Goal: Task Accomplishment & Management: Complete application form

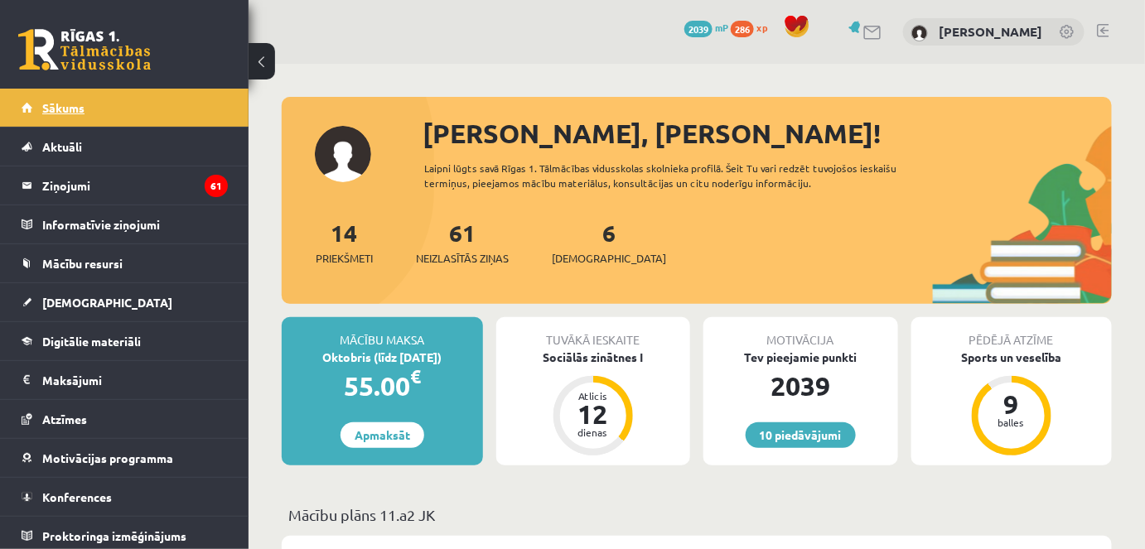
click at [157, 106] on link "Sākums" at bounding box center [125, 108] width 206 height 38
click at [582, 239] on link "6 Ieskaites" at bounding box center [609, 242] width 114 height 49
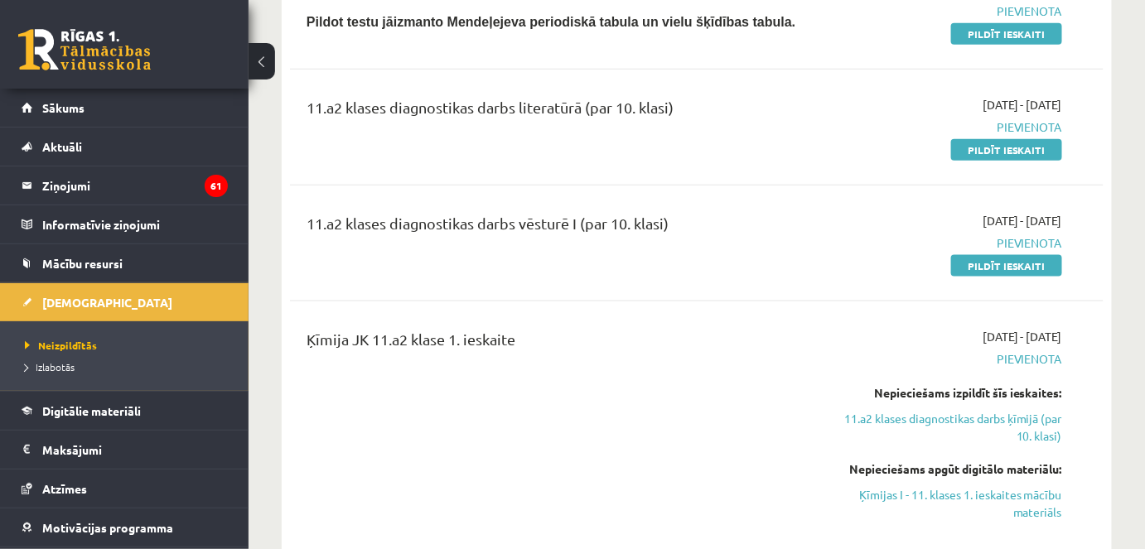
scroll to position [593, 0]
click at [976, 151] on link "Pildīt ieskaiti" at bounding box center [1006, 149] width 111 height 22
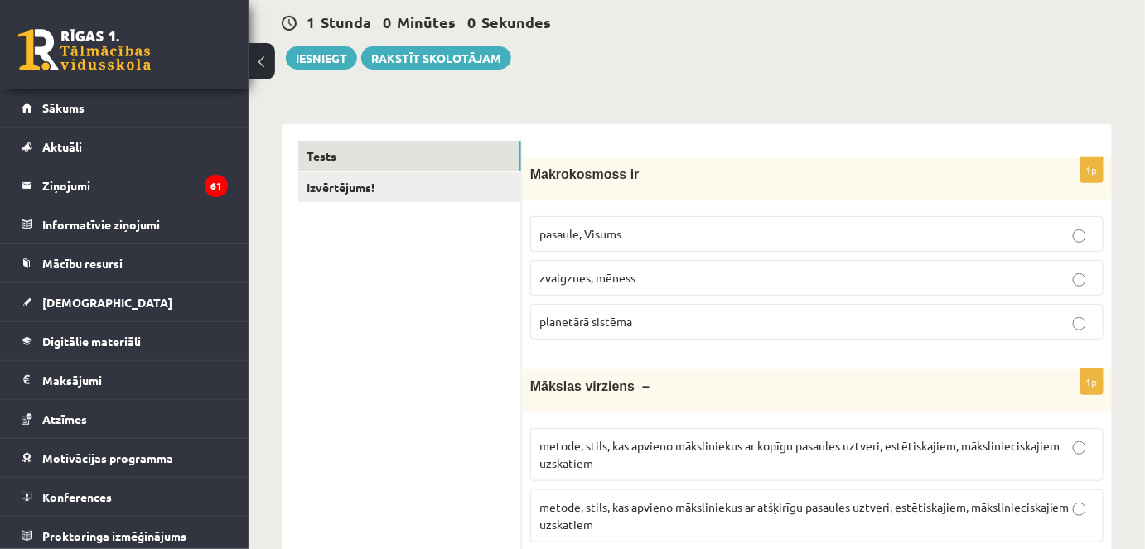
scroll to position [158, 0]
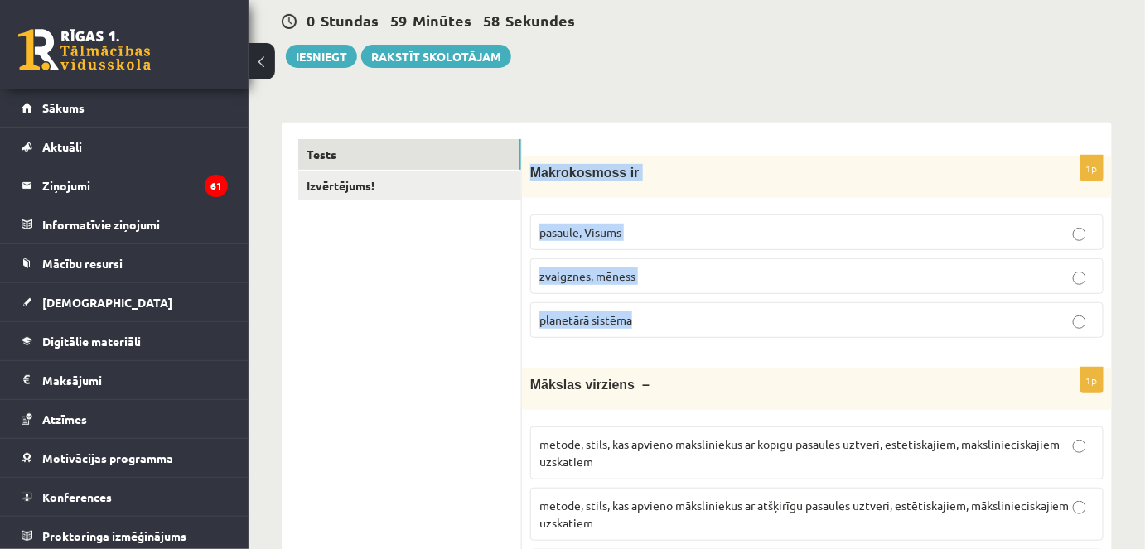
drag, startPoint x: 530, startPoint y: 171, endPoint x: 647, endPoint y: 316, distance: 186.2
click at [647, 316] on div "1p Makrokosmoss ir pasaule, Visums zvaigznes, mēness planetārā sistēma" at bounding box center [817, 254] width 590 height 196
copy div "Makrokosmoss ir pasaule, Visums zvaigznes, mēness planetārā sistēma"
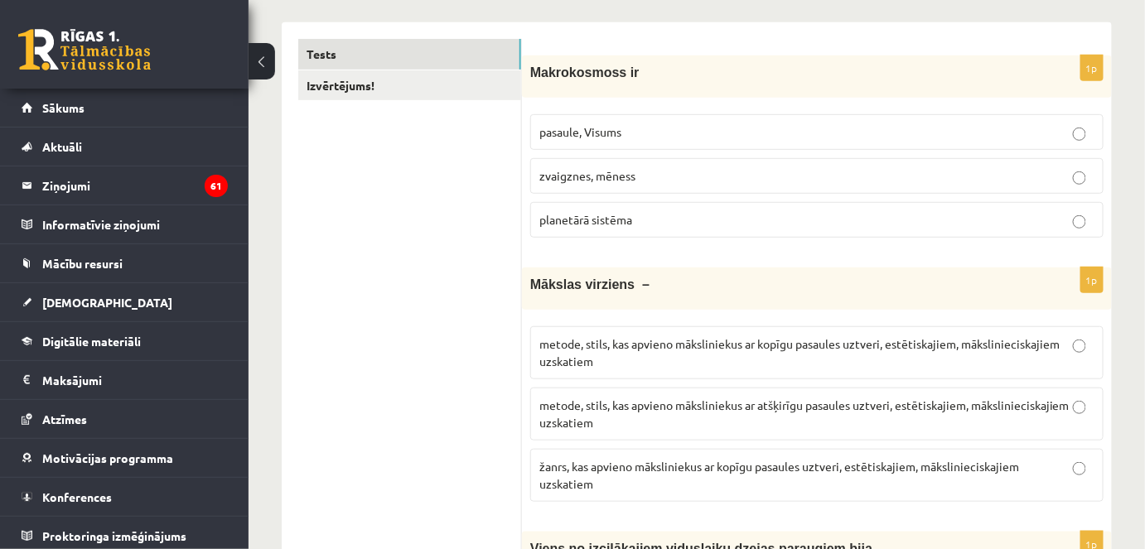
scroll to position [262, 0]
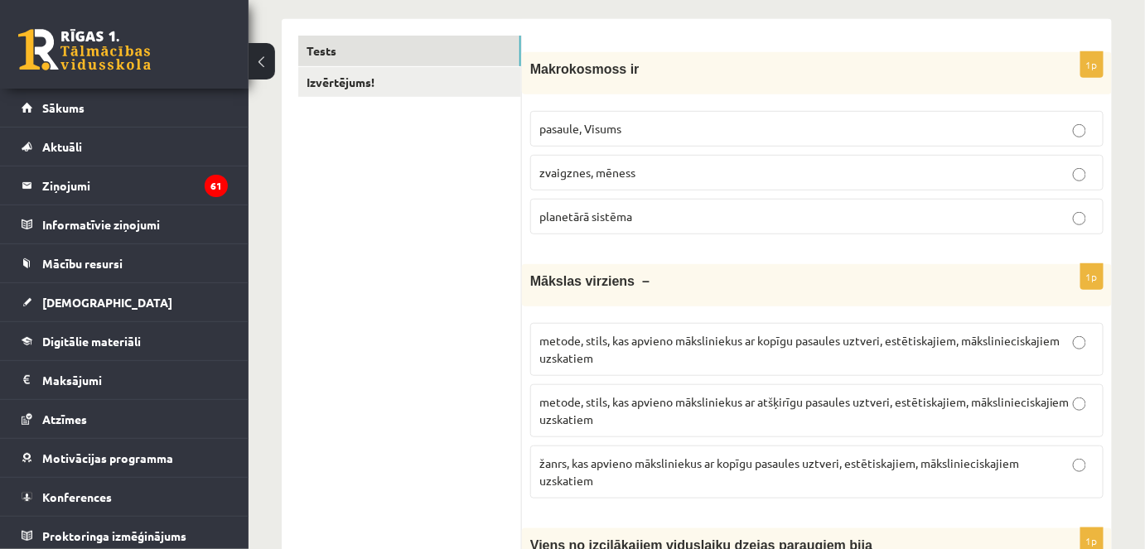
click at [636, 128] on p "pasaule, Visums" at bounding box center [816, 128] width 555 height 17
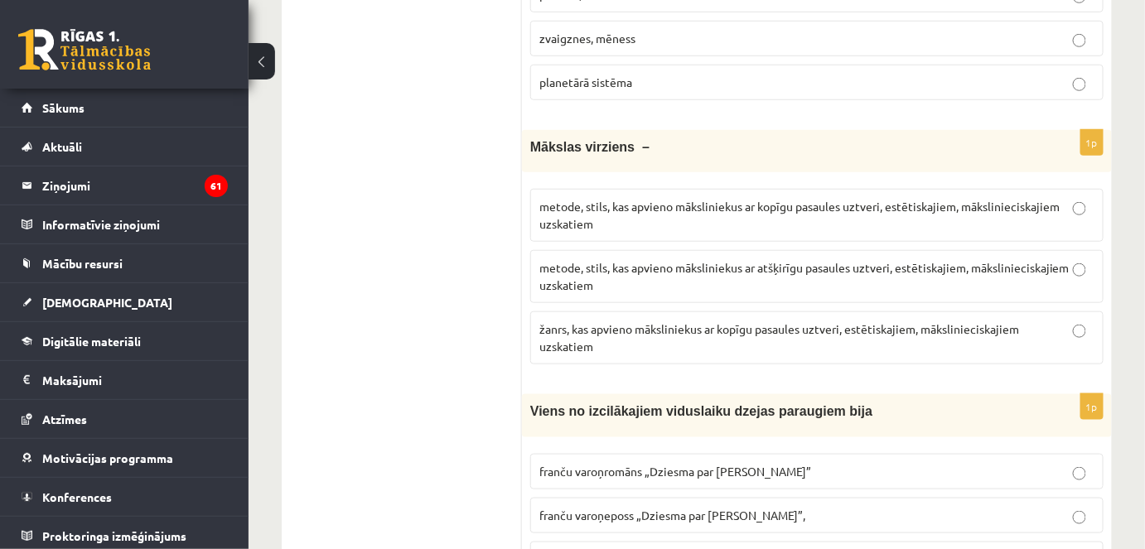
scroll to position [467, 0]
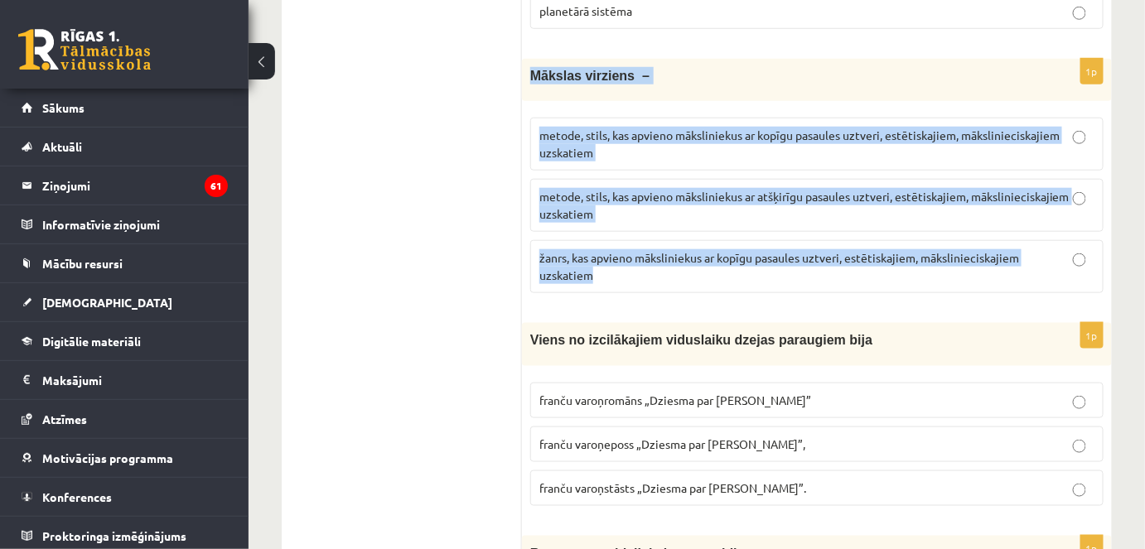
drag, startPoint x: 528, startPoint y: 72, endPoint x: 645, endPoint y: 270, distance: 230.3
click at [645, 270] on div "1p Mākslas virziens – metode, stils, kas apvieno māksliniekus ar kopīgu pasaule…" at bounding box center [817, 183] width 590 height 248
copy div "Mākslas virziens – metode, stils, kas apvieno māksliniekus ar kopīgu pasaules u…"
click at [705, 127] on p "metode, stils, kas apvieno māksliniekus ar kopīgu pasaules uztveri, estētiskaji…" at bounding box center [816, 144] width 555 height 35
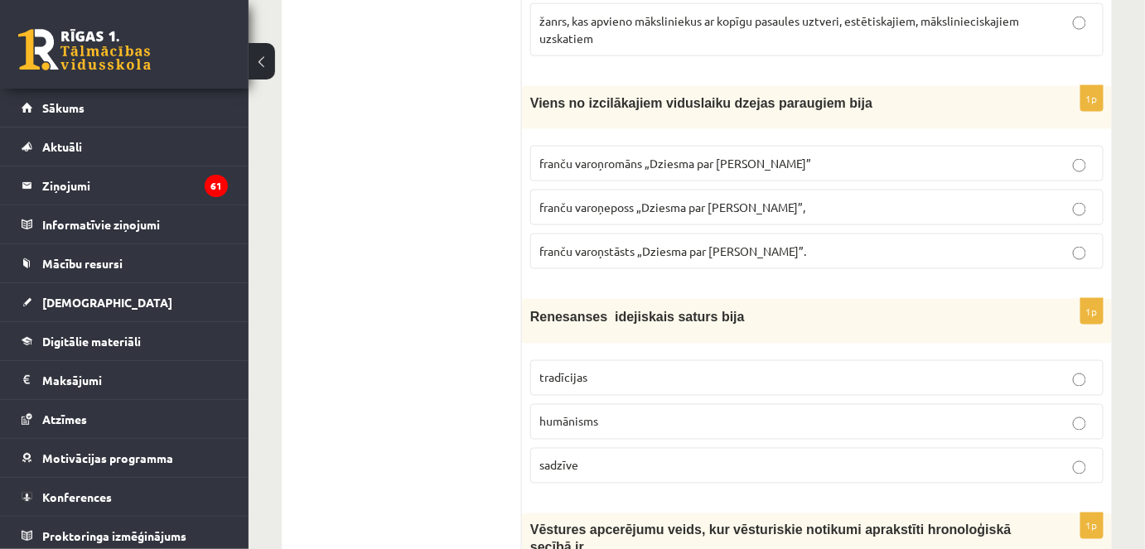
scroll to position [710, 0]
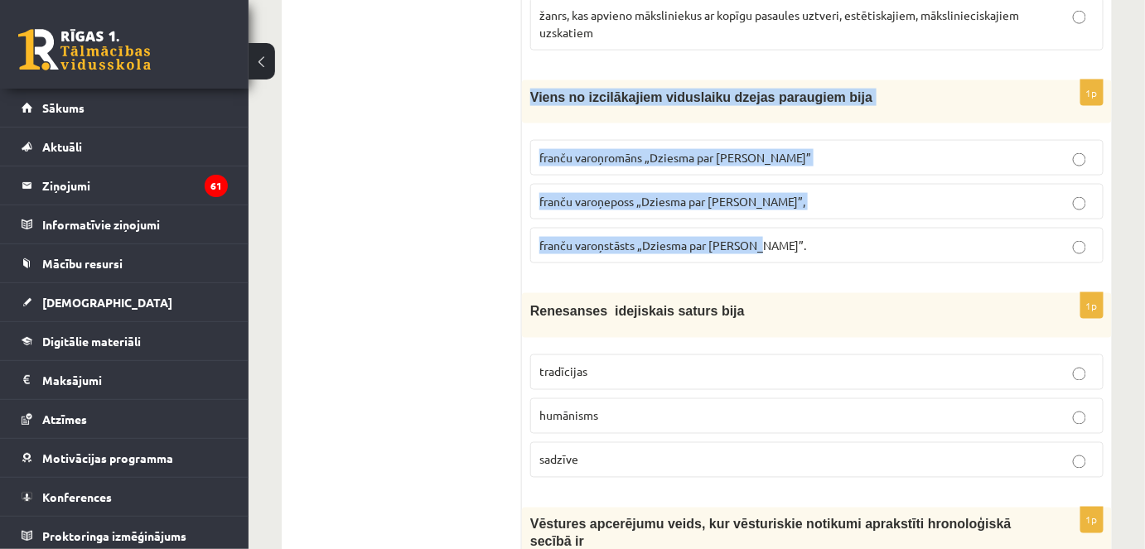
drag, startPoint x: 526, startPoint y: 93, endPoint x: 760, endPoint y: 225, distance: 268.6
click at [760, 225] on div "1p Viens no izcilākajiem viduslaiku dzejas paraugiem bija franču varoņromāns „D…" at bounding box center [817, 178] width 590 height 196
copy div "Viens no izcilākajiem viduslaiku dzejas paraugiem bija franču varoņromāns „Dzie…"
click at [655, 196] on span "franču varoņeposs „Dziesma par Rolandu”," at bounding box center [672, 201] width 266 height 15
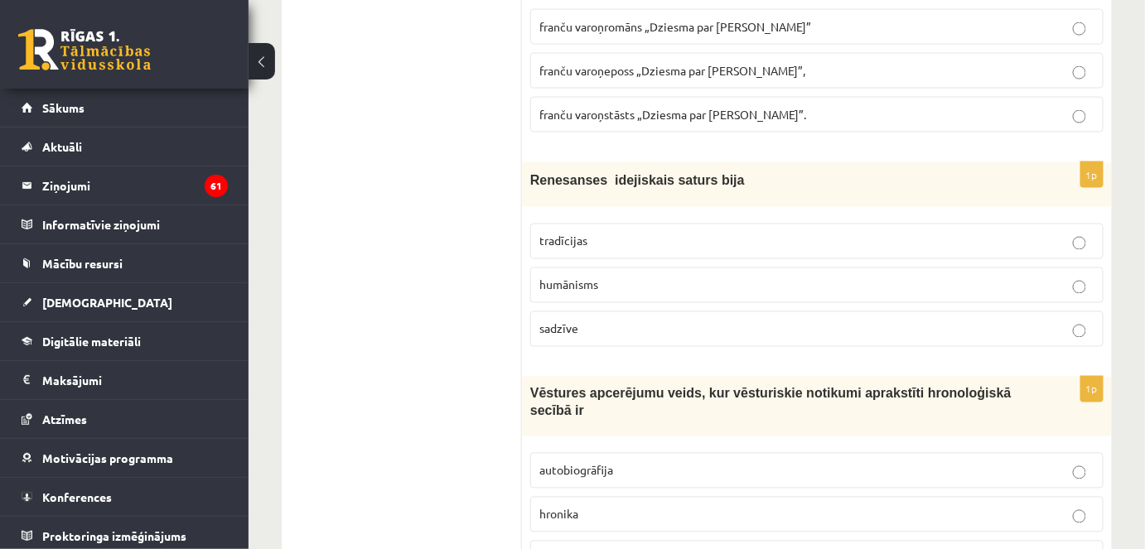
scroll to position [864, 0]
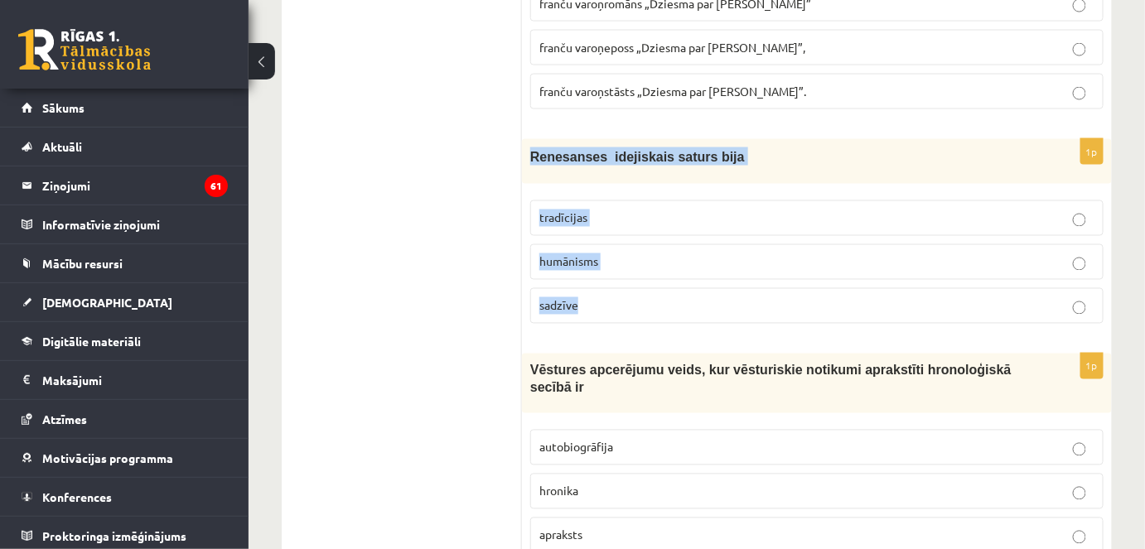
drag, startPoint x: 527, startPoint y: 150, endPoint x: 592, endPoint y: 277, distance: 142.3
click at [592, 277] on div "1p Renesanses idejiskais saturs bija tradīcijas humānisms sadzīve" at bounding box center [817, 238] width 590 height 198
copy div "Renesanses idejiskais saturs bija tradīcijas humānisms sadzīve"
click at [615, 254] on p "humānisms" at bounding box center [816, 262] width 555 height 17
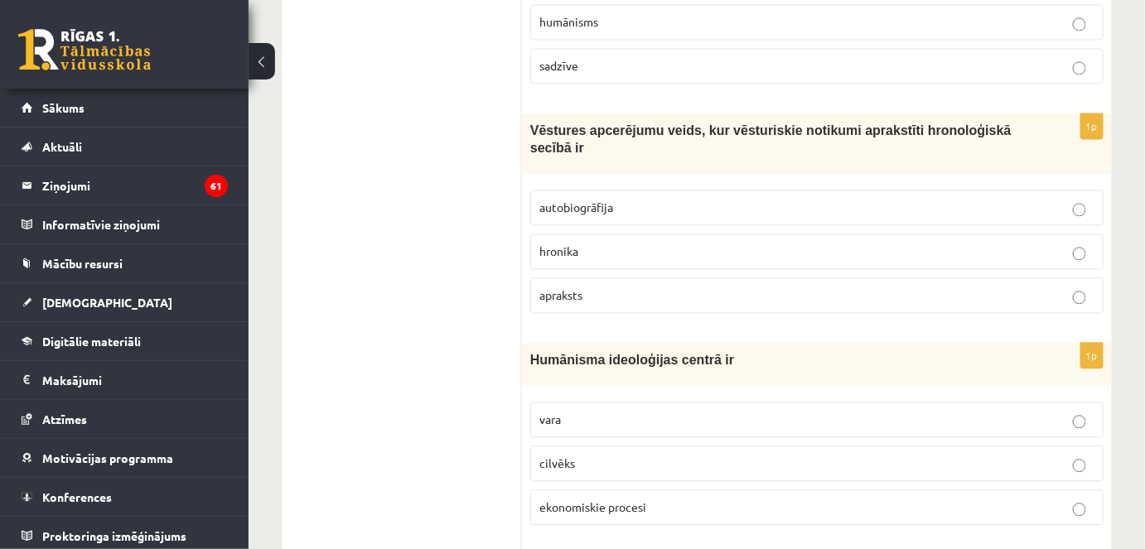
scroll to position [1111, 0]
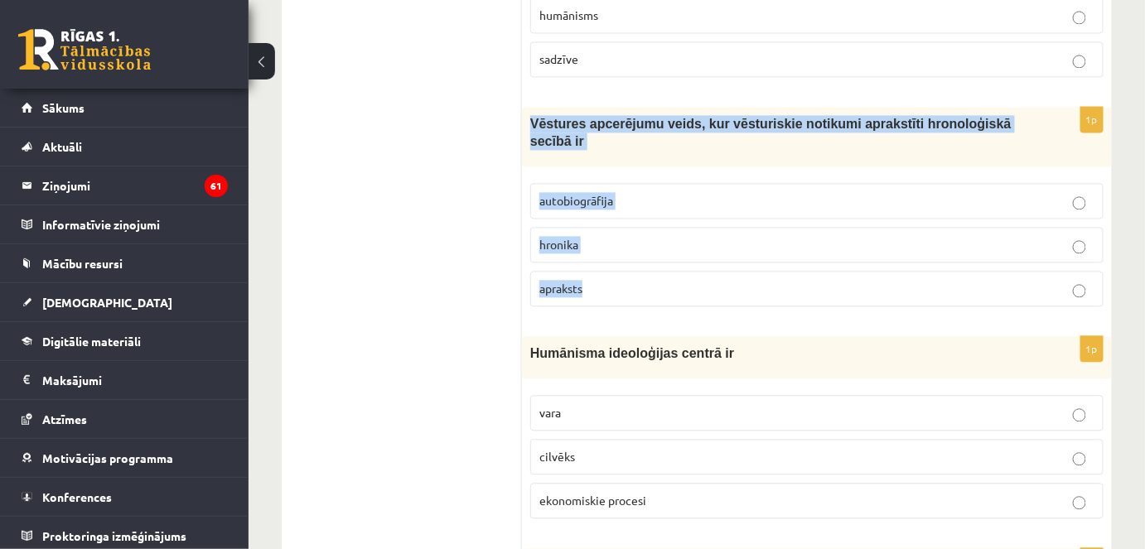
drag, startPoint x: 530, startPoint y: 117, endPoint x: 587, endPoint y: 248, distance: 142.9
click at [587, 248] on div "1p Vēstures apcerējumu veids, kur vēsturiskie notikumi aprakstīti hronoloģiskā …" at bounding box center [817, 213] width 590 height 213
copy div "Vēstures apcerējumu veids, kur vēsturiskie notikumi aprakstīti hronoloģiskā sec…"
click at [566, 237] on span "hronika" at bounding box center [558, 244] width 39 height 15
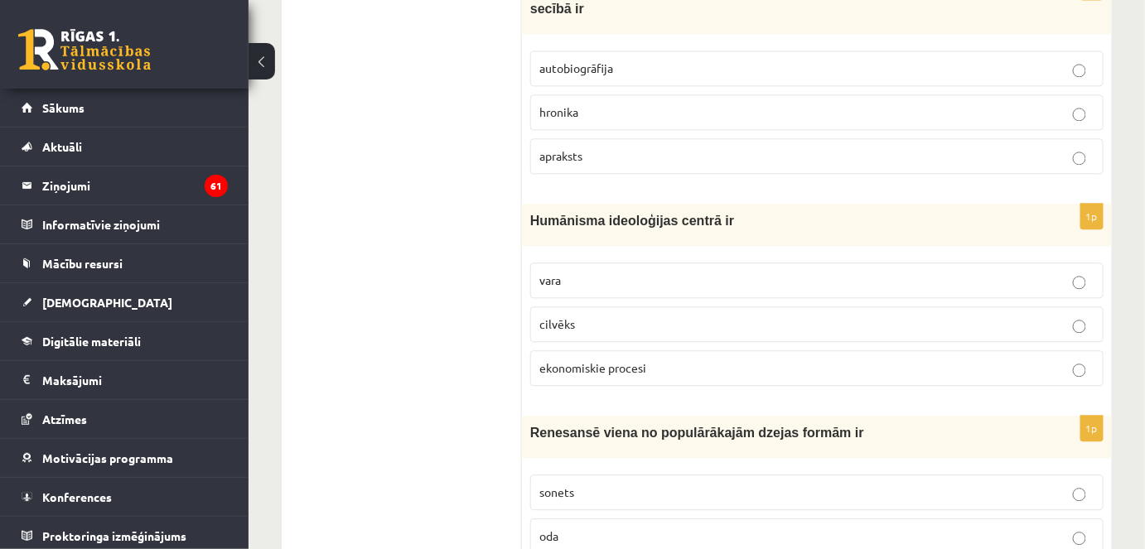
scroll to position [1319, 0]
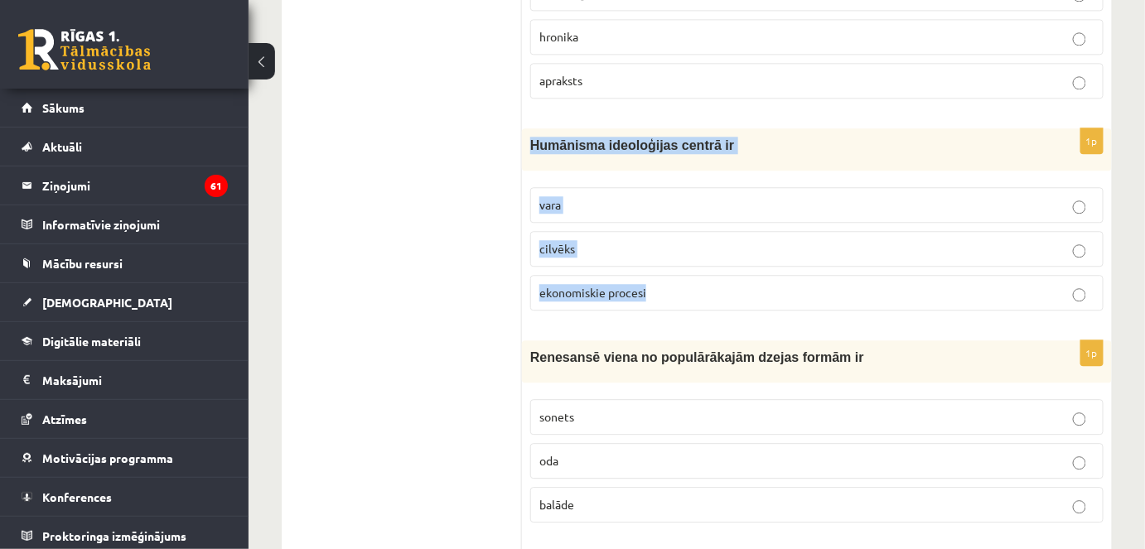
drag, startPoint x: 527, startPoint y: 118, endPoint x: 647, endPoint y: 252, distance: 180.1
click at [647, 252] on div "1p Humānisma ideoloģijas centrā ir vara cilvēks ekonomiskie procesi" at bounding box center [817, 226] width 590 height 196
copy div "Humānisma ideoloģijas centrā ir vara cilvēks ekonomiskie procesi"
click at [586, 240] on p "cilvēks" at bounding box center [816, 248] width 555 height 17
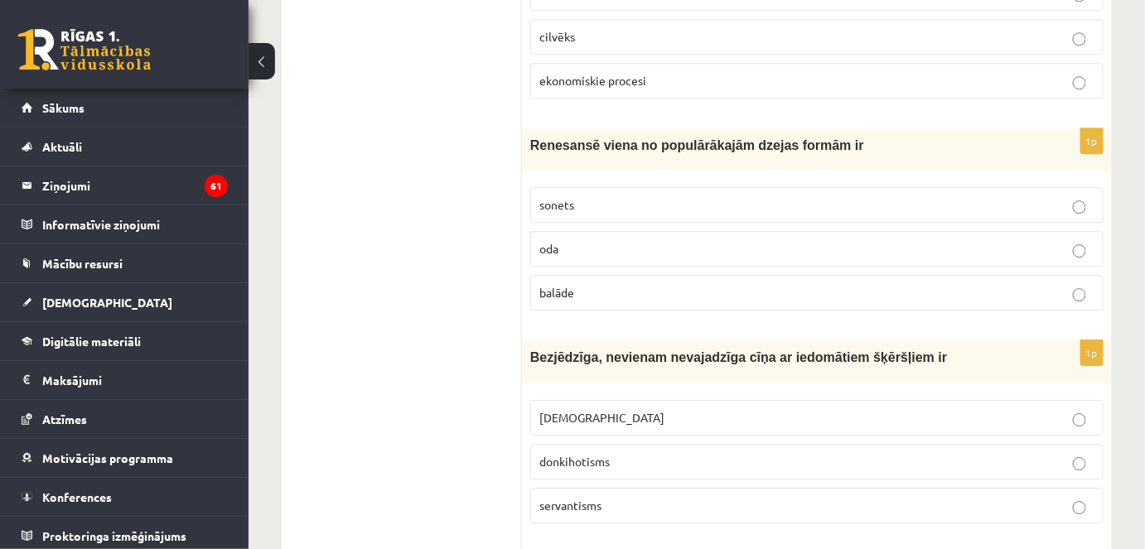
scroll to position [1532, 0]
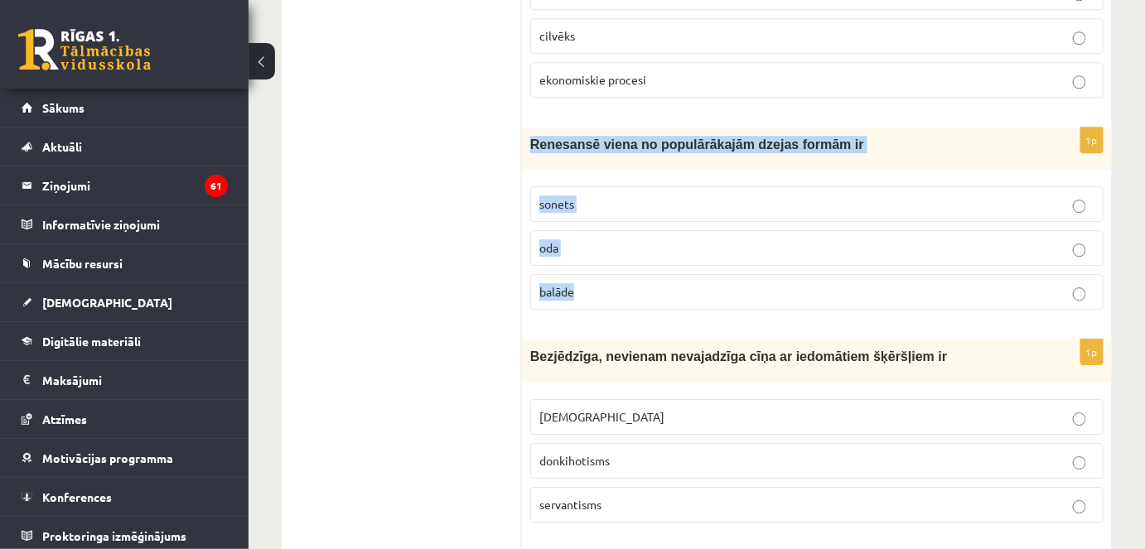
drag, startPoint x: 528, startPoint y: 117, endPoint x: 587, endPoint y: 265, distance: 159.9
click at [587, 265] on div "1p Renesansē viena no populārākajām dzejas formām ir sonets oda balāde" at bounding box center [817, 226] width 590 height 196
copy div "Renesansē viena no populārākajām dzejas formām ir sonets oda balāde"
click at [598, 188] on label "sonets" at bounding box center [816, 204] width 573 height 36
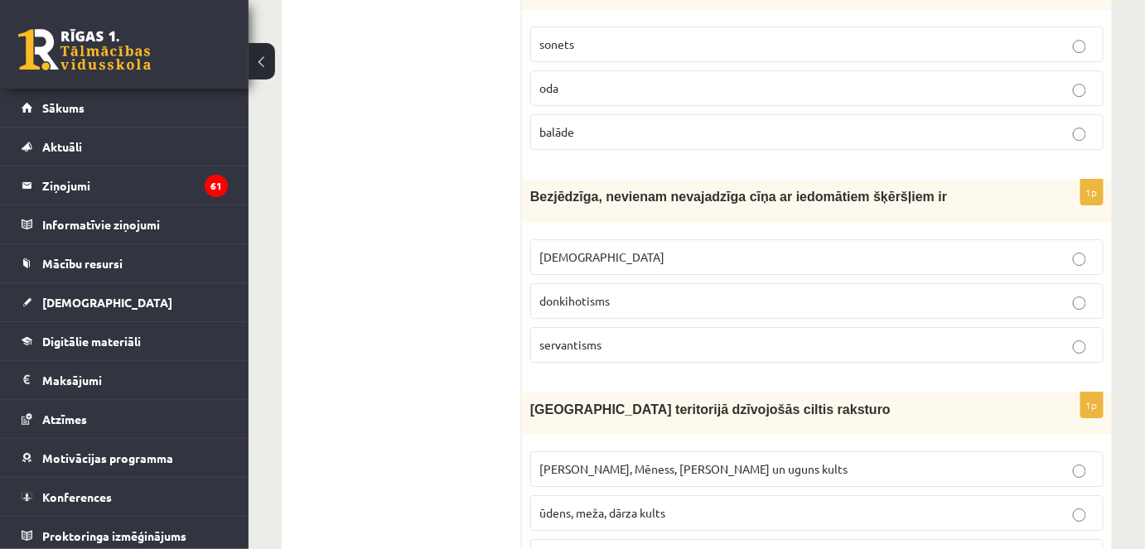
scroll to position [1699, 0]
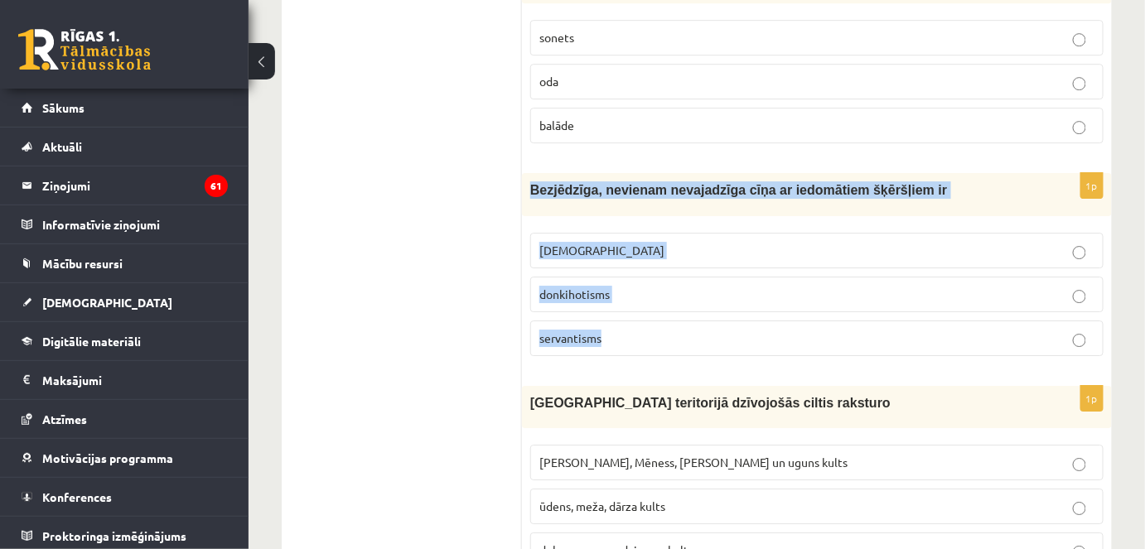
drag, startPoint x: 525, startPoint y: 164, endPoint x: 614, endPoint y: 311, distance: 171.4
click at [614, 311] on div "1p Bezjēdzīga, nevienam nevajadzīga cīņa ar iedomātiem šķēršļiem ir minhauzenis…" at bounding box center [817, 271] width 590 height 196
copy div "Bezjēdzīga, nevienam nevajadzīga cīņa ar iedomātiem šķēršļiem ir minhauzenisms …"
click at [631, 286] on p "donkihotisms" at bounding box center [816, 294] width 555 height 17
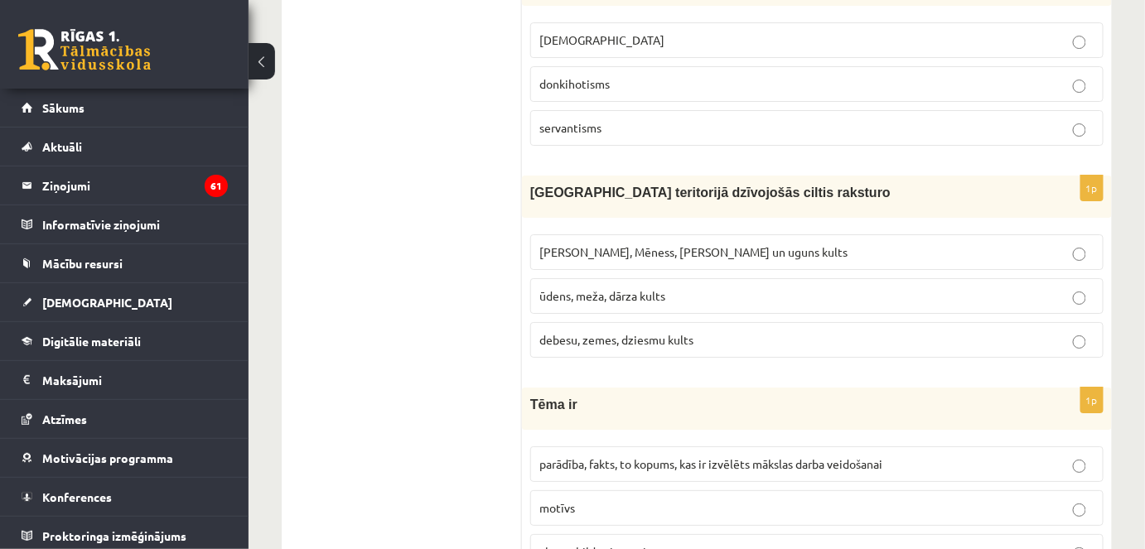
scroll to position [1909, 0]
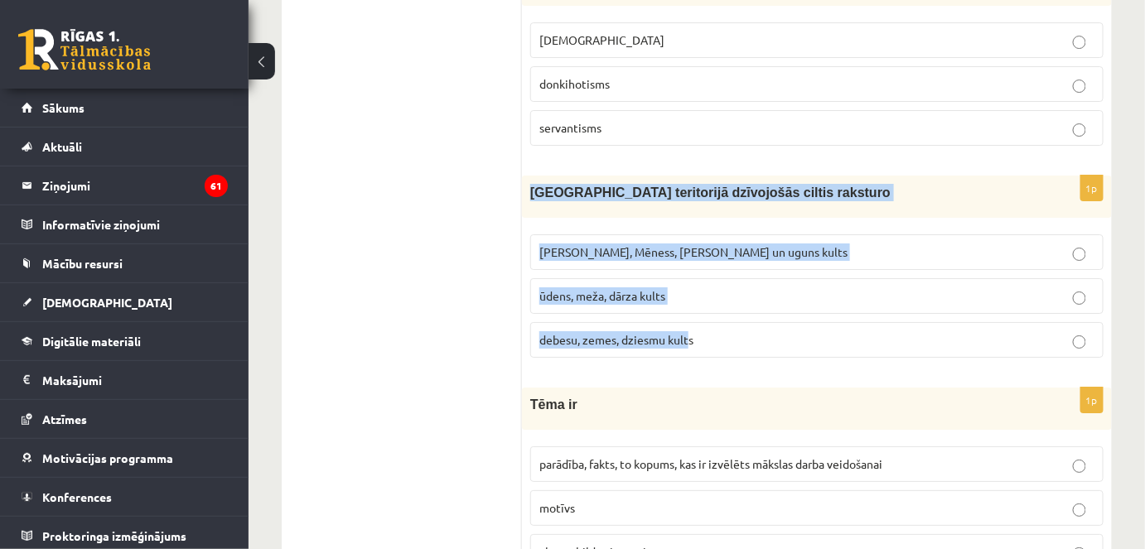
drag, startPoint x: 532, startPoint y: 164, endPoint x: 689, endPoint y: 290, distance: 201.6
click at [689, 290] on div "1p Latvijas teritorijā dzīvojošās ciltis raksturo Saules, Mēness, Pērkona un ug…" at bounding box center [817, 274] width 590 height 196
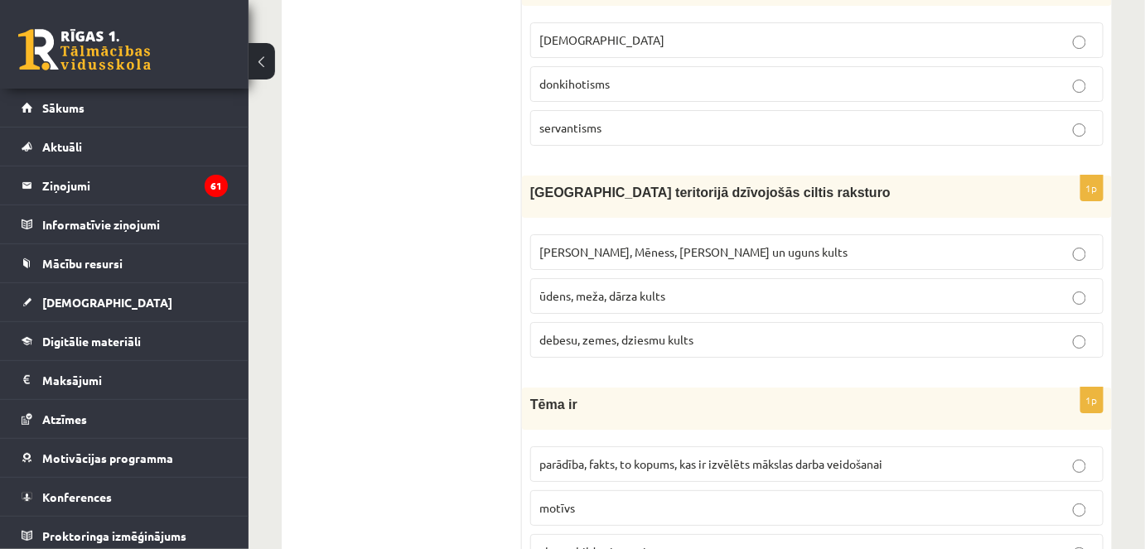
click at [698, 322] on label "debesu, zemes, dziesmu kults" at bounding box center [816, 340] width 573 height 36
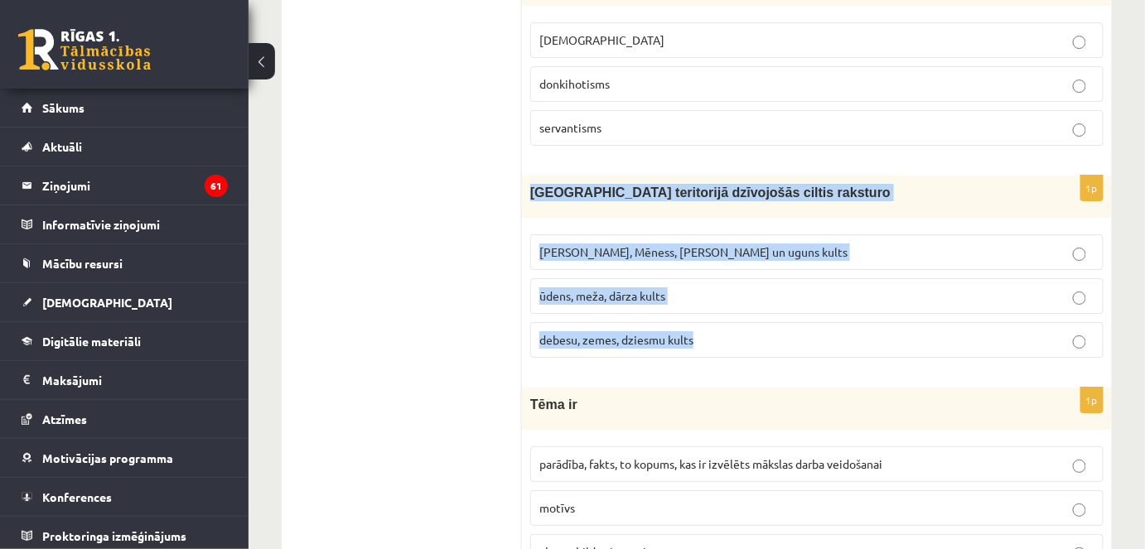
drag, startPoint x: 529, startPoint y: 157, endPoint x: 716, endPoint y: 307, distance: 239.4
click at [716, 307] on div "1p Latvijas teritorijā dzīvojošās ciltis raksturo Saules, Mēness, Pērkona un ug…" at bounding box center [817, 274] width 590 height 196
copy div "Latvijas teritorijā dzīvojošās ciltis raksturo Saules, Mēness, Pērkona un uguns…"
click at [607, 244] on span "Saules, Mēness, Pērkona un uguns kults" at bounding box center [693, 251] width 308 height 15
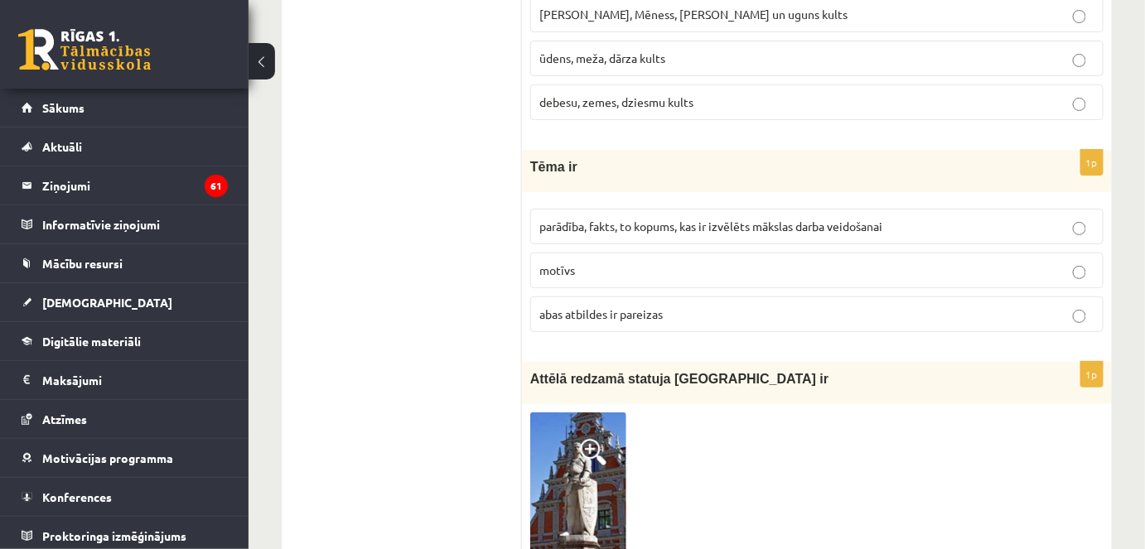
scroll to position [2152, 0]
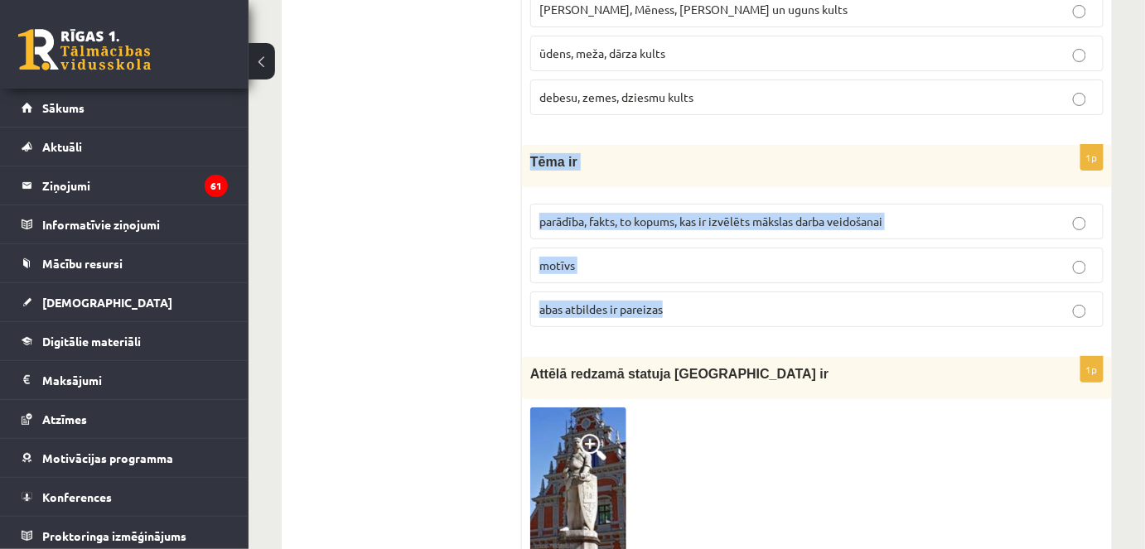
drag, startPoint x: 524, startPoint y: 131, endPoint x: 701, endPoint y: 281, distance: 232.2
click at [701, 281] on div "1p Tēma ir parādība, fakts, to kopums, kas ir izvēlēts mākslas darba veidošanai…" at bounding box center [817, 243] width 590 height 196
copy div "Tēma ir parādība, fakts, to kopums, kas ir izvēlēts mākslas darba veidošanai mo…"
click at [590, 213] on p "parādība, fakts, to kopums, kas ir izvēlēts mākslas darba veidošanai" at bounding box center [816, 221] width 555 height 17
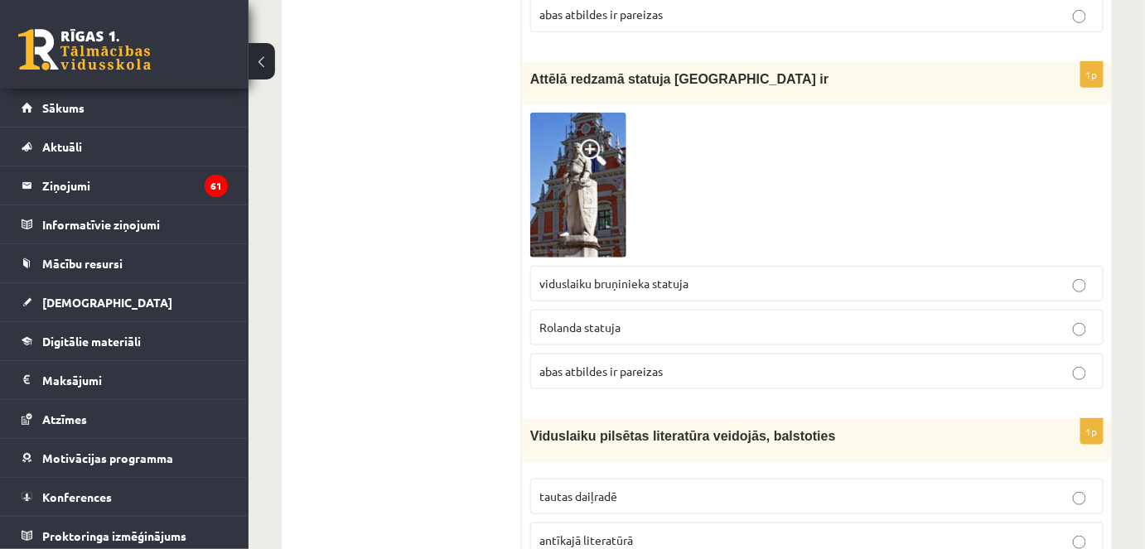
scroll to position [2446, 0]
click at [607, 320] on p "Rolanda statuja" at bounding box center [816, 328] width 555 height 17
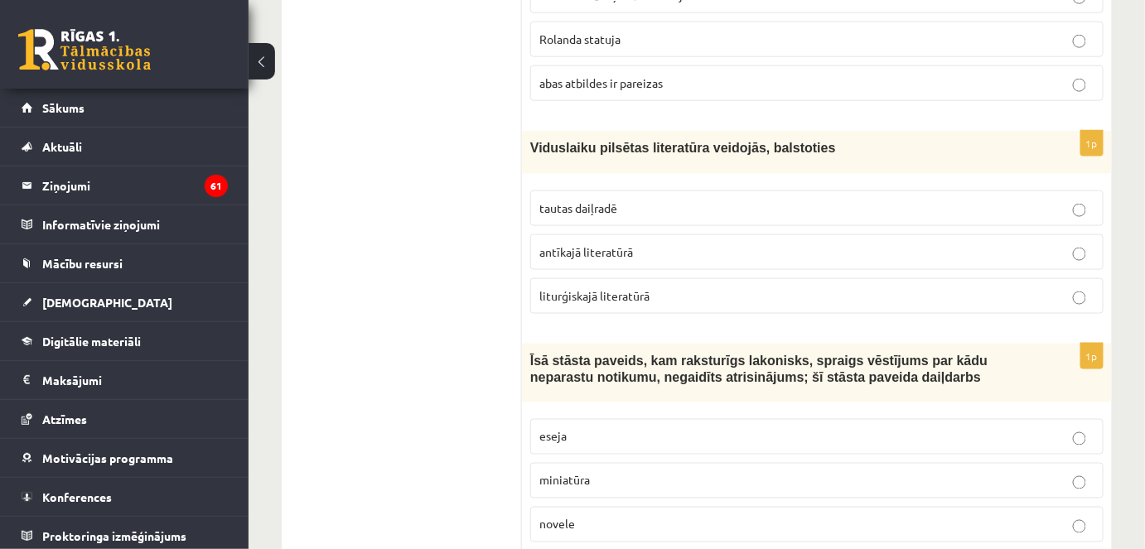
scroll to position [2748, 0]
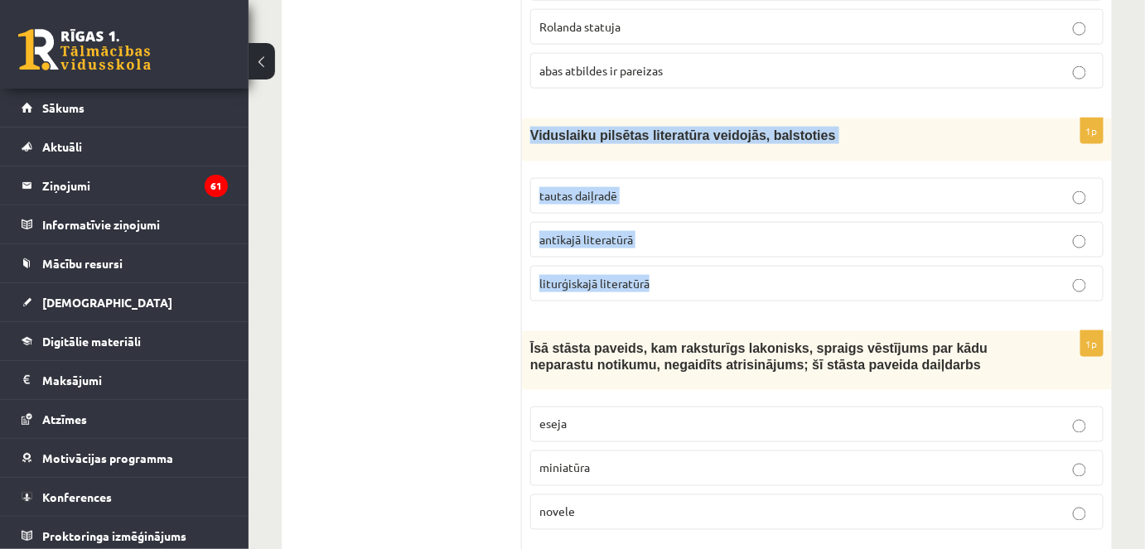
drag, startPoint x: 528, startPoint y: 99, endPoint x: 665, endPoint y: 239, distance: 195.1
click at [665, 239] on div "1p Viduslaiku pilsētas literatūra veidojās, balstoties tautas daiļradē antīkajā…" at bounding box center [817, 216] width 590 height 196
click at [665, 275] on p "liturģiskajā literatūrā" at bounding box center [816, 283] width 555 height 17
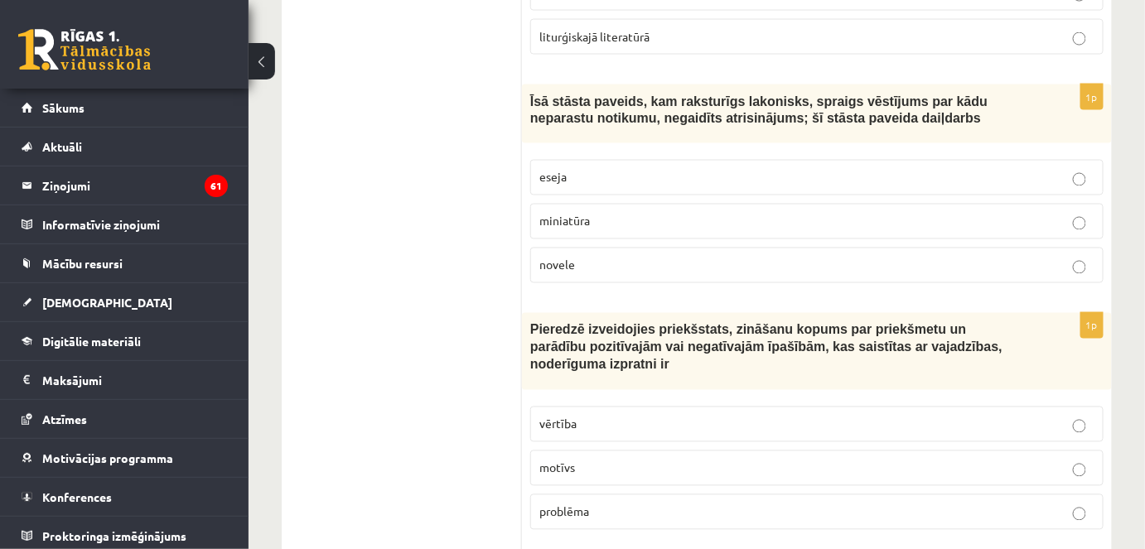
scroll to position [2995, 0]
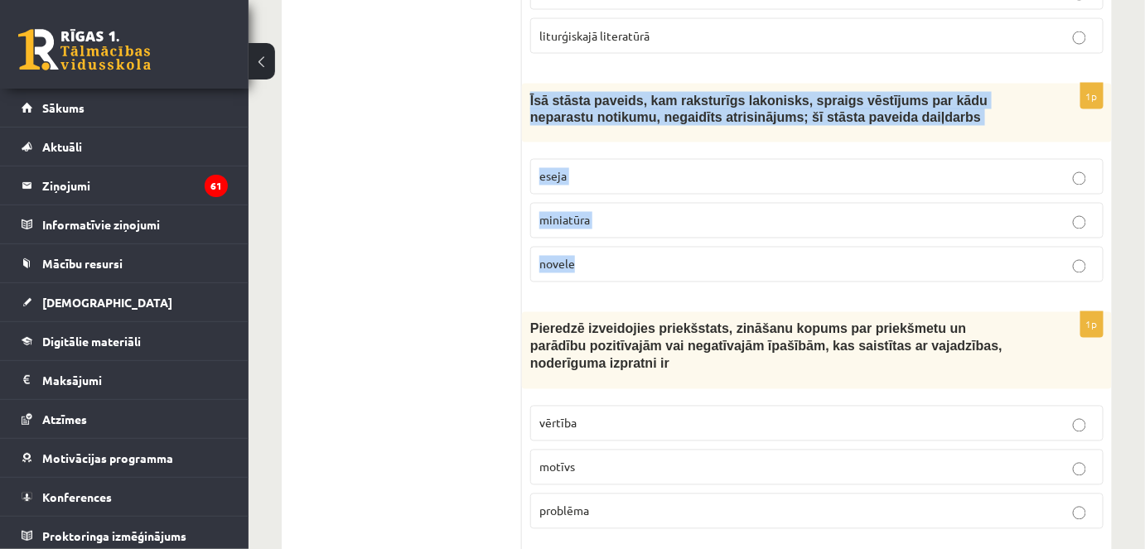
drag, startPoint x: 527, startPoint y: 62, endPoint x: 591, endPoint y: 215, distance: 166.0
click at [591, 215] on div "1p Īsā stāsta paveids, kam raksturīgs lakonisks, spraigs vēstījums par kādu nep…" at bounding box center [817, 190] width 590 height 213
click at [581, 256] on p "novele" at bounding box center [816, 264] width 555 height 17
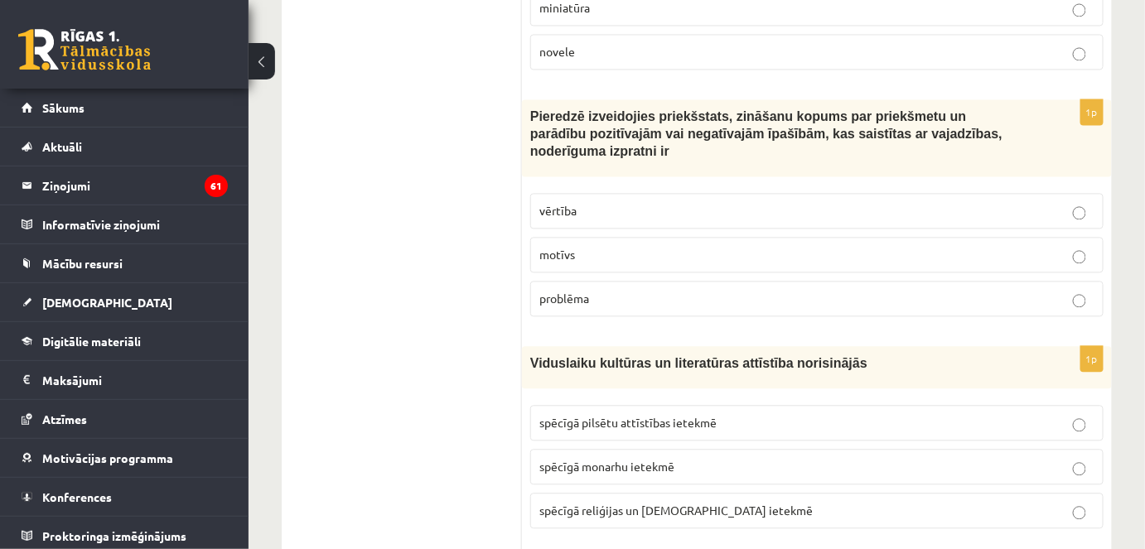
scroll to position [3215, 0]
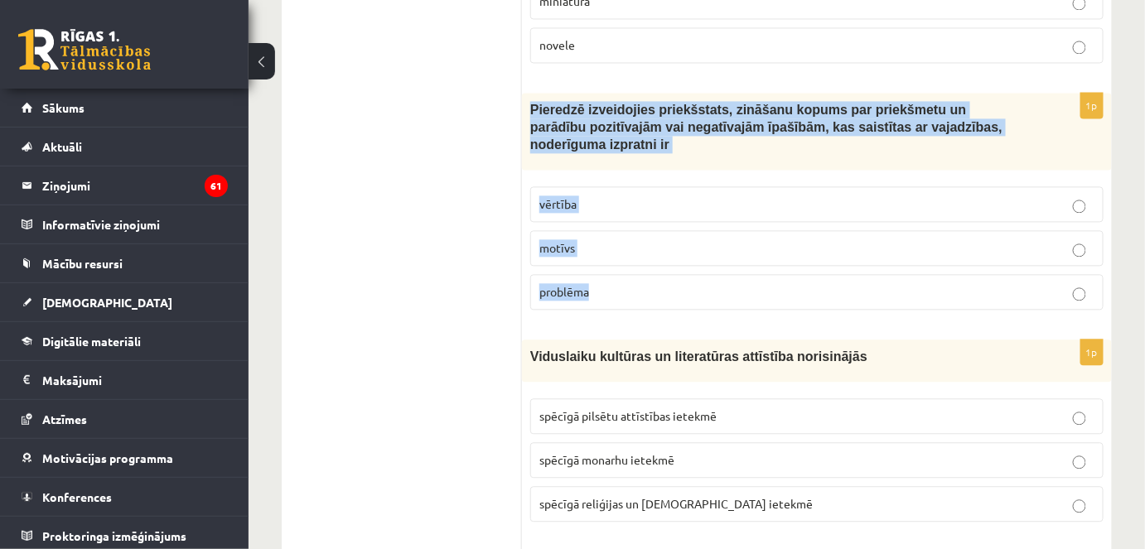
drag, startPoint x: 530, startPoint y: 70, endPoint x: 614, endPoint y: 222, distance: 173.9
click at [614, 222] on div "1p Pieredzē izveidojies priekšstats, zināšanu kopums par priekšmetu un parādību…" at bounding box center [817, 208] width 590 height 230
click at [629, 196] on p "vērtība" at bounding box center [816, 204] width 555 height 17
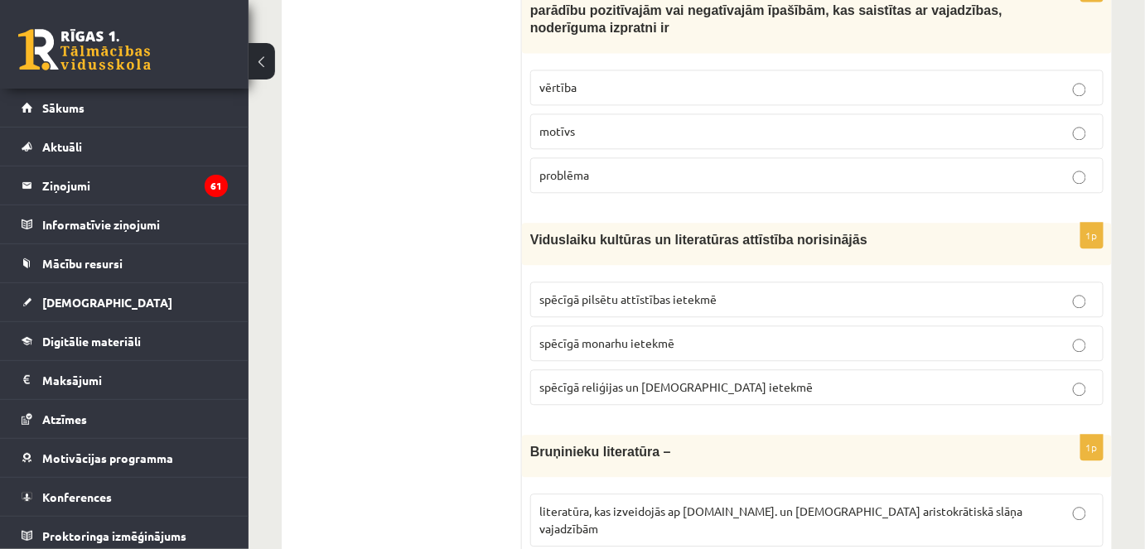
scroll to position [3332, 0]
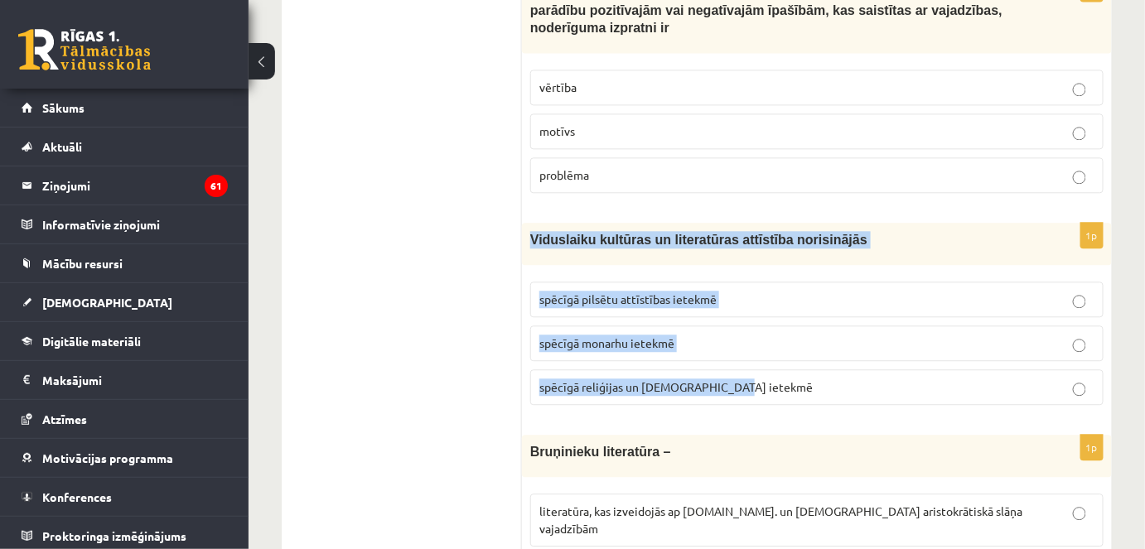
drag, startPoint x: 532, startPoint y: 184, endPoint x: 752, endPoint y: 314, distance: 255.2
click at [752, 314] on div "1p Viduslaiku kultūras un literatūras attīstība norisinājās spēcīgā pilsētu att…" at bounding box center [817, 321] width 590 height 196
click at [657, 379] on p "spēcīgā reliģijas un baznīcas ietekmē" at bounding box center [816, 387] width 555 height 17
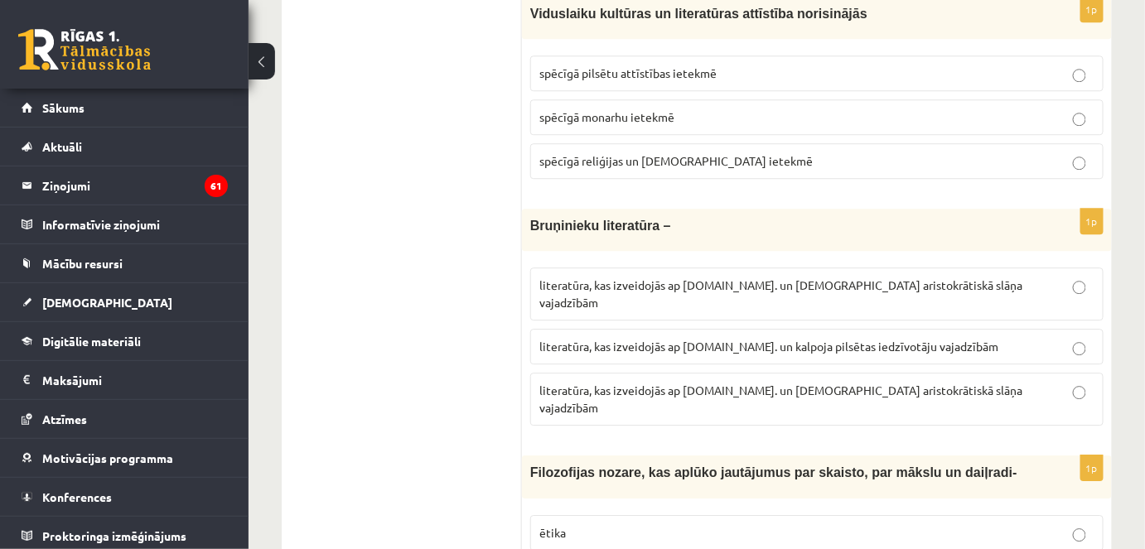
scroll to position [3577, 0]
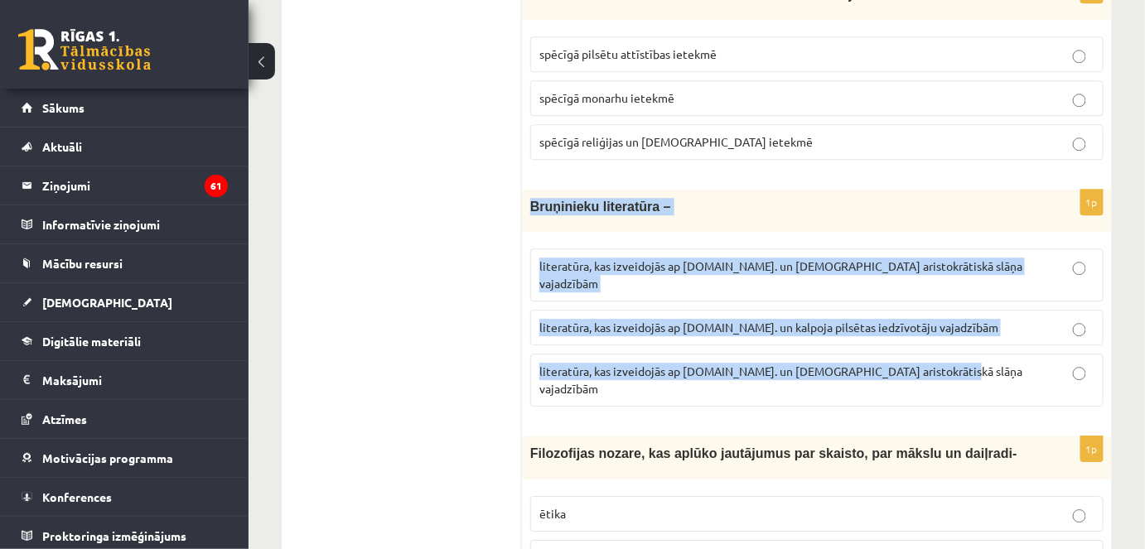
drag, startPoint x: 529, startPoint y: 152, endPoint x: 944, endPoint y: 307, distance: 443.1
click at [944, 307] on div "1p Bruņinieku literatūra – literatūra, kas izveidojās ap 20.gs. un kalpoja aris…" at bounding box center [817, 305] width 590 height 230
drag, startPoint x: 674, startPoint y: 261, endPoint x: 650, endPoint y: 245, distance: 28.7
click at [650, 310] on label "literatūra, kas izveidojās ap 12.gs. un kalpoja pilsētas iedzīvotāju vajadzībām" at bounding box center [816, 328] width 573 height 36
click at [837, 364] on span "literatūra, kas izveidojās ap 12.gs. un kalpoja aristokrātiskā slāņa vajadzībām" at bounding box center [780, 380] width 483 height 32
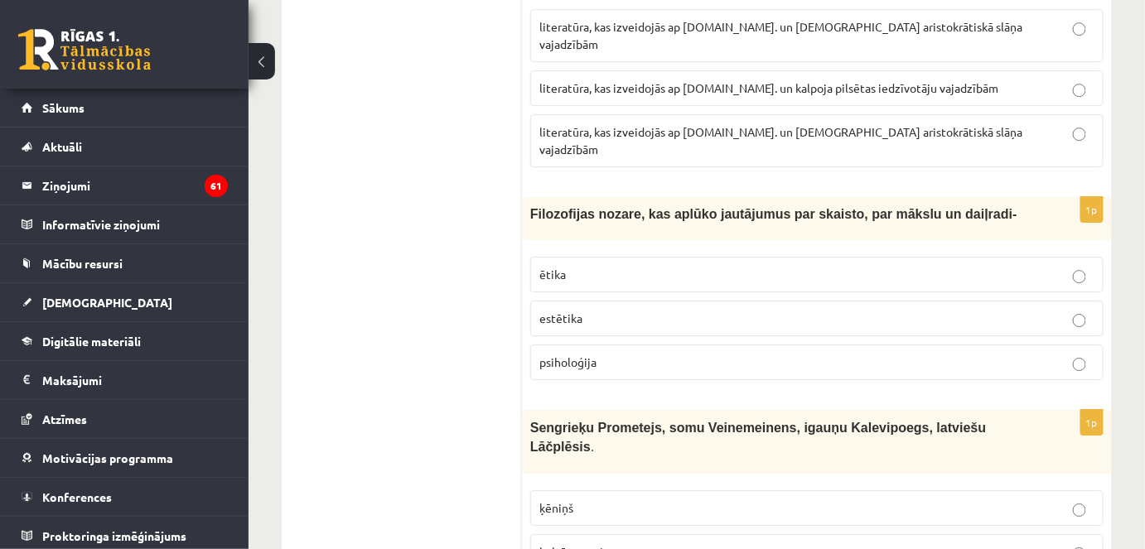
scroll to position [3816, 0]
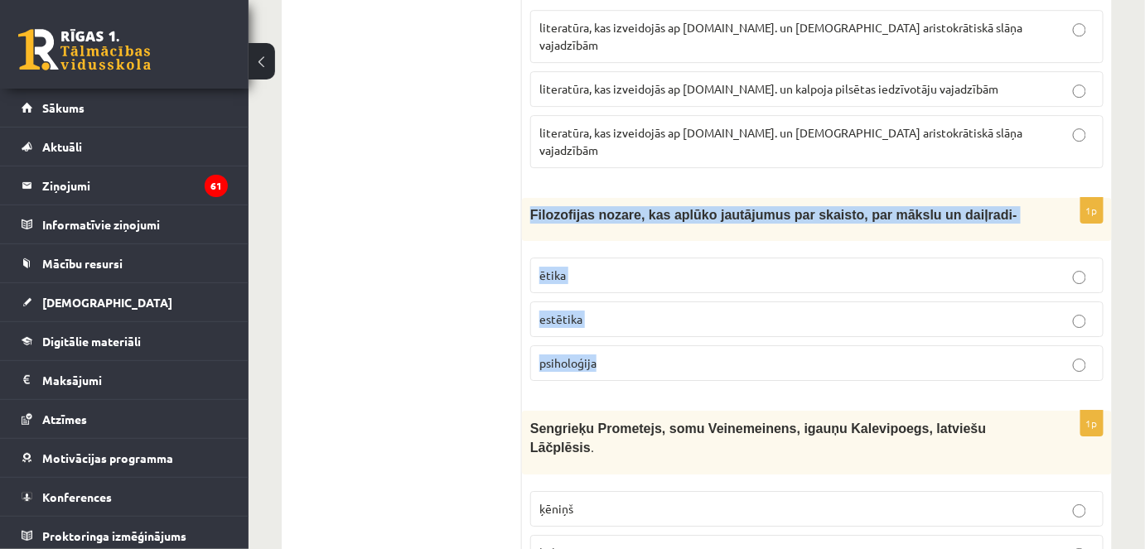
drag, startPoint x: 532, startPoint y: 123, endPoint x: 611, endPoint y: 252, distance: 151.3
click at [611, 252] on div "1p Filozofijas nozare, kas aplūko jautājumus par skaisto, par mākslu un daiļrad…" at bounding box center [817, 296] width 590 height 196
click at [578, 312] on span "estētika" at bounding box center [560, 319] width 43 height 15
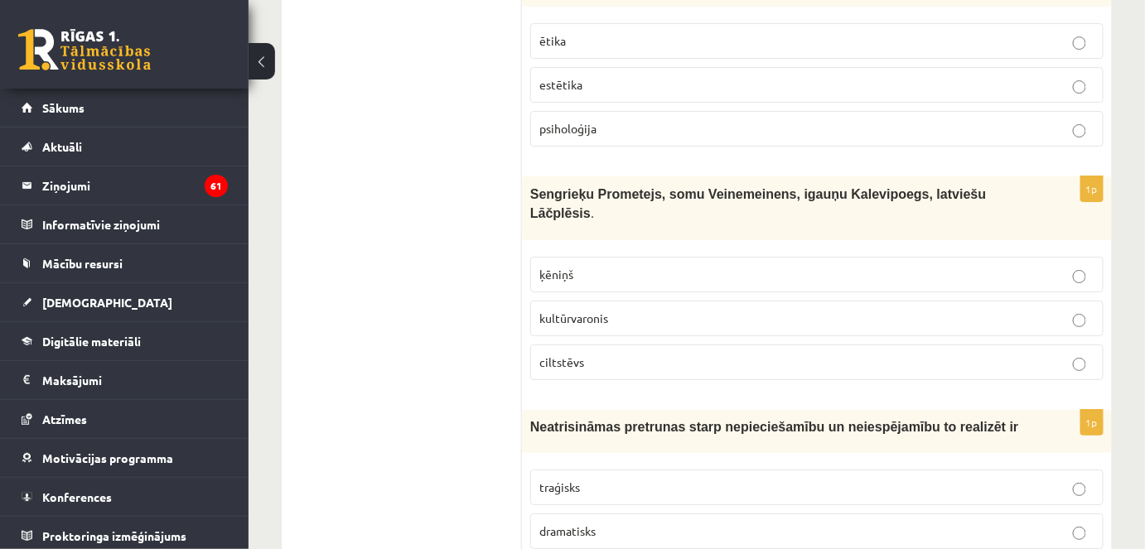
scroll to position [4051, 0]
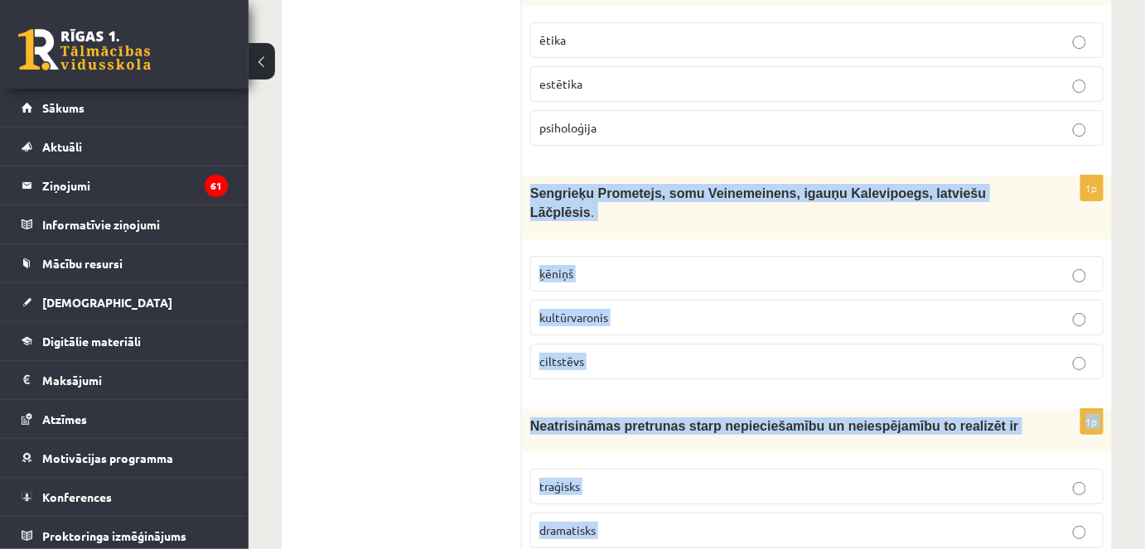
drag, startPoint x: 528, startPoint y: 98, endPoint x: 672, endPoint y: 457, distance: 387.4
click at [577, 479] on span "traģisks" at bounding box center [559, 486] width 41 height 15
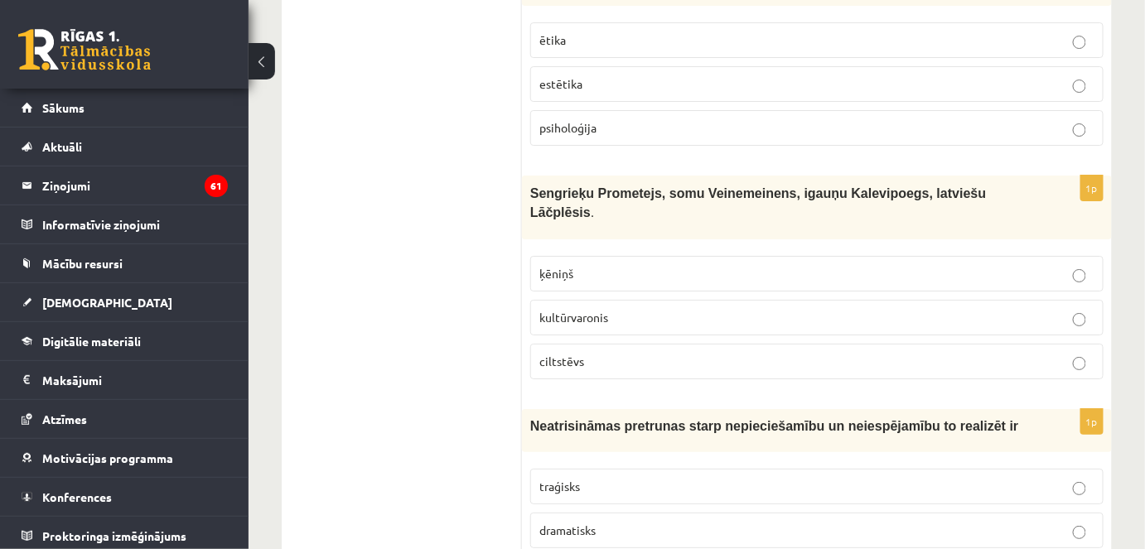
click at [620, 309] on p "kultūrvaronis" at bounding box center [816, 317] width 555 height 17
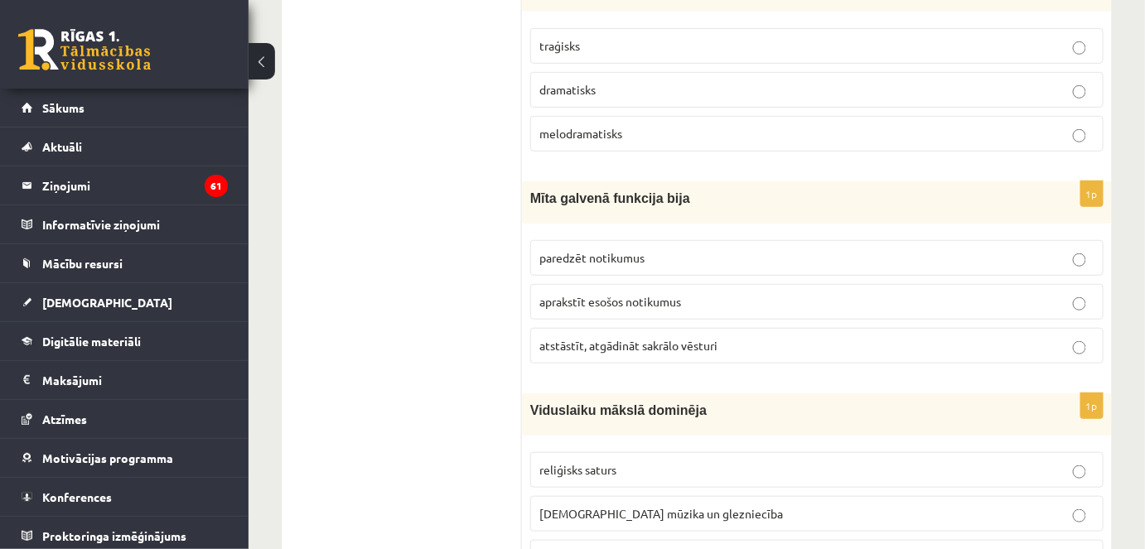
scroll to position [4494, 0]
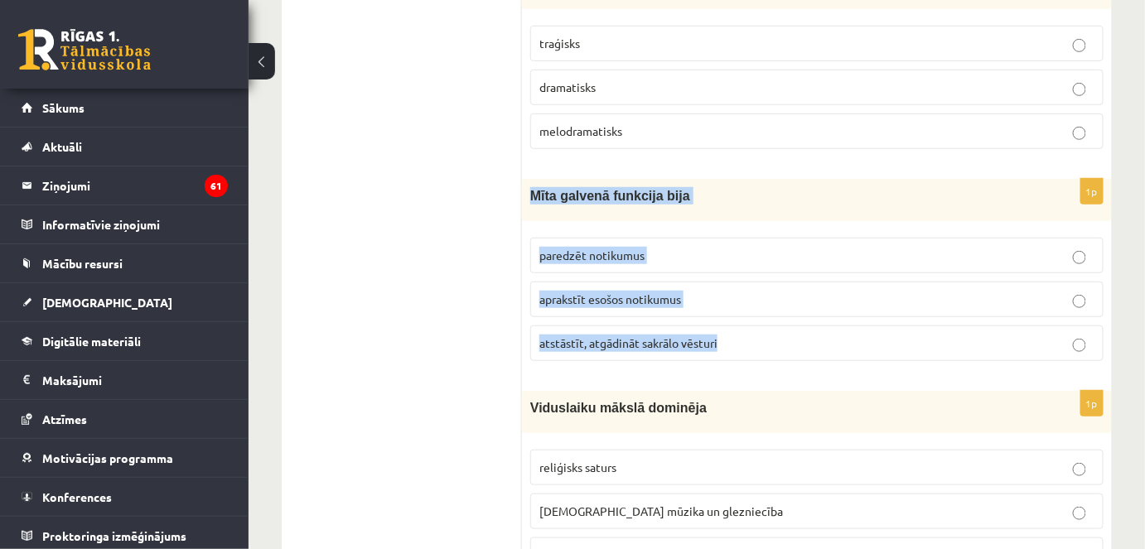
drag, startPoint x: 528, startPoint y: 76, endPoint x: 752, endPoint y: 232, distance: 272.6
click at [752, 232] on div "1p Mīta galvenā funkcija bija paredzēt notikumus aprakstīt esošos notikumus ats…" at bounding box center [817, 277] width 590 height 196
click at [616, 336] on span "atstāstīt, atgādināt sakrālo vēsturi" at bounding box center [628, 343] width 178 height 15
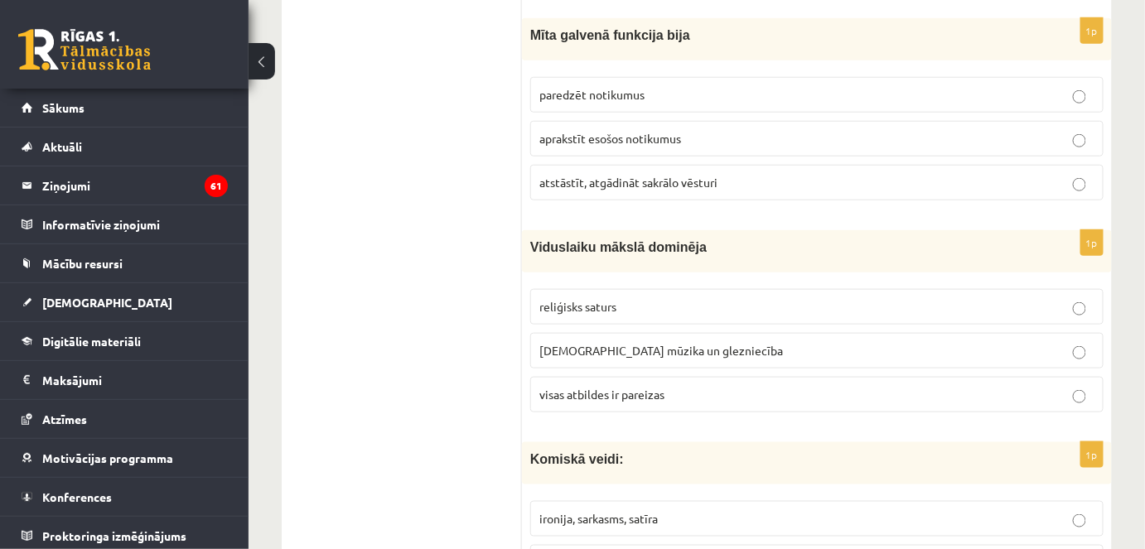
scroll to position [4657, 0]
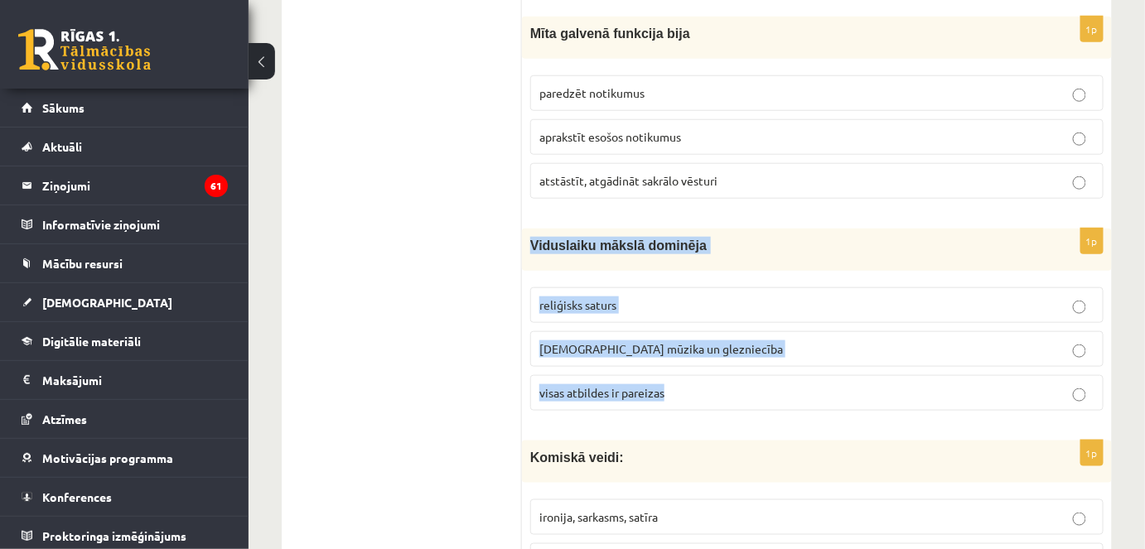
drag, startPoint x: 526, startPoint y: 125, endPoint x: 691, endPoint y: 278, distance: 225.1
click at [691, 278] on div "1p Viduslaiku mākslā dominēja reliģisks saturs baznīcas mūzika un glezniecība v…" at bounding box center [817, 327] width 590 height 196
click at [604, 385] on span "visas atbildes ir pareizas" at bounding box center [601, 392] width 125 height 15
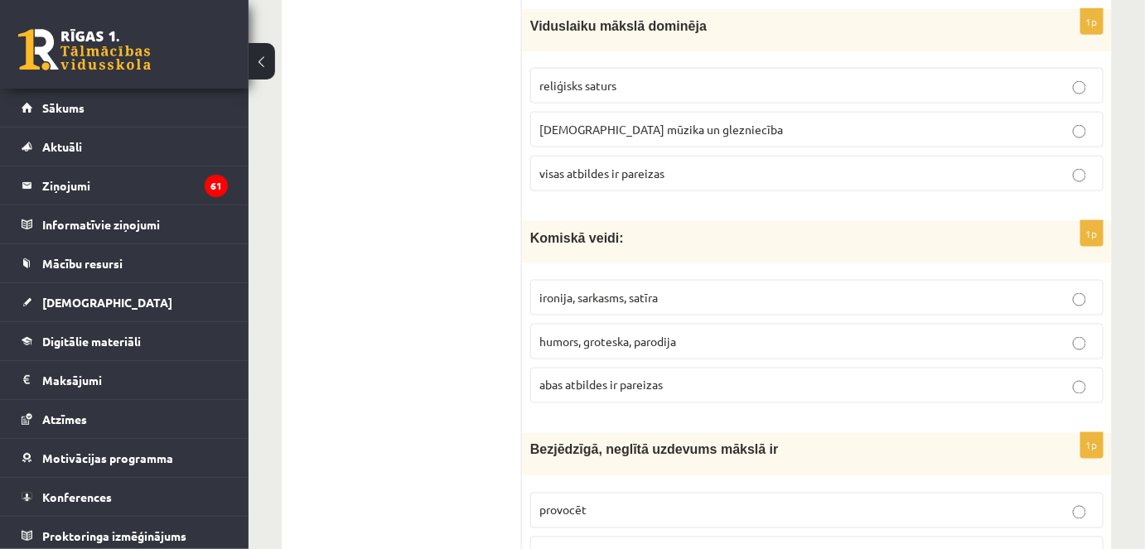
scroll to position [4879, 0]
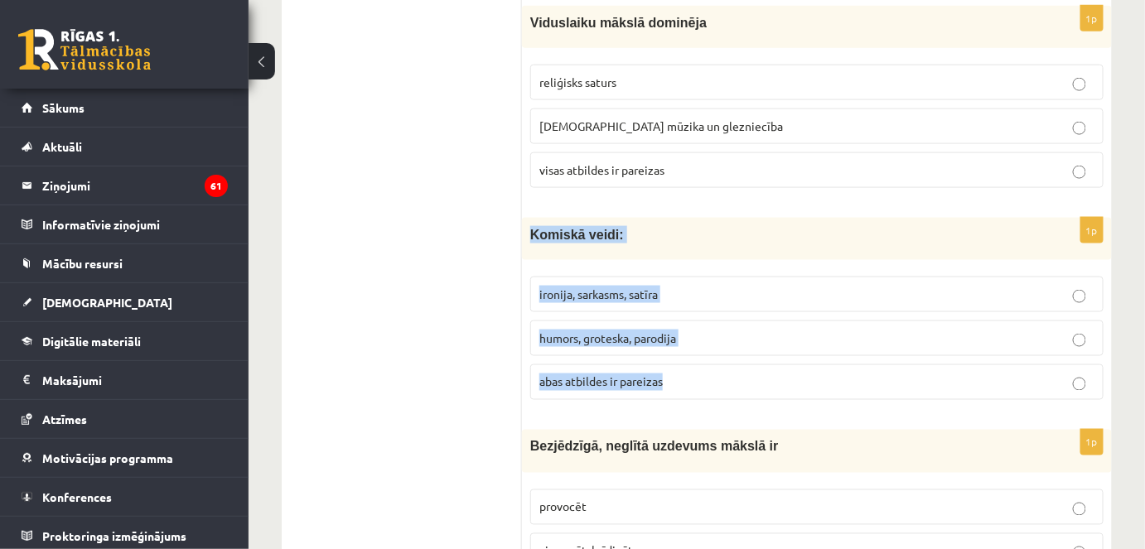
drag, startPoint x: 528, startPoint y: 114, endPoint x: 703, endPoint y: 254, distance: 224.5
click at [703, 254] on div "1p Komiskā veidi: ironija, sarkasms, satīra humors, groteska, parodija abas atb…" at bounding box center [817, 316] width 590 height 196
click at [608, 365] on label "abas atbildes ir pareizas" at bounding box center [816, 383] width 573 height 36
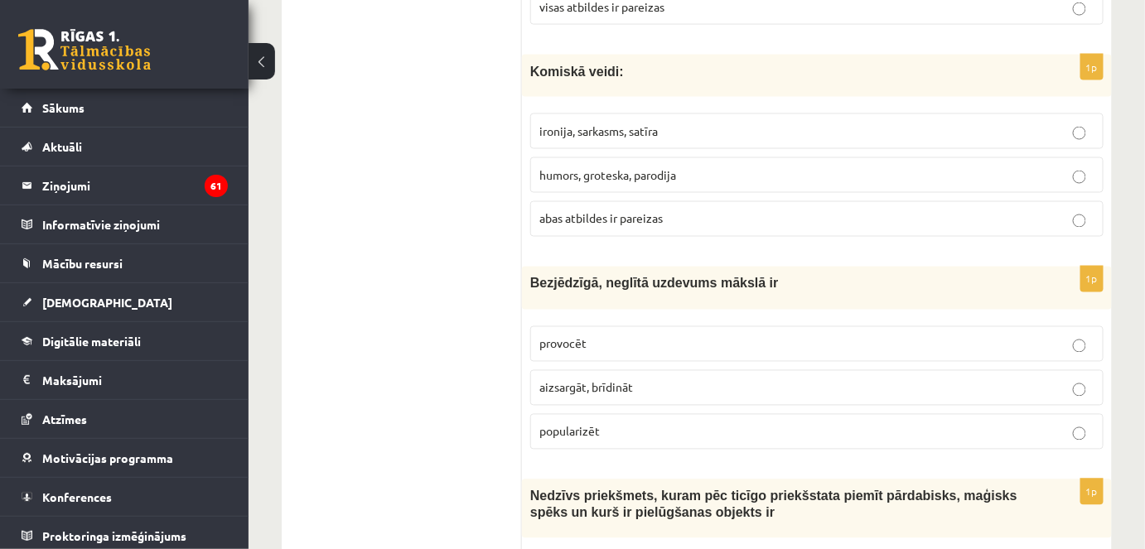
scroll to position [5046, 0]
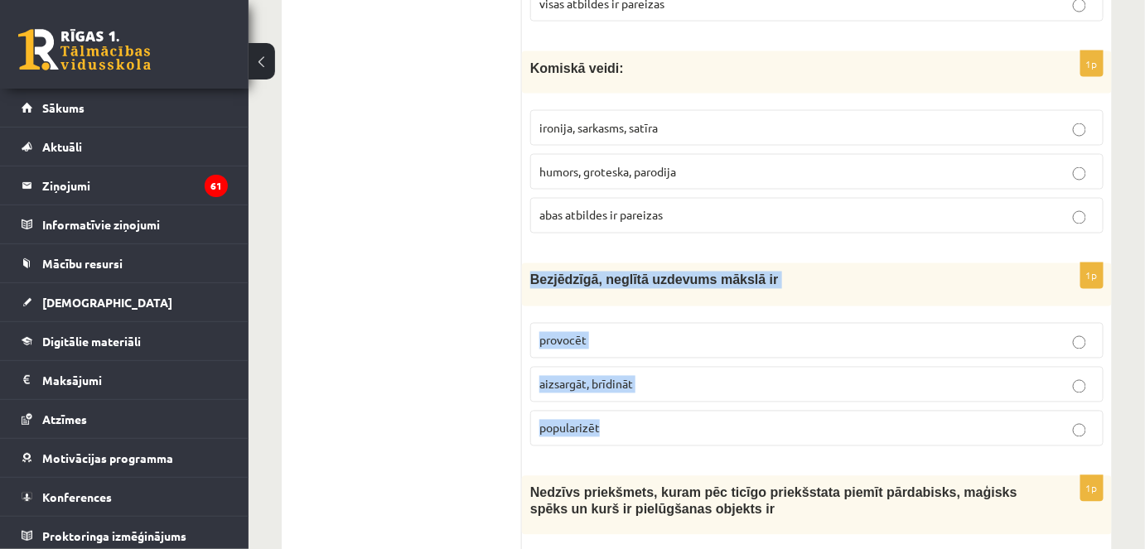
drag, startPoint x: 530, startPoint y: 160, endPoint x: 625, endPoint y: 307, distance: 175.1
click at [625, 307] on div "1p Bezjēdzīgā, neglītā uzdevums mākslā ir provocēt aizsargāt, brīdināt populari…" at bounding box center [817, 361] width 590 height 196
click at [602, 332] on p "provocēt" at bounding box center [816, 340] width 555 height 17
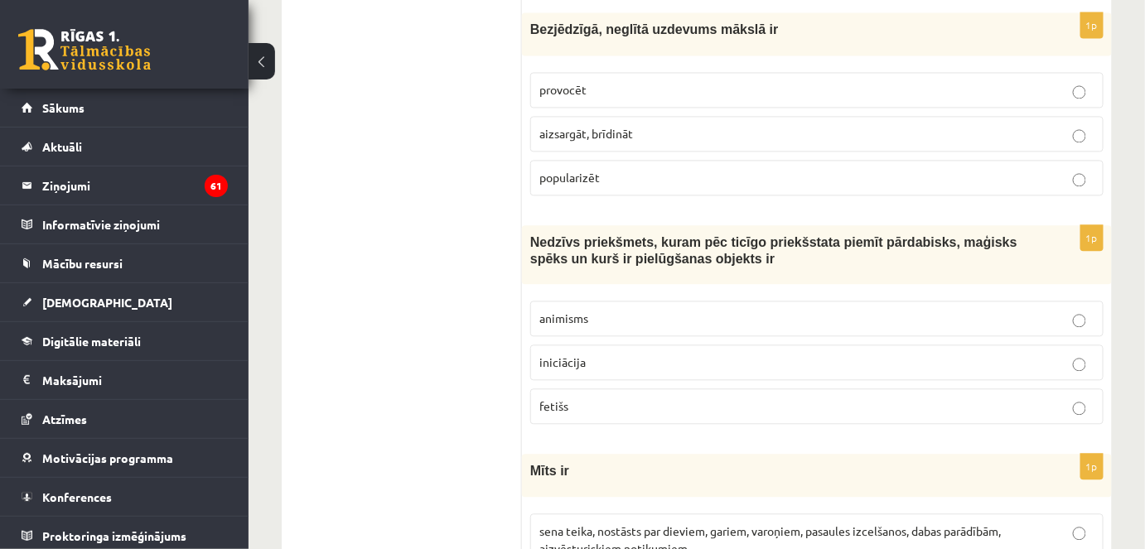
scroll to position [5298, 0]
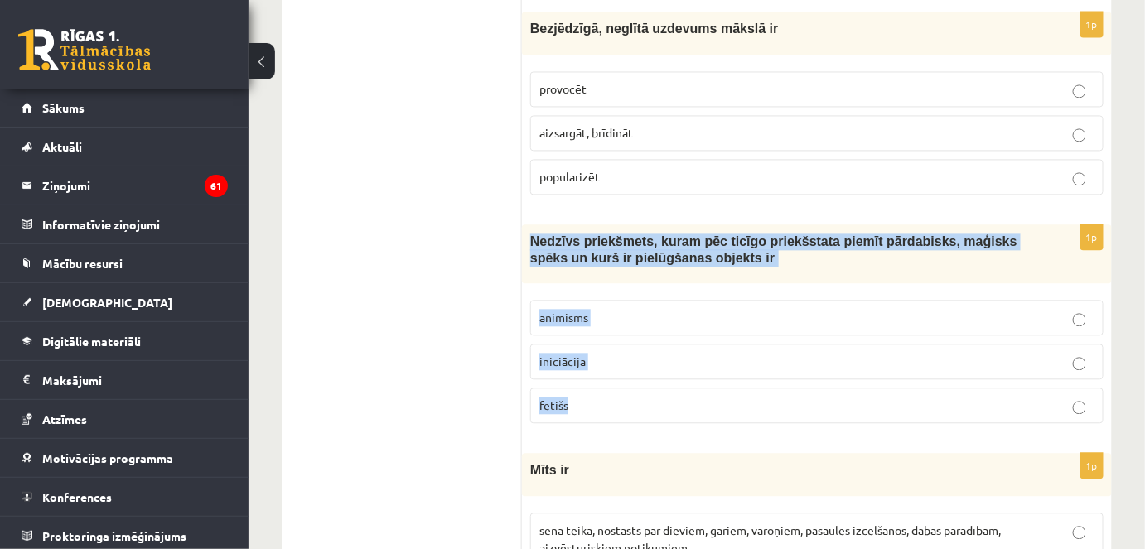
drag, startPoint x: 525, startPoint y: 117, endPoint x: 583, endPoint y: 266, distance: 160.0
click at [583, 266] on div "1p Nedzīvs priekšmets, kuram pēc ticīgo priekšstata piemīt pārdabisks, maģisks …" at bounding box center [817, 331] width 590 height 213
click at [624, 388] on label "fetišs" at bounding box center [816, 406] width 573 height 36
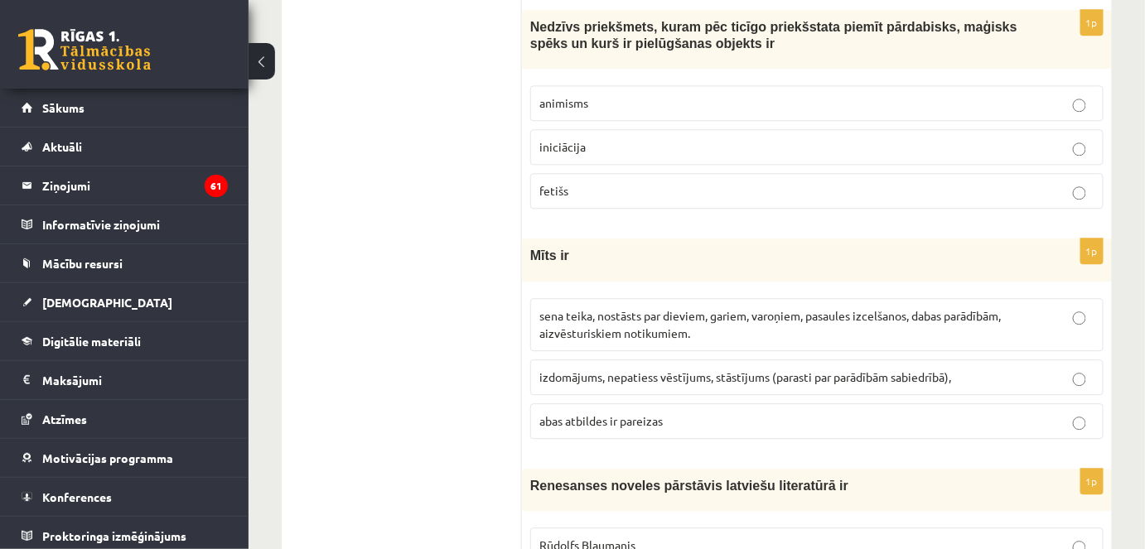
scroll to position [5513, 0]
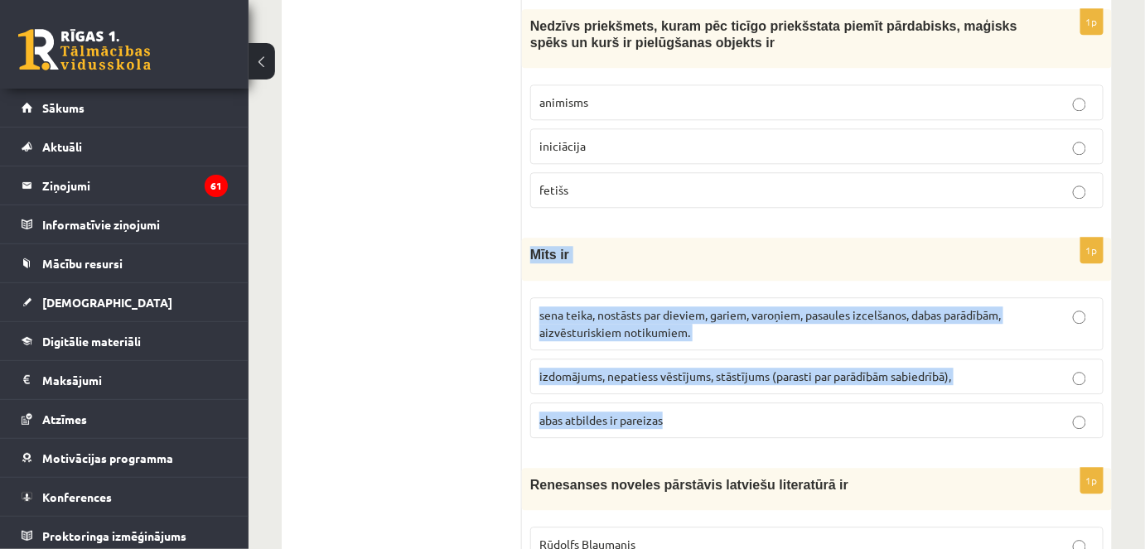
drag, startPoint x: 528, startPoint y: 126, endPoint x: 669, endPoint y: 288, distance: 214.4
click at [669, 288] on div "1p Mīts ir sena teika, nostāsts par dieviem, gariem, varoņiem, pasaules izcelša…" at bounding box center [817, 344] width 590 height 213
click at [592, 307] on span "sena teika, nostāsts par dieviem, gariem, varoņiem, pasaules izcelšanos, dabas …" at bounding box center [770, 323] width 462 height 32
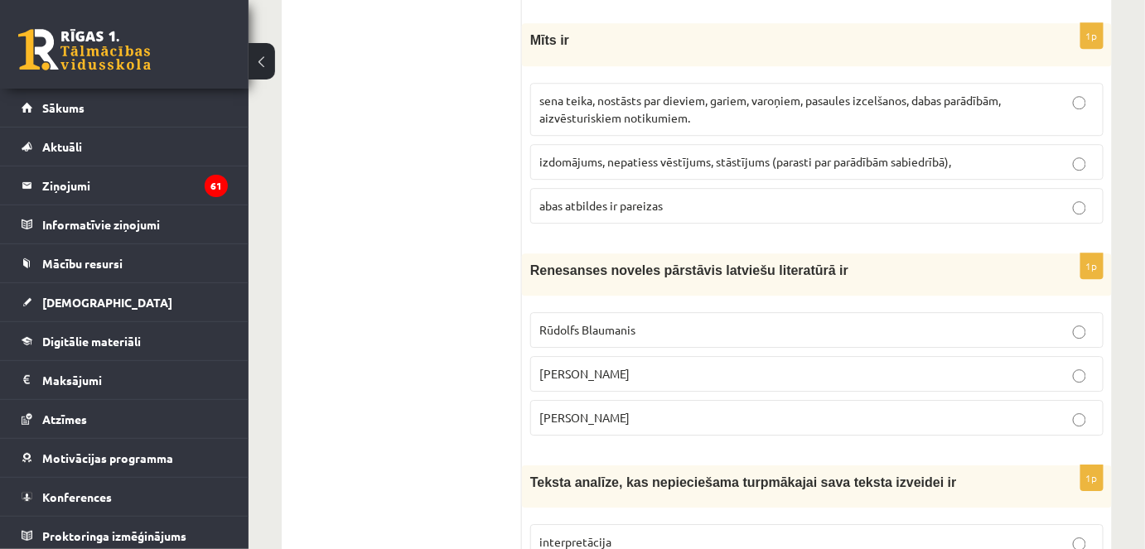
scroll to position [5730, 0]
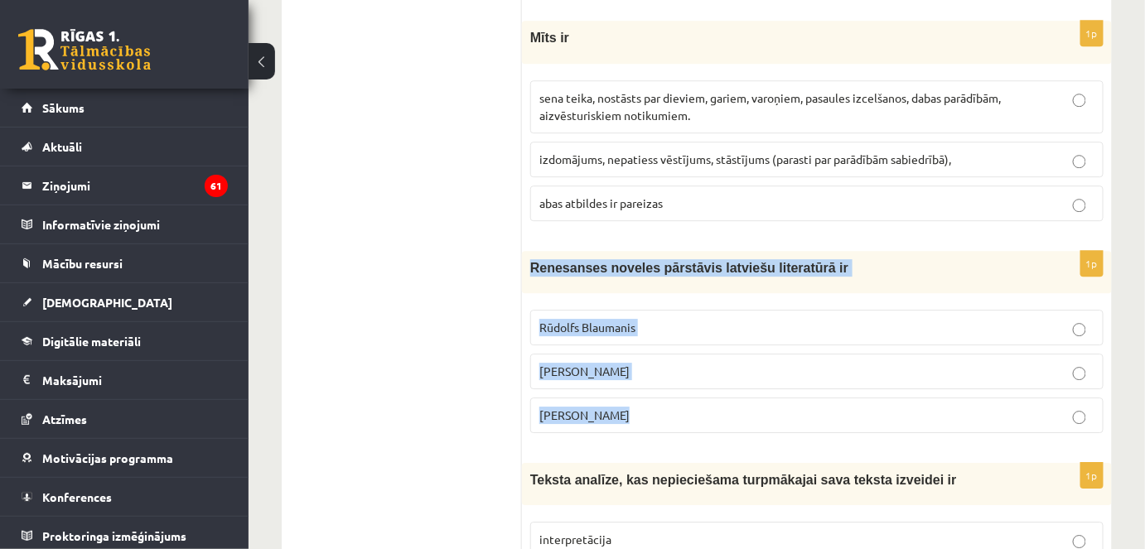
drag, startPoint x: 528, startPoint y: 139, endPoint x: 625, endPoint y: 289, distance: 178.6
click at [625, 289] on div "1p Renesanses noveles pārstāvis latviešu literatūrā ir Rūdolfs Blaumanis Kārlis…" at bounding box center [817, 349] width 590 height 196
click at [570, 364] on span "Kārlis Skalbe" at bounding box center [584, 371] width 90 height 15
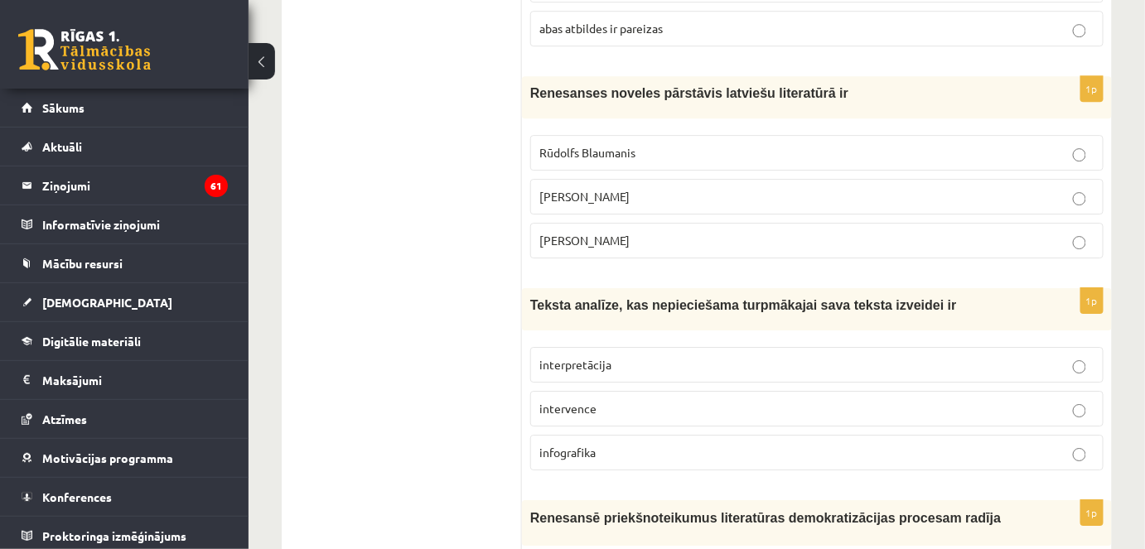
scroll to position [5906, 0]
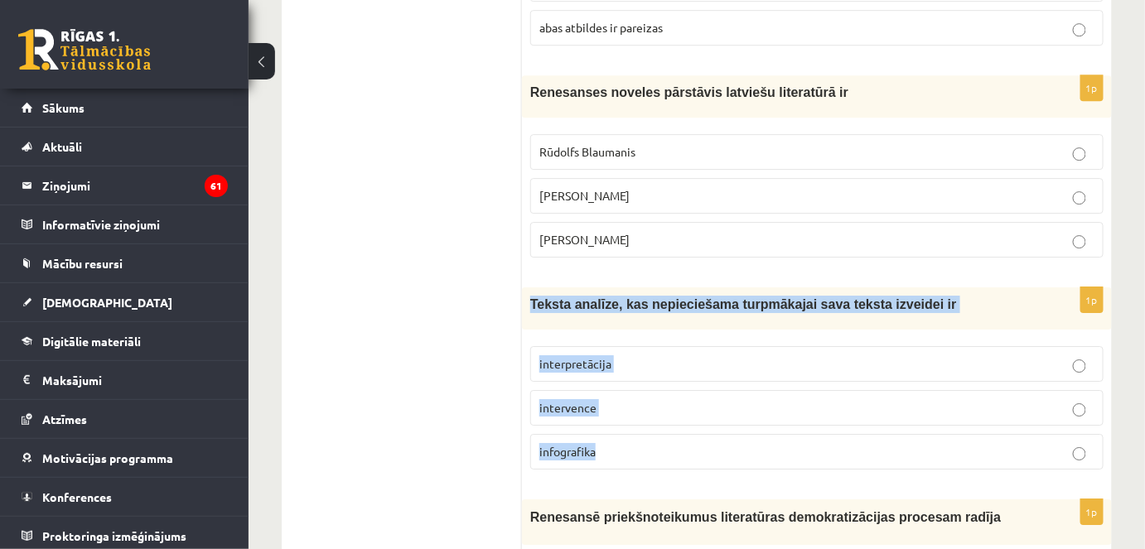
drag, startPoint x: 530, startPoint y: 176, endPoint x: 622, endPoint y: 320, distance: 171.0
click at [622, 320] on div "1p Teksta analīze, kas nepieciešama turpmākajai sava teksta izveidei ir interpr…" at bounding box center [817, 386] width 590 height 196
click at [610, 356] on span "interpretācija" at bounding box center [575, 363] width 72 height 15
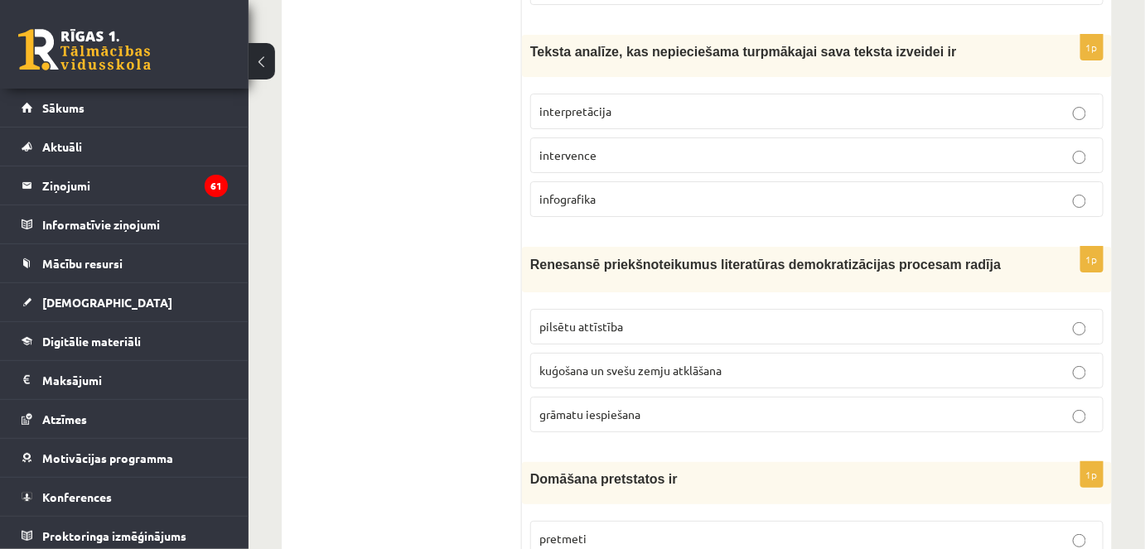
scroll to position [6210, 0]
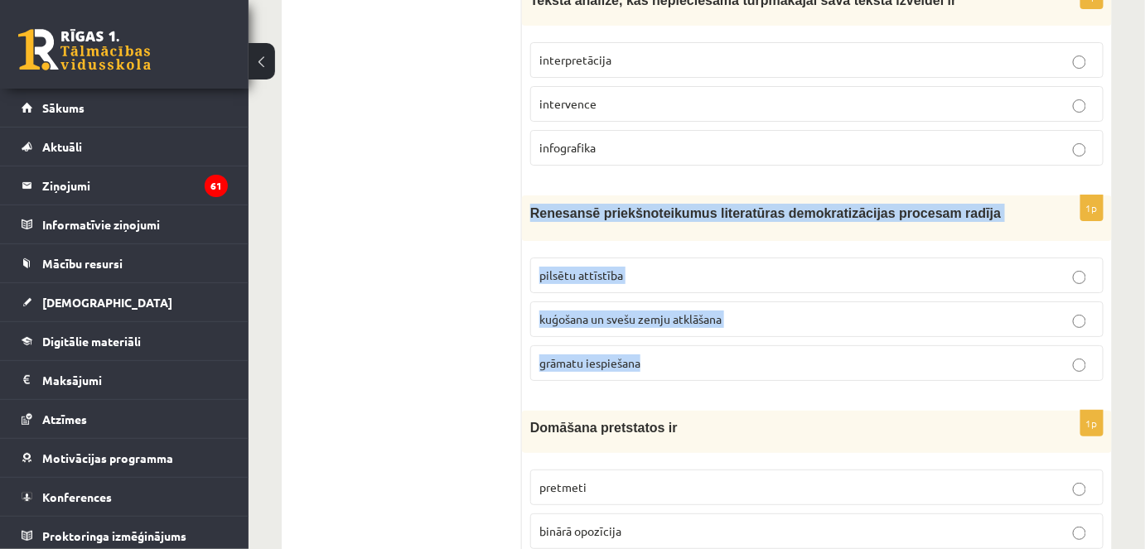
drag, startPoint x: 524, startPoint y: 84, endPoint x: 643, endPoint y: 225, distance: 185.2
click at [643, 225] on div "1p Renesansē priekšnoteikumus literatūras demokratizācijas procesam radīja pils…" at bounding box center [817, 295] width 590 height 198
click at [600, 355] on span "grāmatu iespiešana" at bounding box center [589, 362] width 101 height 15
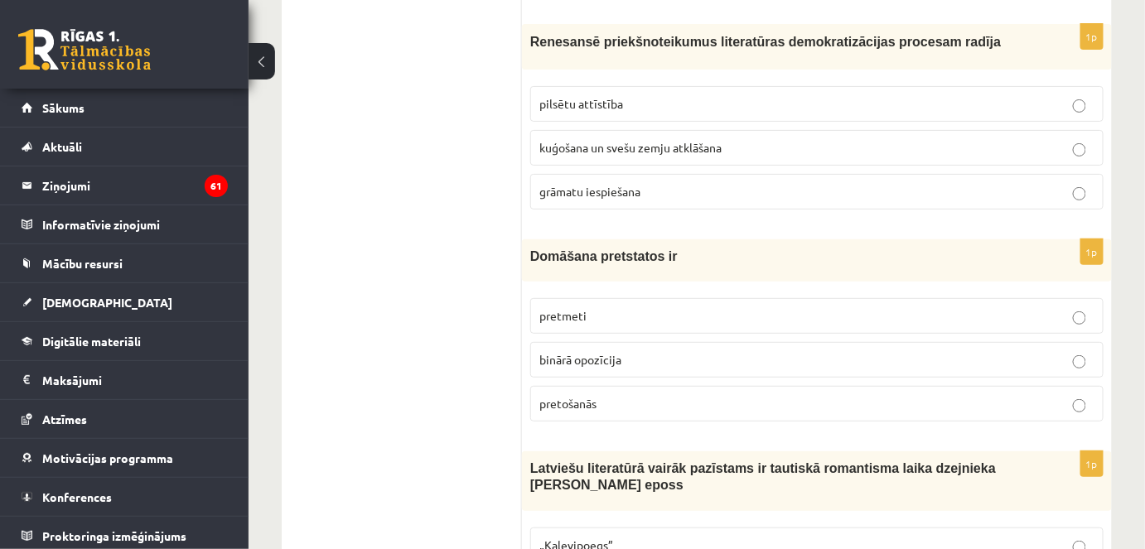
scroll to position [6415, 0]
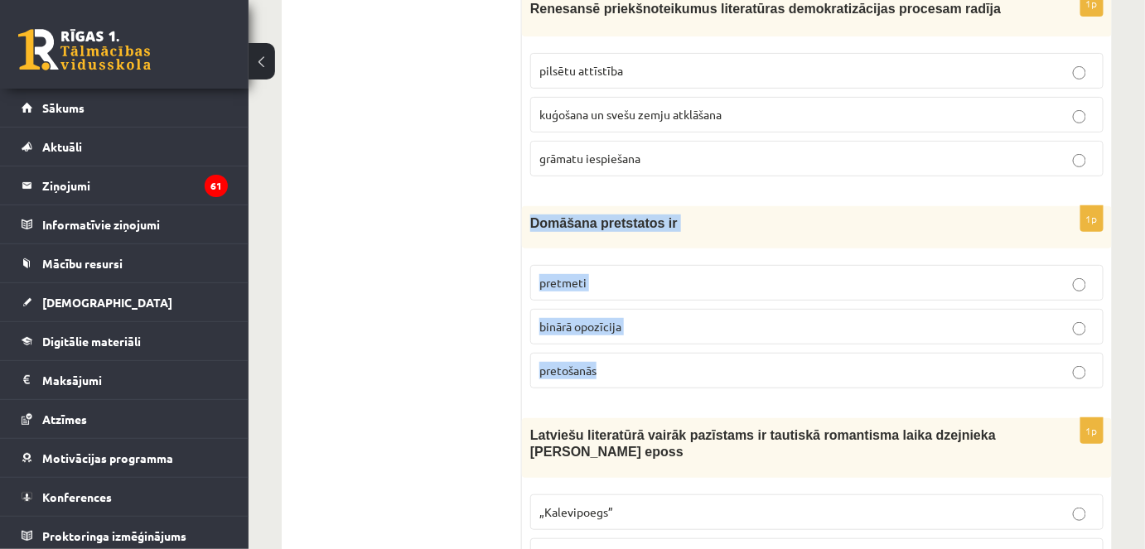
drag, startPoint x: 526, startPoint y: 95, endPoint x: 609, endPoint y: 247, distance: 172.8
click at [609, 247] on div "1p Domāšana pretstatos ir pretmeti binārā opozīcija pretošanās" at bounding box center [817, 304] width 590 height 196
click at [616, 319] on span "binārā opozīcija" at bounding box center [580, 326] width 82 height 15
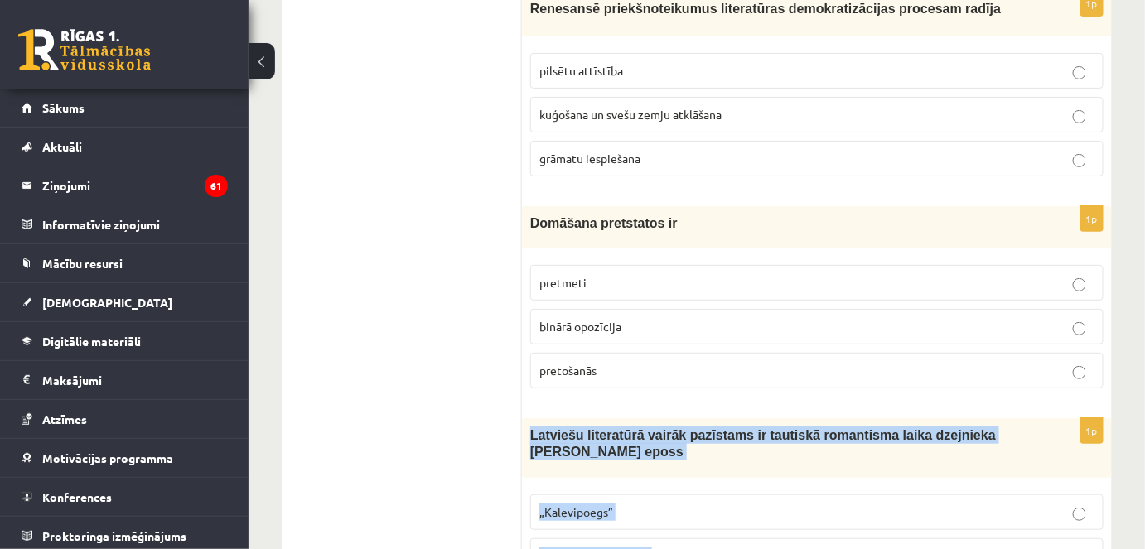
drag, startPoint x: 530, startPoint y: 305, endPoint x: 640, endPoint y: 493, distance: 218.0
click at [640, 493] on div "1p Latviešu literatūrā vairāk pazīstams ir tautiskā romantisma laika dzejnieka …" at bounding box center [817, 524] width 590 height 213
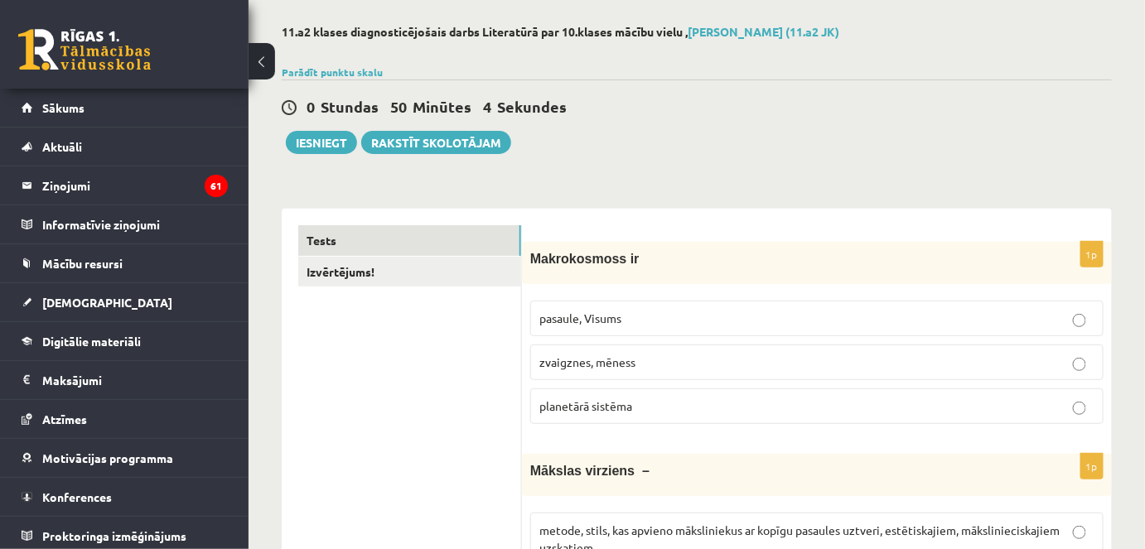
scroll to position [44, 0]
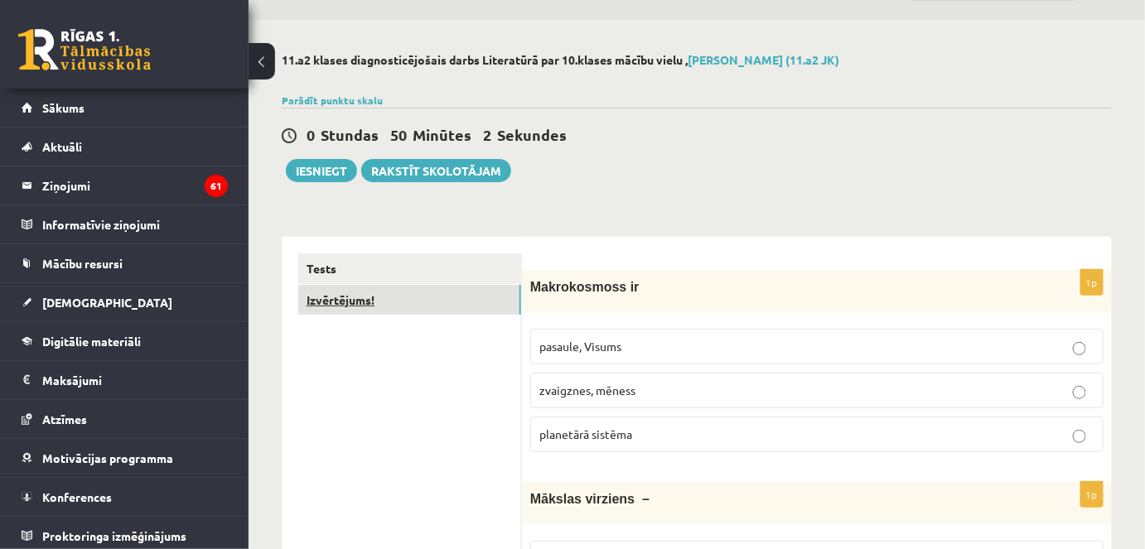
click at [339, 298] on link "Izvērtējums!" at bounding box center [409, 300] width 223 height 31
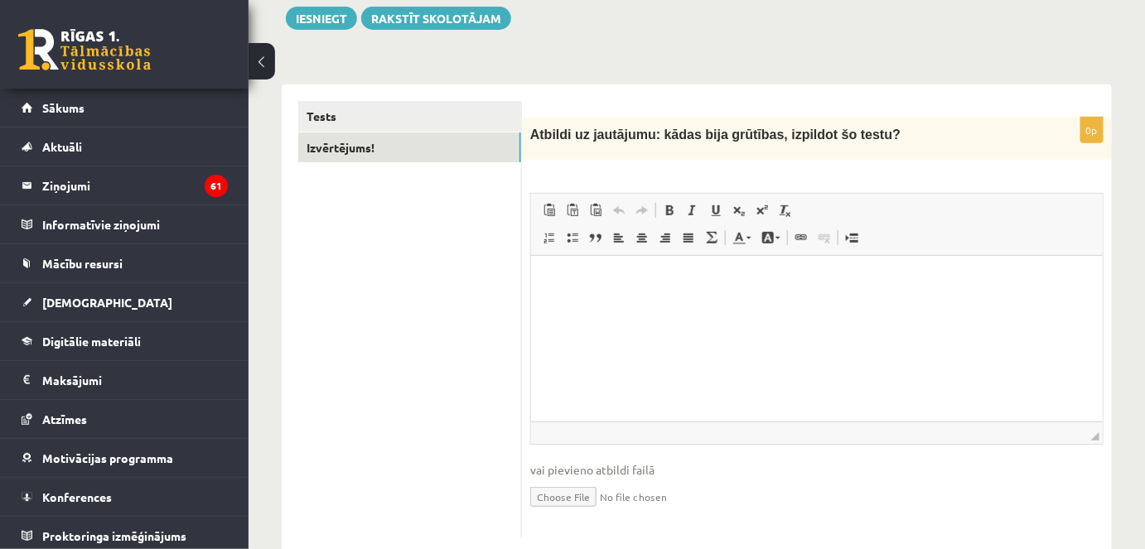
scroll to position [199, 0]
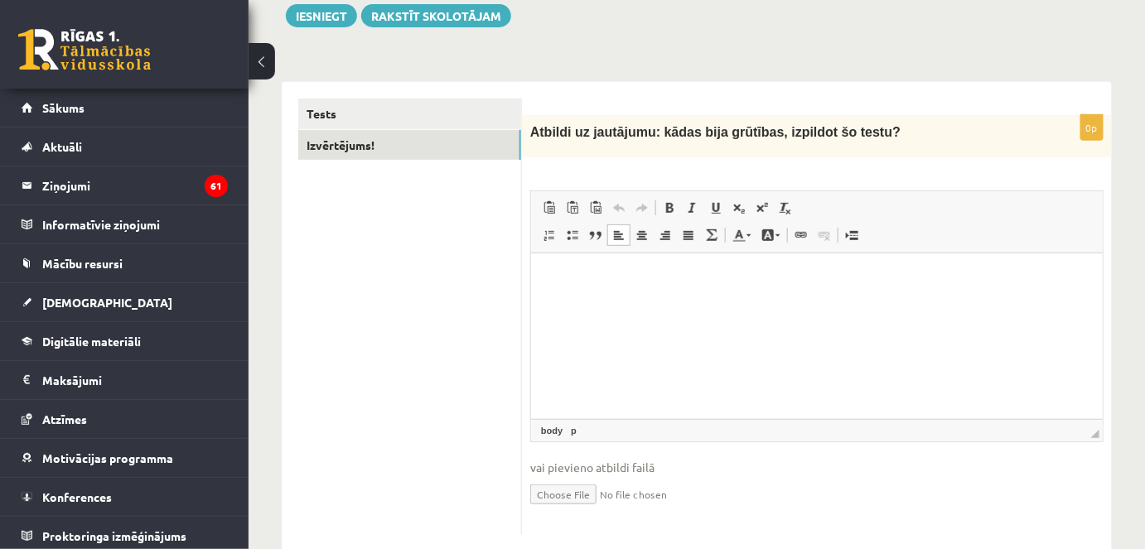
click at [658, 275] on p "Bagātinātā teksta redaktors, wiswyg-editor-user-answer-47433860110780" at bounding box center [816, 277] width 539 height 17
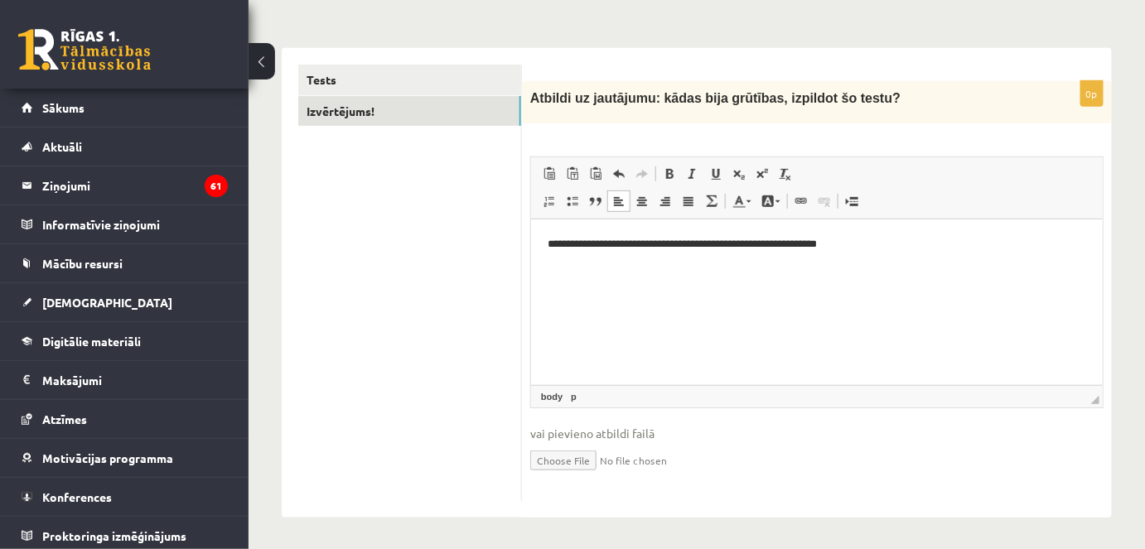
scroll to position [170, 0]
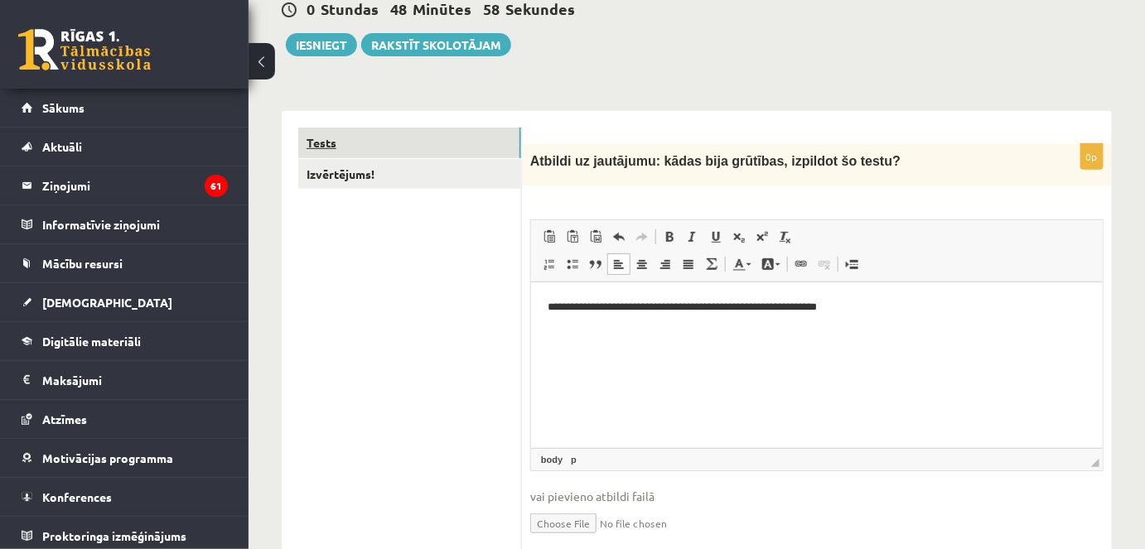
click at [375, 136] on link "Tests" at bounding box center [409, 143] width 223 height 31
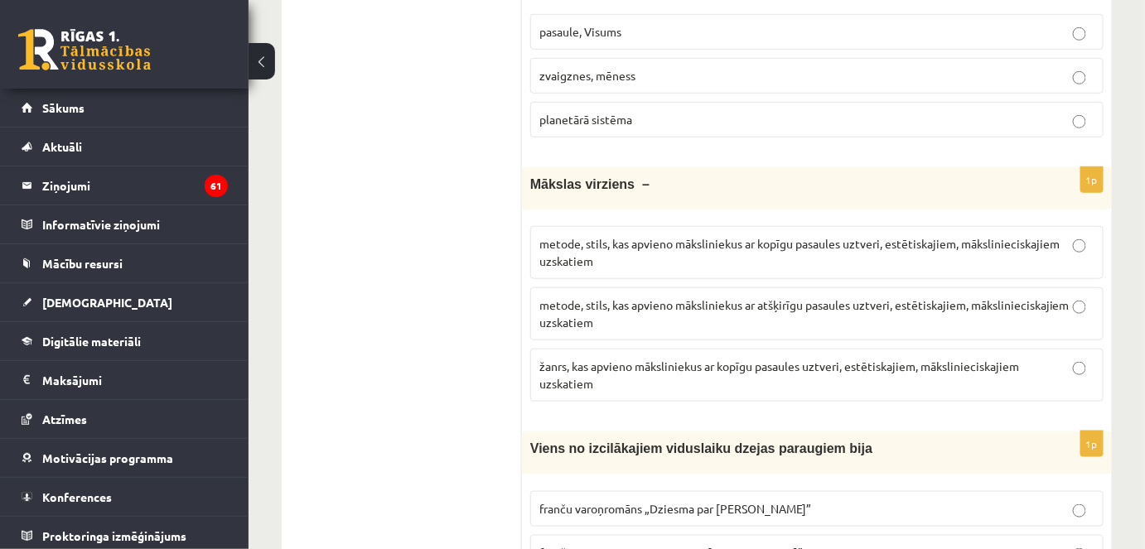
scroll to position [0, 0]
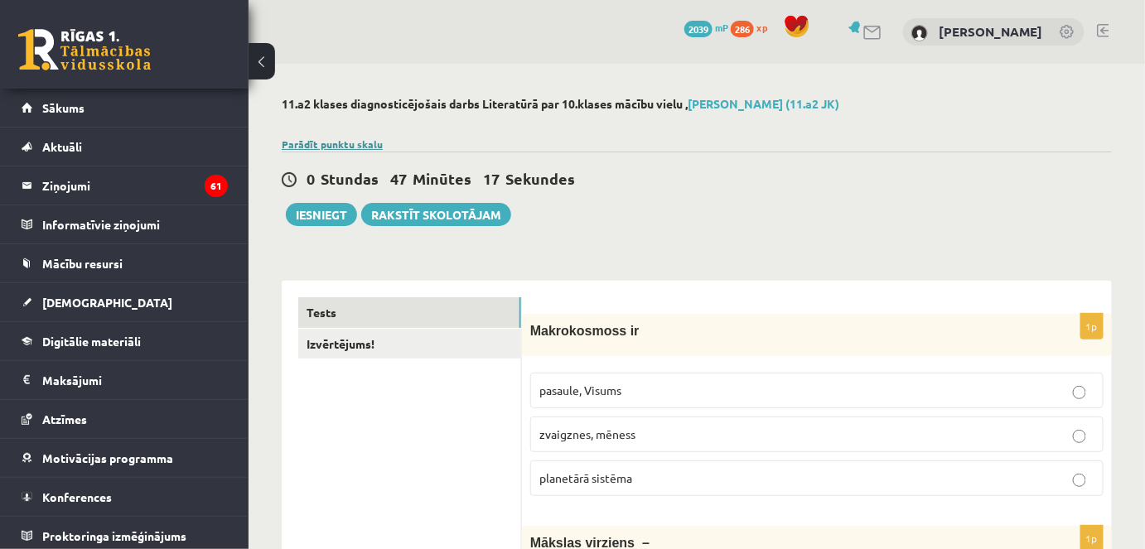
click at [349, 144] on link "Parādīt punktu skalu" at bounding box center [332, 144] width 101 height 13
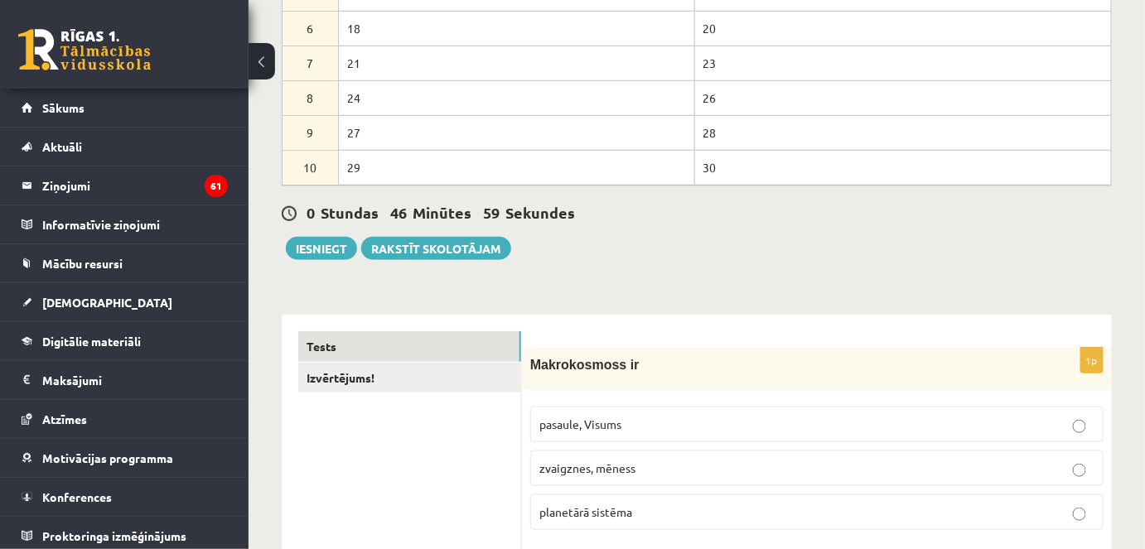
scroll to position [355, 0]
click at [326, 243] on button "Iesniegt" at bounding box center [321, 247] width 71 height 23
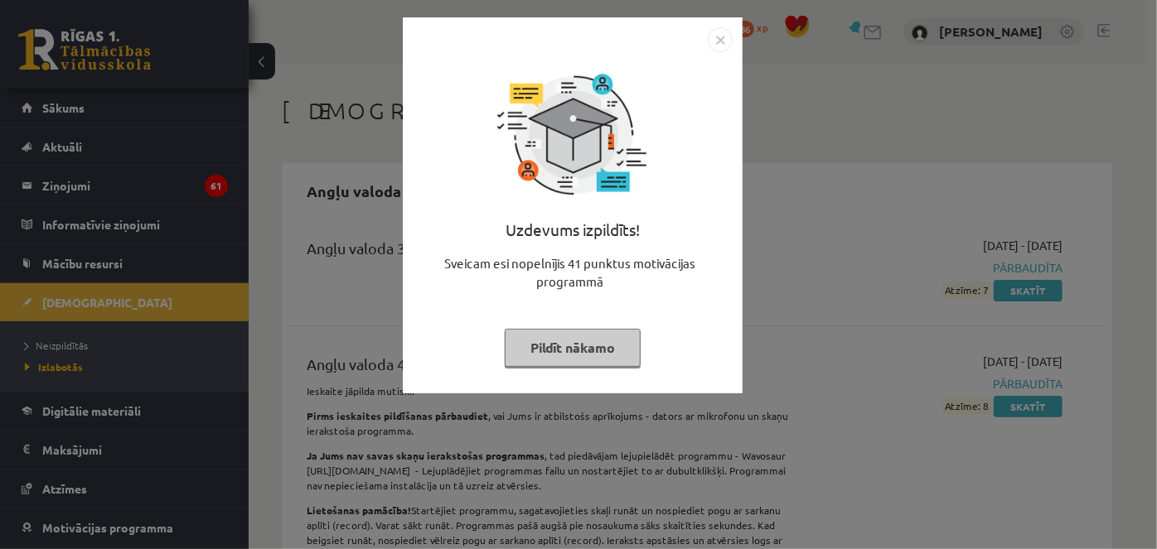
click at [592, 350] on button "Pildīt nākamo" at bounding box center [573, 348] width 136 height 38
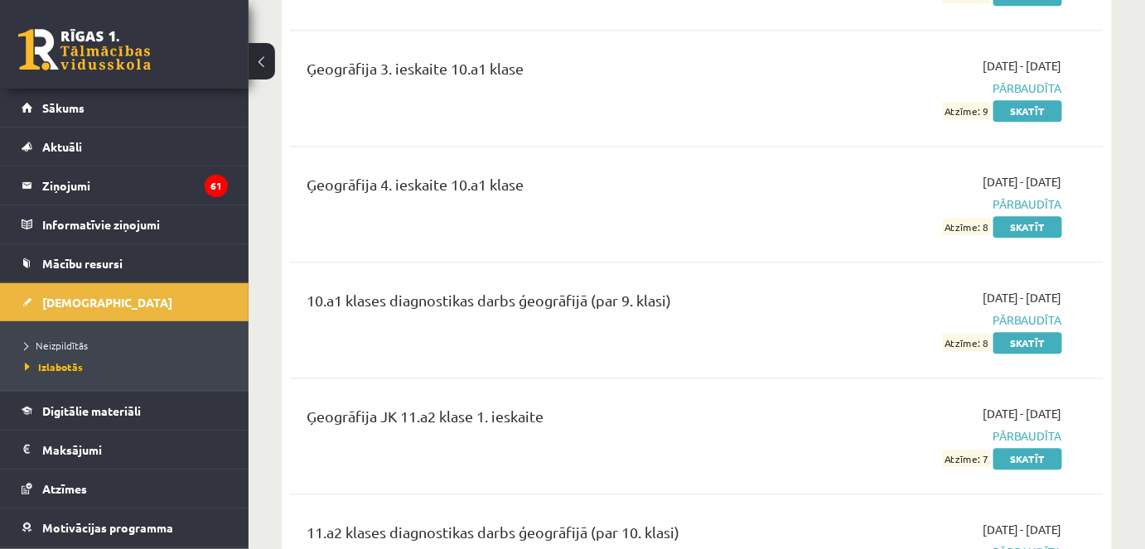
scroll to position [3476, 0]
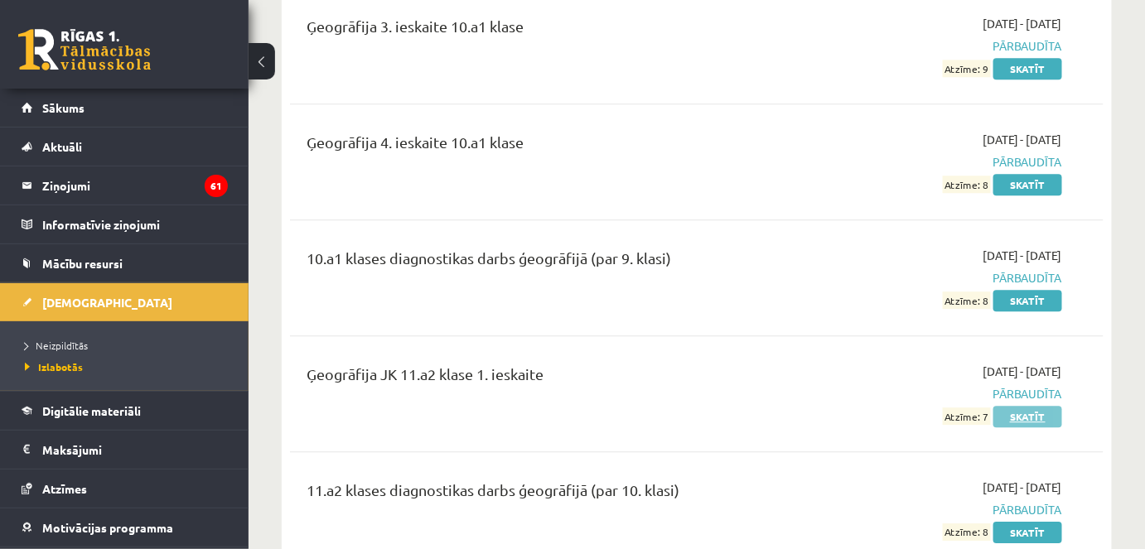
click at [1021, 406] on link "Skatīt" at bounding box center [1027, 417] width 69 height 22
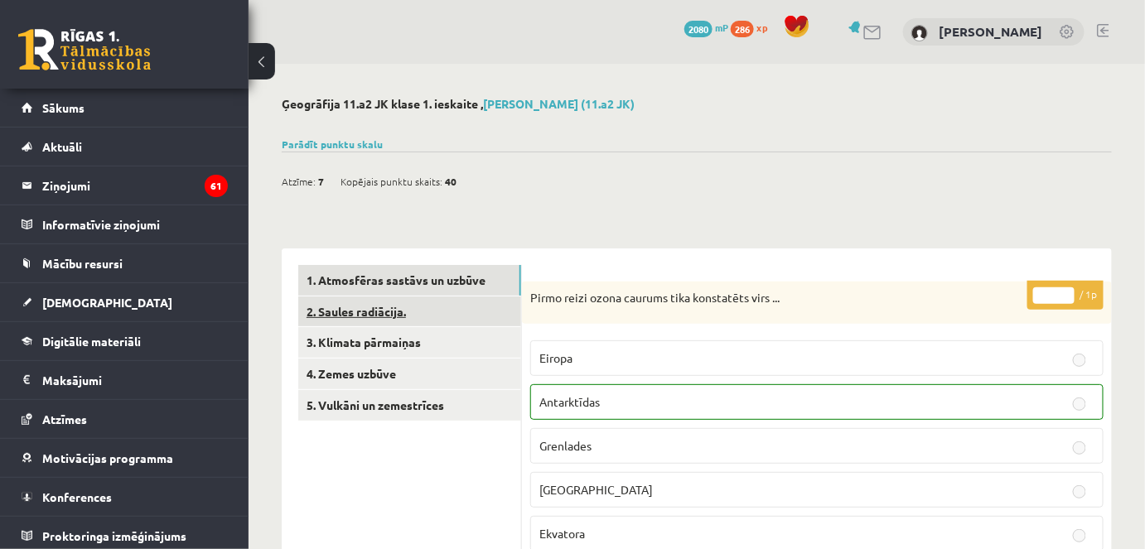
click at [411, 318] on link "2. Saules radiācija." at bounding box center [409, 312] width 223 height 31
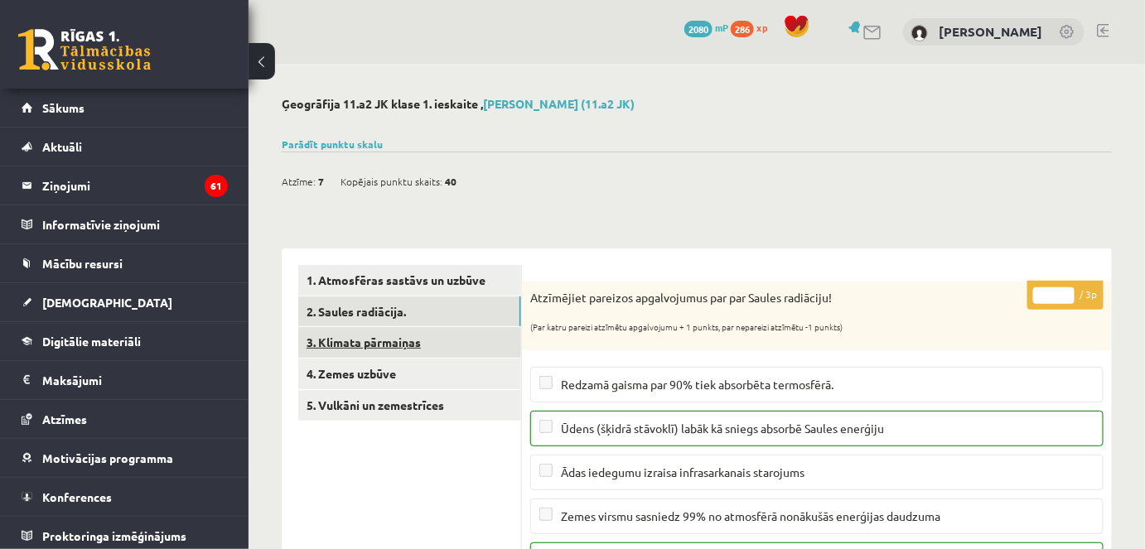
click at [416, 339] on link "3. Klimata pārmaiņas" at bounding box center [409, 342] width 223 height 31
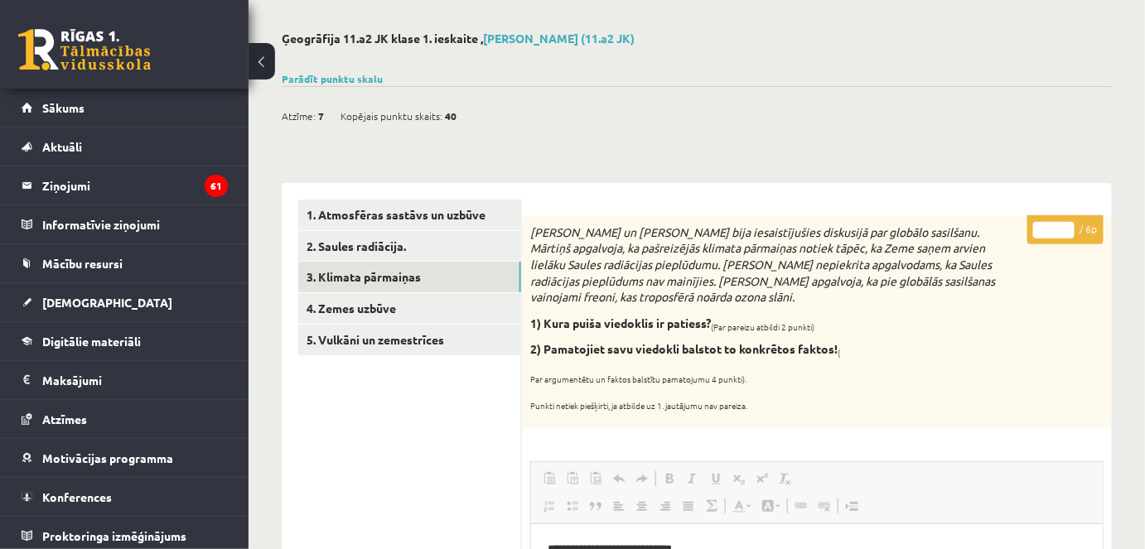
scroll to position [61, 0]
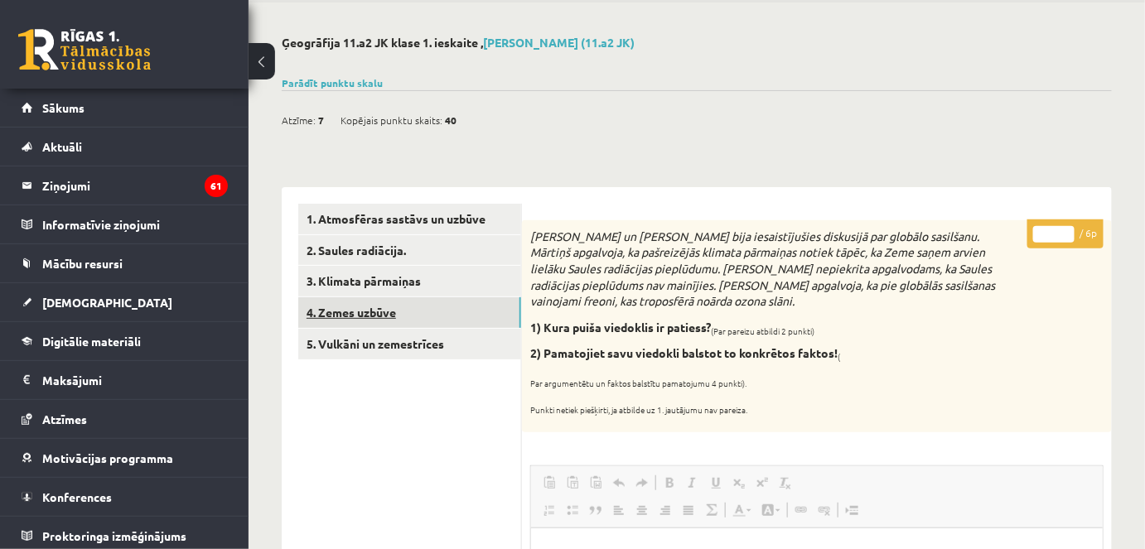
click at [390, 314] on link "4. Zemes uzbūve" at bounding box center [409, 312] width 223 height 31
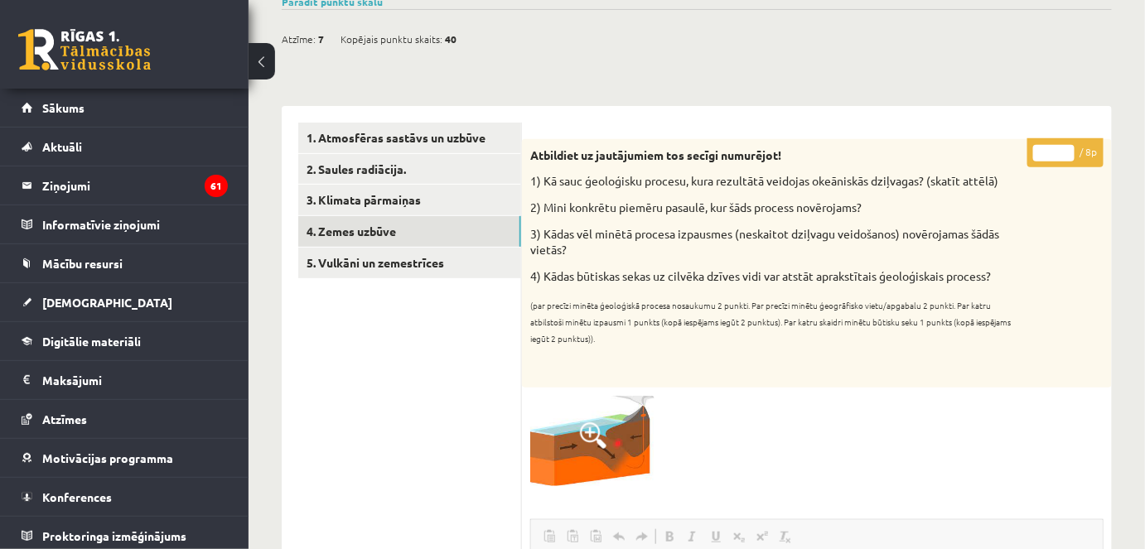
scroll to position [128, 0]
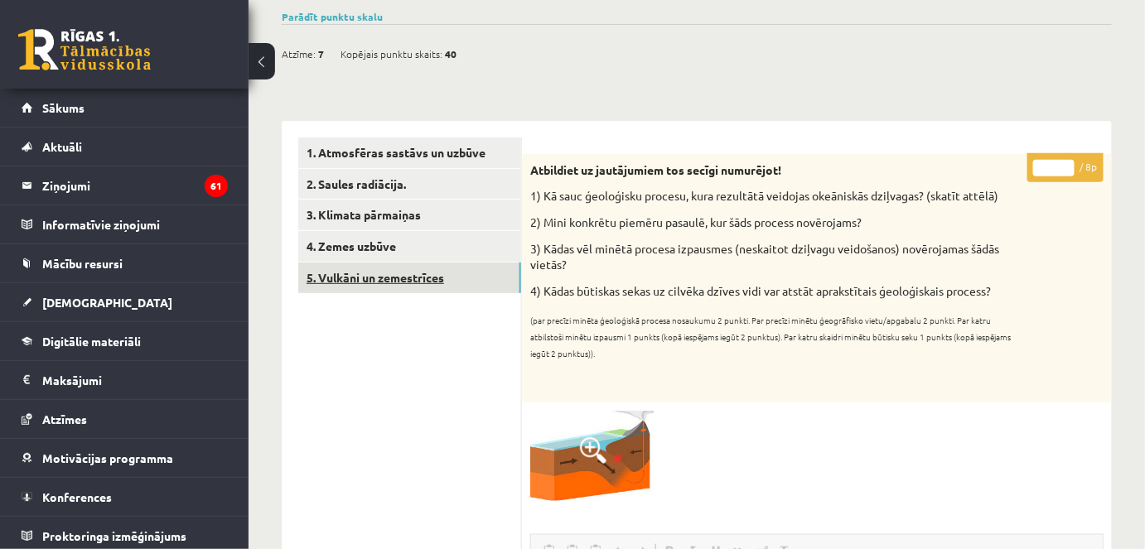
click at [471, 274] on link "5. Vulkāni un zemestrīces" at bounding box center [409, 278] width 223 height 31
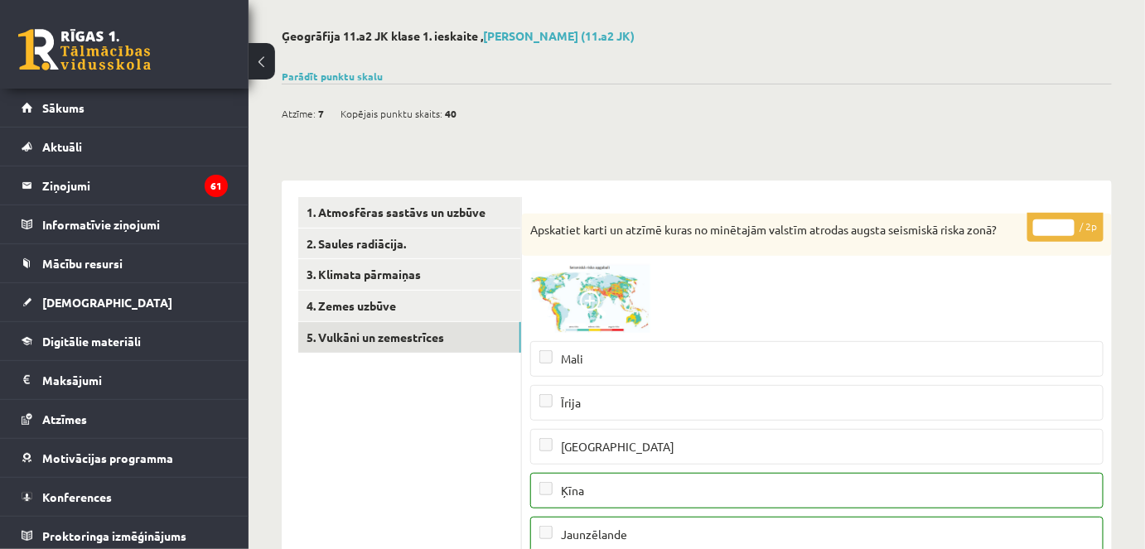
scroll to position [0, 0]
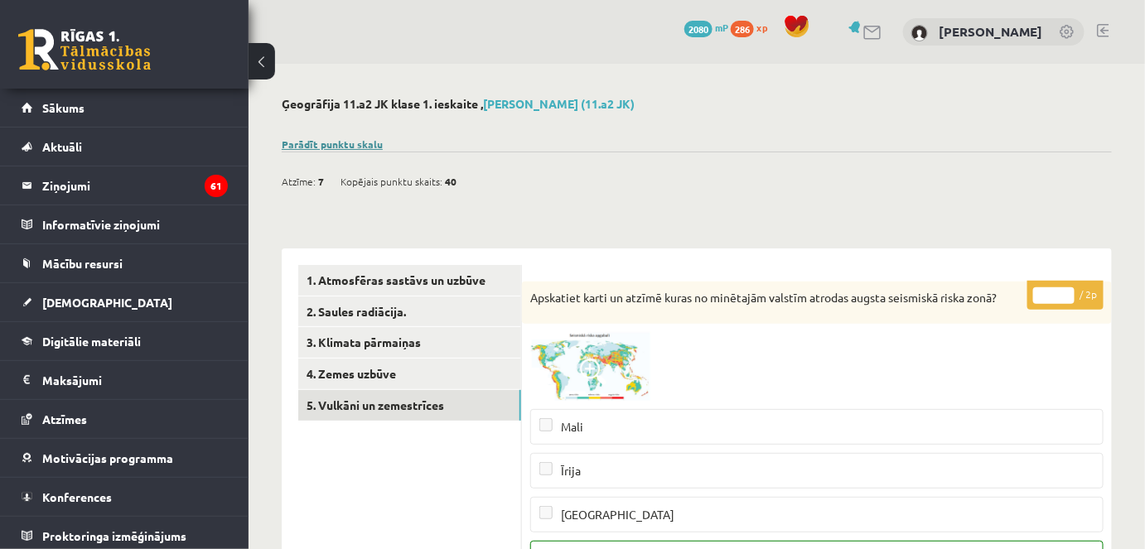
click at [355, 138] on link "Parādīt punktu skalu" at bounding box center [332, 144] width 101 height 13
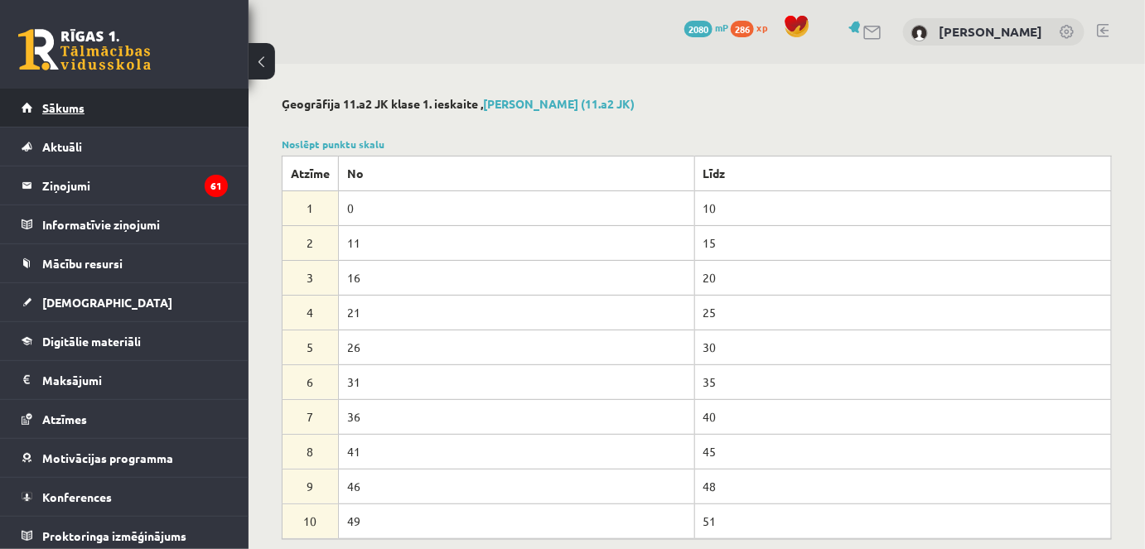
click at [170, 104] on link "Sākums" at bounding box center [125, 108] width 206 height 38
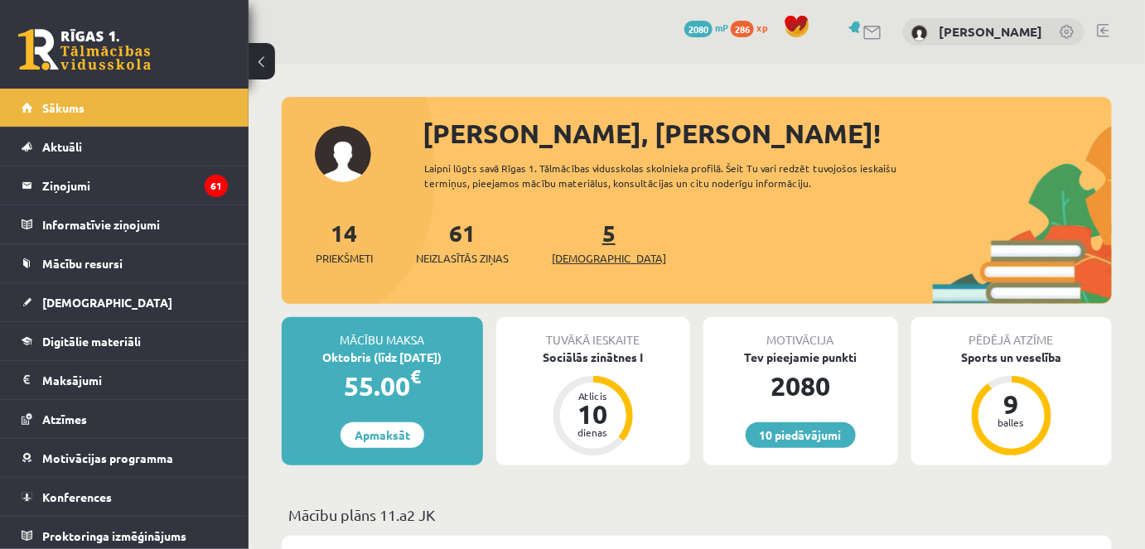
click at [581, 244] on link "5 [DEMOGRAPHIC_DATA]" at bounding box center [609, 242] width 114 height 49
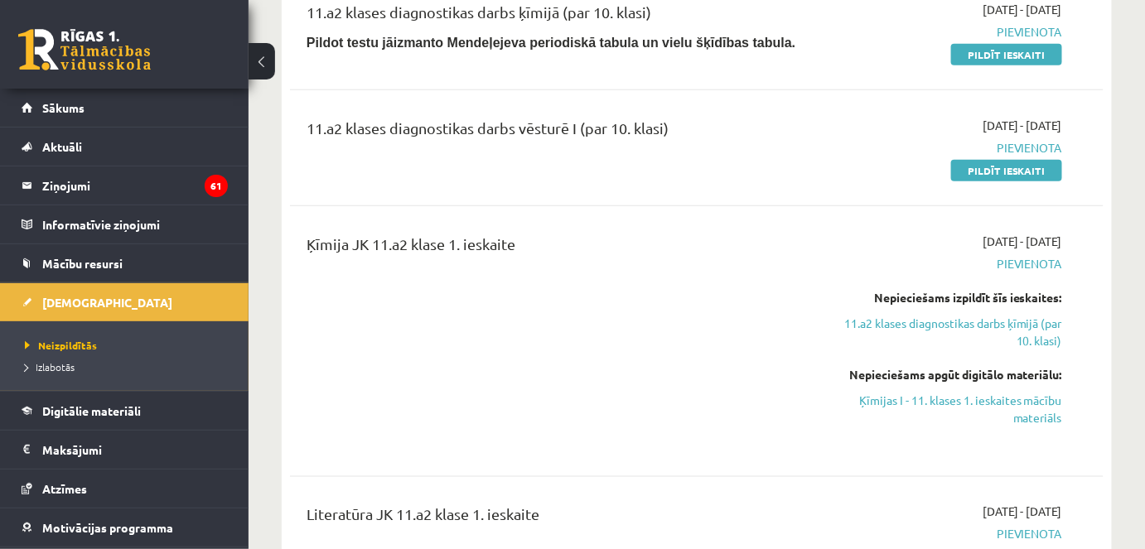
scroll to position [575, 0]
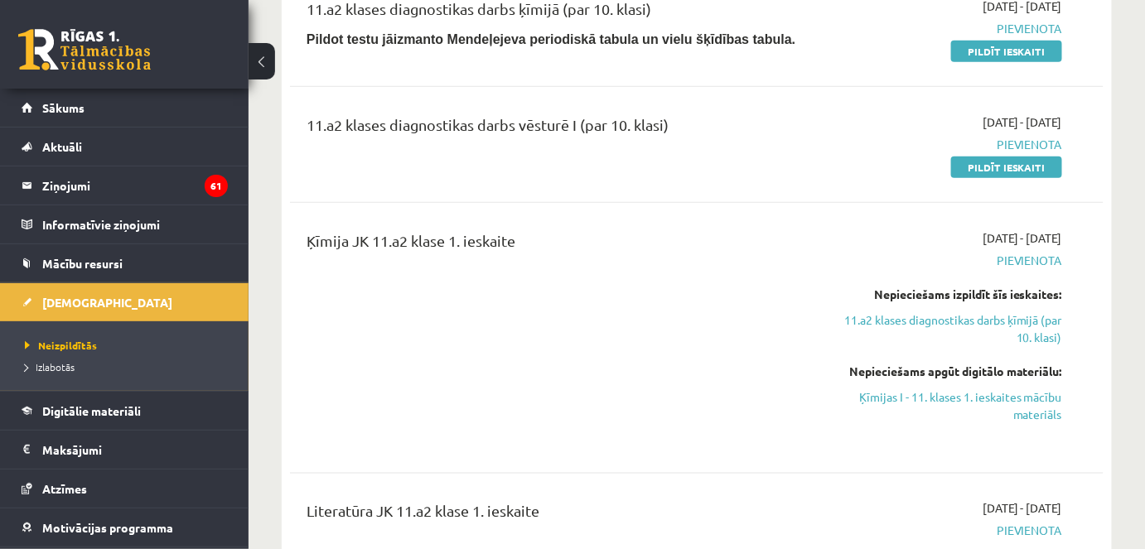
drag, startPoint x: 987, startPoint y: 162, endPoint x: 651, endPoint y: 80, distance: 345.5
click at [987, 162] on link "Pildīt ieskaiti" at bounding box center [1006, 168] width 111 height 22
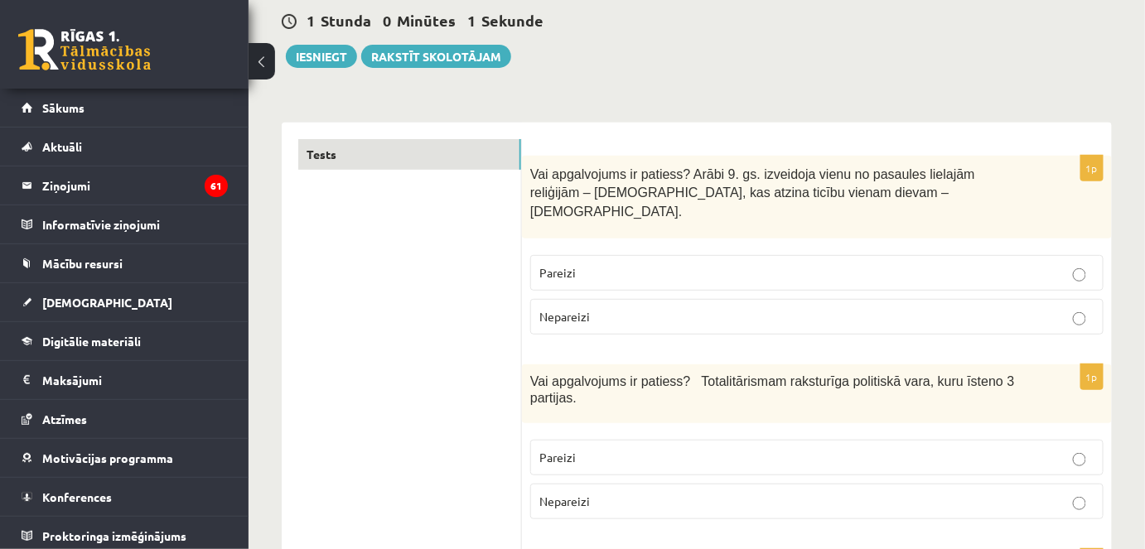
scroll to position [169, 0]
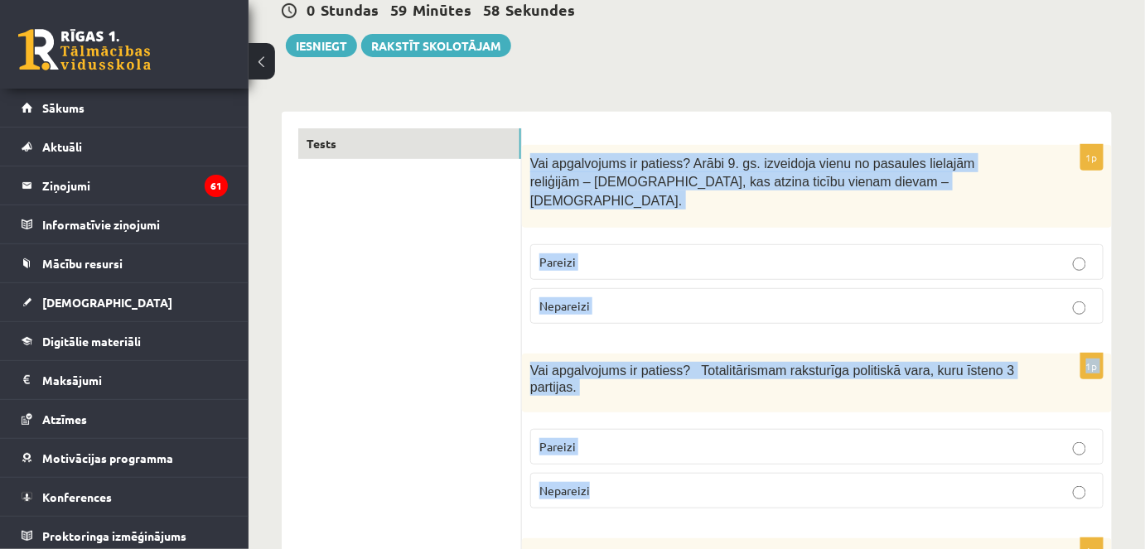
drag, startPoint x: 530, startPoint y: 162, endPoint x: 630, endPoint y: 449, distance: 304.2
copy form "Vai apgalvojums ir patiess? Arābi 9. gs. izveidoja vienu no pasaules lielajām r…"
click at [630, 254] on p "Pareizi" at bounding box center [816, 262] width 555 height 17
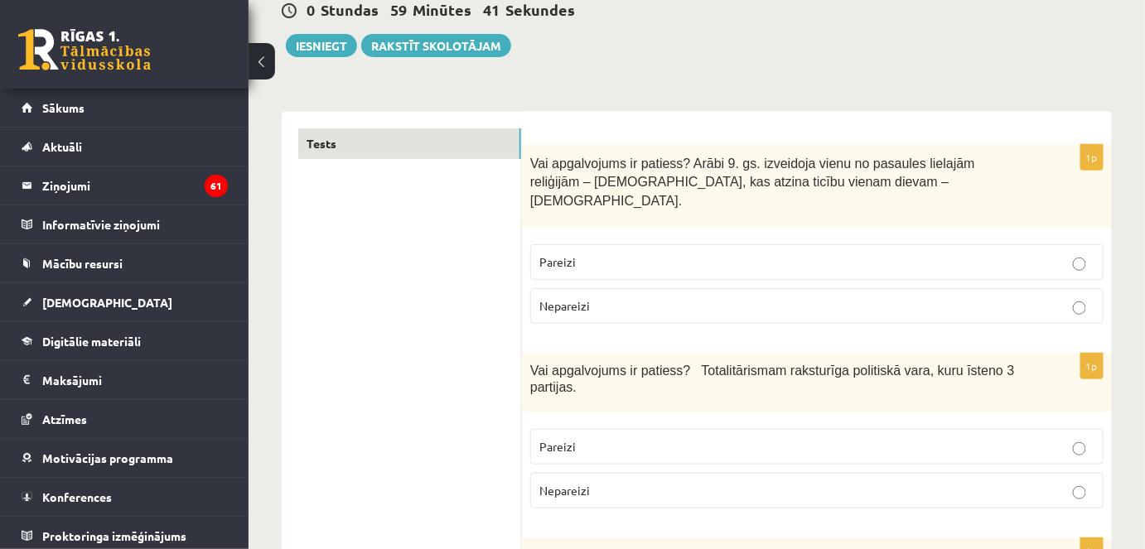
click at [579, 483] on span "Nepareizi" at bounding box center [564, 490] width 51 height 15
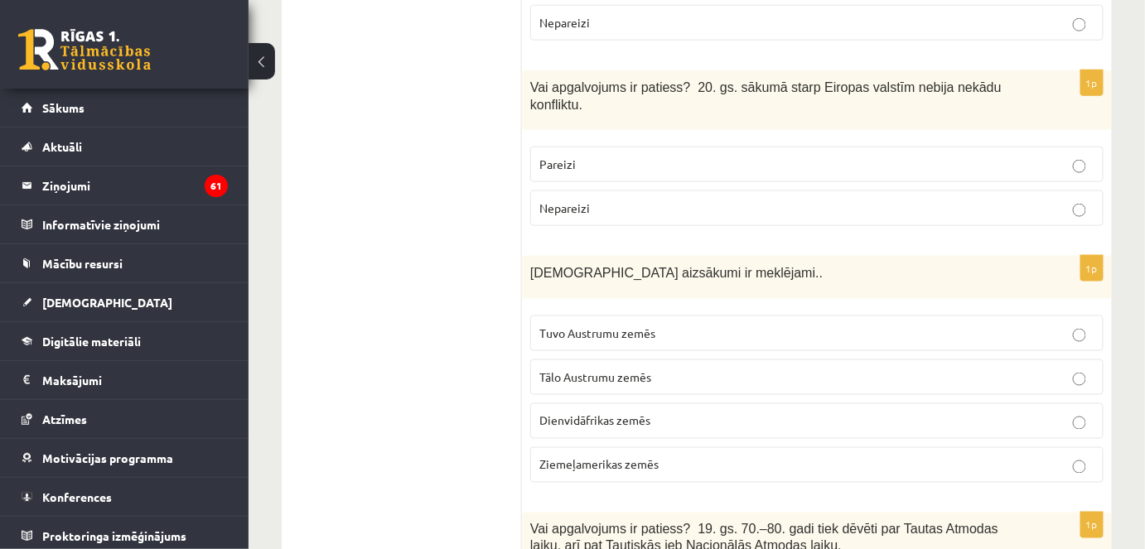
scroll to position [647, 0]
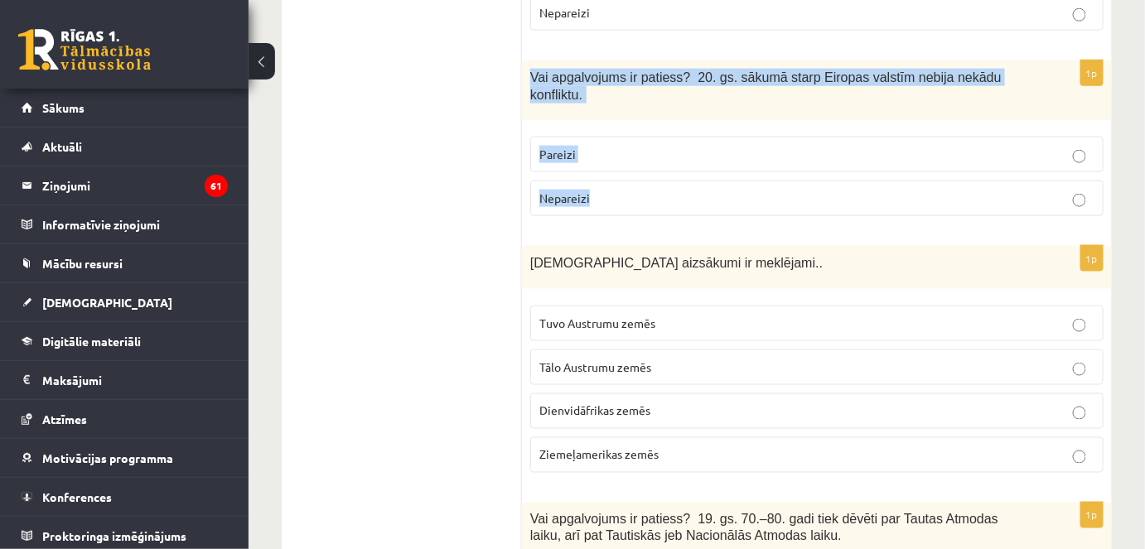
drag, startPoint x: 529, startPoint y: 33, endPoint x: 602, endPoint y: 142, distance: 130.8
click at [602, 142] on div "1p Vai apgalvojums ir patiess? 20. gs. sākumā starp Eiropas valstīm nebija nekā…" at bounding box center [817, 144] width 590 height 169
copy div "Vai apgalvojums ir patiess? 20. gs. sākumā starp Eiropas valstīm nebija nekādu …"
click at [698, 190] on p "Nepareizi" at bounding box center [816, 198] width 555 height 17
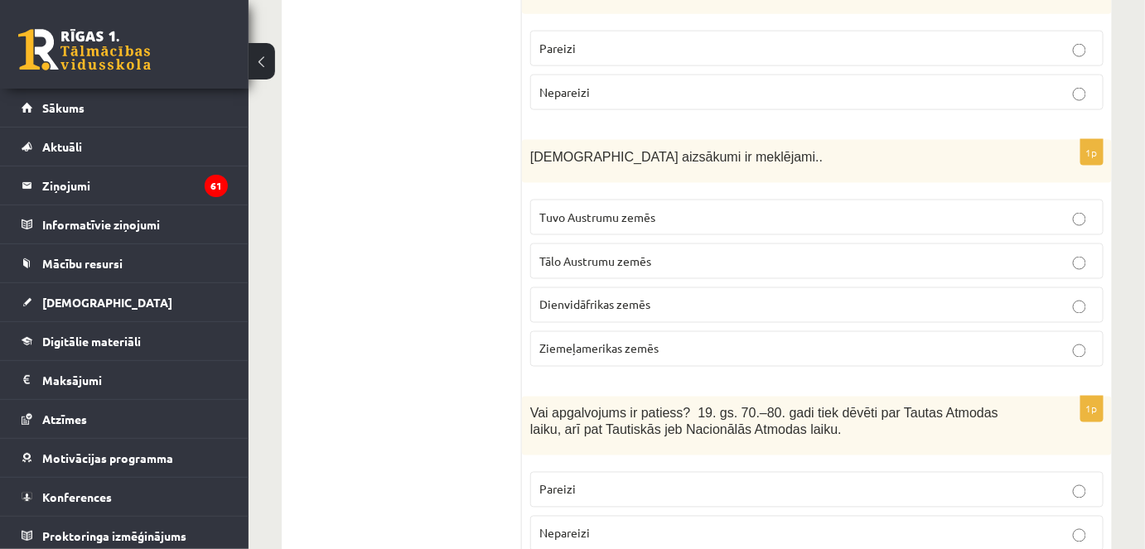
scroll to position [758, 0]
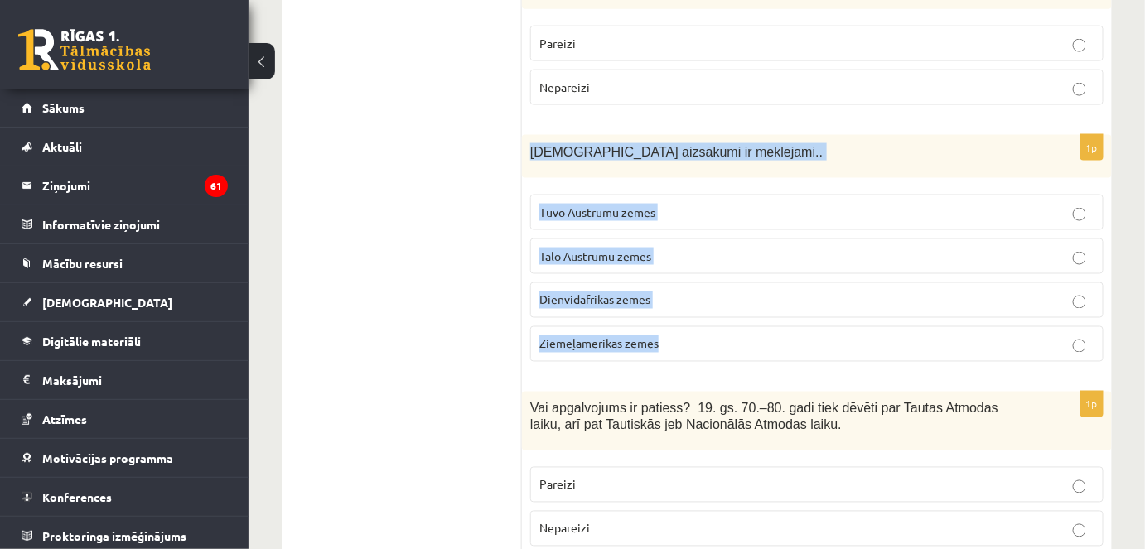
drag, startPoint x: 524, startPoint y: 91, endPoint x: 671, endPoint y: 270, distance: 231.4
click at [671, 270] on div "1p [DEMOGRAPHIC_DATA] aizsākumi ir meklējami.. Tuvo Austrumu zemēs Tālo Austrum…" at bounding box center [817, 254] width 590 height 239
copy div "[DEMOGRAPHIC_DATA] aizsākumi ir meklējami.. Tuvo Austrumu zemēs Tālo Austrumu z…"
click at [640, 205] on span "Tuvo Austrumu zemēs" at bounding box center [597, 212] width 116 height 15
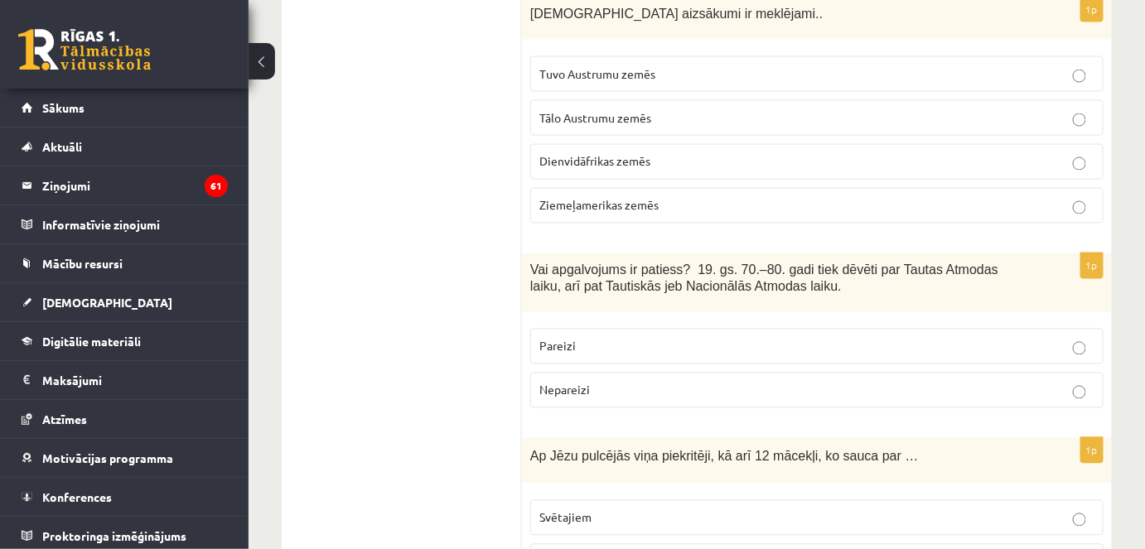
scroll to position [993, 0]
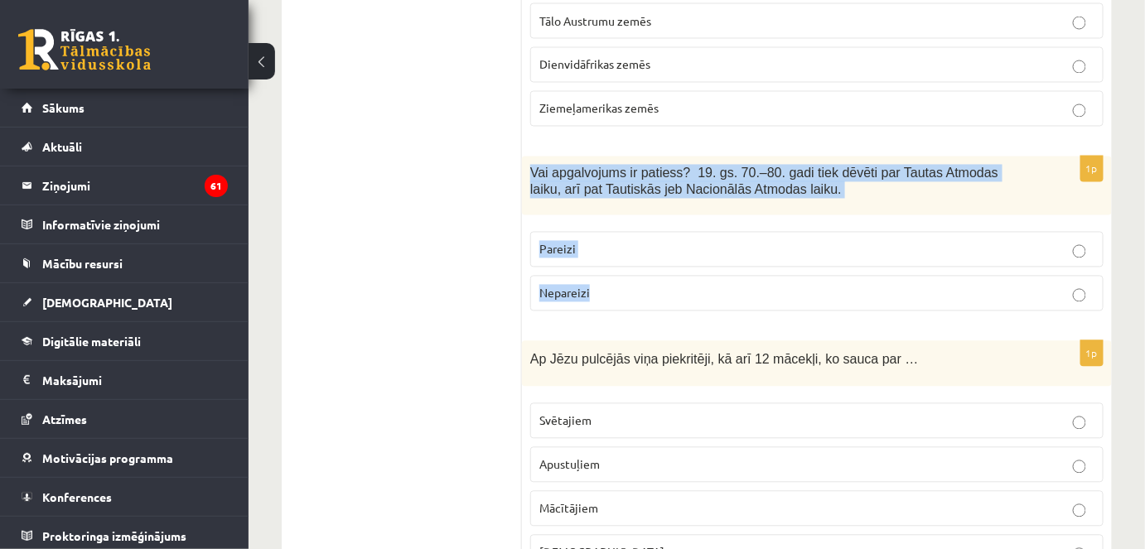
drag, startPoint x: 526, startPoint y: 117, endPoint x: 597, endPoint y: 225, distance: 129.2
click at [597, 225] on div "1p Vai apgalvojums ir patiess? 19. gs. 70.–80. gadi tiek dēvēti par Tautas Atmo…" at bounding box center [817, 241] width 590 height 169
copy div "Vai apgalvojums ir patiess? 19. gs. 70.–80. gadi tiek dēvēti par Tautas Atmodas…"
click at [630, 241] on p "Pareizi" at bounding box center [816, 249] width 555 height 17
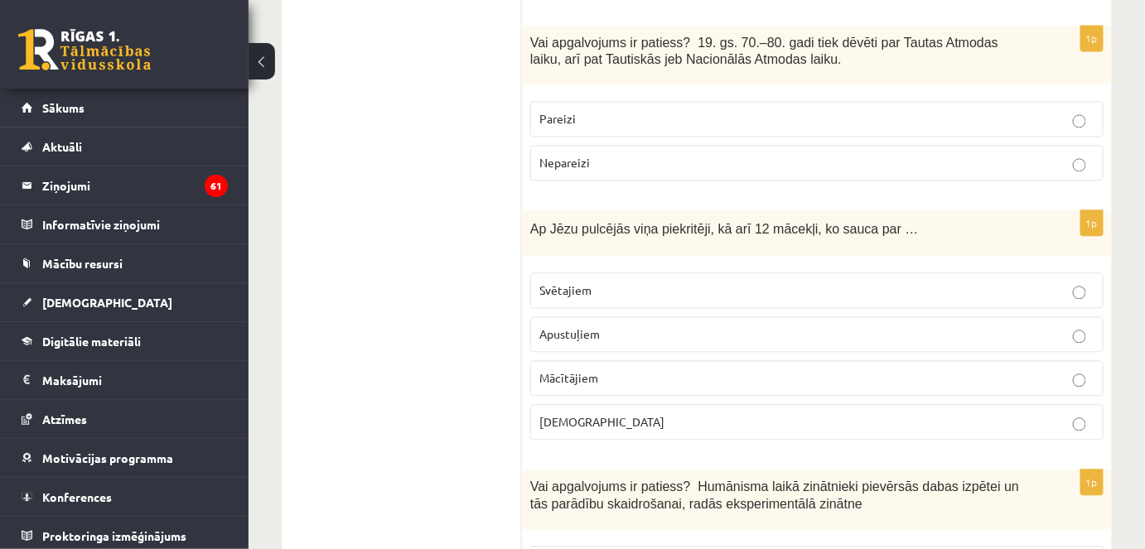
scroll to position [1142, 0]
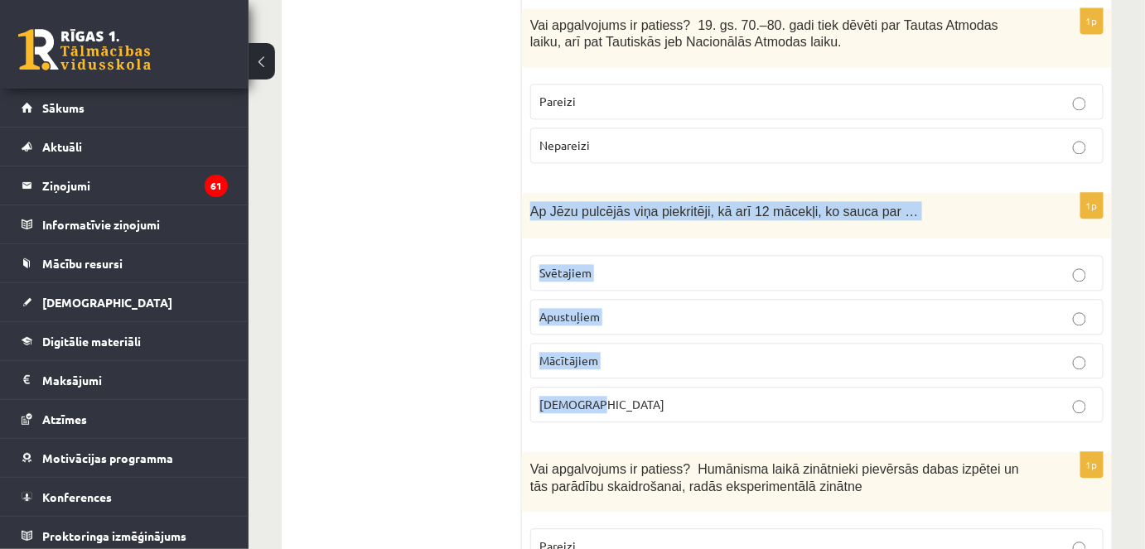
drag, startPoint x: 525, startPoint y: 150, endPoint x: 694, endPoint y: 360, distance: 269.4
click at [694, 360] on div "1p Ap Jēzu pulcējās viņa piekritēji, kā arī 12 mācekļi, ko sauca par … Svētajie…" at bounding box center [817, 314] width 590 height 243
copy div "Ap Jēzu pulcējās viņa piekritēji, kā arī 12 mācekļi, ko sauca par … Svētajiem A…"
click at [609, 308] on p "Apustuļiem" at bounding box center [816, 316] width 555 height 17
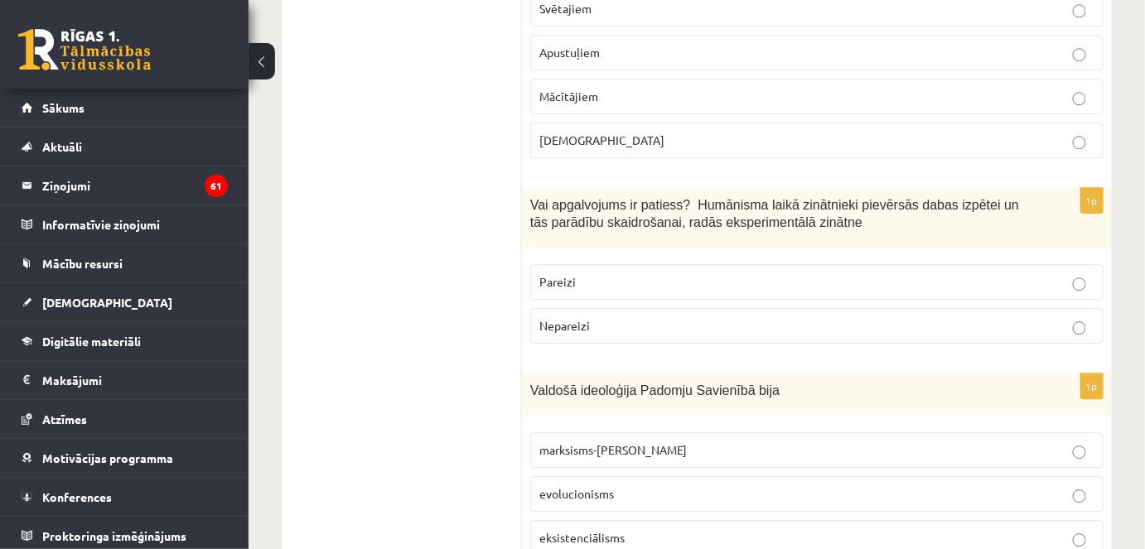
scroll to position [1409, 0]
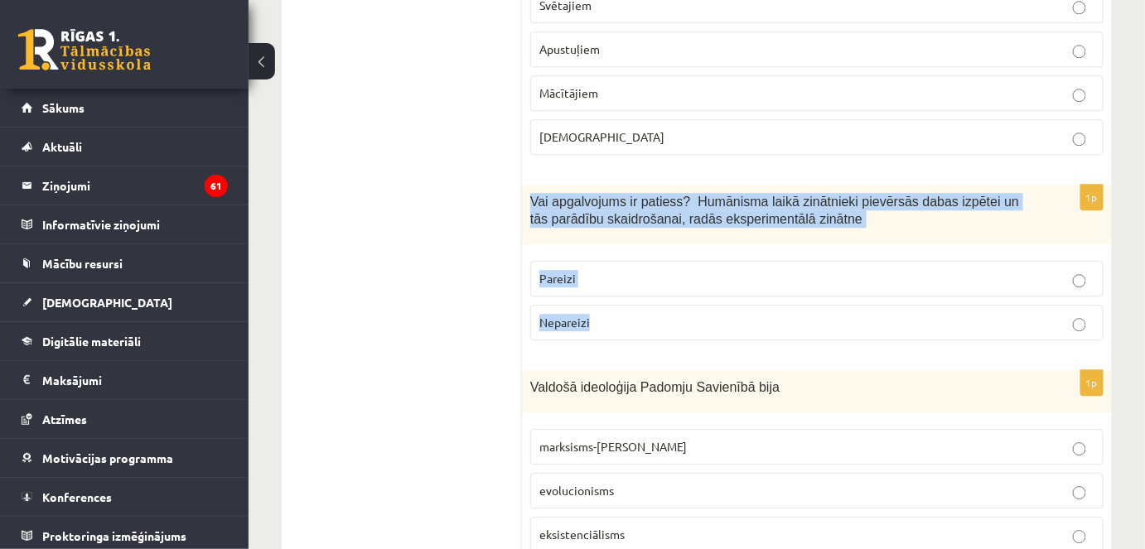
drag, startPoint x: 528, startPoint y: 139, endPoint x: 601, endPoint y: 255, distance: 137.0
click at [601, 255] on div "1p Vai apgalvojums ir patiess? Humānisma laikā zinātnieki pievērsās dabas izpēt…" at bounding box center [817, 269] width 590 height 169
copy div "Vai apgalvojums ir patiess? Humānisma laikā zinātnieki pievērsās dabas izpētei …"
click at [656, 270] on p "Pareizi" at bounding box center [816, 278] width 555 height 17
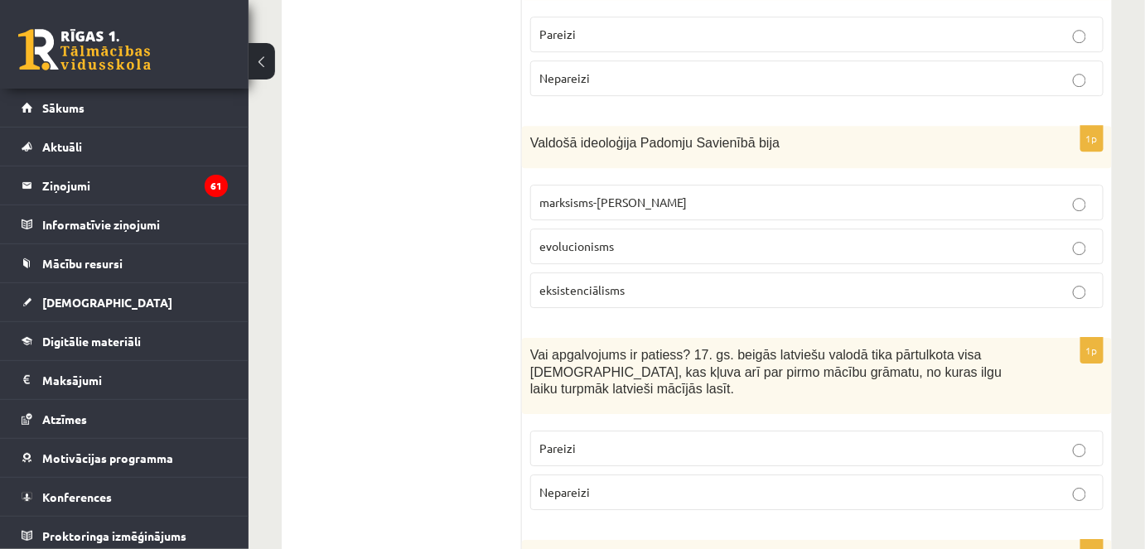
scroll to position [1665, 0]
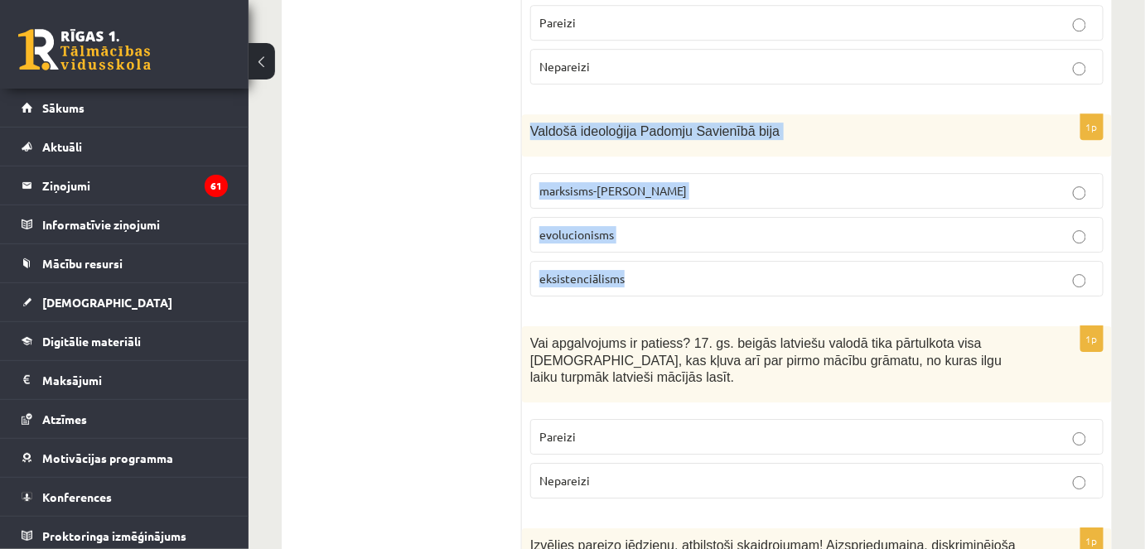
drag, startPoint x: 526, startPoint y: 68, endPoint x: 640, endPoint y: 207, distance: 180.1
click at [640, 207] on div "1p Valdošā ideoloģija Padomju Savienībā bija marksisms-ļeņinisms evolucionisms …" at bounding box center [817, 212] width 590 height 196
copy div "Valdošā ideoloģija Padomju Savienībā bija marksisms-ļeņinisms evolucionisms eks…"
click at [658, 182] on p "marksisms-ļeņinisms" at bounding box center [816, 190] width 555 height 17
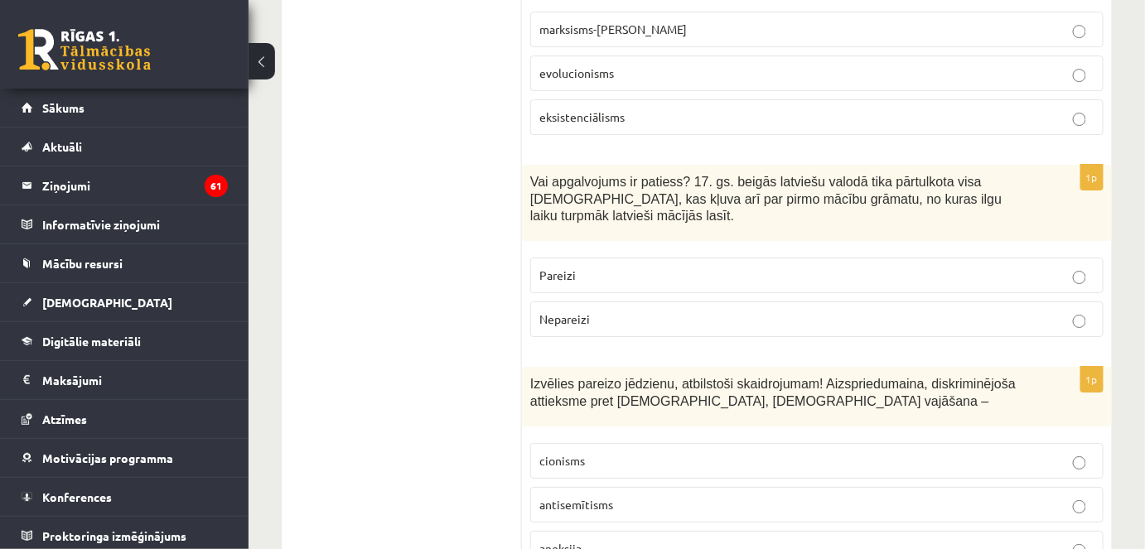
scroll to position [1847, 0]
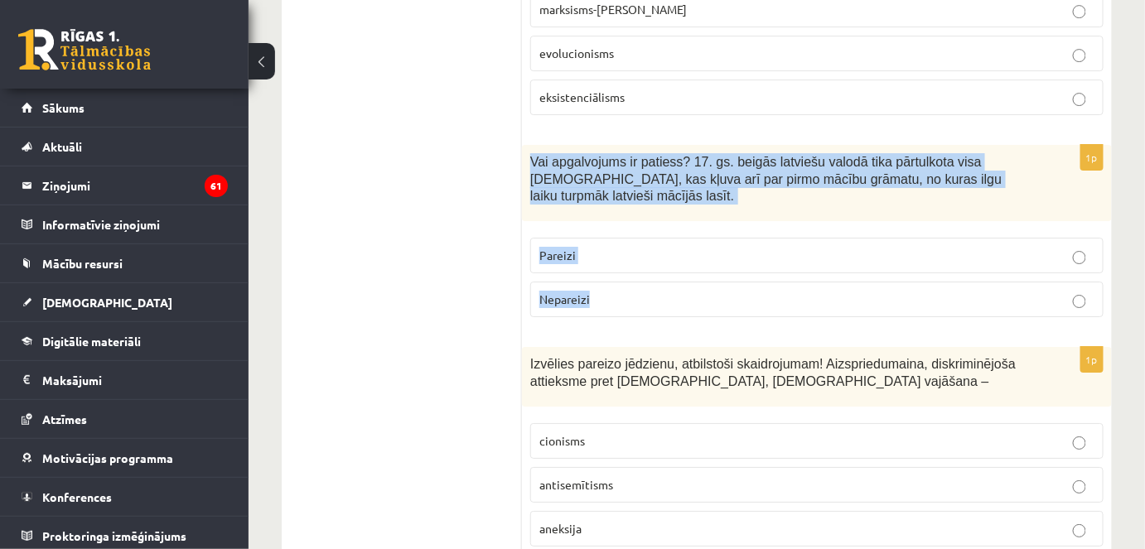
drag, startPoint x: 530, startPoint y: 96, endPoint x: 616, endPoint y: 217, distance: 148.0
click at [616, 217] on div "1p Vai apgalvojums ir patiess? 17. gs. beigās latviešu valodā tika pārtulkota v…" at bounding box center [817, 238] width 590 height 186
copy div "Vai apgalvojums ir patiess? 17. gs. beigās latviešu valodā tika pārtulkota visa…"
click at [676, 247] on p "Pareizi" at bounding box center [816, 255] width 555 height 17
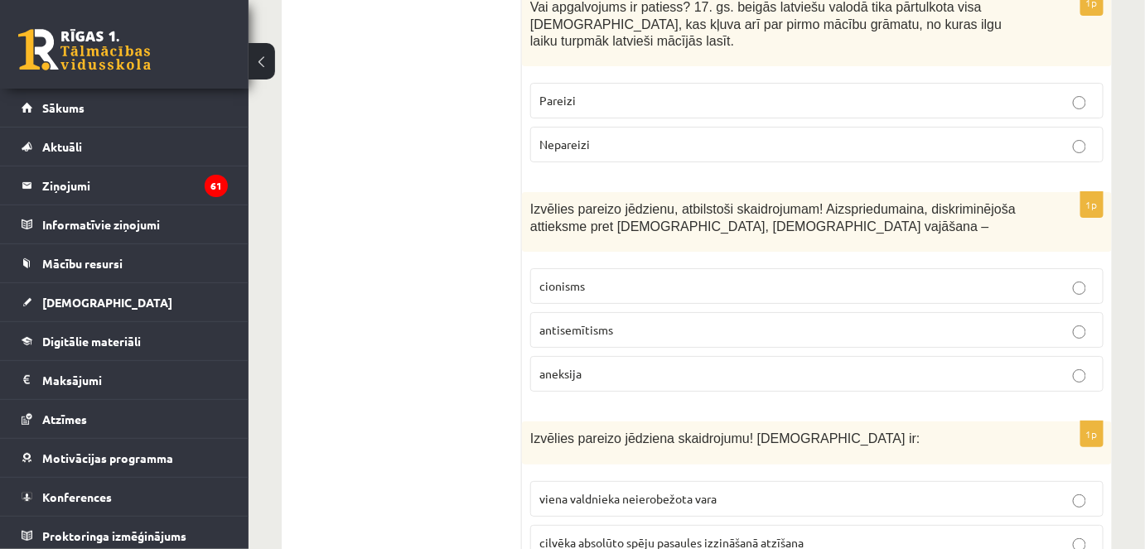
scroll to position [2003, 0]
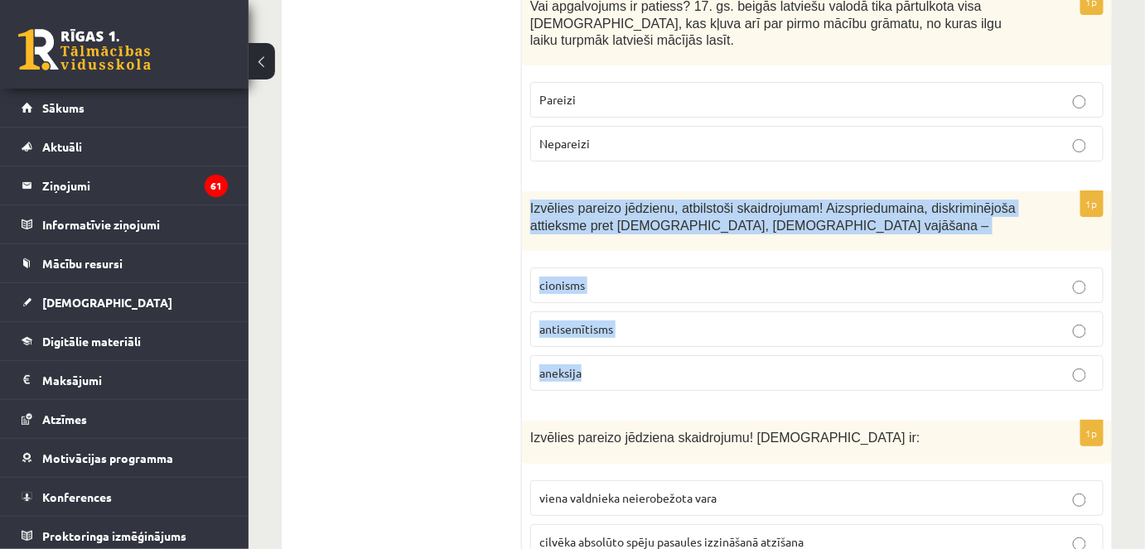
drag, startPoint x: 529, startPoint y: 125, endPoint x: 616, endPoint y: 289, distance: 186.1
click at [616, 289] on div "1p Izvēlies pareizo jēdzienu, atbilstoši skaidrojumam! Aizspriedumaina, diskrim…" at bounding box center [817, 297] width 590 height 213
copy div "Izvēlies pareizo jēdzienu, atbilstoši skaidrojumam! Aizspriedumaina, diskriminē…"
click at [630, 312] on label "antisemītisms" at bounding box center [816, 330] width 573 height 36
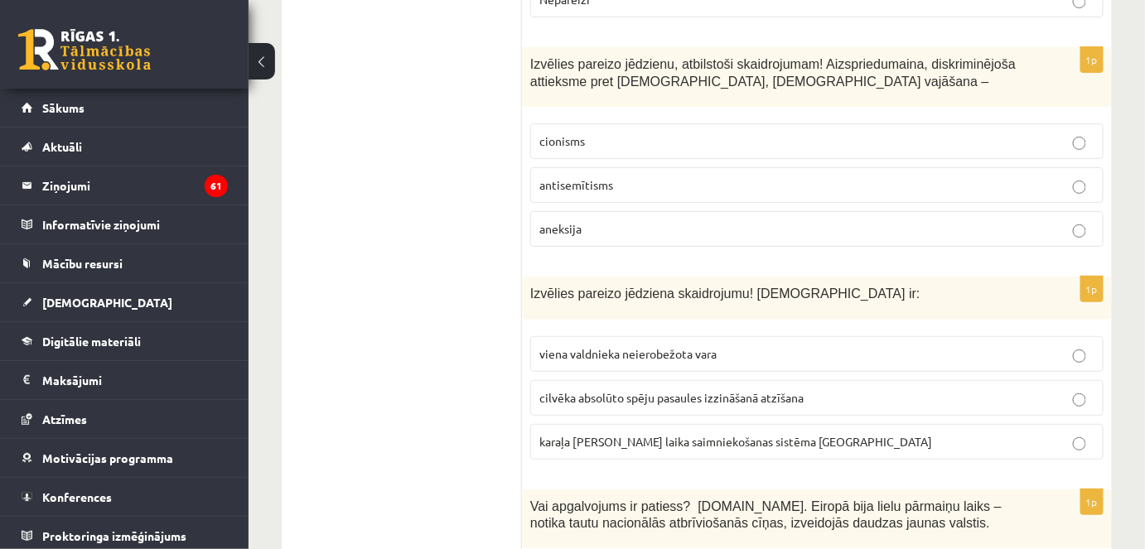
scroll to position [2148, 0]
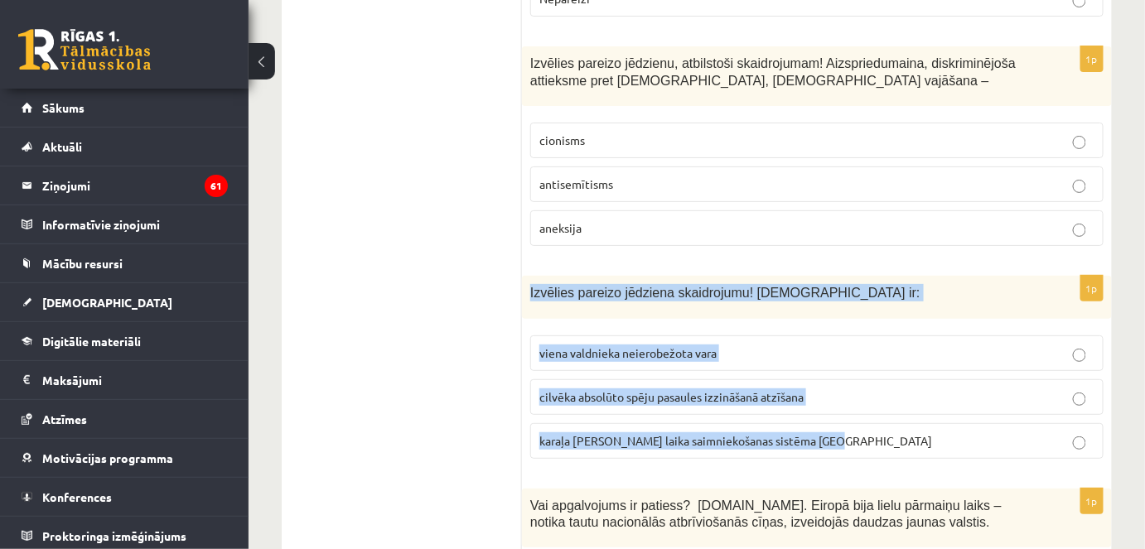
drag, startPoint x: 525, startPoint y: 211, endPoint x: 867, endPoint y: 367, distance: 375.2
click at [867, 367] on div "1p Izvēlies pareizo jēdziena skaidrojumu! Absolūtisms ir: viena valdnieka neier…" at bounding box center [817, 374] width 590 height 196
copy div "Izvēlies pareizo jēdziena skaidrojumu! Absolūtisms ir: viena valdnieka neierobe…"
click at [684, 346] on span "viena valdnieka neierobežota vara" at bounding box center [627, 353] width 177 height 15
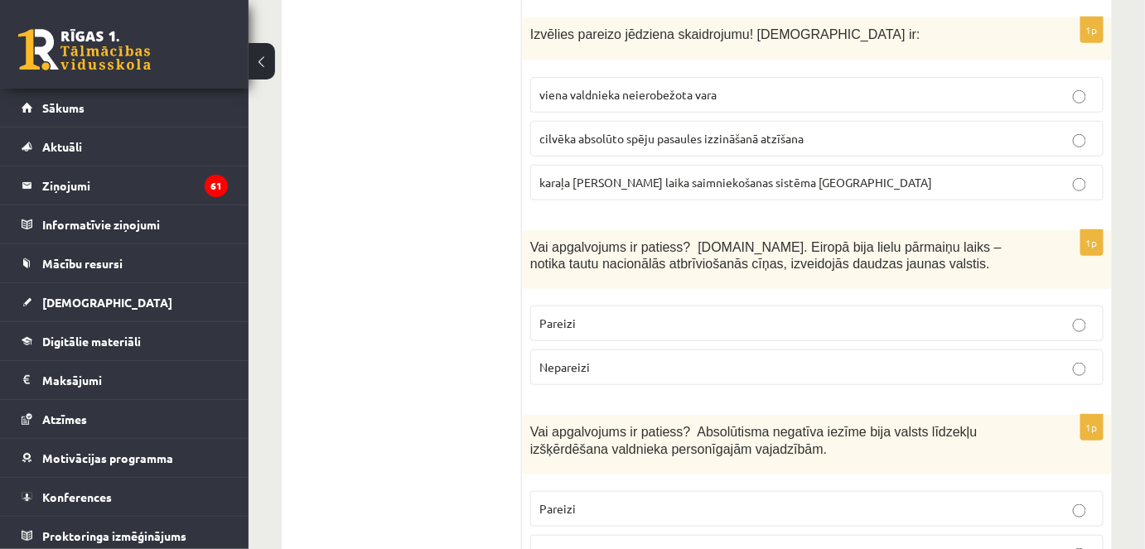
scroll to position [2406, 0]
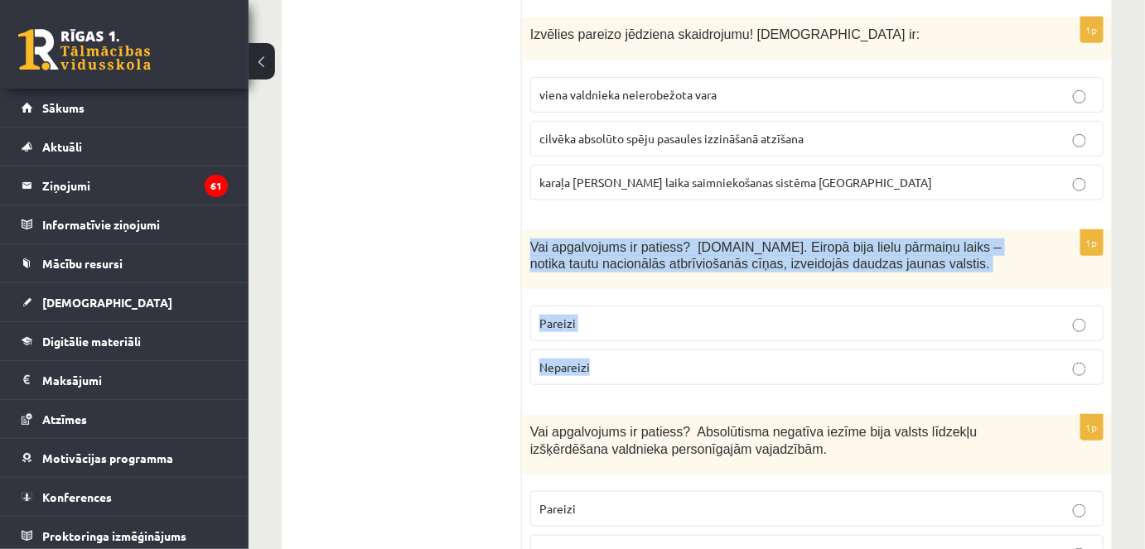
drag, startPoint x: 526, startPoint y: 164, endPoint x: 601, endPoint y: 278, distance: 135.8
click at [601, 278] on div "1p Vai apgalvojums ir patiess? 19.gs. Eiropā bija lielu pārmaiņu laiks – notika…" at bounding box center [817, 314] width 590 height 169
click at [684, 315] on p "Pareizi" at bounding box center [816, 323] width 555 height 17
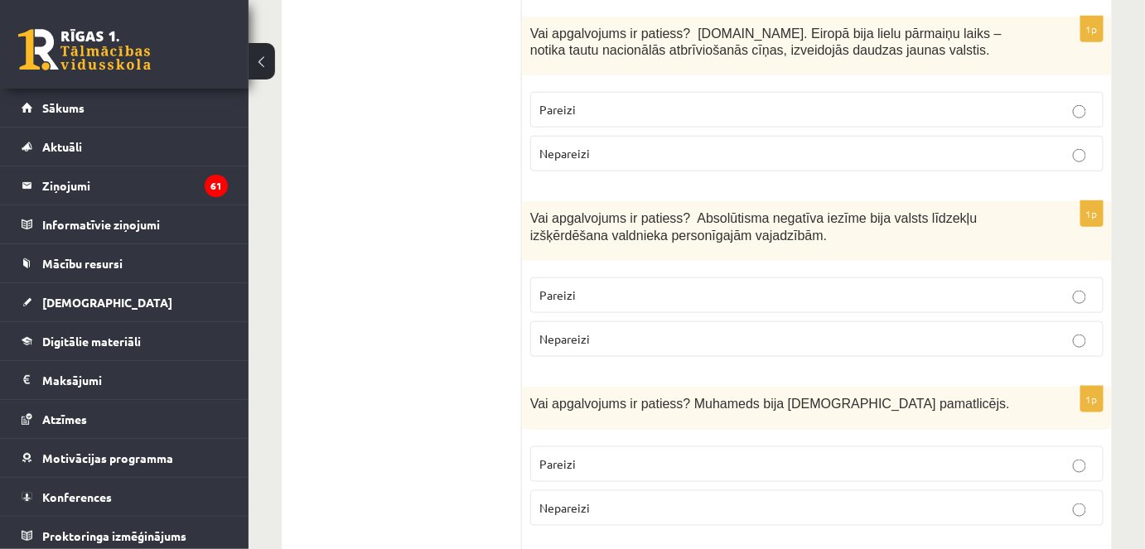
scroll to position [2624, 0]
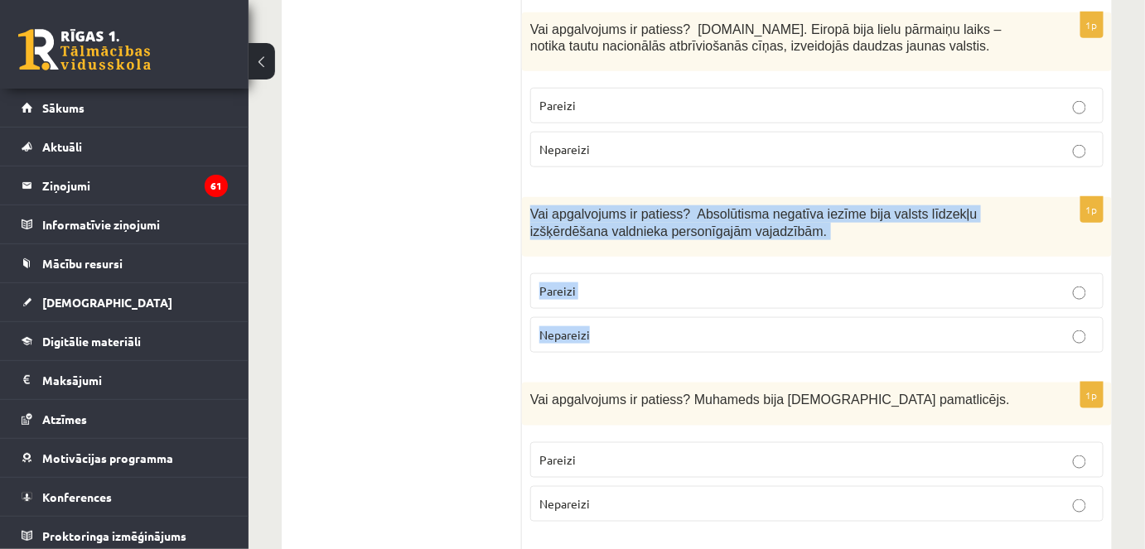
drag, startPoint x: 527, startPoint y: 127, endPoint x: 601, endPoint y: 259, distance: 151.7
click at [601, 259] on div "1p Vai apgalvojums ir patiess? Absolūtisma negatīva iezīme bija valsts līdzekļu…" at bounding box center [817, 281] width 590 height 169
click at [638, 273] on label "Pareizi" at bounding box center [816, 291] width 573 height 36
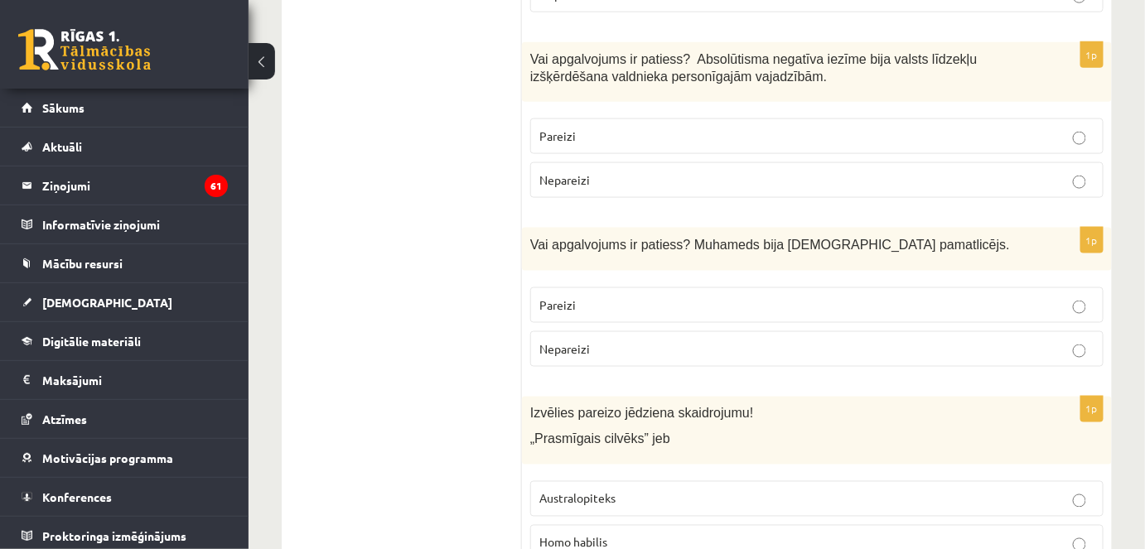
scroll to position [2796, 0]
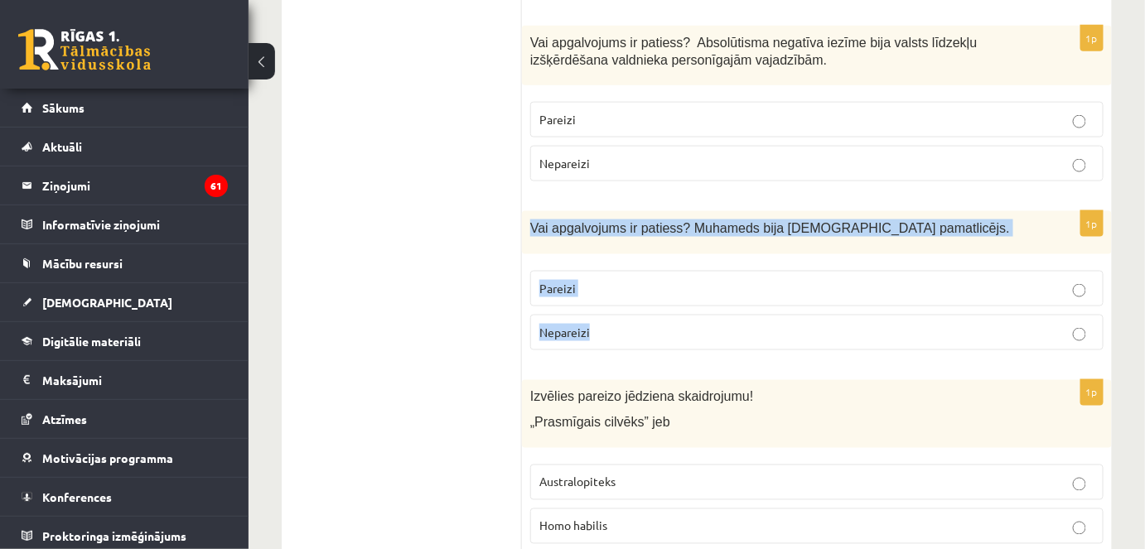
drag, startPoint x: 528, startPoint y: 136, endPoint x: 607, endPoint y: 244, distance: 133.9
click at [607, 244] on div "1p Vai apgalvojums ir patiess? Muhameds bija islāma pamatlicējs. Pareizi Nepare…" at bounding box center [817, 287] width 590 height 152
click at [631, 280] on p "Pareizi" at bounding box center [816, 288] width 555 height 17
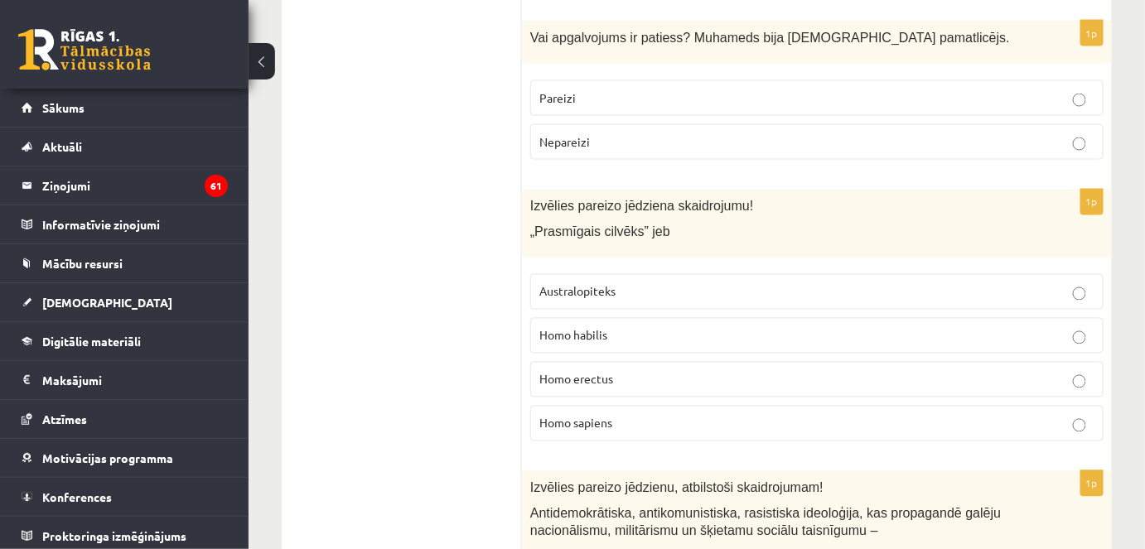
scroll to position [2992, 0]
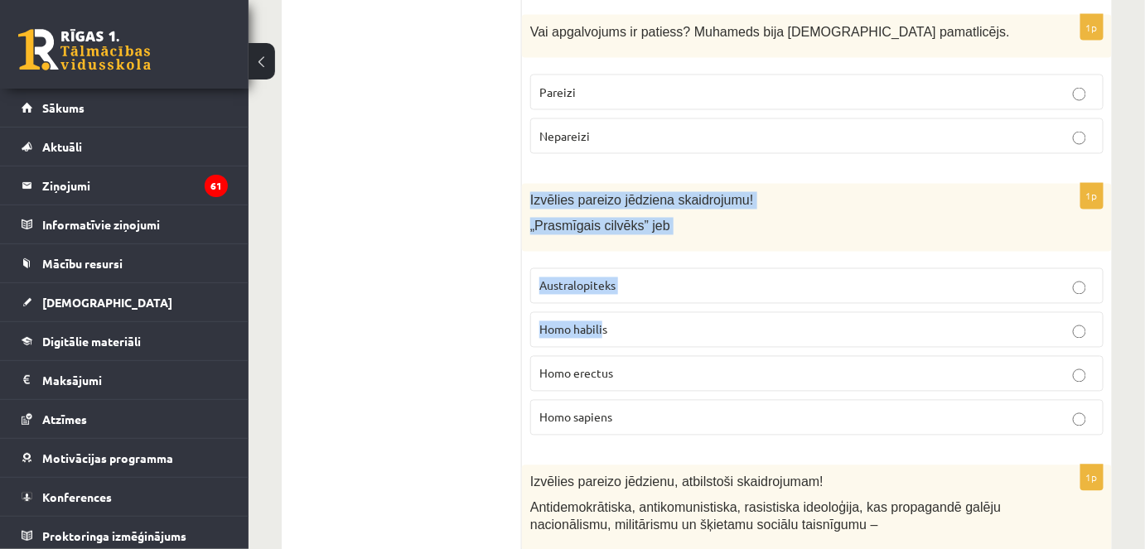
drag, startPoint x: 528, startPoint y: 115, endPoint x: 603, endPoint y: 249, distance: 154.0
click at [603, 249] on div "1p Izvēlies pareizo jēdziena skaidrojumu! „Prasmīgais cilvēks” jeb Australopite…" at bounding box center [817, 317] width 590 height 266
click at [530, 184] on div "Izvēlies pareizo jēdziena skaidrojumu! „Prasmīgais cilvēks” jeb" at bounding box center [817, 218] width 590 height 69
drag, startPoint x: 522, startPoint y: 103, endPoint x: 636, endPoint y: 323, distance: 248.3
click at [636, 323] on div "1p Izvēlies pareizo jēdziena skaidrojumu! „Prasmīgais cilvēks” jeb Australopite…" at bounding box center [817, 317] width 590 height 266
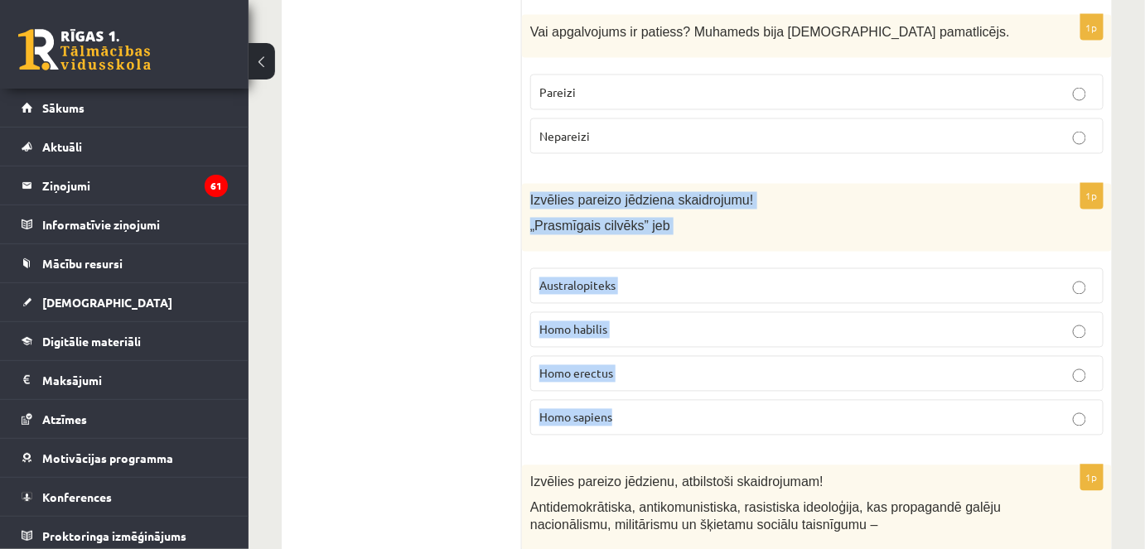
click at [601, 322] on span "Homo habilis" at bounding box center [573, 329] width 68 height 15
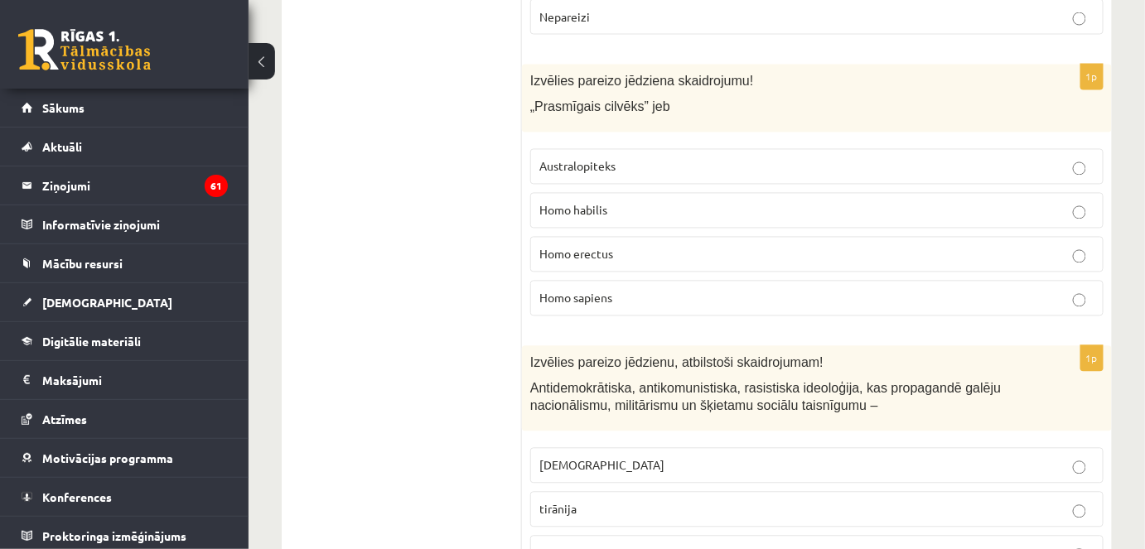
scroll to position [3149, 0]
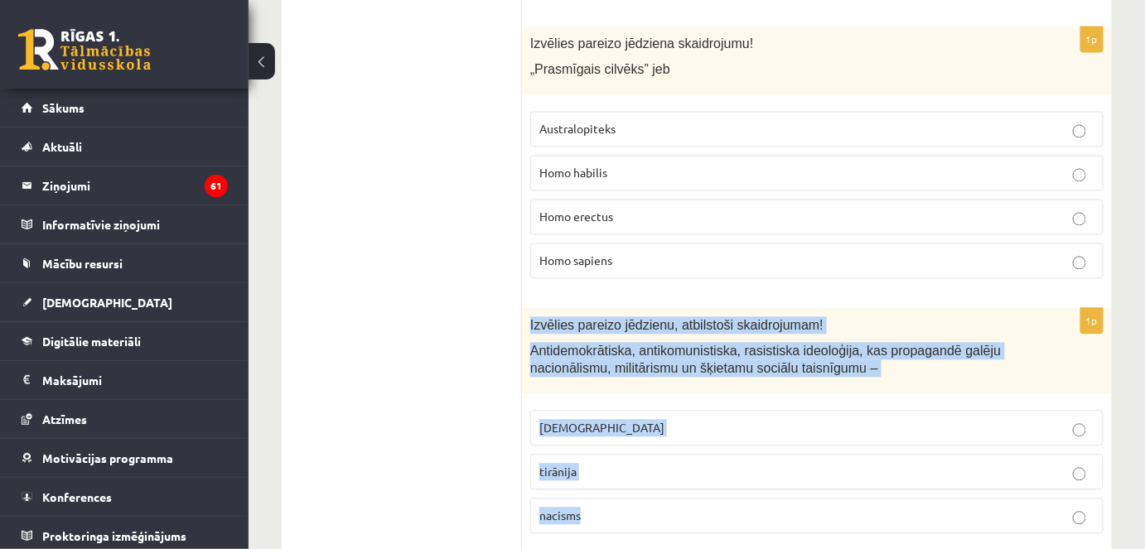
drag, startPoint x: 529, startPoint y: 235, endPoint x: 592, endPoint y: 411, distance: 186.3
click at [592, 411] on div "1p Izvēlies pareizo jēdzienu, atbilstoši skaidrojumam! Antidemokrātiska, antiko…" at bounding box center [817, 428] width 590 height 239
click at [643, 508] on p "nacisms" at bounding box center [816, 516] width 555 height 17
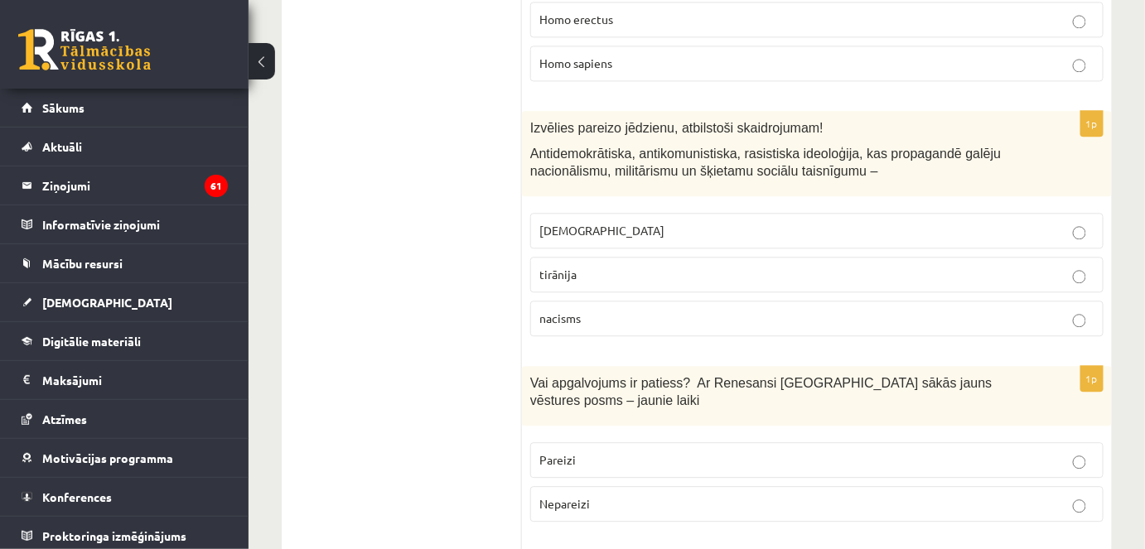
scroll to position [3360, 0]
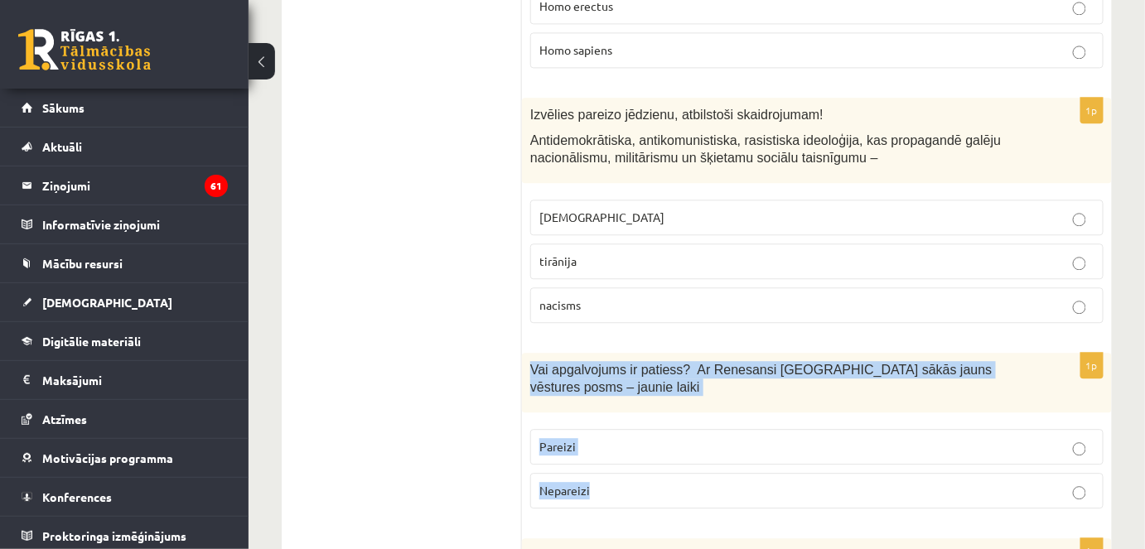
drag, startPoint x: 526, startPoint y: 277, endPoint x: 641, endPoint y: 376, distance: 152.2
click at [641, 376] on div "1p Vai apgalvojums ir patiess? Ar Renesansi Eiropā sākās jauns vēstures posms –…" at bounding box center [817, 437] width 590 height 169
click at [625, 438] on p "Pareizi" at bounding box center [816, 446] width 555 height 17
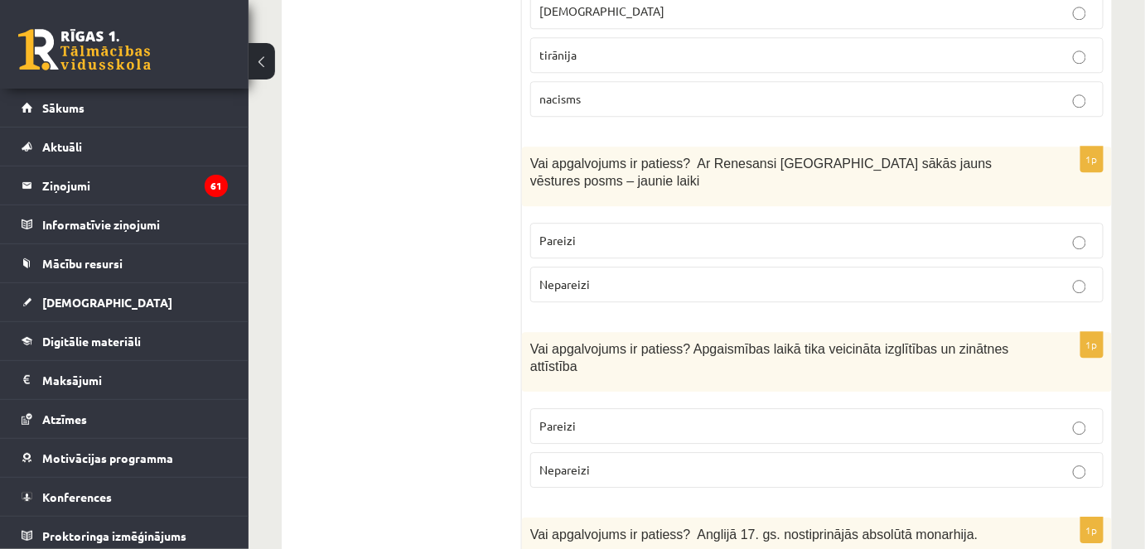
scroll to position [3572, 0]
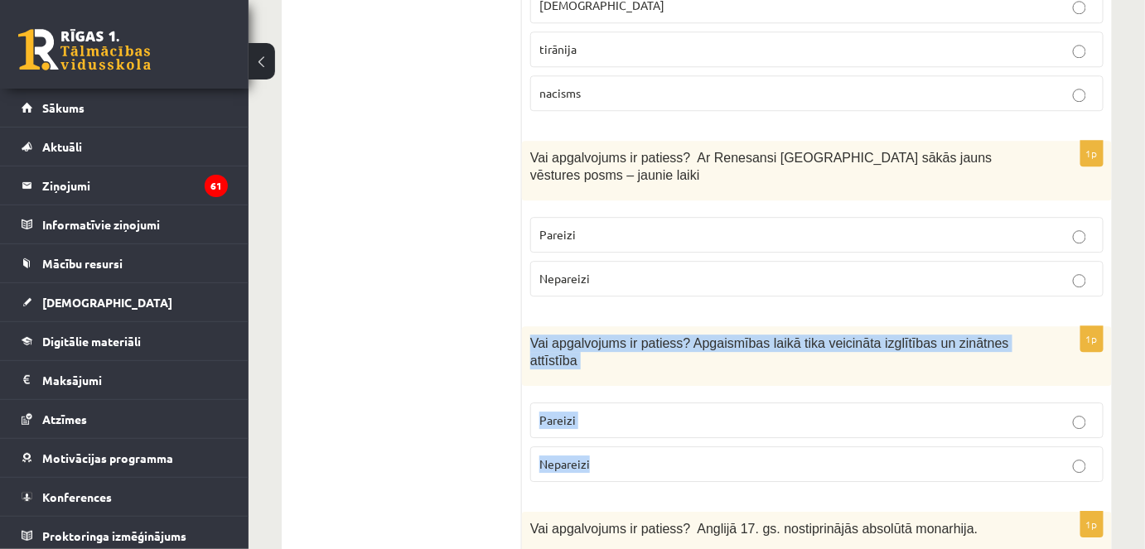
drag, startPoint x: 530, startPoint y: 234, endPoint x: 606, endPoint y: 334, distance: 125.4
click at [606, 334] on div "1p Vai apgalvojums ir patiess? Apgaismības laikā tika veicināta izglītības un z…" at bounding box center [817, 410] width 590 height 169
click at [666, 412] on p "Pareizi" at bounding box center [816, 420] width 555 height 17
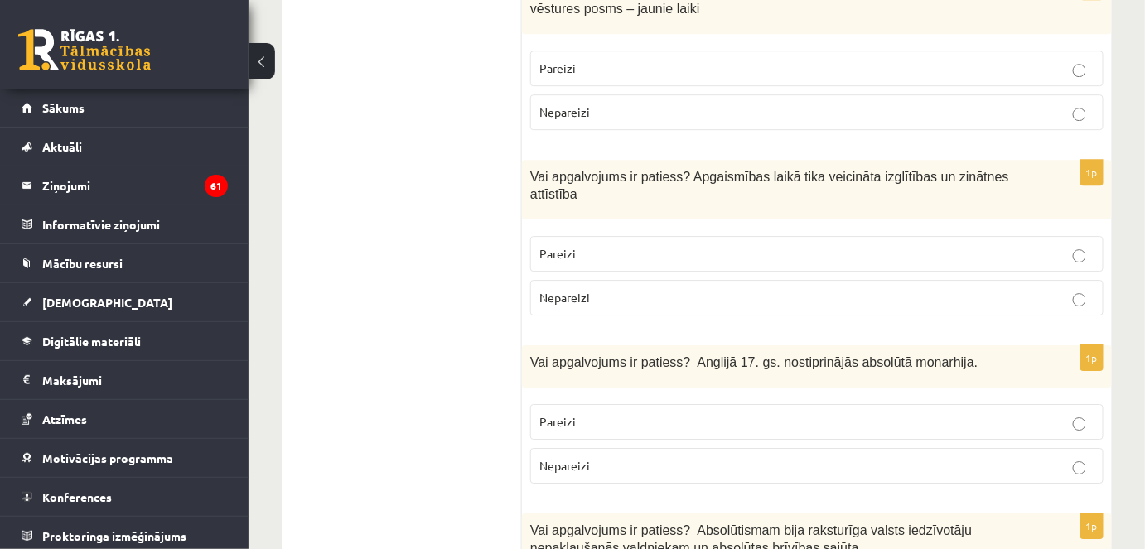
scroll to position [3747, 0]
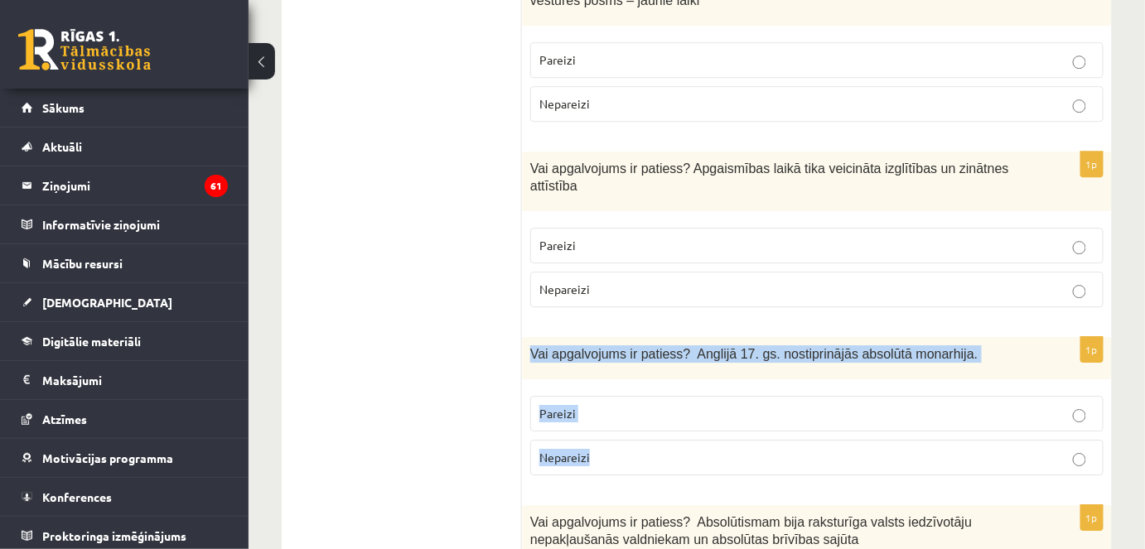
drag, startPoint x: 528, startPoint y: 224, endPoint x: 623, endPoint y: 329, distance: 142.0
click at [623, 337] on div "1p Vai apgalvojums ir patiess? Anglijā 17. gs. nostiprinājās absolūtā monarhija…" at bounding box center [817, 413] width 590 height 152
click at [606, 449] on p "Nepareizi" at bounding box center [816, 457] width 555 height 17
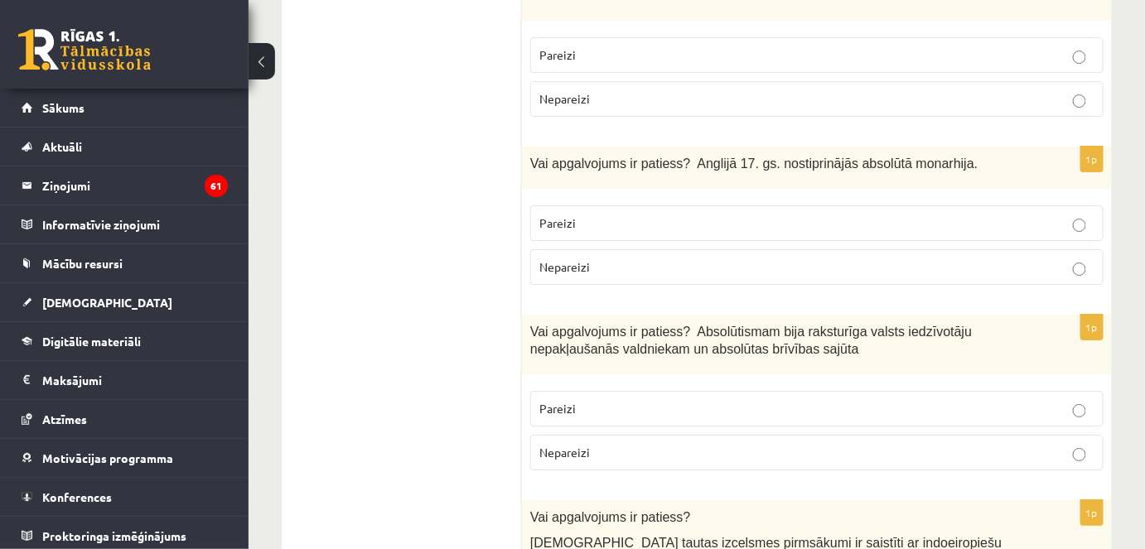
scroll to position [3938, 0]
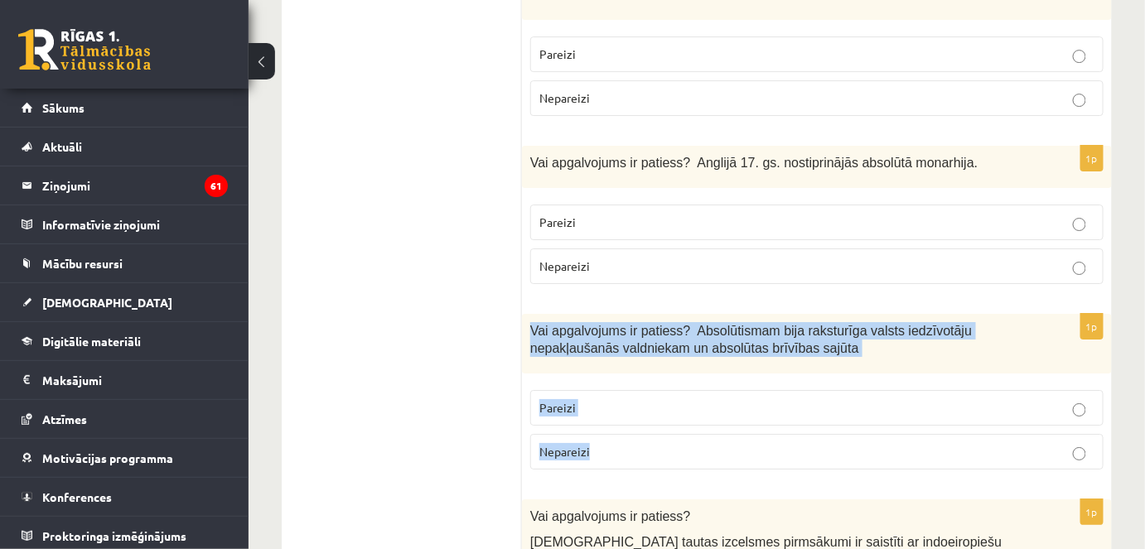
drag, startPoint x: 528, startPoint y: 202, endPoint x: 611, endPoint y: 331, distance: 153.3
click at [611, 331] on div "1p Vai apgalvojums ir patiess? Absolūtismam bija raksturīga valsts iedzīvotāju …" at bounding box center [817, 398] width 590 height 169
click at [578, 444] on span "Nepareizi" at bounding box center [564, 451] width 51 height 15
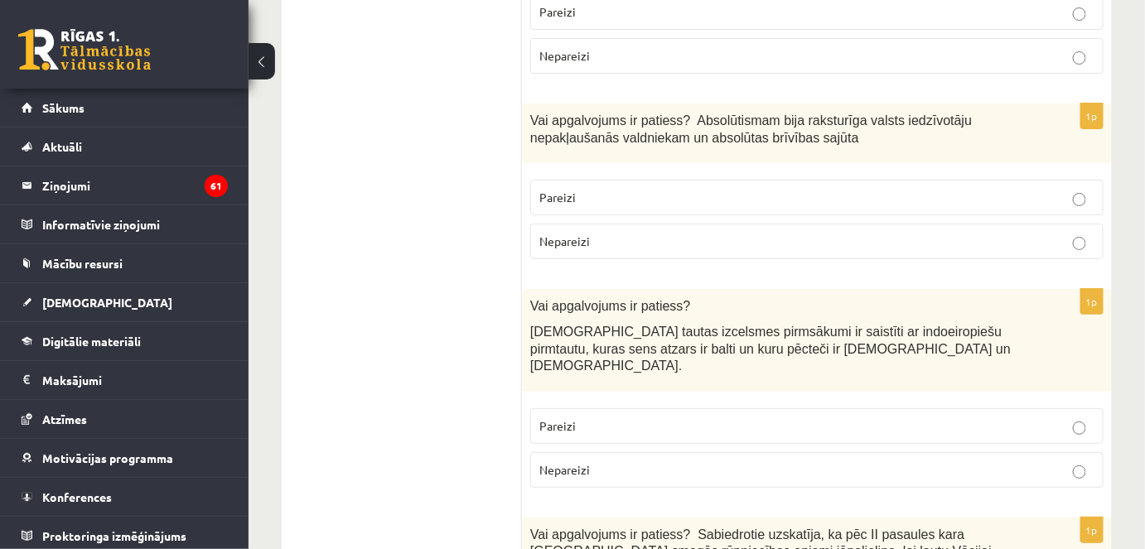
scroll to position [4160, 0]
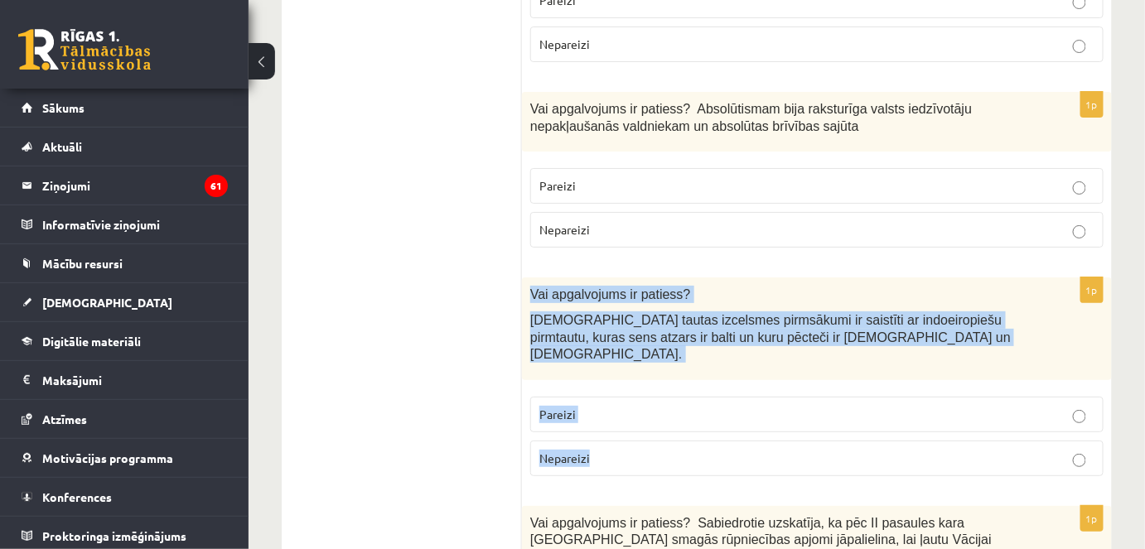
drag, startPoint x: 529, startPoint y: 166, endPoint x: 605, endPoint y: 305, distance: 158.3
click at [605, 305] on div "1p Vai apgalvojums ir patiess? Latviešu tautas izcelsmes pirmsākumi ir saistīti…" at bounding box center [817, 384] width 590 height 212
click at [606, 406] on p "Pareizi" at bounding box center [816, 414] width 555 height 17
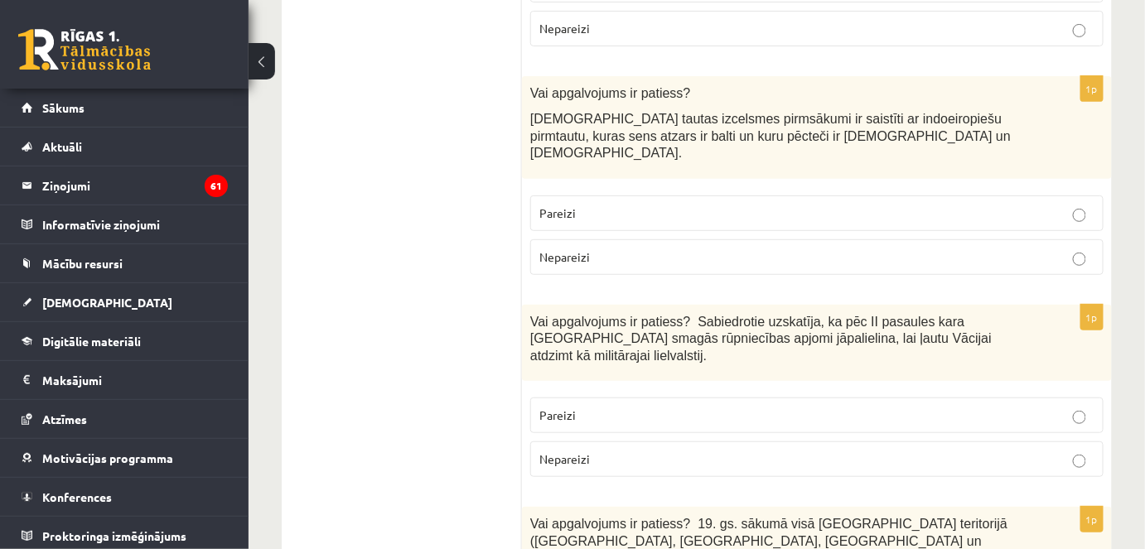
scroll to position [4386, 0]
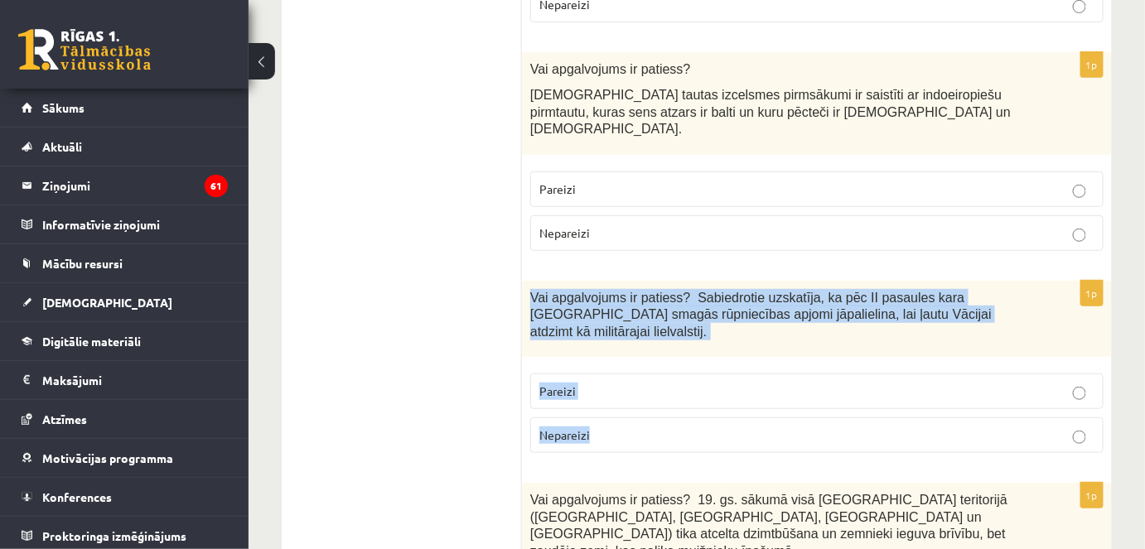
drag, startPoint x: 529, startPoint y: 152, endPoint x: 601, endPoint y: 271, distance: 138.3
click at [601, 281] on div "1p Vai apgalvojums ir patiess? Sabiedrotie uzskatīja, ka pēc II pasaules kara V…" at bounding box center [817, 374] width 590 height 186
click at [669, 427] on p "Nepareizi" at bounding box center [816, 435] width 555 height 17
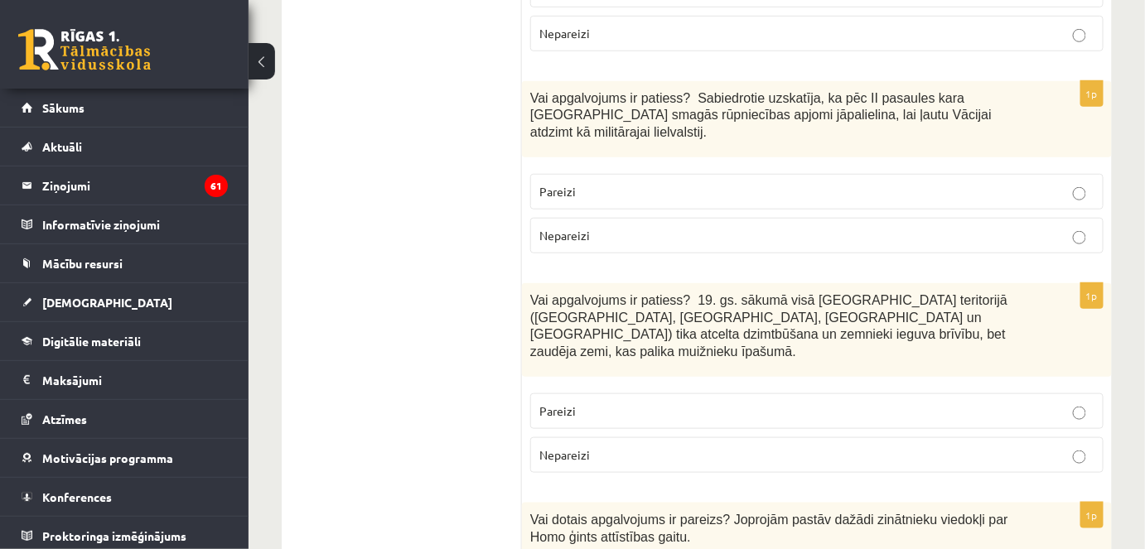
scroll to position [4587, 0]
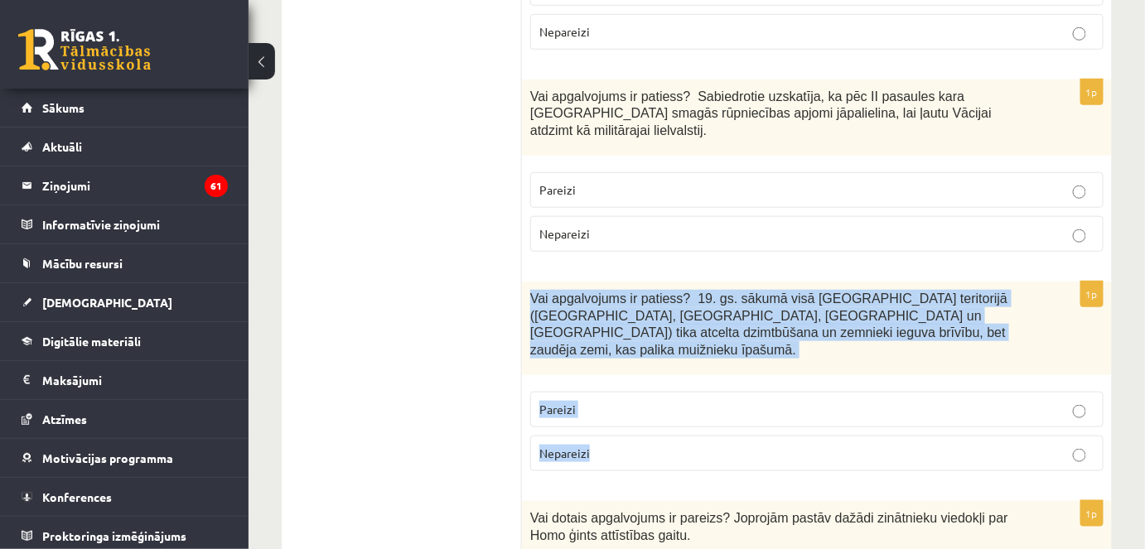
drag, startPoint x: 531, startPoint y: 138, endPoint x: 609, endPoint y: 250, distance: 137.0
click at [609, 282] on div "1p Vai apgalvojums ir patiess? 19. gs. sākumā visā Latvijas teritorijā (Kurzemē…" at bounding box center [817, 383] width 590 height 203
click at [636, 445] on p "Nepareizi" at bounding box center [816, 453] width 555 height 17
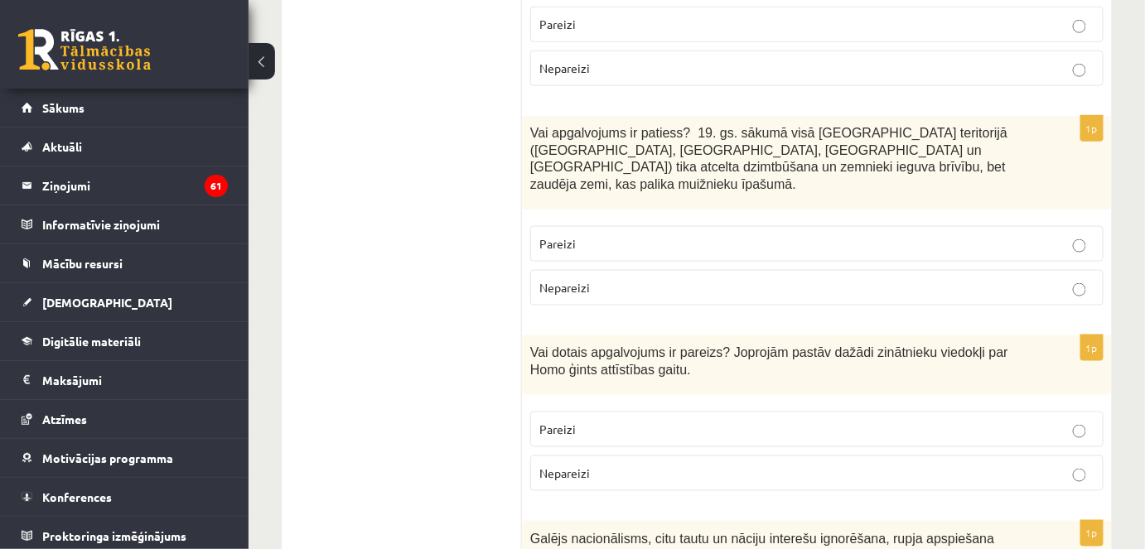
scroll to position [4759, 0]
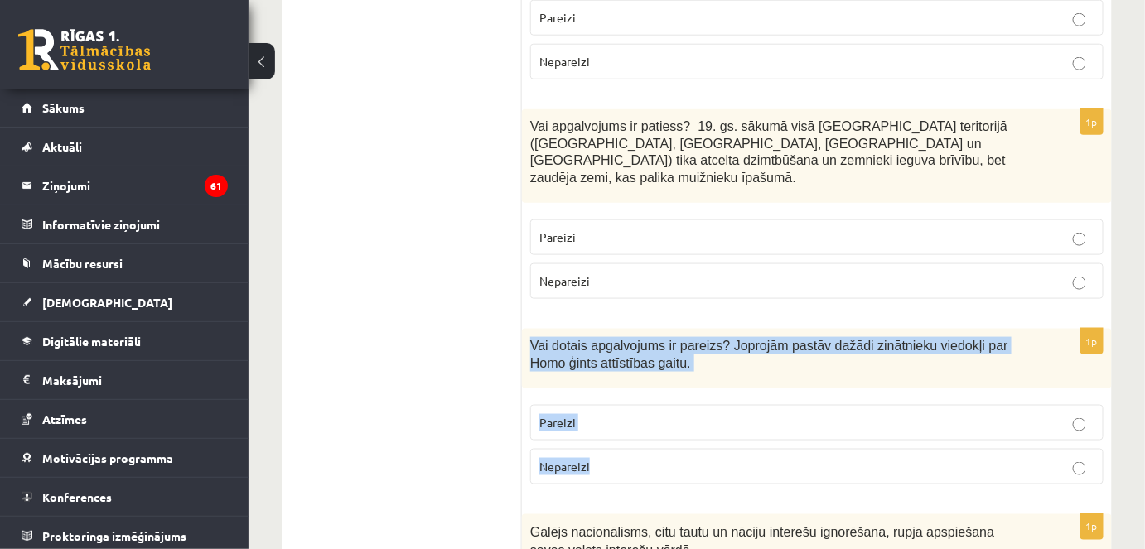
drag, startPoint x: 530, startPoint y: 164, endPoint x: 631, endPoint y: 277, distance: 151.4
click at [631, 329] on div "1p Vai dotais apgalvojums ir pareizs? Joprojām pastāv dažādi zinātnieku viedokļ…" at bounding box center [817, 413] width 590 height 169
click at [655, 405] on label "Pareizi" at bounding box center [816, 423] width 573 height 36
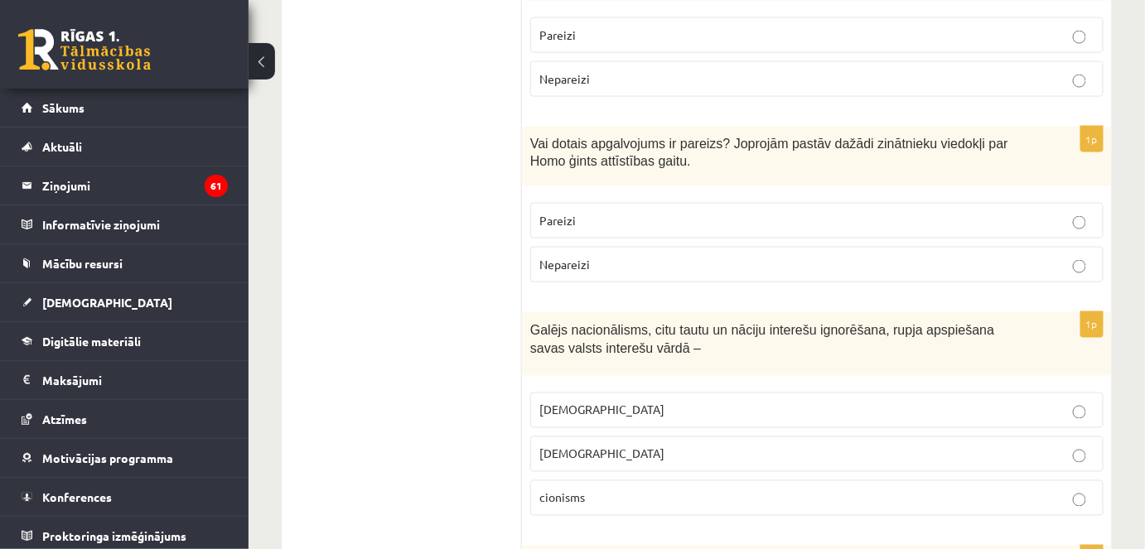
scroll to position [4982, 0]
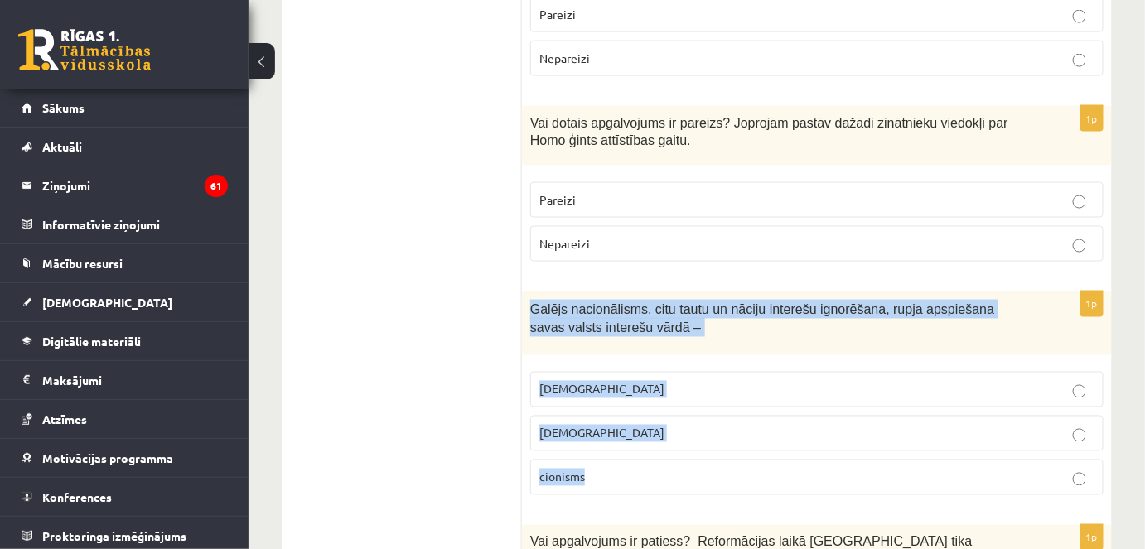
drag, startPoint x: 530, startPoint y: 125, endPoint x: 622, endPoint y: 283, distance: 183.0
click at [622, 292] on div "1p Galējs nacionālisms, citu tautu un nāciju interešu ignorēšana, rupja apspieš…" at bounding box center [817, 400] width 590 height 217
click at [663, 381] on p "šovinisms" at bounding box center [816, 389] width 555 height 17
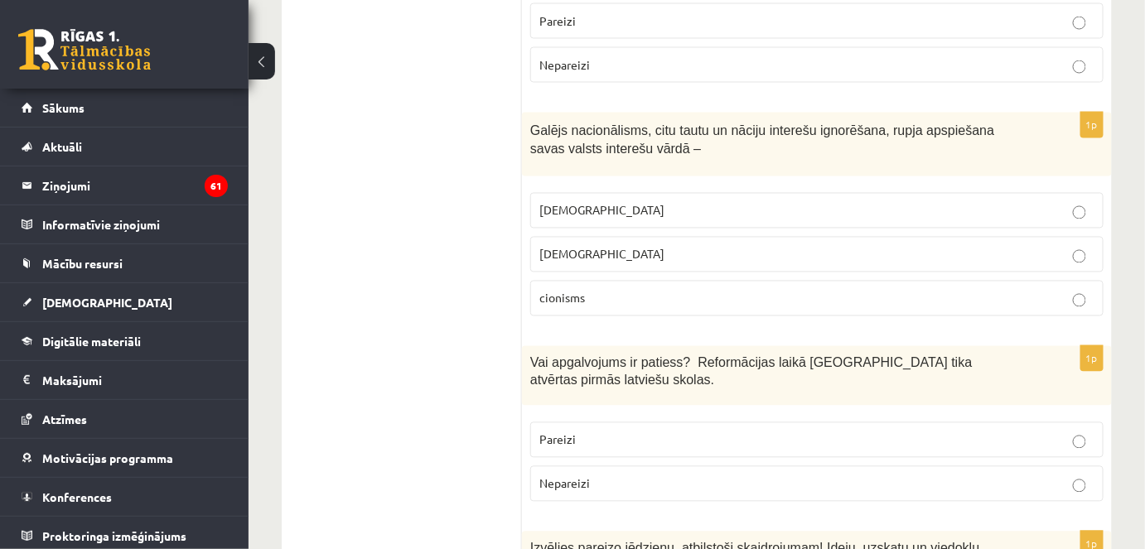
scroll to position [5163, 0]
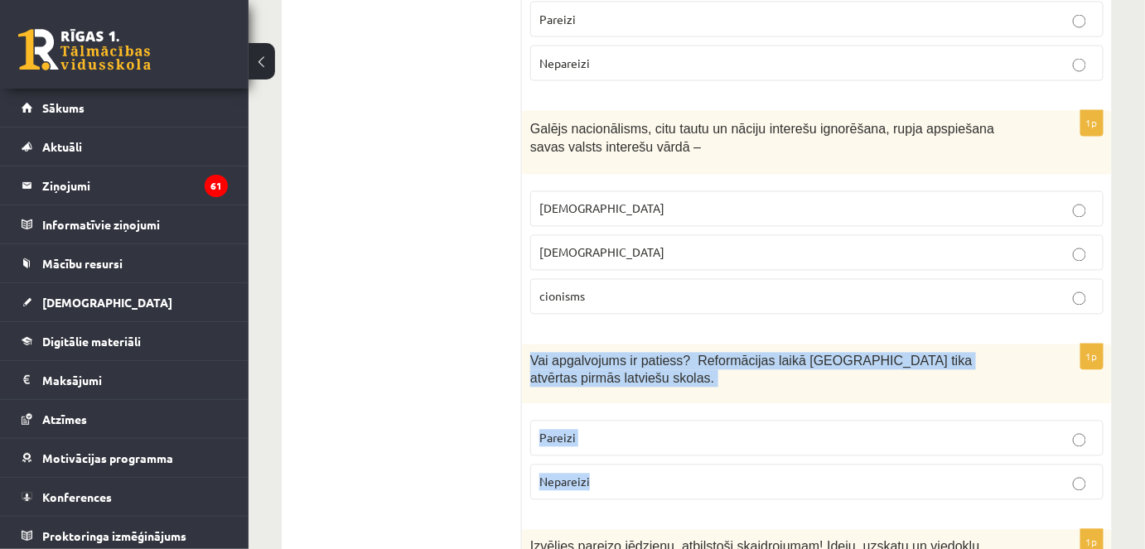
drag, startPoint x: 530, startPoint y: 176, endPoint x: 600, endPoint y: 260, distance: 108.8
click at [600, 345] on div "1p Vai apgalvojums ir patiess? Reformācijas laikā Livonijā tika atvērtas pirmās…" at bounding box center [817, 429] width 590 height 169
click at [618, 430] on p "Pareizi" at bounding box center [816, 438] width 555 height 17
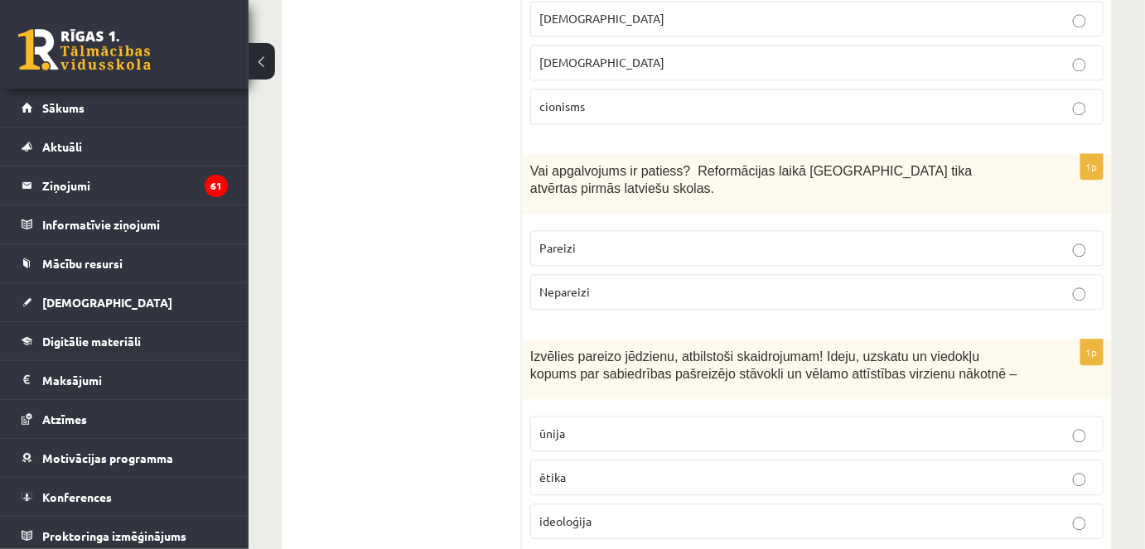
scroll to position [5356, 0]
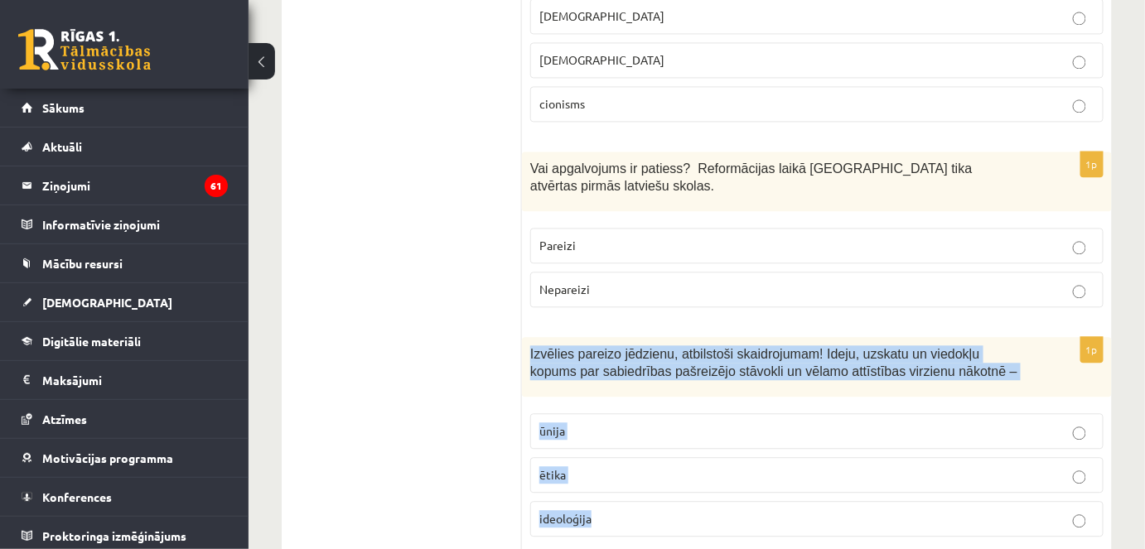
drag, startPoint x: 529, startPoint y: 148, endPoint x: 620, endPoint y: 301, distance: 177.2
click at [620, 337] on div "1p Izvēlies pareizo jēdzienu, atbilstoši skaidrojumam! Ideju, uzskatu un viedok…" at bounding box center [817, 443] width 590 height 213
click at [653, 510] on p "ideoloģija" at bounding box center [816, 518] width 555 height 17
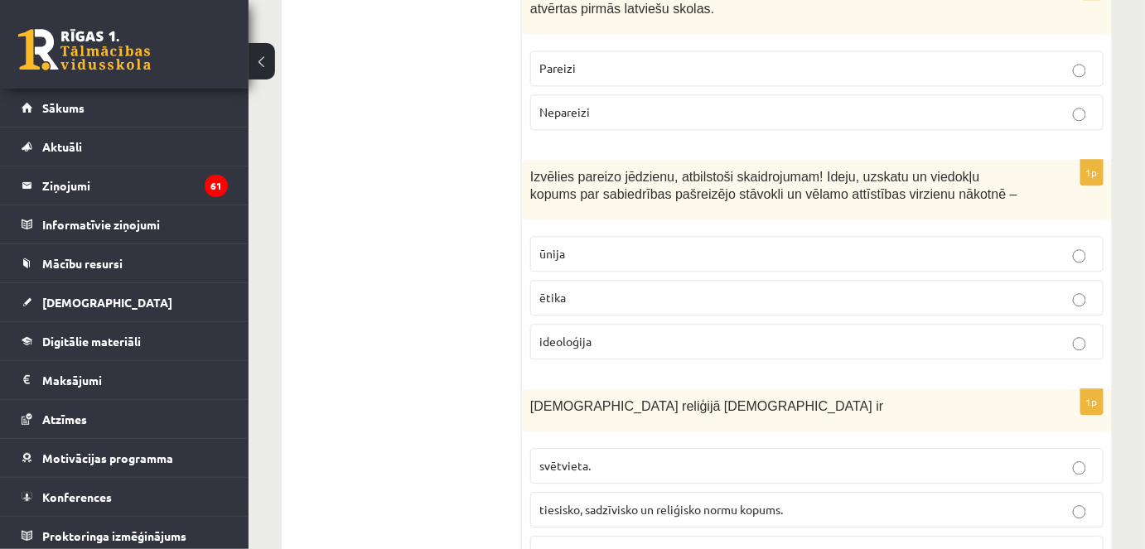
scroll to position [5534, 0]
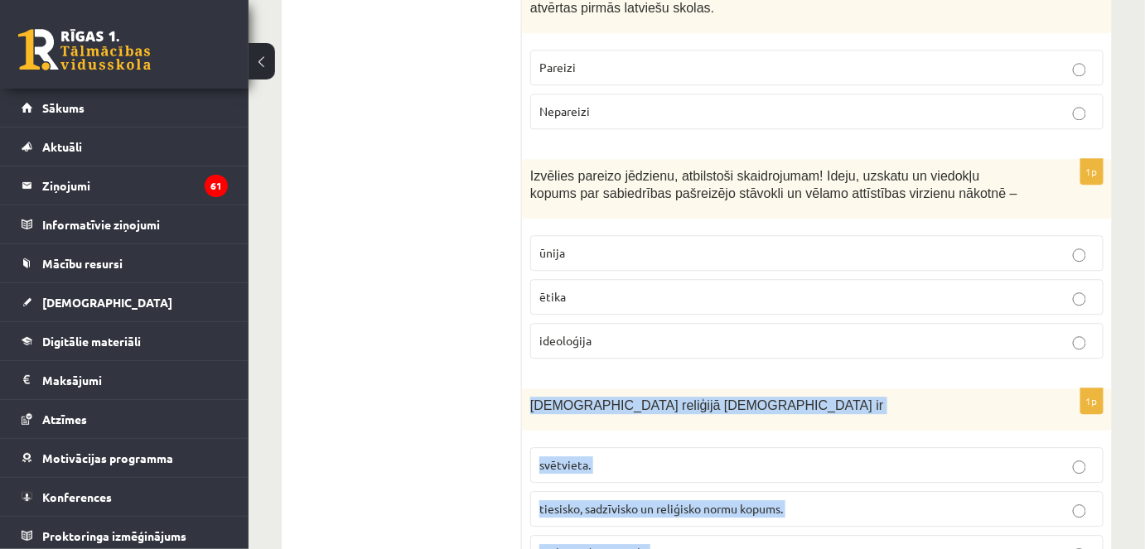
drag, startPoint x: 528, startPoint y: 197, endPoint x: 670, endPoint y: 348, distance: 207.5
click at [670, 389] on div "1p Islāma reliģijā Šariata ir svētvieta. tiesisko, sadzīvisko un reliģisko norm…" at bounding box center [817, 487] width 590 height 196
click at [732, 500] on p "tiesisko, sadzīvisko un reliģisko normu kopums." at bounding box center [816, 508] width 555 height 17
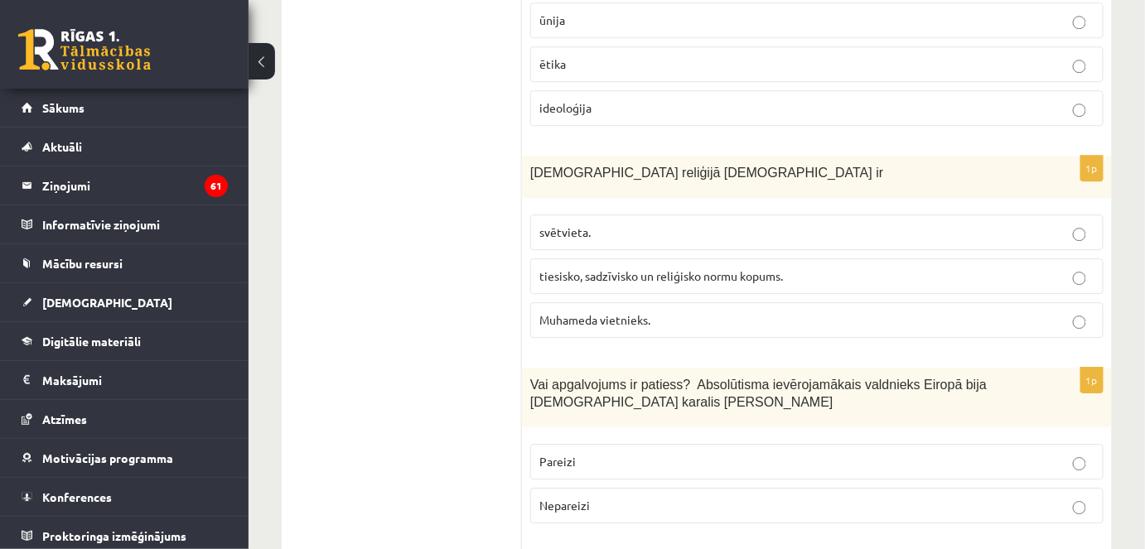
scroll to position [5772, 0]
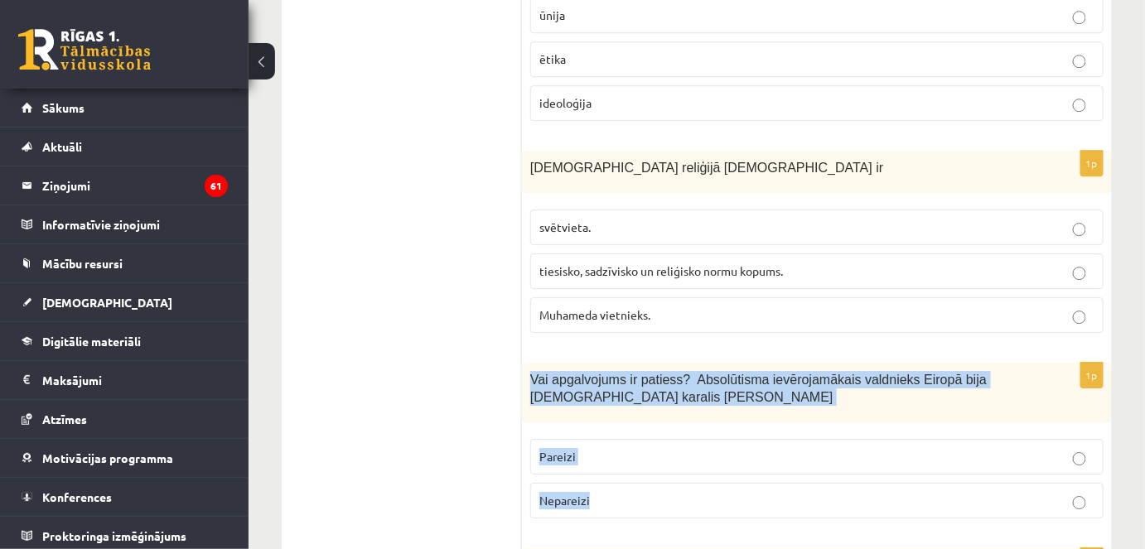
drag, startPoint x: 529, startPoint y: 171, endPoint x: 618, endPoint y: 317, distance: 171.8
click at [618, 363] on div "1p Vai apgalvojums ir patiess? Absolūtisma ievērojamākais valdnieks Eiropā bija…" at bounding box center [817, 447] width 590 height 169
click at [647, 448] on p "Pareizi" at bounding box center [816, 456] width 555 height 17
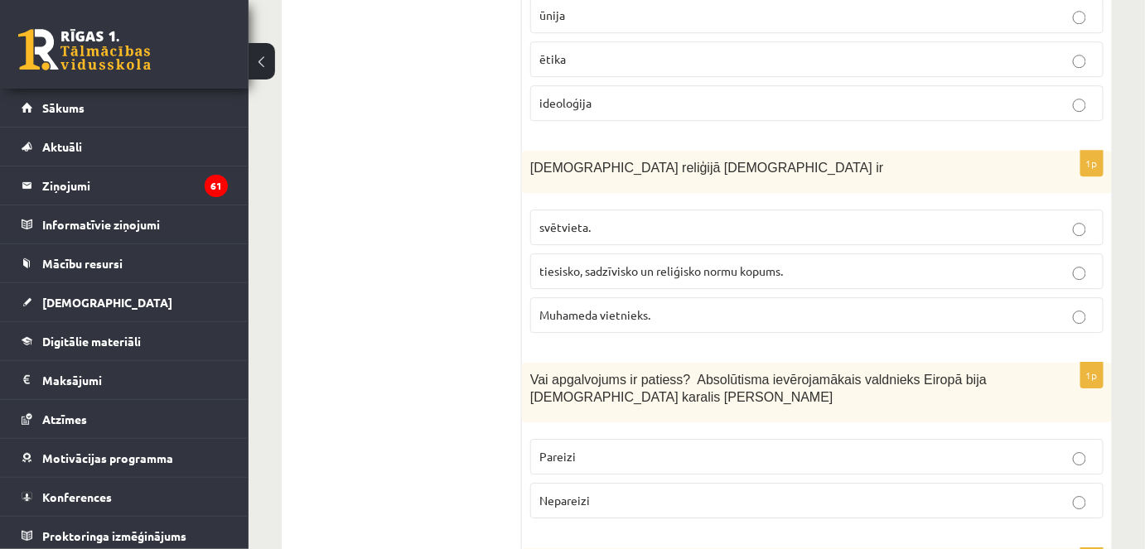
scroll to position [5780, 0]
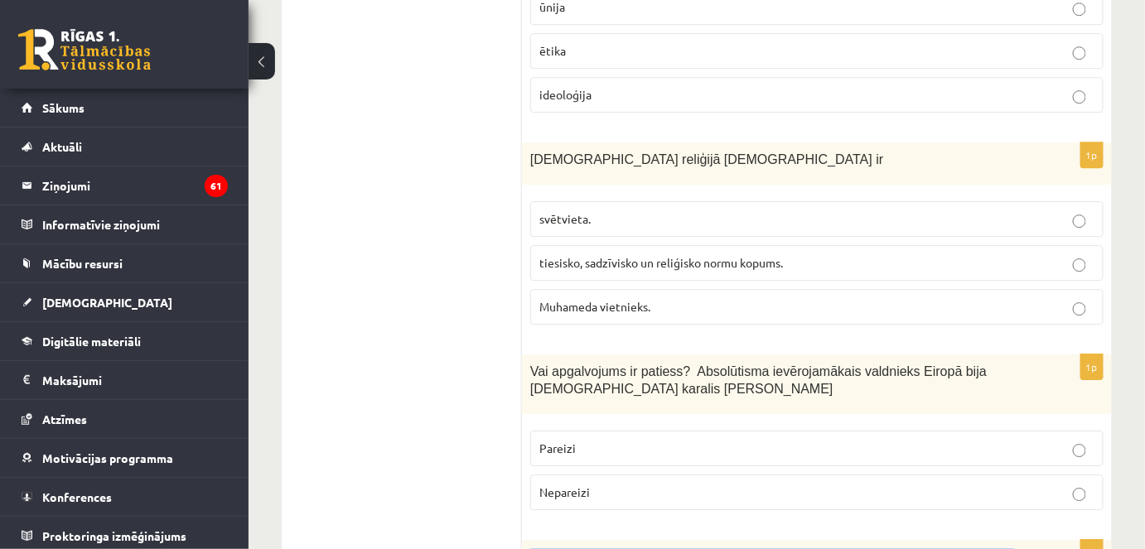
drag, startPoint x: 524, startPoint y: 346, endPoint x: 633, endPoint y: 457, distance: 155.9
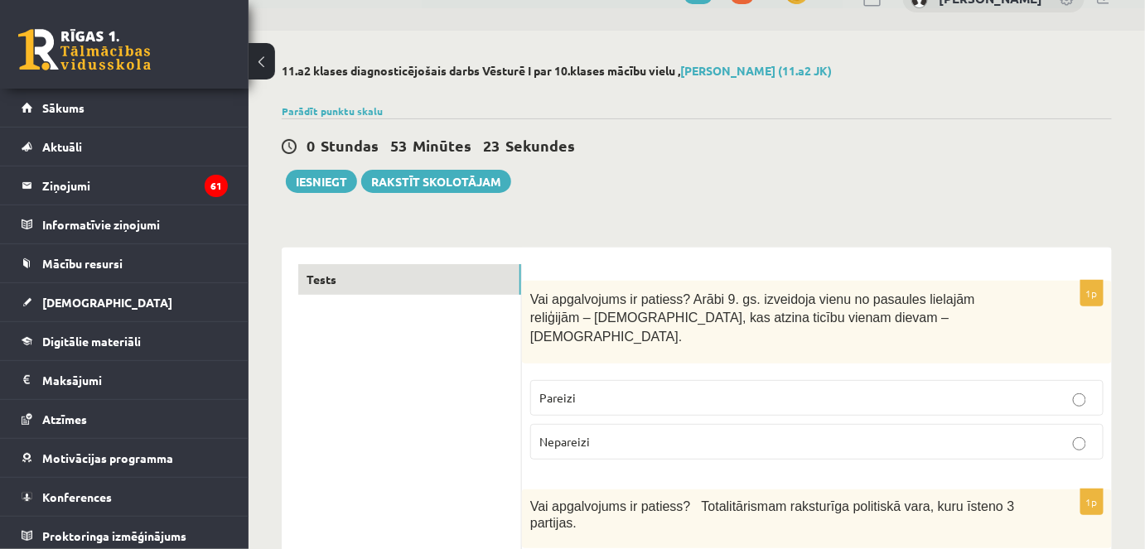
scroll to position [33, 0]
click at [331, 178] on button "Iesniegt" at bounding box center [321, 181] width 71 height 23
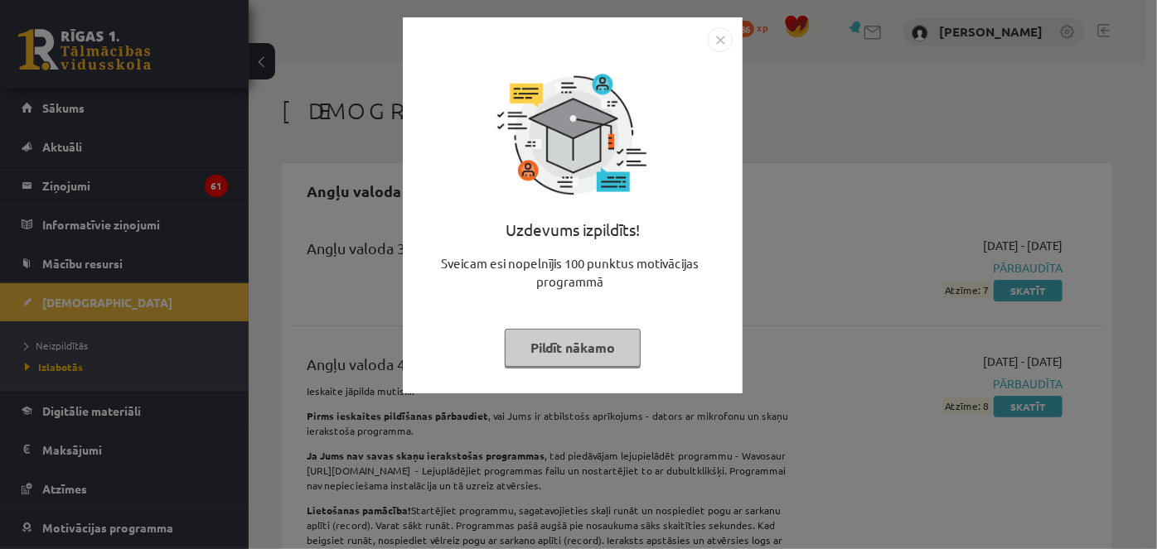
click at [571, 346] on button "Pildīt nākamo" at bounding box center [573, 348] width 136 height 38
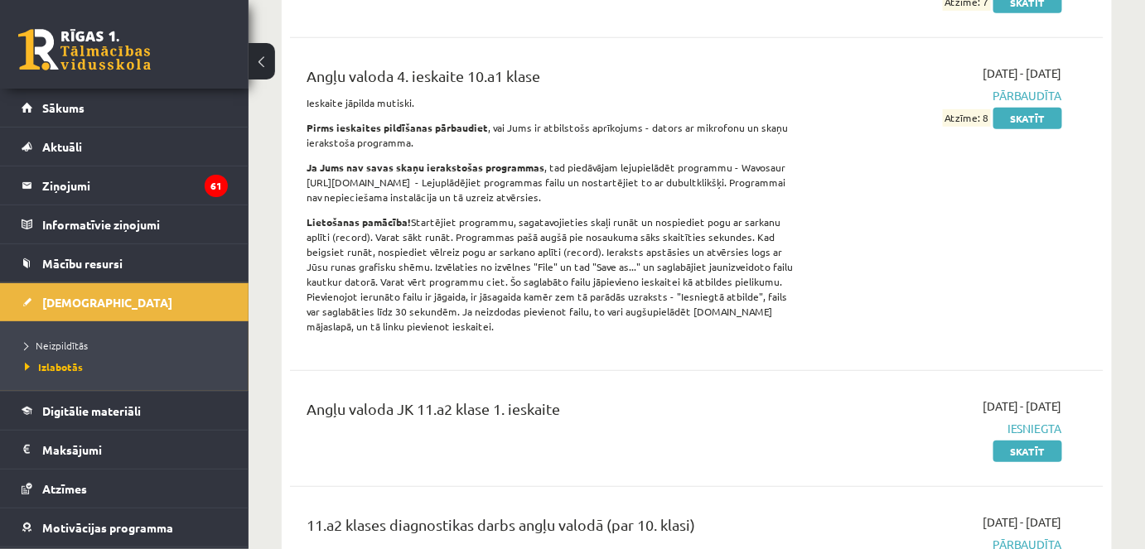
scroll to position [239, 0]
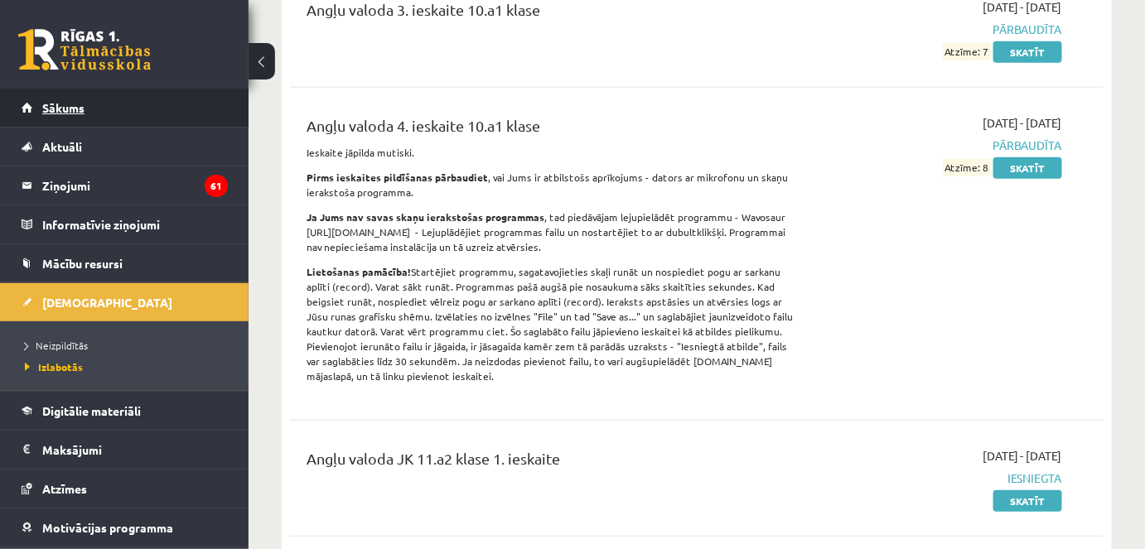
click at [123, 113] on link "Sākums" at bounding box center [125, 108] width 206 height 38
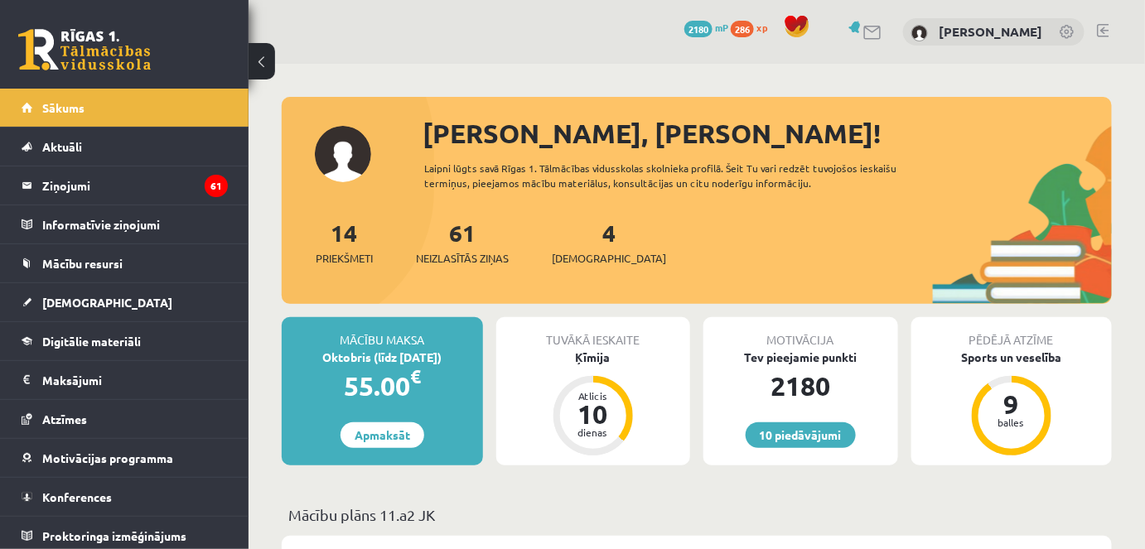
click at [713, 26] on span "2180" at bounding box center [698, 29] width 28 height 17
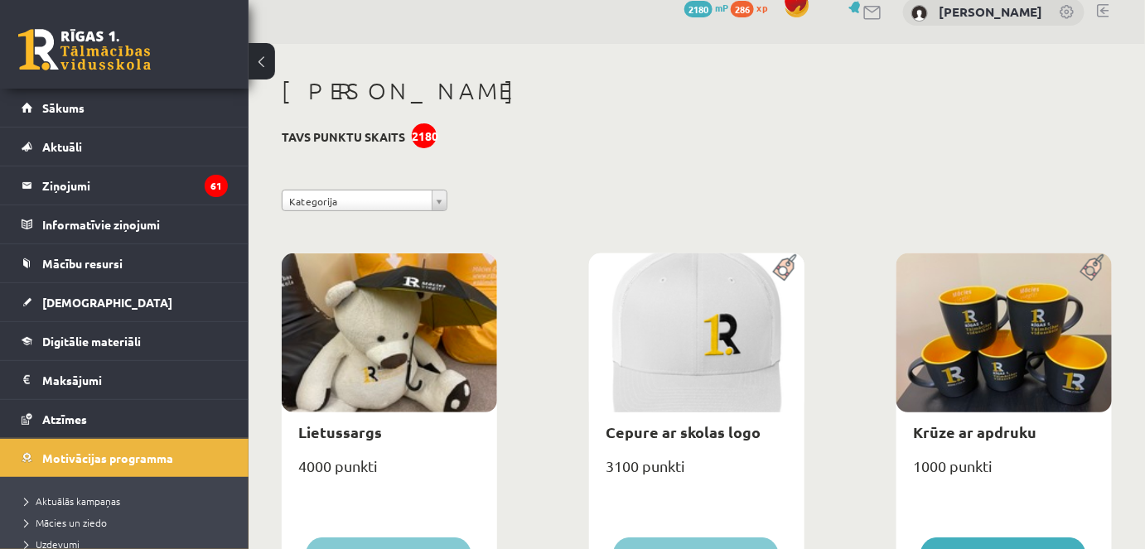
scroll to position [21, 0]
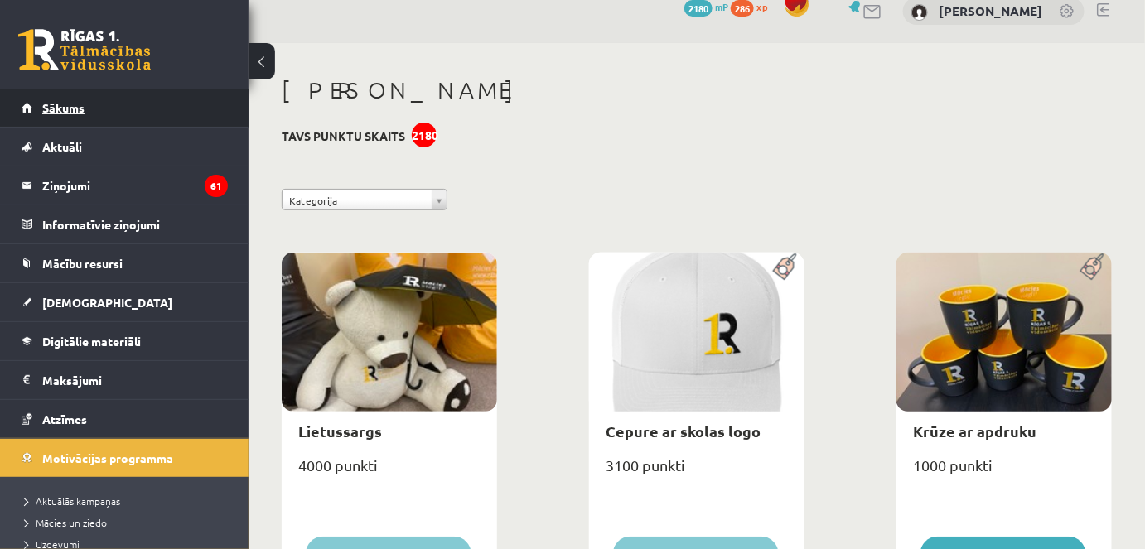
click at [186, 96] on link "Sākums" at bounding box center [125, 108] width 206 height 38
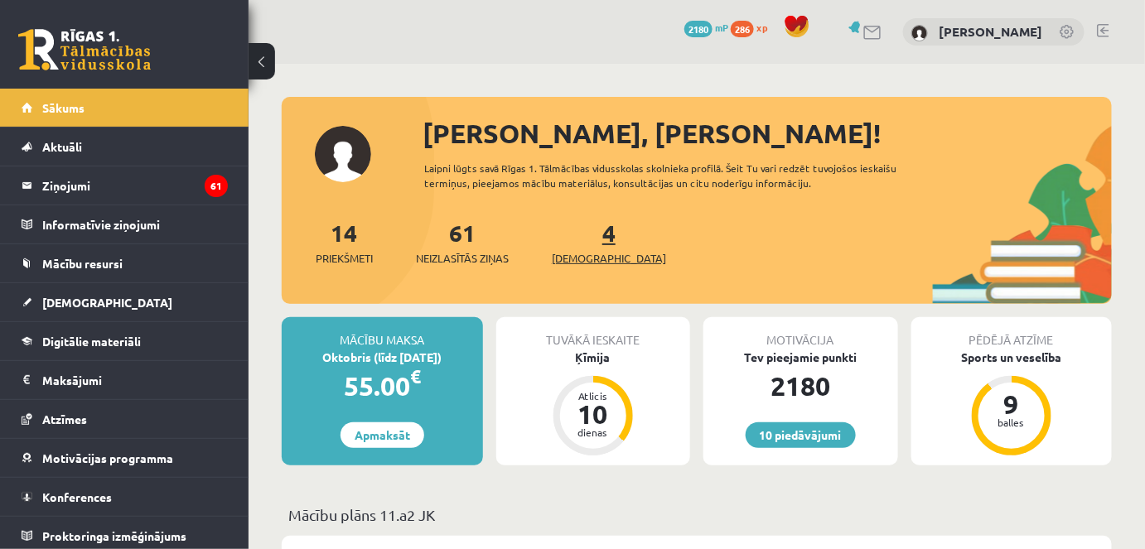
click at [578, 237] on link "4 Ieskaites" at bounding box center [609, 242] width 114 height 49
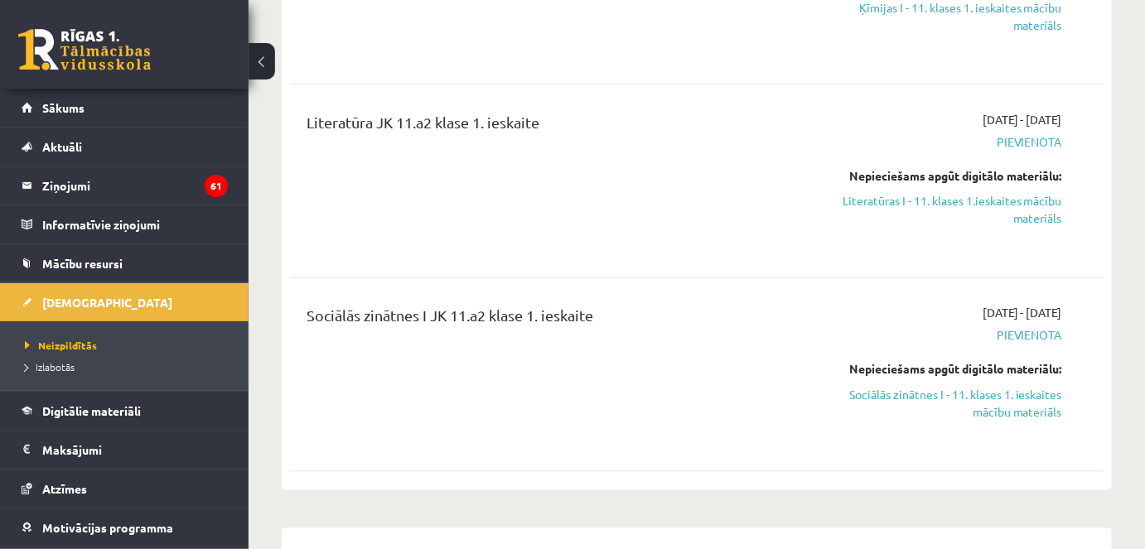
scroll to position [848, 0]
click at [901, 199] on link "Literatūras I - 11. klases 1.ieskaites mācību materiāls" at bounding box center [944, 210] width 235 height 35
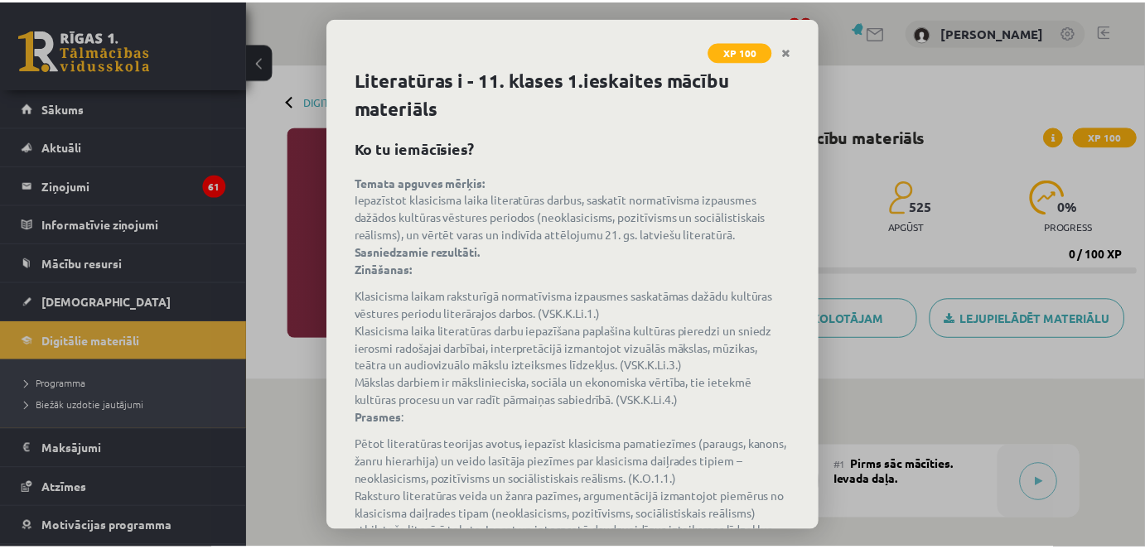
scroll to position [159, 0]
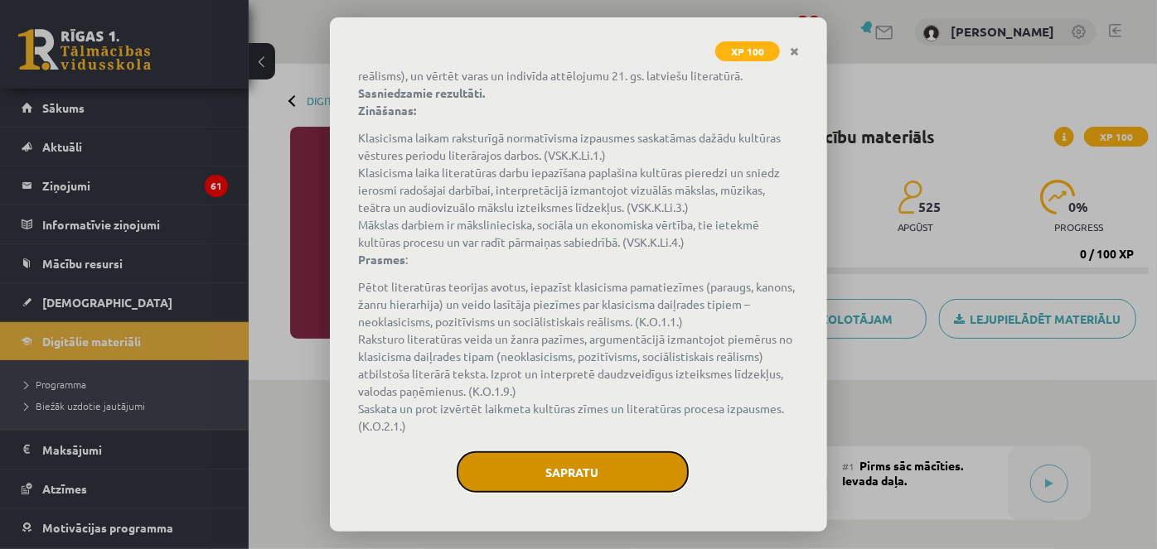
click at [572, 480] on button "Sapratu" at bounding box center [573, 472] width 232 height 41
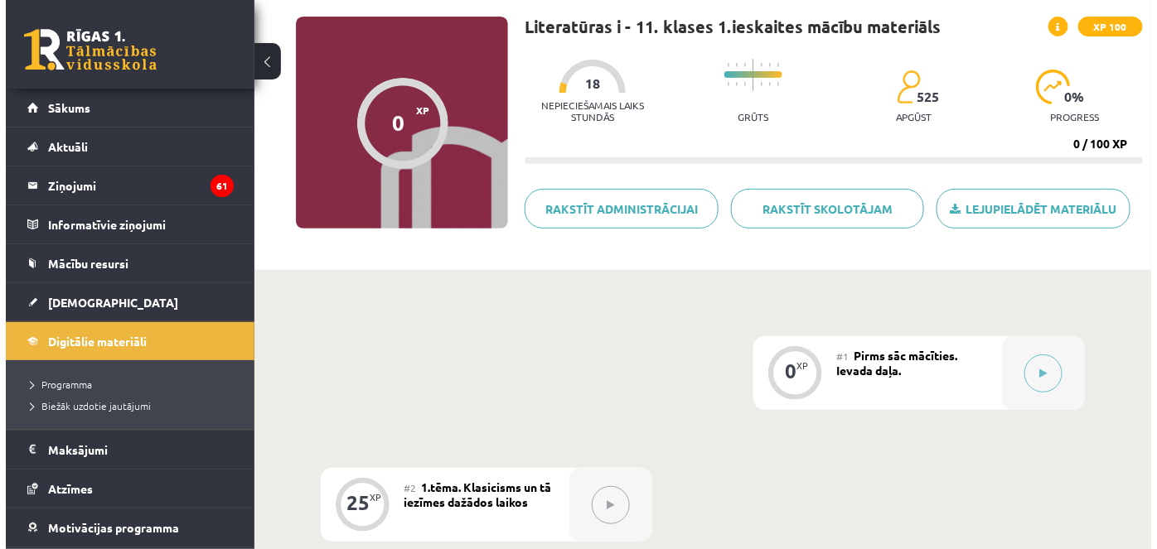
scroll to position [109, 0]
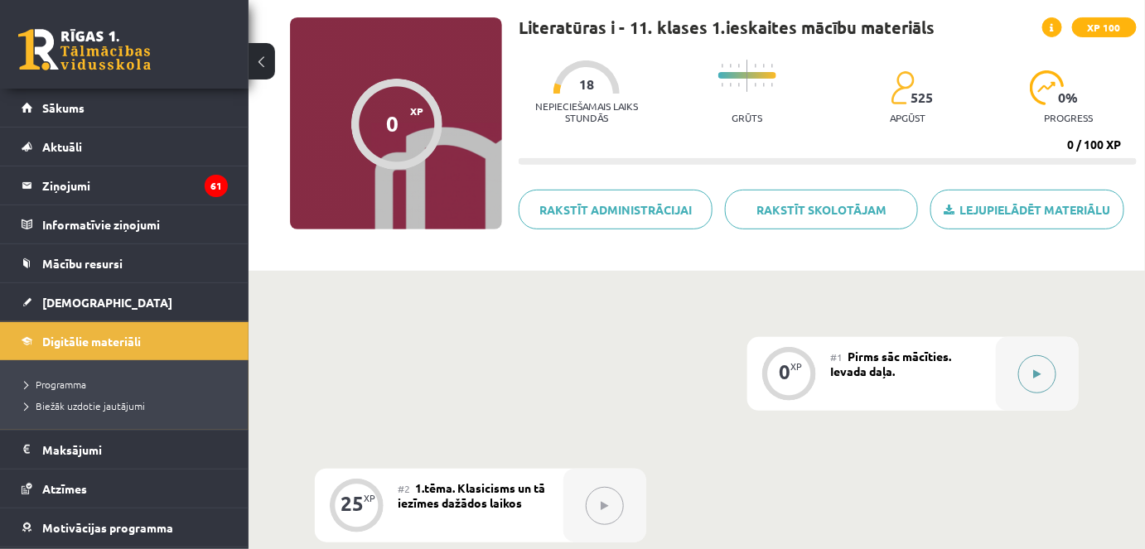
click at [1045, 371] on button at bounding box center [1037, 374] width 38 height 38
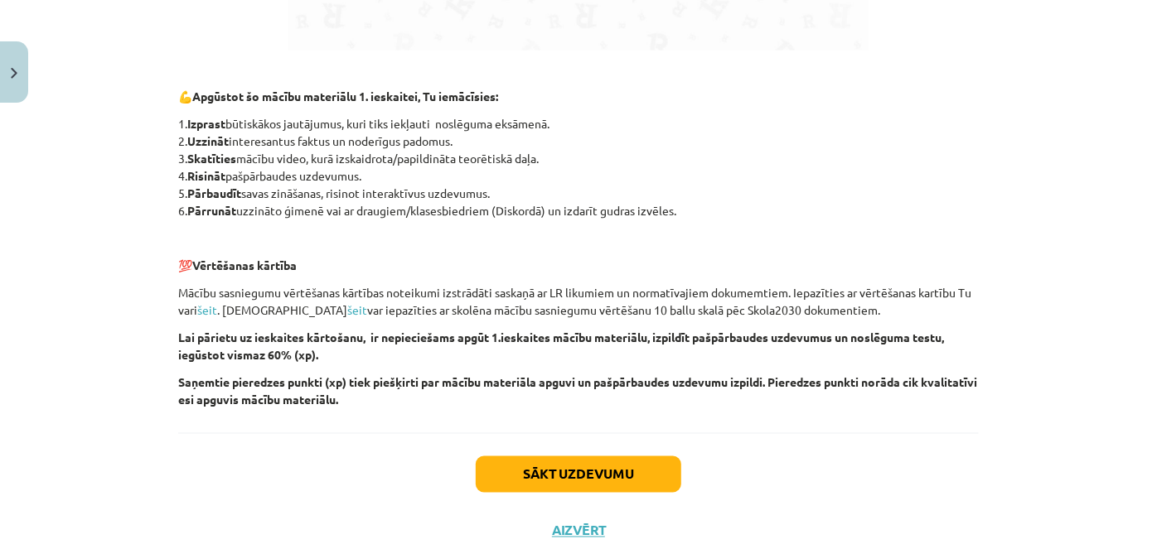
scroll to position [1182, 0]
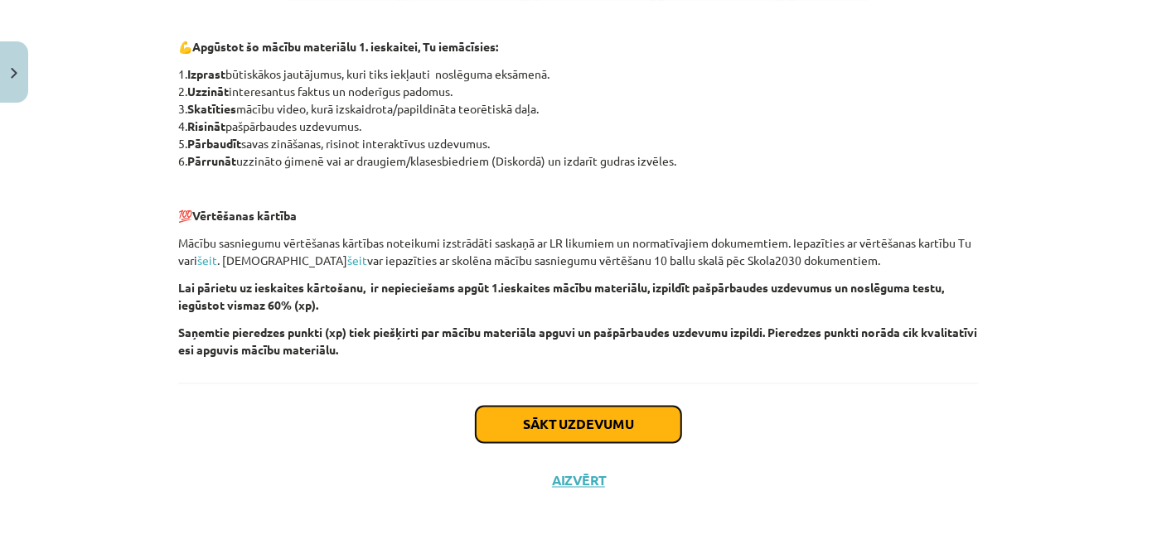
click at [560, 418] on button "Sākt uzdevumu" at bounding box center [578, 425] width 205 height 36
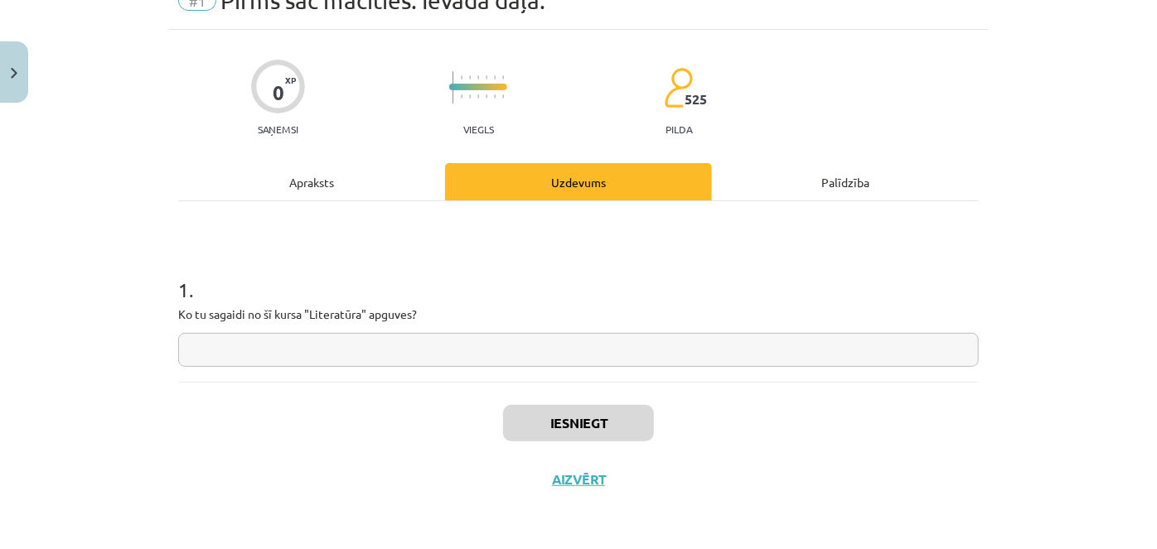
scroll to position [41, 0]
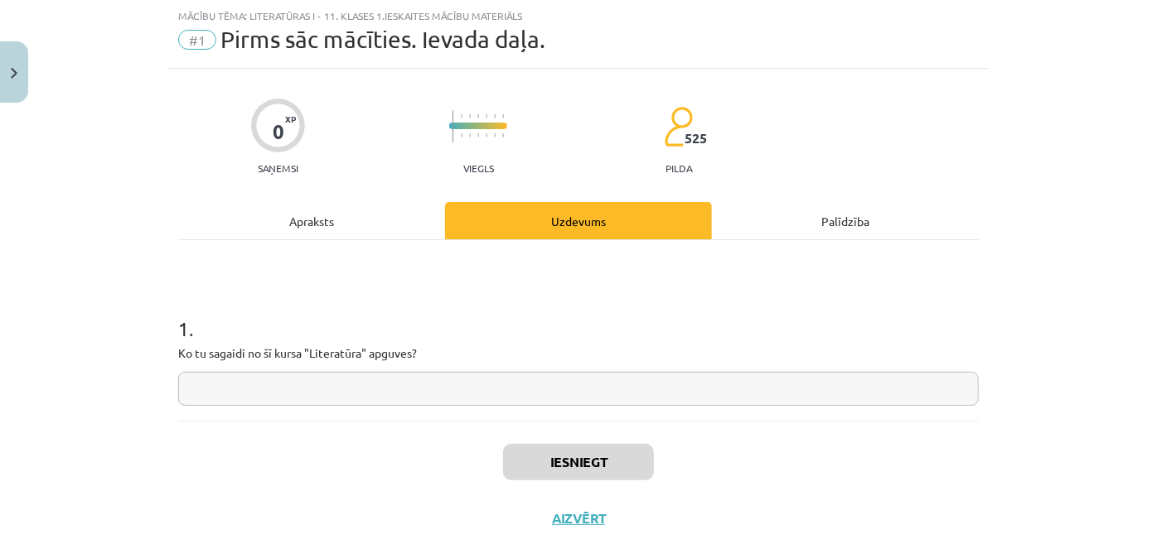
click at [508, 390] on input "text" at bounding box center [578, 389] width 800 height 34
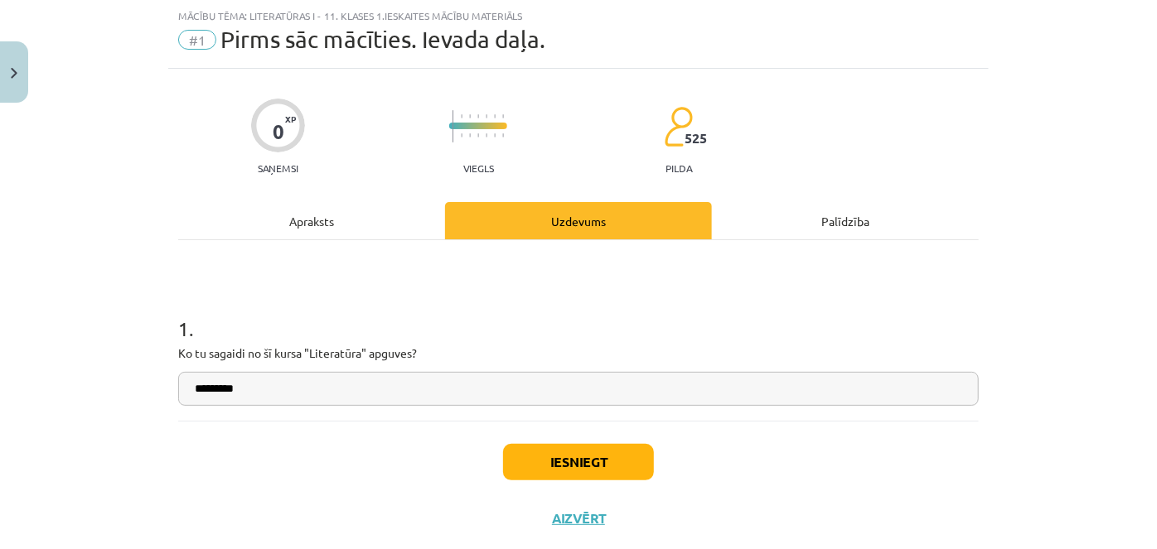
type input "*********"
click at [542, 446] on button "Iesniegt" at bounding box center [578, 462] width 151 height 36
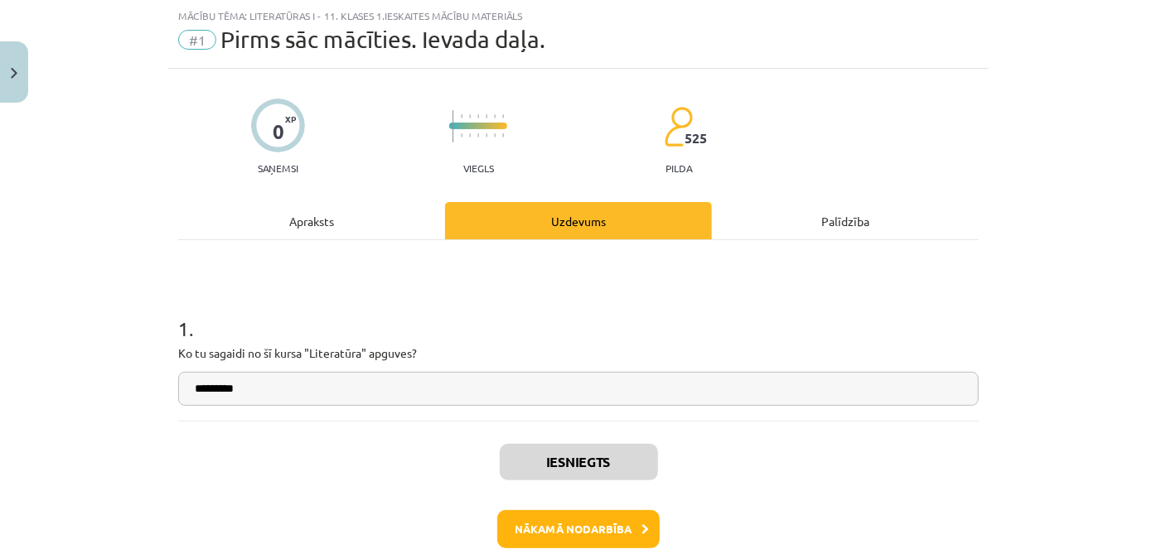
scroll to position [131, 0]
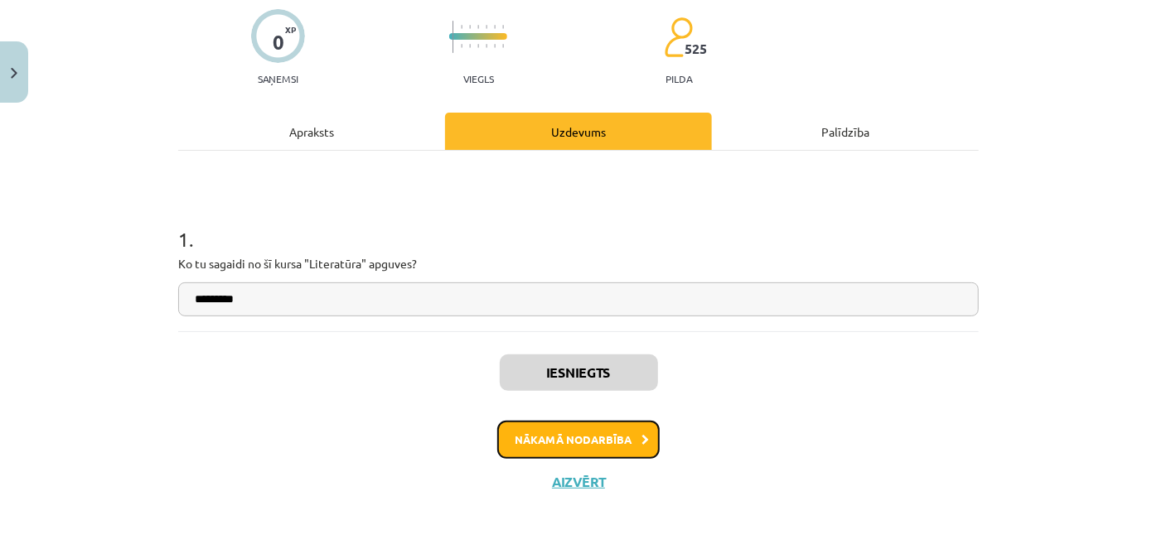
click at [565, 443] on button "Nākamā nodarbība" at bounding box center [578, 440] width 162 height 38
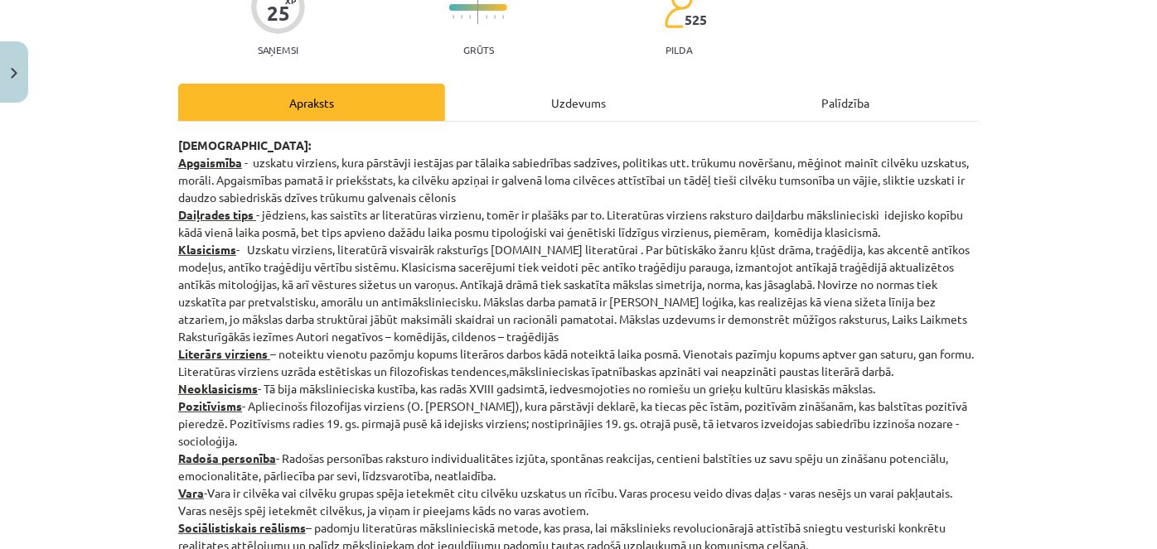
scroll to position [157, 0]
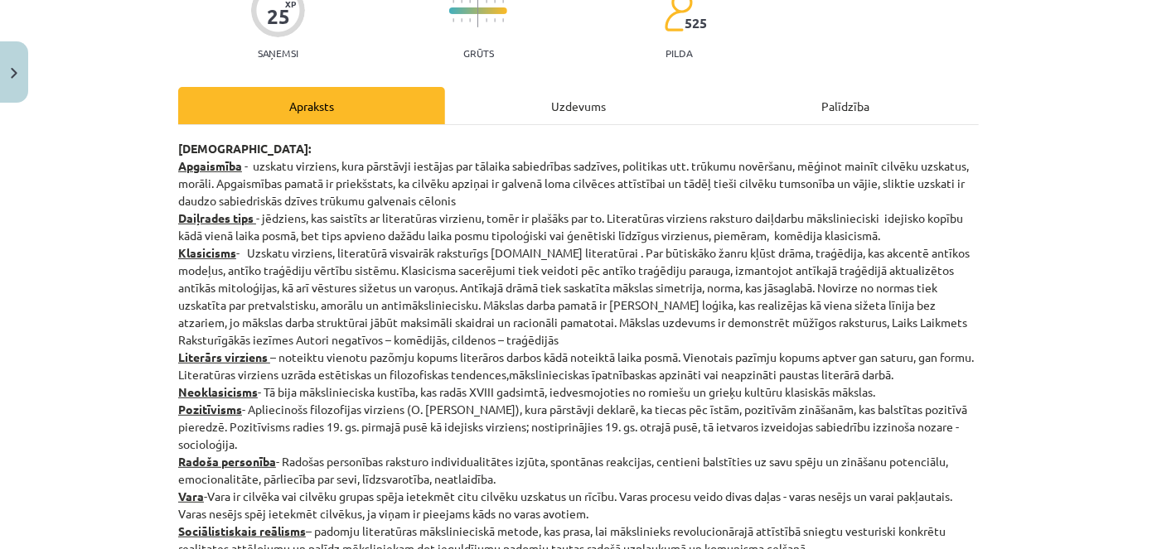
drag, startPoint x: 172, startPoint y: 145, endPoint x: 744, endPoint y: 482, distance: 664.5
click at [773, 525] on p "[DEMOGRAPHIC_DATA]: Apgaismība - uzskatu virziens, kura pārstāvji iestājas par …" at bounding box center [578, 349] width 800 height 418
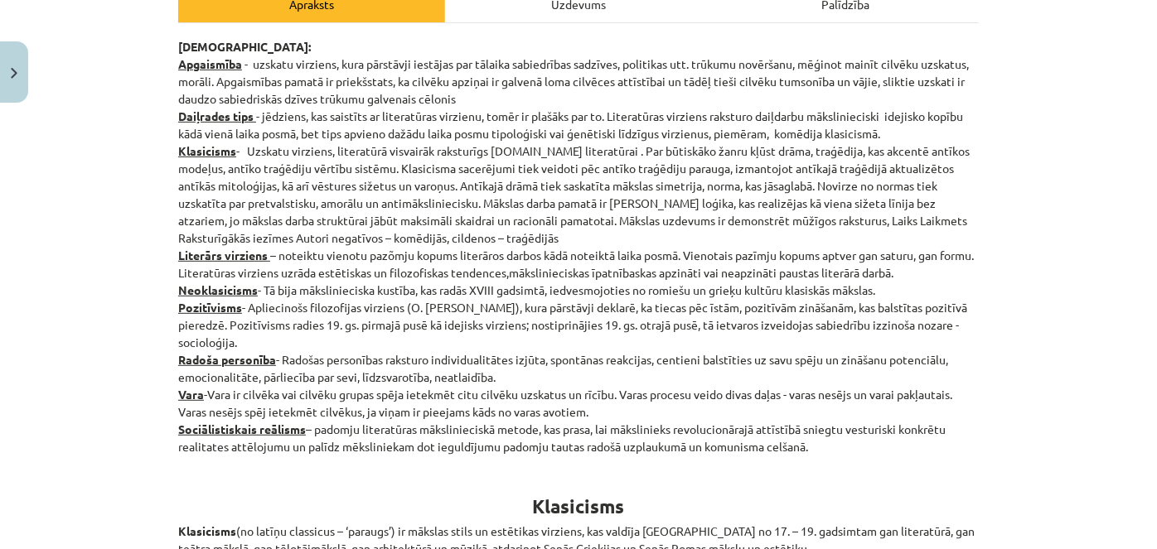
scroll to position [209, 0]
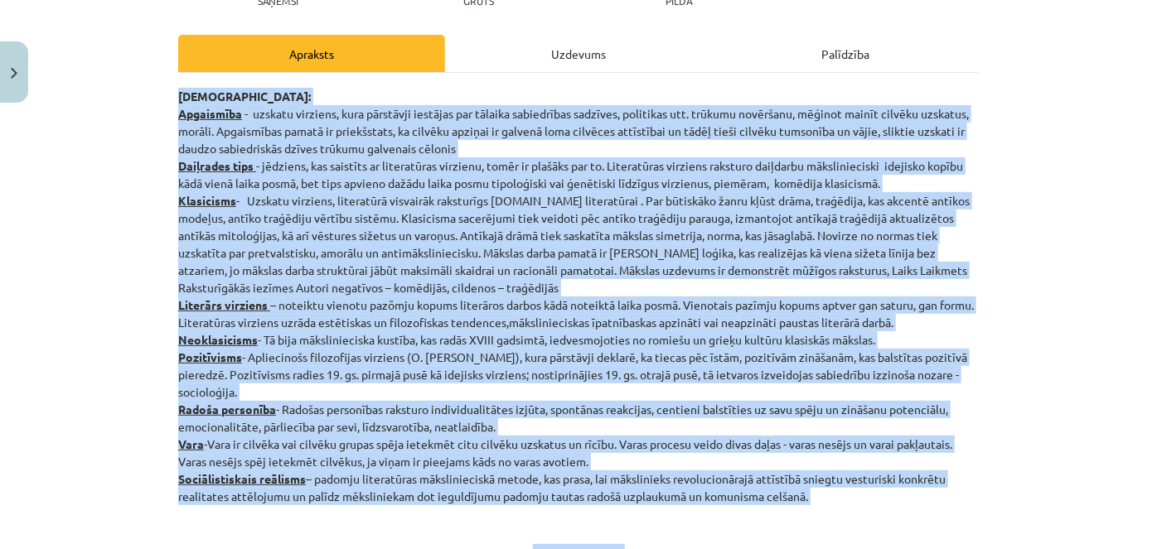
drag, startPoint x: 170, startPoint y: 94, endPoint x: 823, endPoint y: 509, distance: 773.3
copy div "Loremips: Dolorsitam - consect adipisci, elit seddoeius temporin utl etdolor ma…"
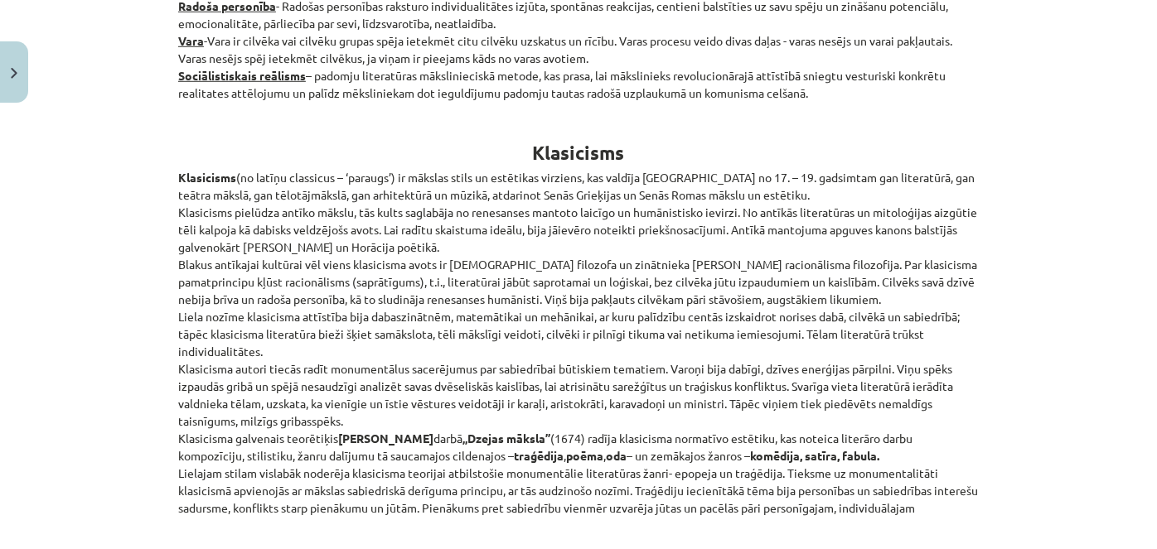
scroll to position [644, 0]
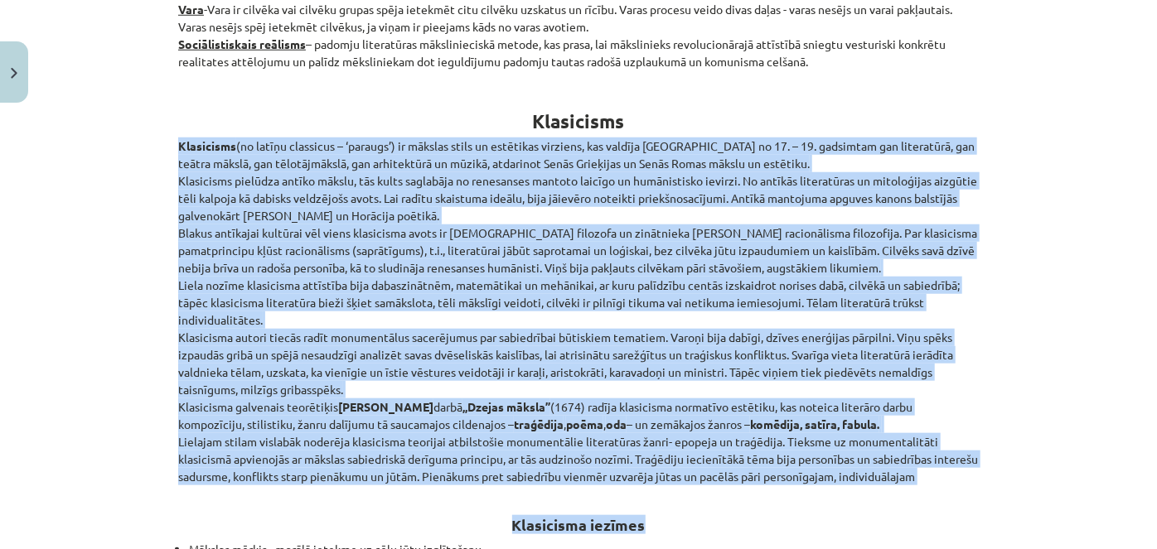
drag, startPoint x: 166, startPoint y: 142, endPoint x: 800, endPoint y: 489, distance: 723.4
click at [784, 482] on p "Klasicisms (no latīņu classicus – ‘paraugs’) ir mākslas stils un estētikas virz…" at bounding box center [578, 312] width 800 height 348
drag, startPoint x: 516, startPoint y: 112, endPoint x: 698, endPoint y: 500, distance: 428.5
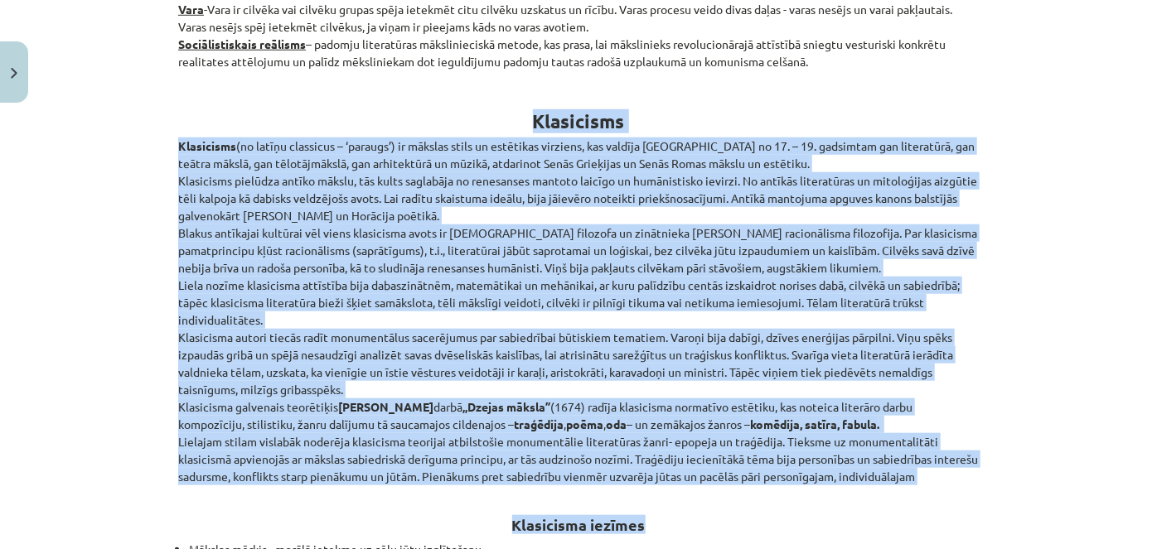
copy div "Loremipsum Dolorsitam (co adipis elitseddo – ‘eiusmod’) te incidid utlab et dol…"
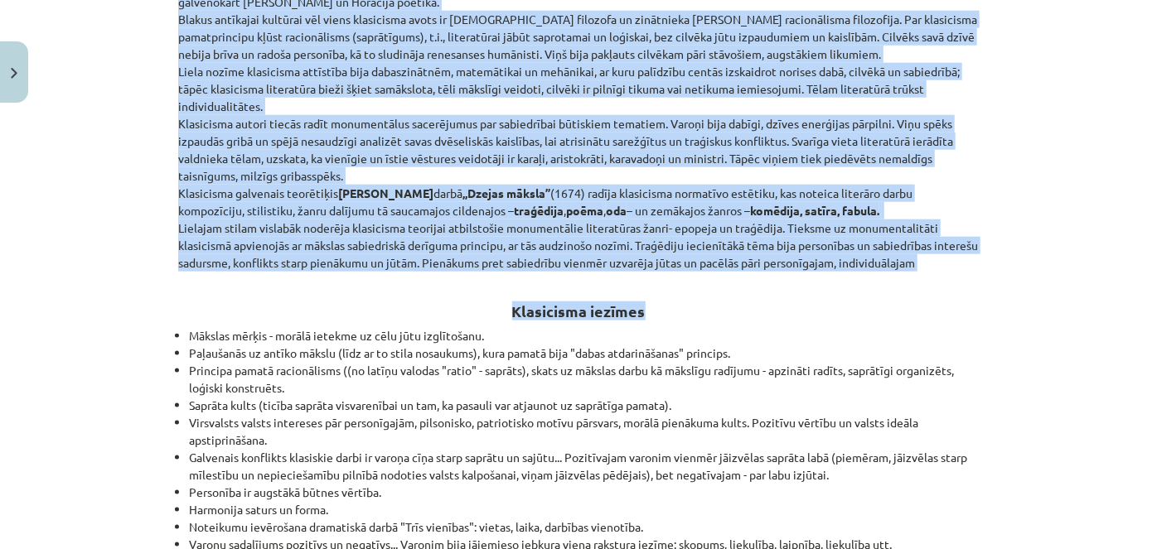
scroll to position [863, 0]
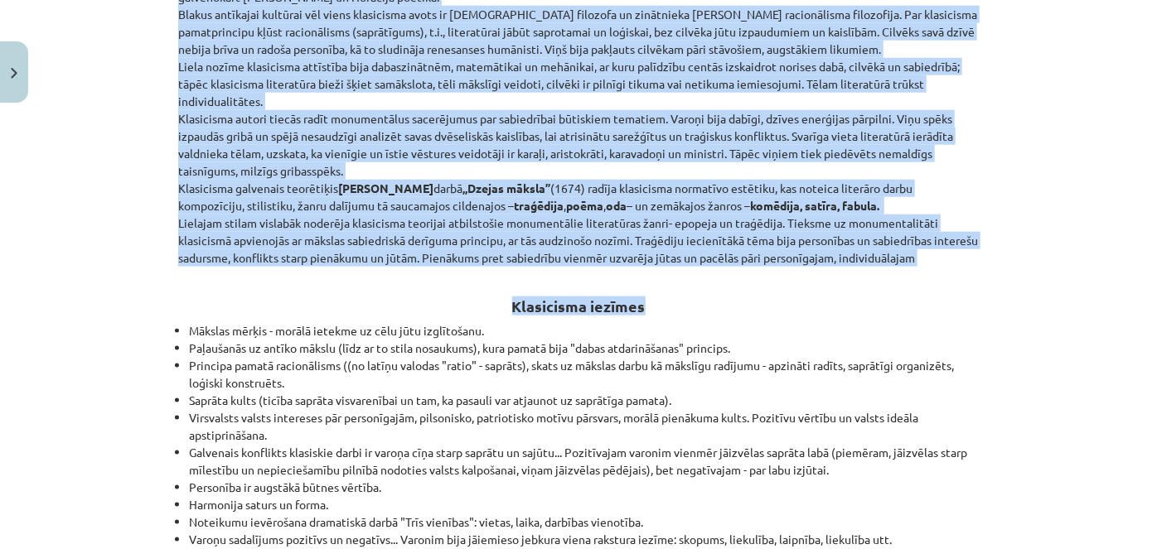
click at [804, 293] on h2 "Klasicisma iezīmes" at bounding box center [578, 297] width 800 height 41
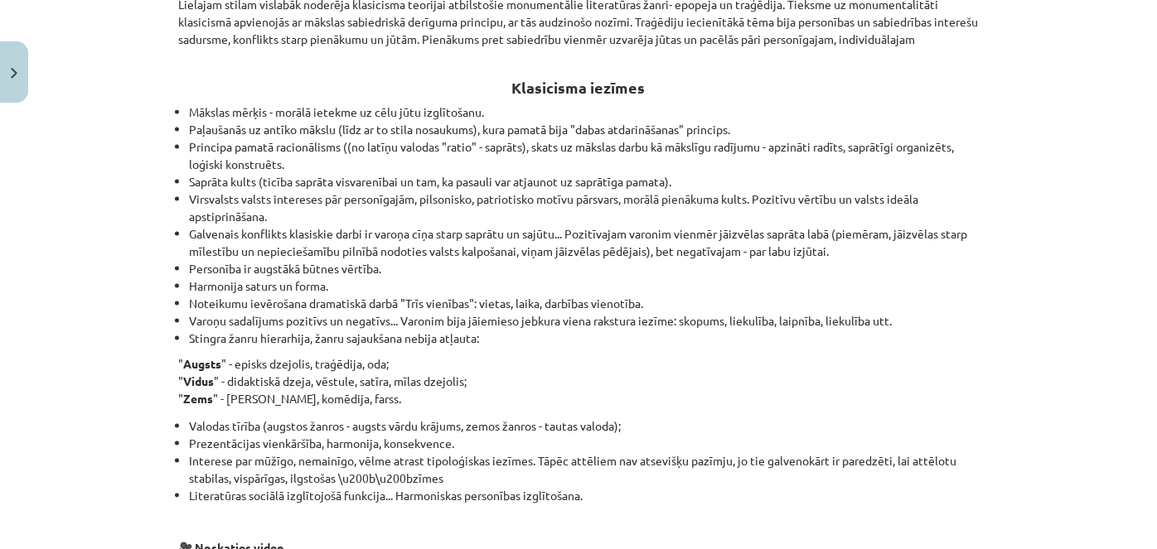
scroll to position [1085, 0]
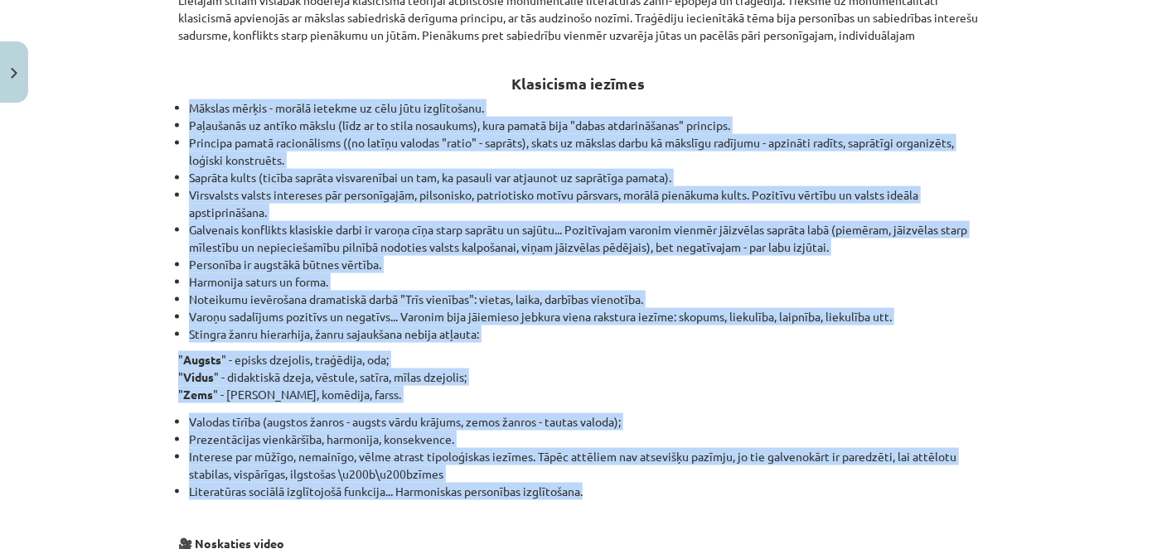
drag, startPoint x: 166, startPoint y: 100, endPoint x: 597, endPoint y: 495, distance: 584.7
copy div "Loremip dolors - ametco adipisc el sedd eius temporincid. Utlaboreet do magnaa …"
click at [771, 418] on li "Valodas tīrība (augstos žanros - augsts vārdu krājums, zemos žanros - tautas va…" at bounding box center [584, 421] width 790 height 17
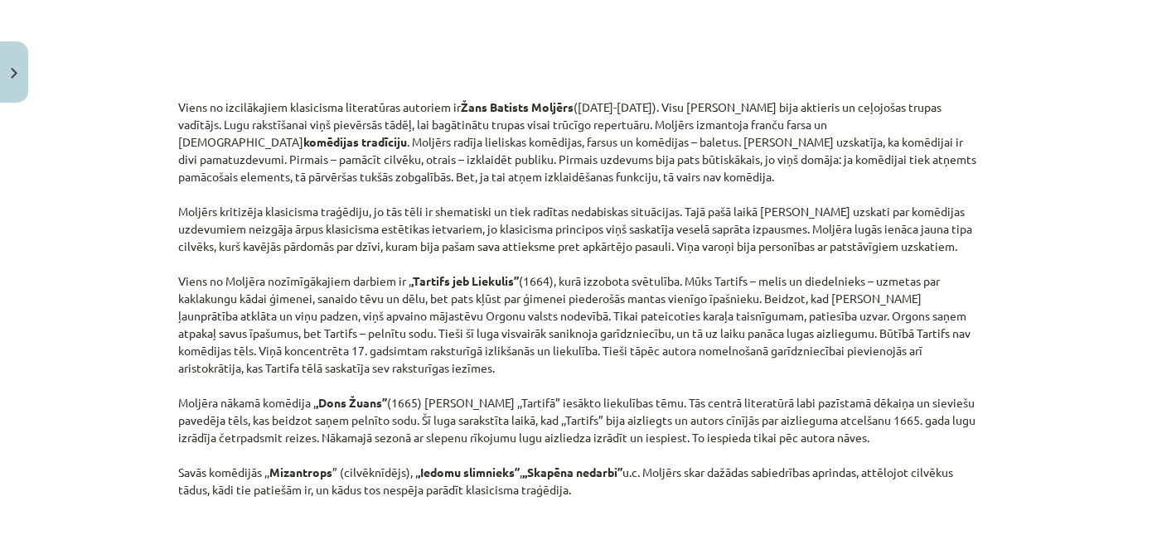
scroll to position [1864, 0]
drag, startPoint x: 170, startPoint y: 100, endPoint x: 626, endPoint y: 490, distance: 599.4
click at [626, 490] on div "25 XP Saņemsi Grūts 525 pilda Apraksts Uzdevums Palīdzība Jēdzieni: Apgaismība …" at bounding box center [578, 408] width 820 height 4325
copy p "Lorem ip dolorsitamet consectetu adipiscinge seddoeiu te Inci Utlabor Etdolor (…"
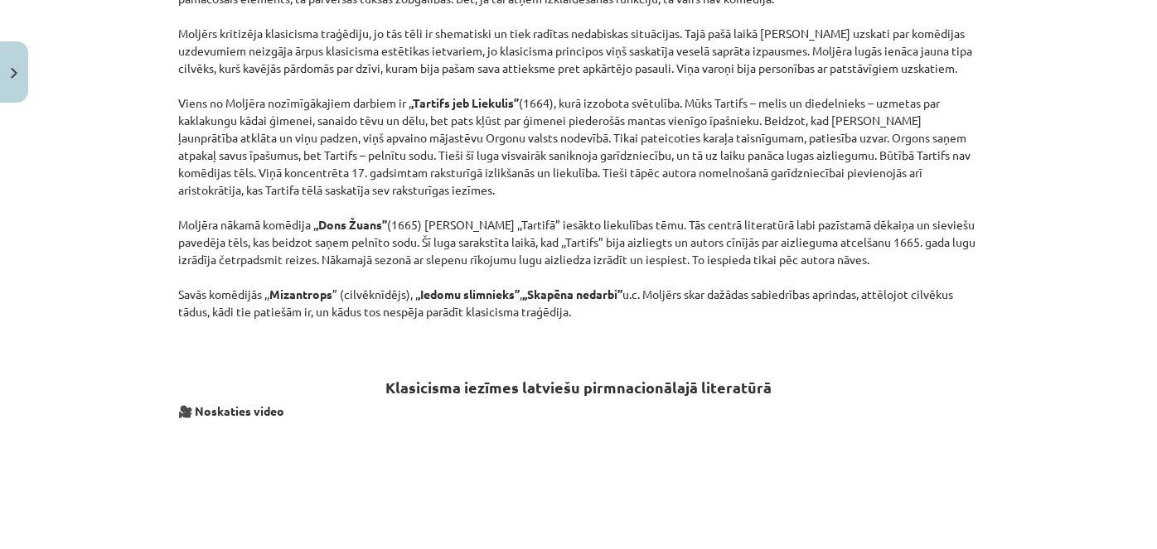
scroll to position [2250, 0]
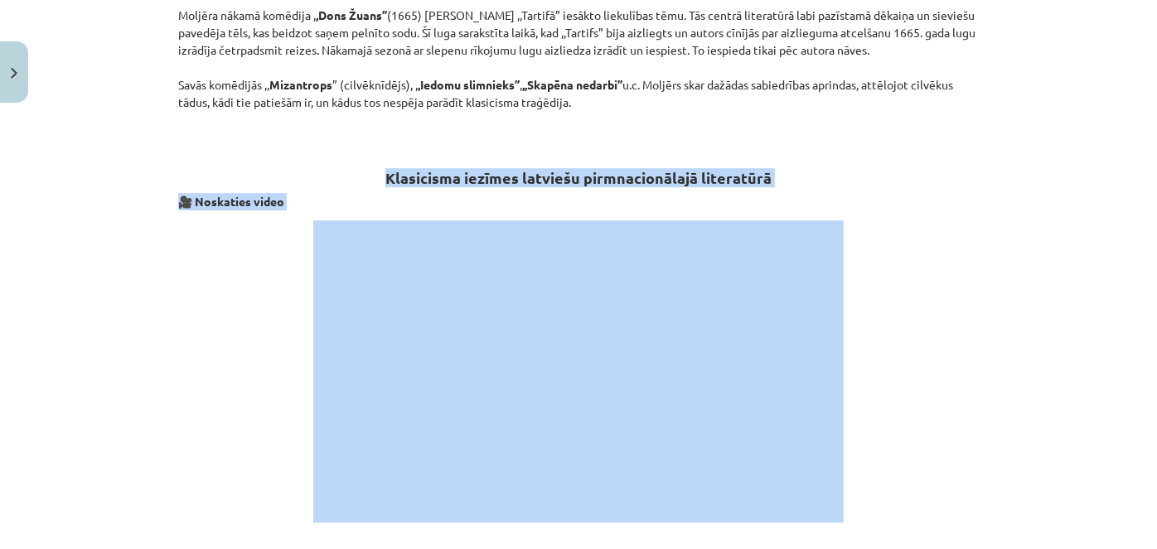
drag, startPoint x: 375, startPoint y: 168, endPoint x: 726, endPoint y: 205, distance: 352.4
click at [726, 205] on div "[DEMOGRAPHIC_DATA]: Apgaismība - uzskatu virziens, kura pārstāvji iestājas par …" at bounding box center [578, 40] width 800 height 3988
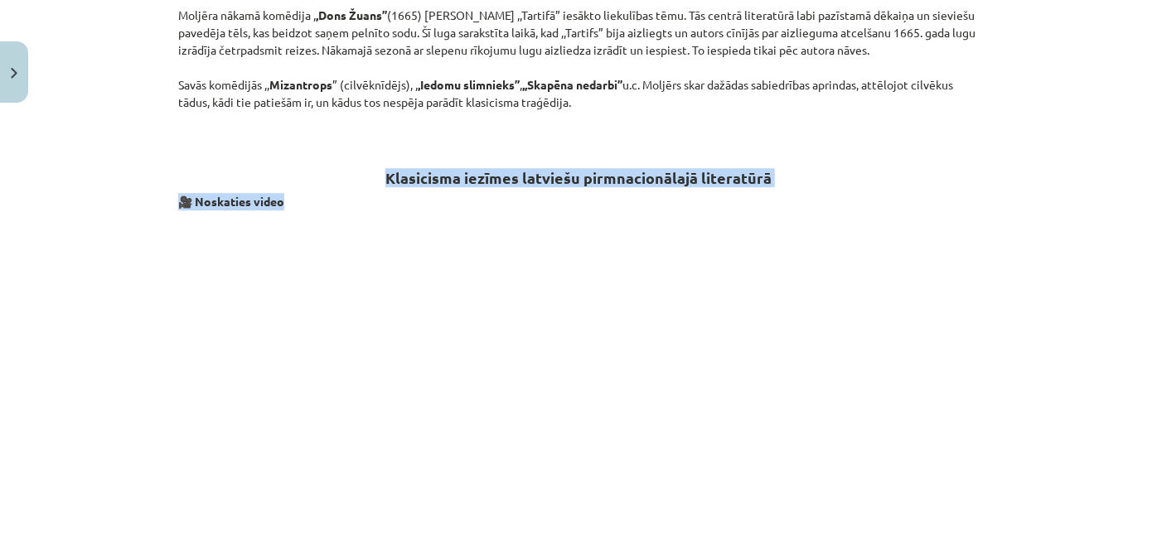
click at [769, 184] on h2 "Klasicisma iezīmes latviešu pirmnacionālajā literatūrā" at bounding box center [578, 168] width 800 height 41
drag, startPoint x: 766, startPoint y: 171, endPoint x: 362, endPoint y: 168, distance: 404.4
click at [362, 168] on h2 "Klasicisma iezīmes latviešu pirmnacionālajā literatūrā" at bounding box center [578, 168] width 800 height 41
copy strong "Klasicisma iezīmes latviešu pirmnacionālajā literatūrā"
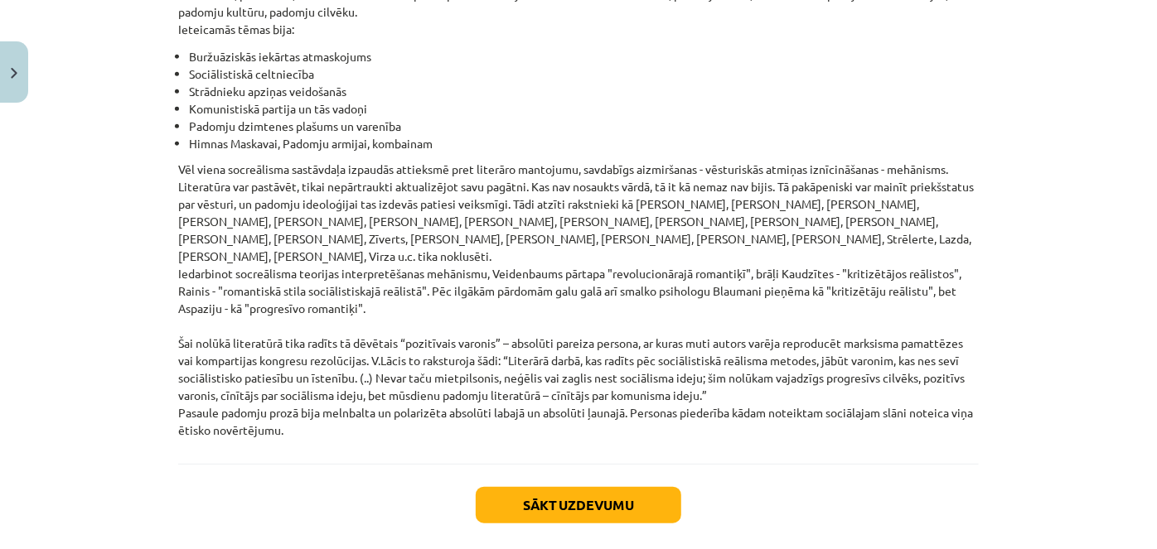
scroll to position [3857, 0]
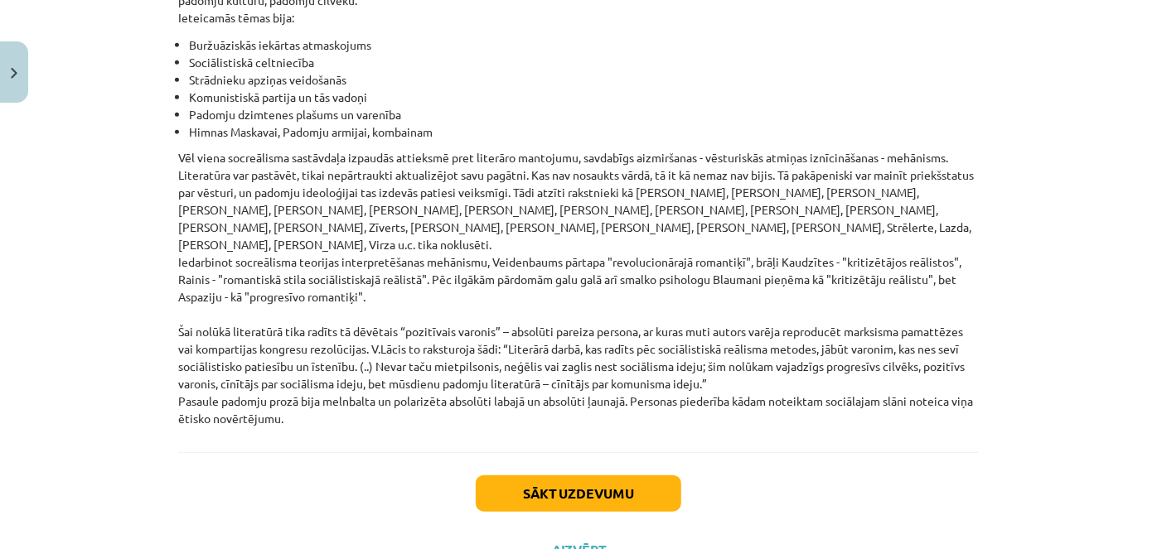
drag, startPoint x: 170, startPoint y: 167, endPoint x: 313, endPoint y: 347, distance: 229.9
copy div "Lor Ipsumdo sitametcon ad elitsed doeiusmodte incididu, utl etdolorema 15. – 02…"
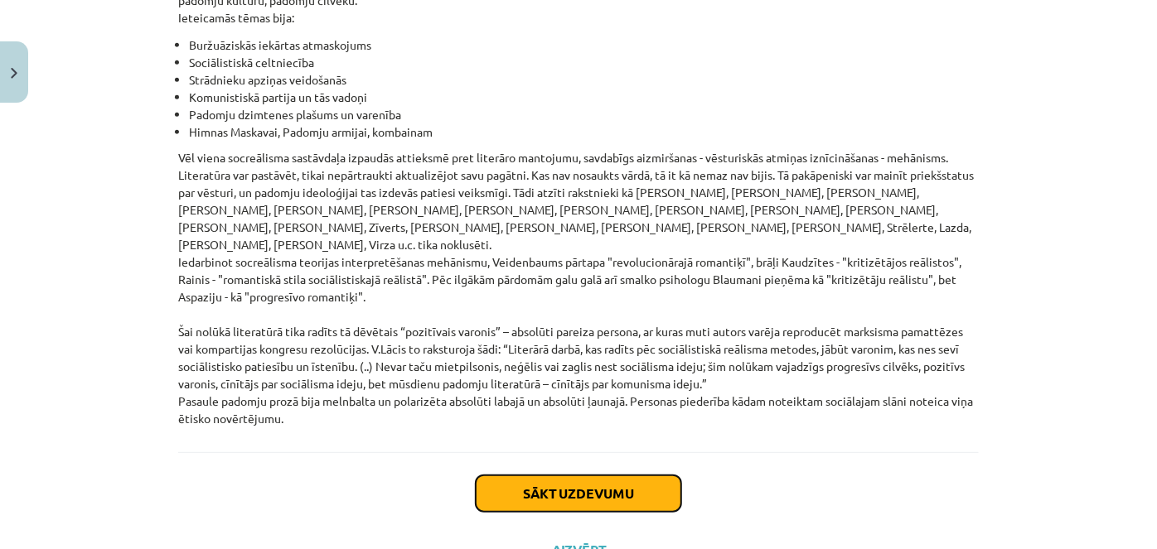
click at [603, 476] on button "Sākt uzdevumu" at bounding box center [578, 494] width 205 height 36
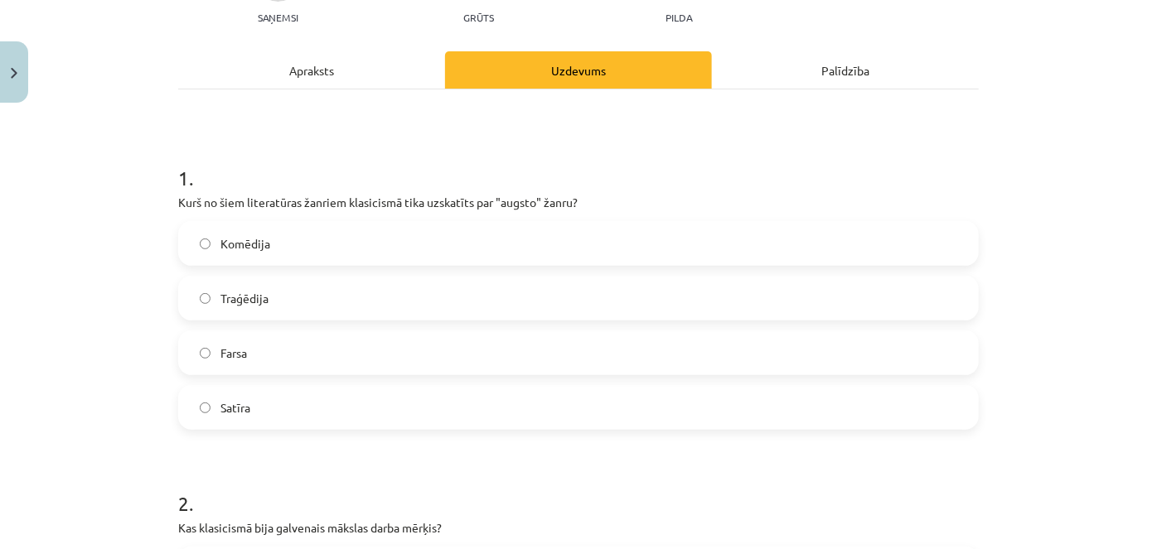
scroll to position [194, 0]
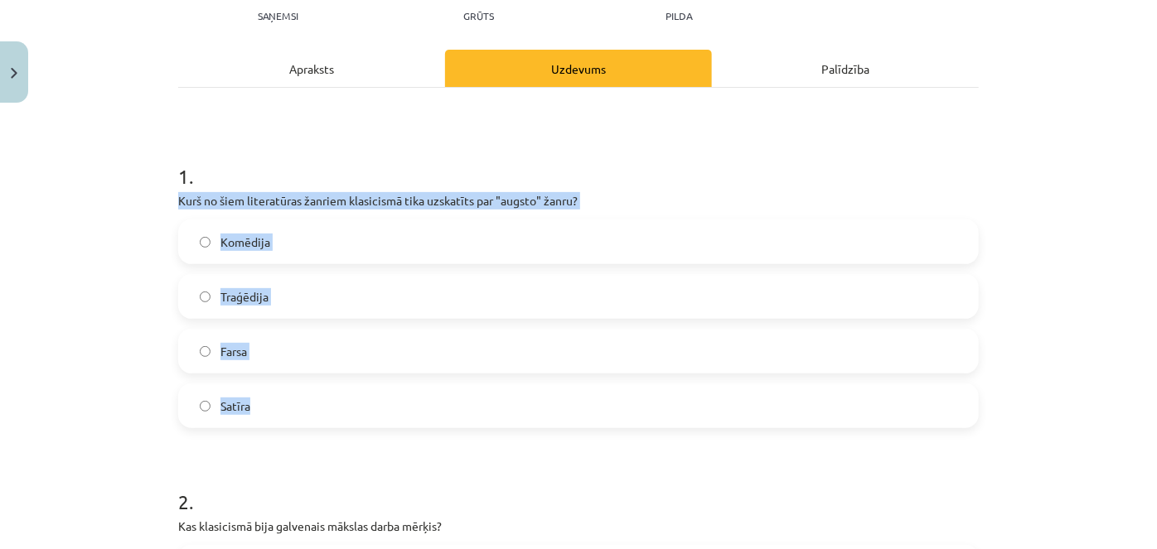
drag, startPoint x: 165, startPoint y: 198, endPoint x: 258, endPoint y: 389, distance: 212.7
copy div "Kurš no šiem literatūras žanriem klasicismā tika uzskatīts par "augsto" žanru? …"
click at [367, 293] on label "Traģēdija" at bounding box center [578, 296] width 797 height 41
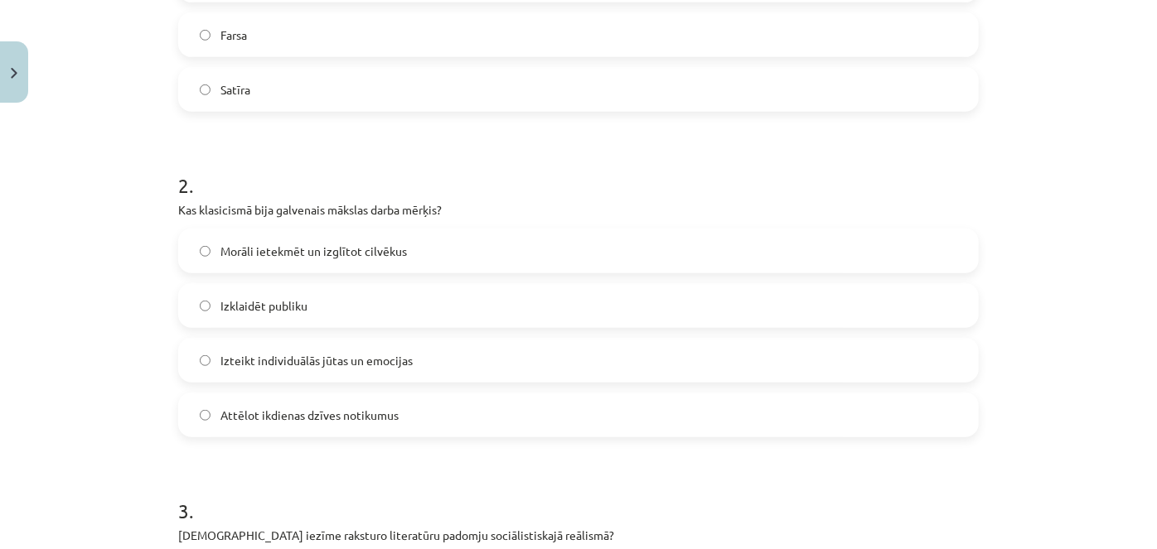
scroll to position [517, 0]
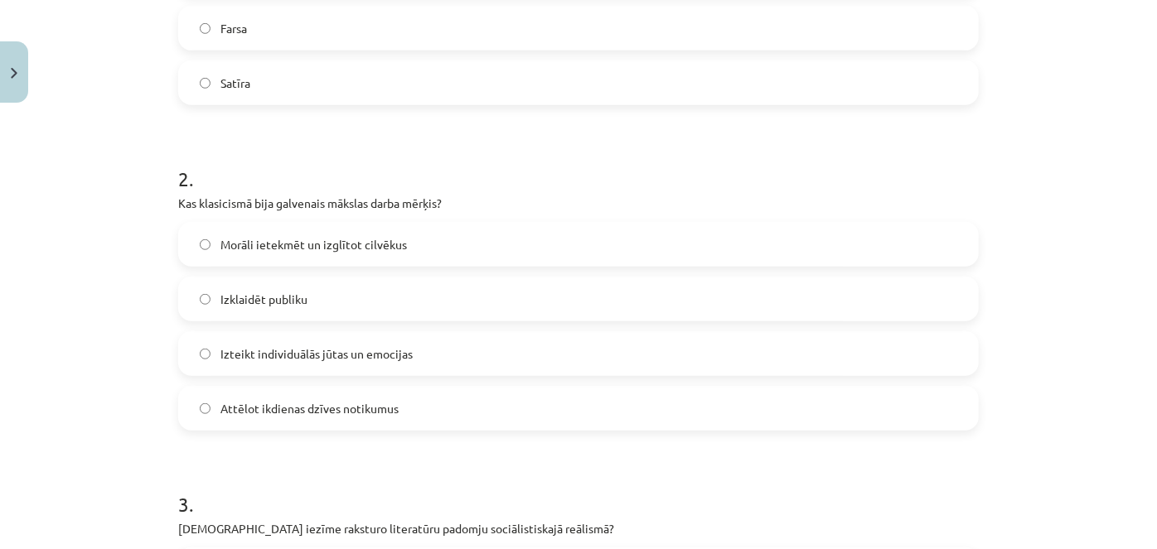
click at [413, 241] on label "Morāli ietekmēt un izglītot cilvēkus" at bounding box center [578, 244] width 797 height 41
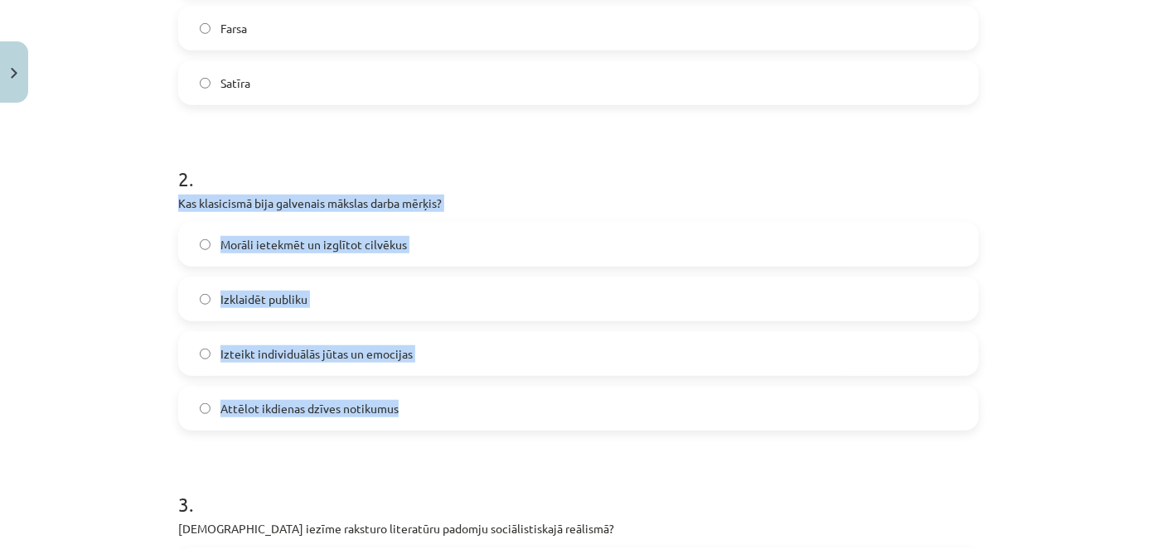
drag, startPoint x: 167, startPoint y: 205, endPoint x: 418, endPoint y: 399, distance: 316.6
copy div "Kas klasicismā bija galvenais mākslas darba mērķis? Morāli ietekmēt un izglītot…"
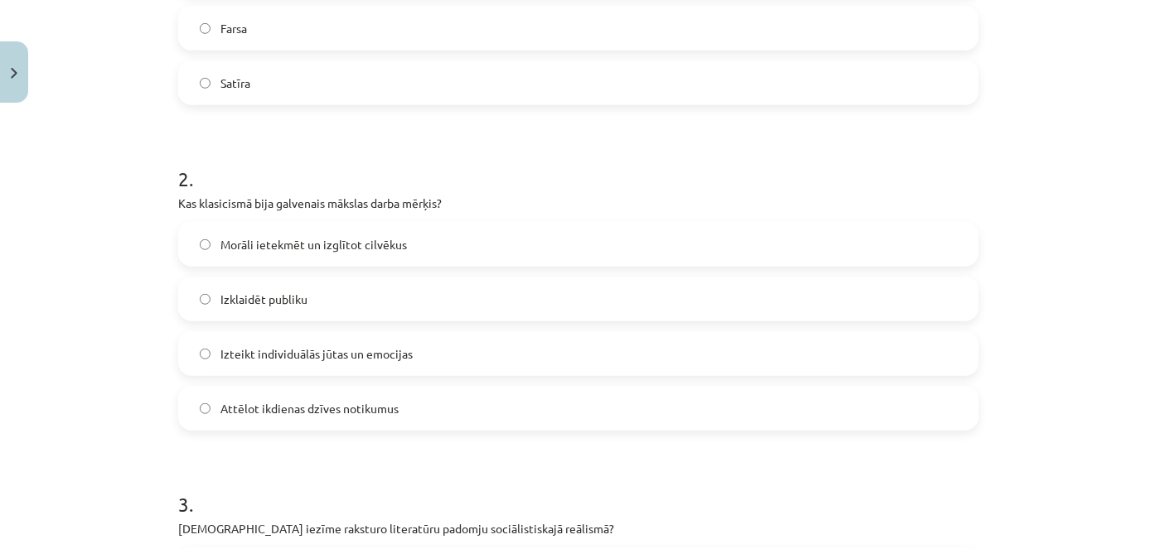
click at [528, 164] on h1 "2 ." at bounding box center [578, 163] width 800 height 51
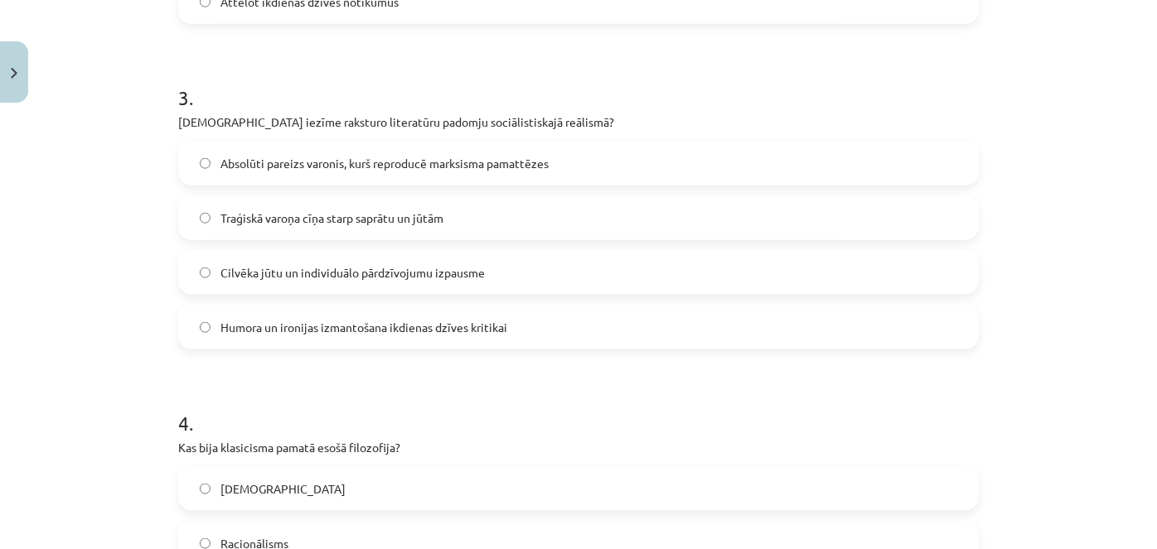
scroll to position [927, 0]
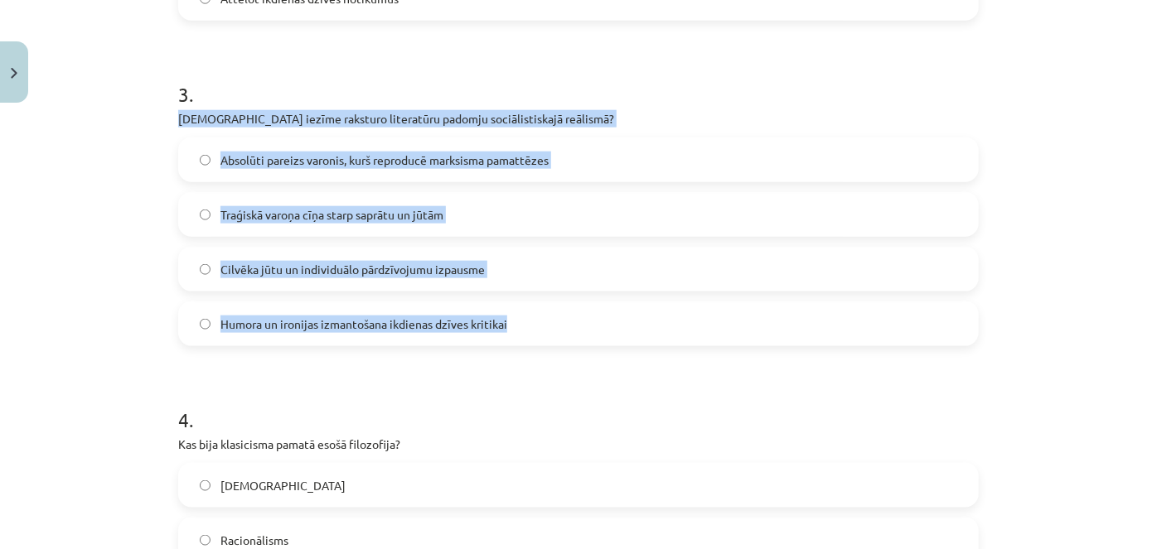
drag, startPoint x: 166, startPoint y: 116, endPoint x: 515, endPoint y: 331, distance: 409.6
click at [515, 331] on div "25 XP Saņemsi Grūts 525 pilda Apraksts Uzdevums Palīdzība 1 . Kurš no šiem lite…" at bounding box center [578, 165] width 820 height 1965
copy div "[DEMOGRAPHIC_DATA] iezīme raksturo literatūru padomju sociālistiskajā reālismā?…"
click at [519, 155] on span "Absolūti pareizs varonis, kurš reproducē marksisma pamattēzes" at bounding box center [384, 160] width 328 height 17
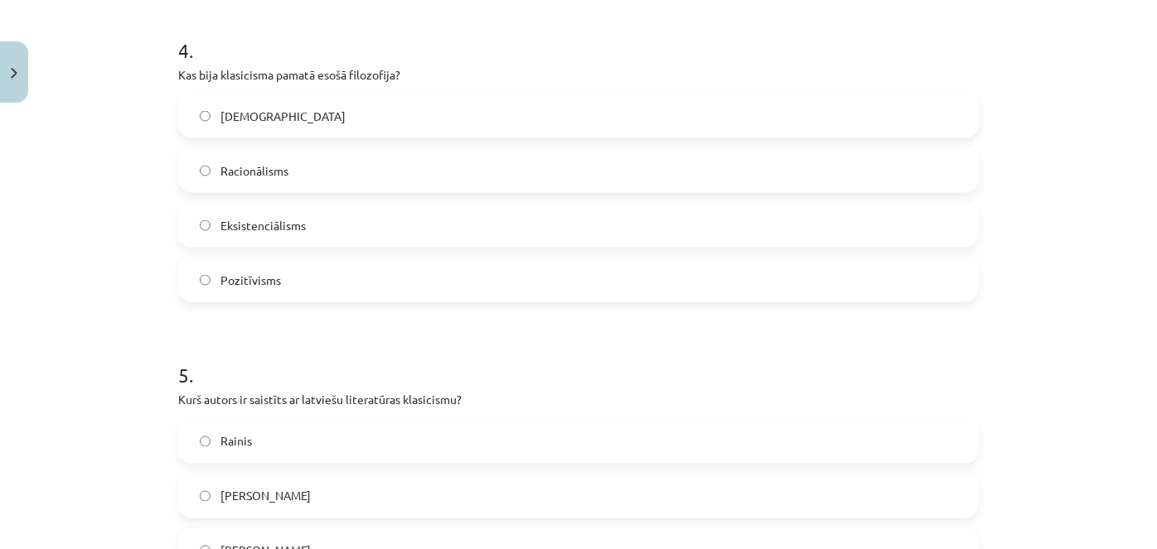
scroll to position [1297, 0]
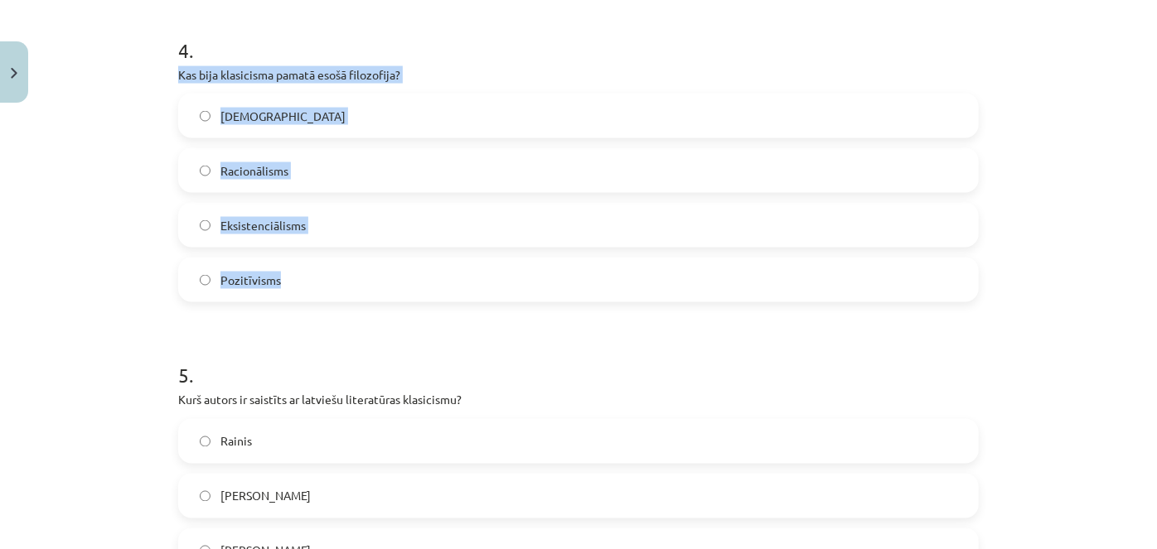
drag, startPoint x: 170, startPoint y: 79, endPoint x: 280, endPoint y: 267, distance: 218.0
copy div "Kas bija klasicisma pamatā esošā filozofija? [DEMOGRAPHIC_DATA] Racionālisms Ek…"
click at [417, 166] on label "Racionālisms" at bounding box center [578, 170] width 797 height 41
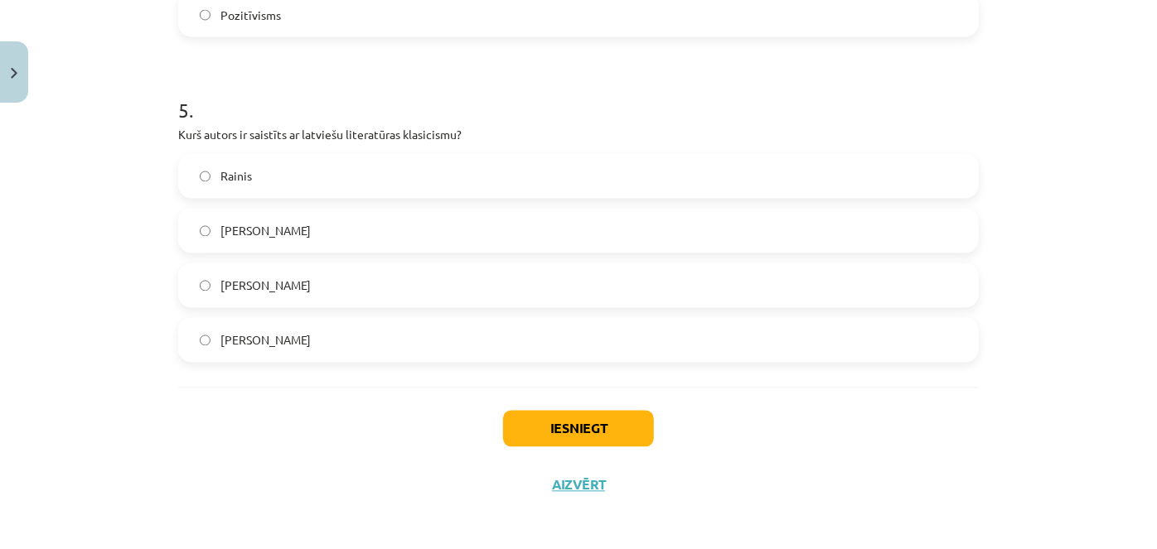
scroll to position [1562, 0]
click at [293, 346] on span "[PERSON_NAME]" at bounding box center [265, 340] width 90 height 17
click at [550, 428] on button "Iesniegt" at bounding box center [578, 429] width 151 height 36
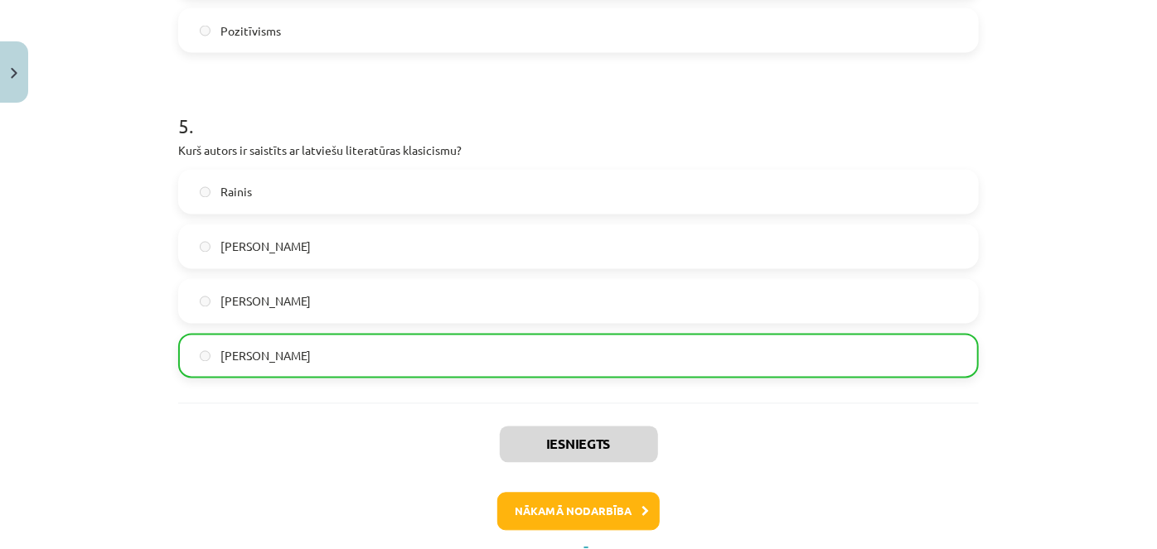
scroll to position [1619, 0]
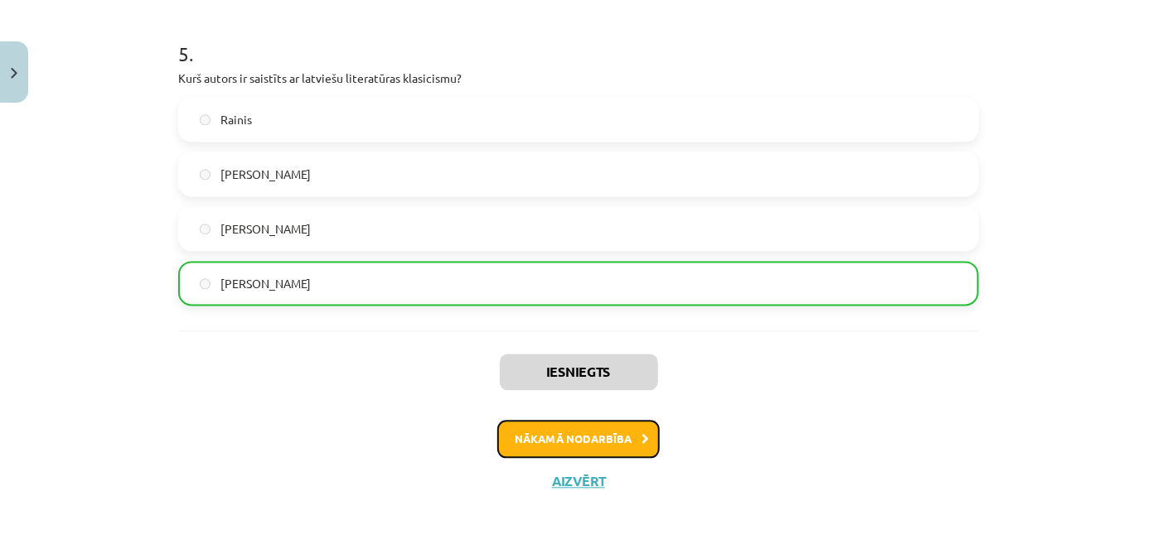
click at [565, 437] on button "Nākamā nodarbība" at bounding box center [578, 439] width 162 height 38
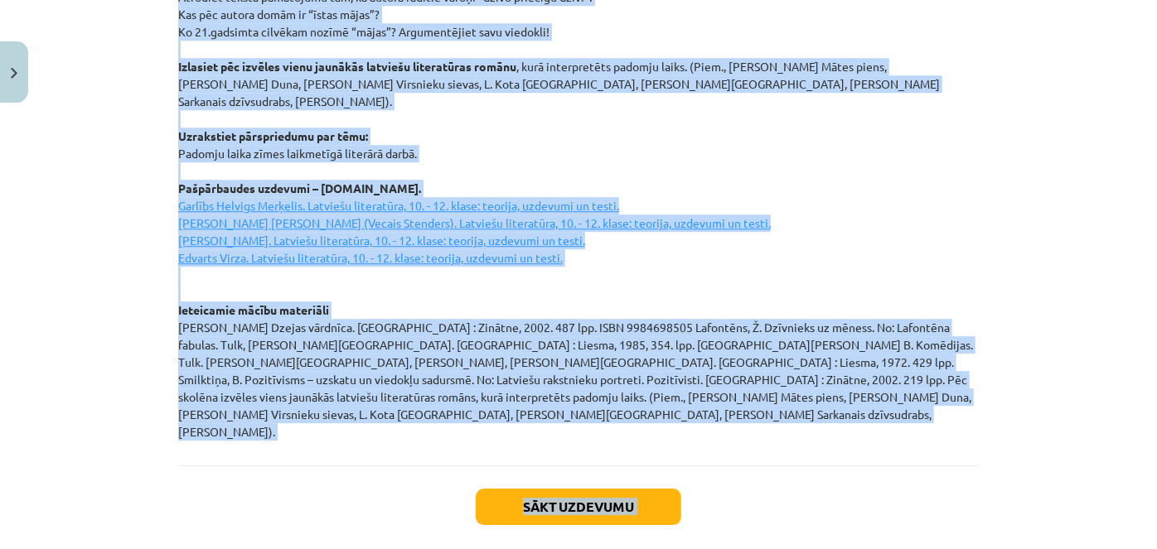
scroll to position [2323, 0]
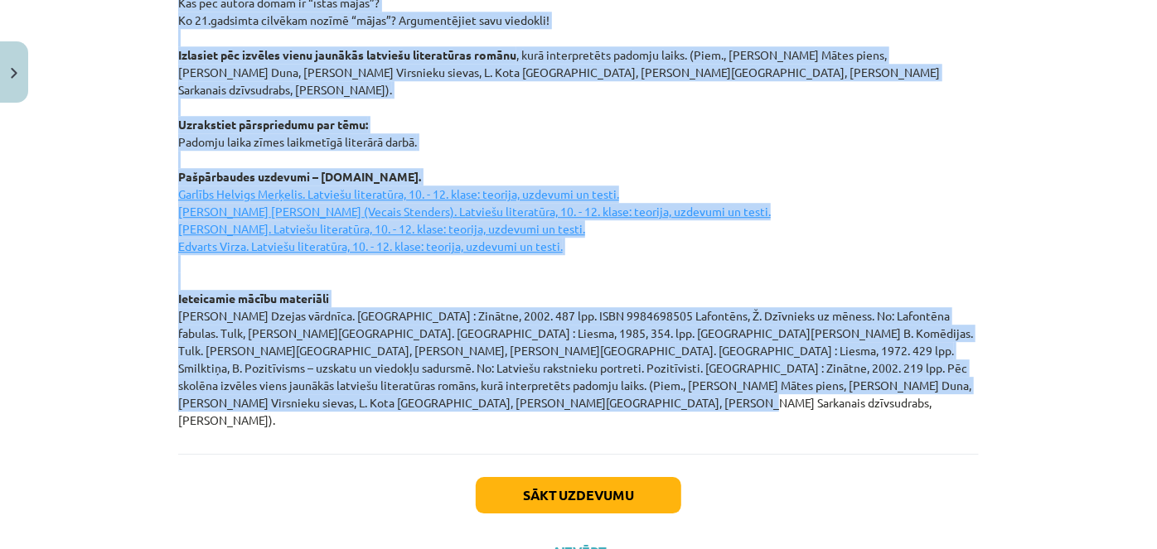
drag, startPoint x: 507, startPoint y: 244, endPoint x: 669, endPoint y: 369, distance: 204.4
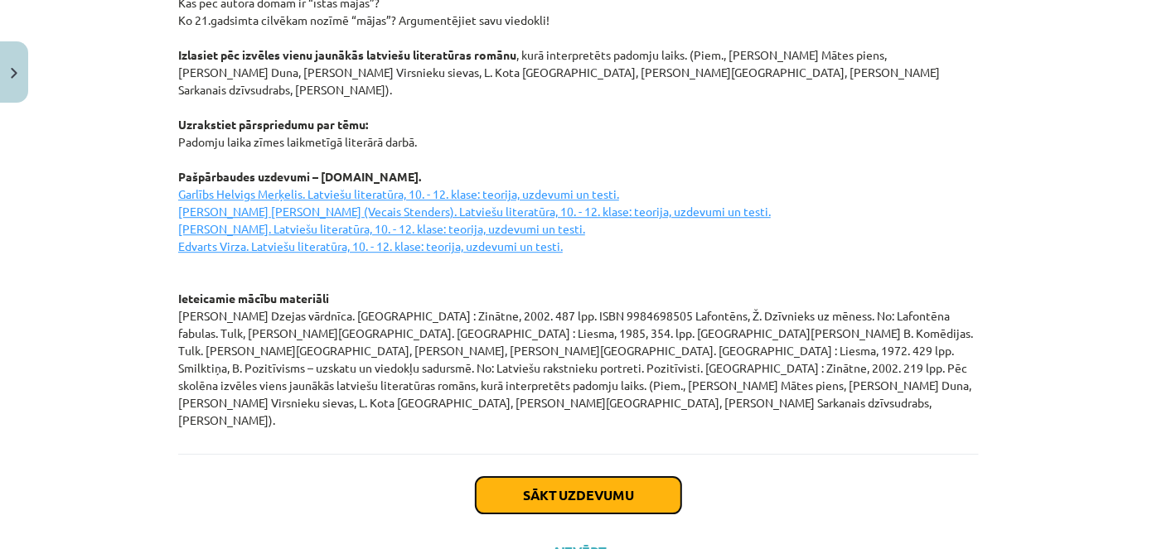
click at [577, 477] on button "Sākt uzdevumu" at bounding box center [578, 495] width 205 height 36
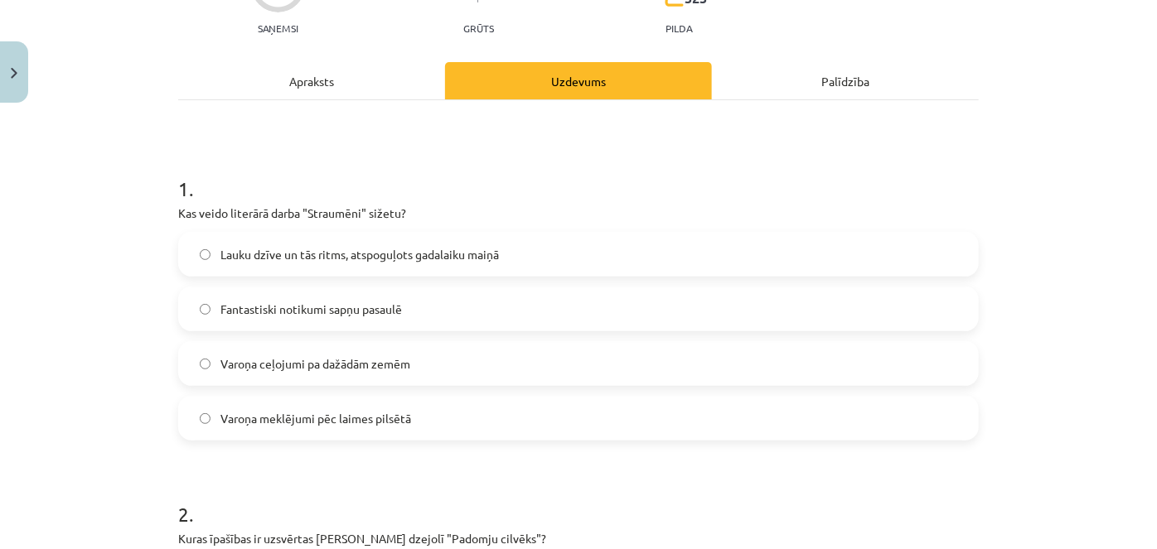
scroll to position [194, 0]
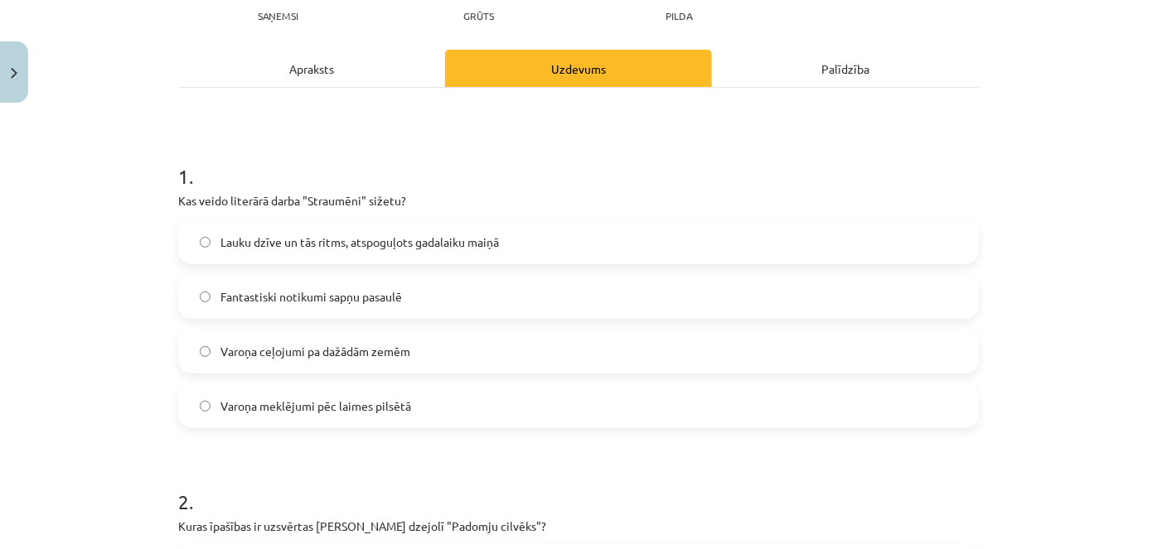
click at [448, 239] on span "Lauku dzīve un tās ritms, atspoguļots gadalaiku maiņā" at bounding box center [359, 242] width 278 height 17
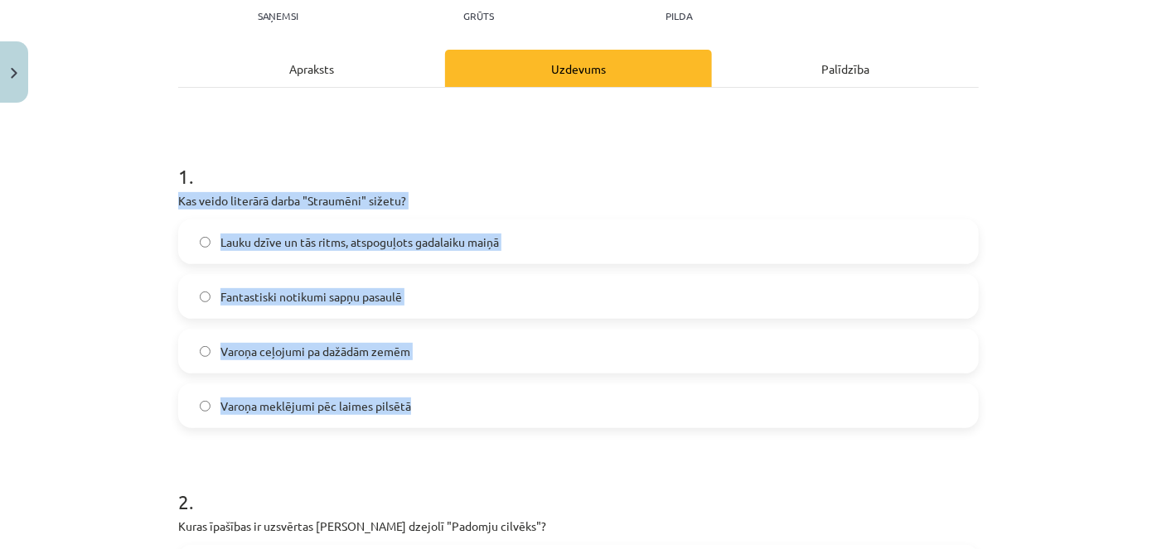
drag, startPoint x: 167, startPoint y: 195, endPoint x: 457, endPoint y: 411, distance: 361.1
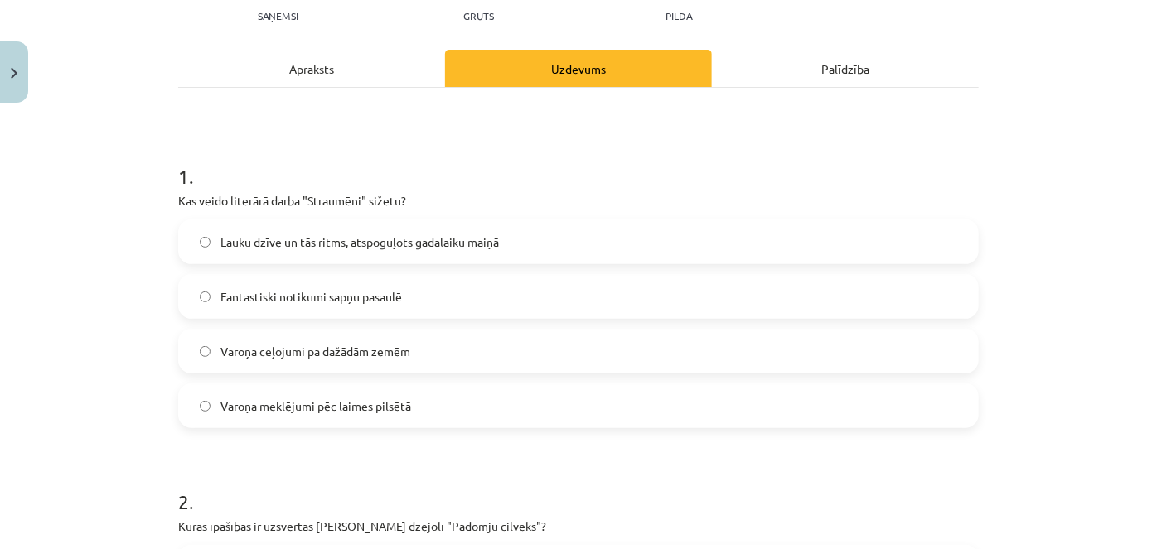
click at [528, 175] on h1 "1 ." at bounding box center [578, 161] width 800 height 51
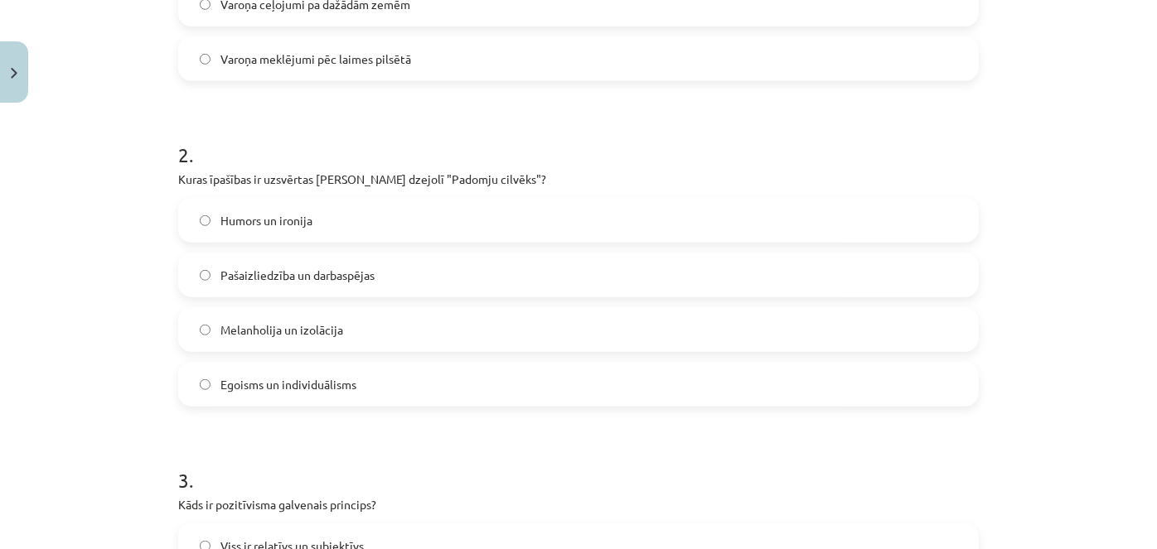
scroll to position [542, 0]
click at [309, 392] on label "Egoisms un individuālisms" at bounding box center [578, 383] width 797 height 41
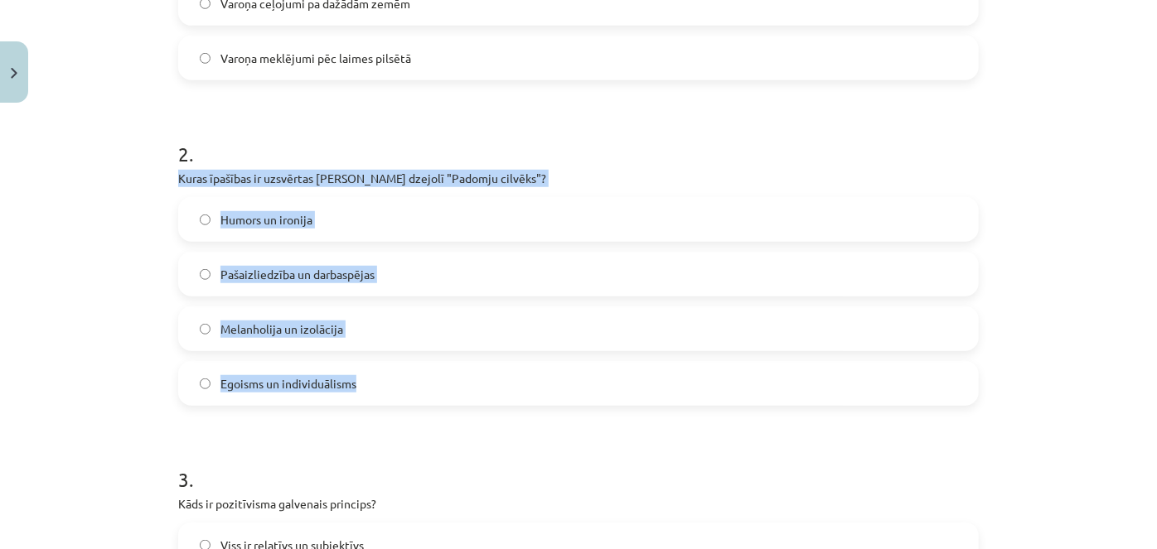
drag, startPoint x: 172, startPoint y: 169, endPoint x: 366, endPoint y: 371, distance: 280.1
click at [366, 371] on div "2 . Kuras īpašības ir uzsvērtas [PERSON_NAME] dzejolī "Padomju cilvēks"? Humors…" at bounding box center [578, 260] width 800 height 292
click at [460, 268] on label "Pašaizliedzība un darbaspējas" at bounding box center [578, 274] width 797 height 41
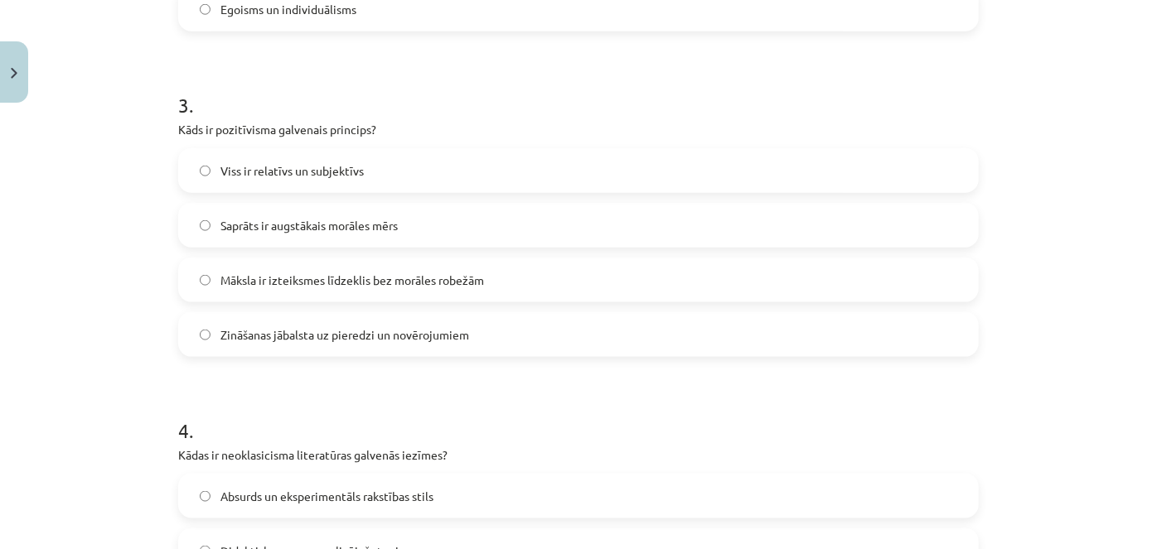
scroll to position [921, 0]
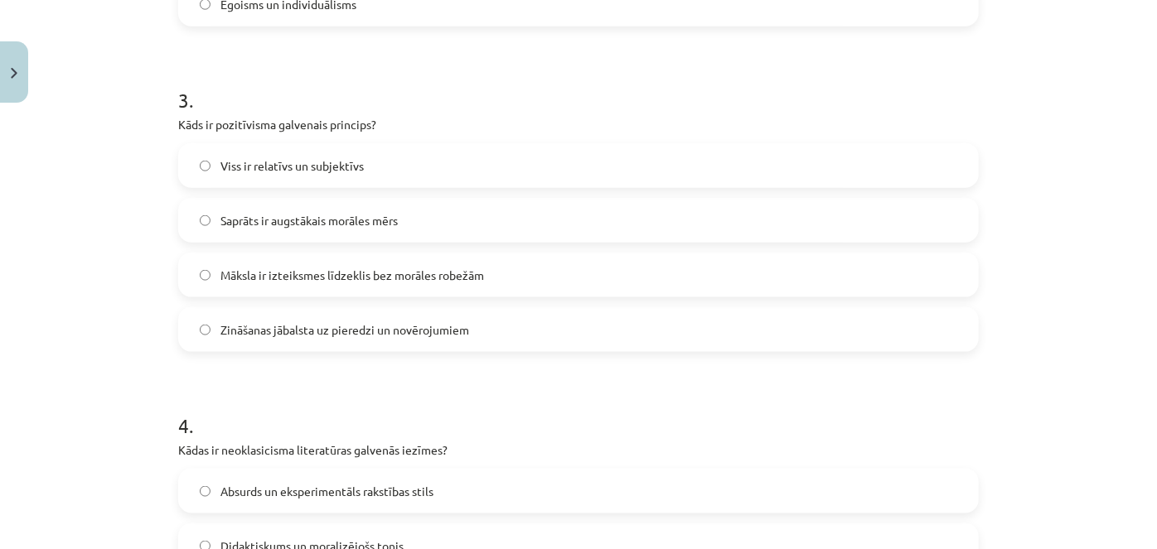
click at [426, 210] on label "Saprāts ir augstākais morāles mērs" at bounding box center [578, 220] width 797 height 41
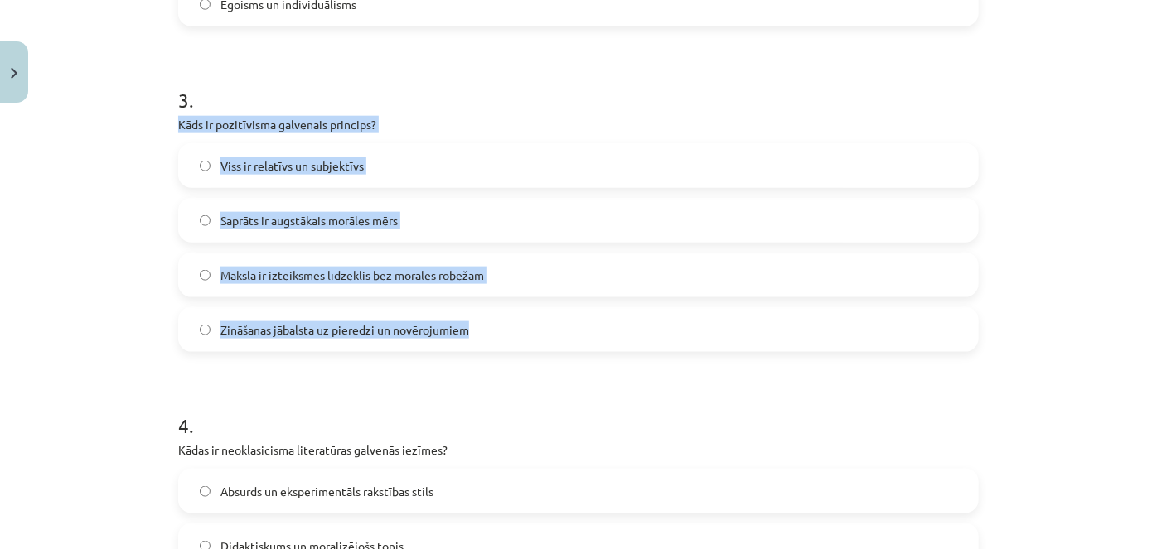
drag, startPoint x: 169, startPoint y: 119, endPoint x: 471, endPoint y: 313, distance: 358.5
click at [471, 313] on div "25 XP Saņemsi Grūts 525 pilda Apraksts Uzdevums Palīdzība 1 . Kas veido literār…" at bounding box center [578, 171] width 820 height 1965
click at [437, 331] on span "Zināšanas jābalsta uz pieredzi un novērojumiem" at bounding box center [344, 329] width 249 height 17
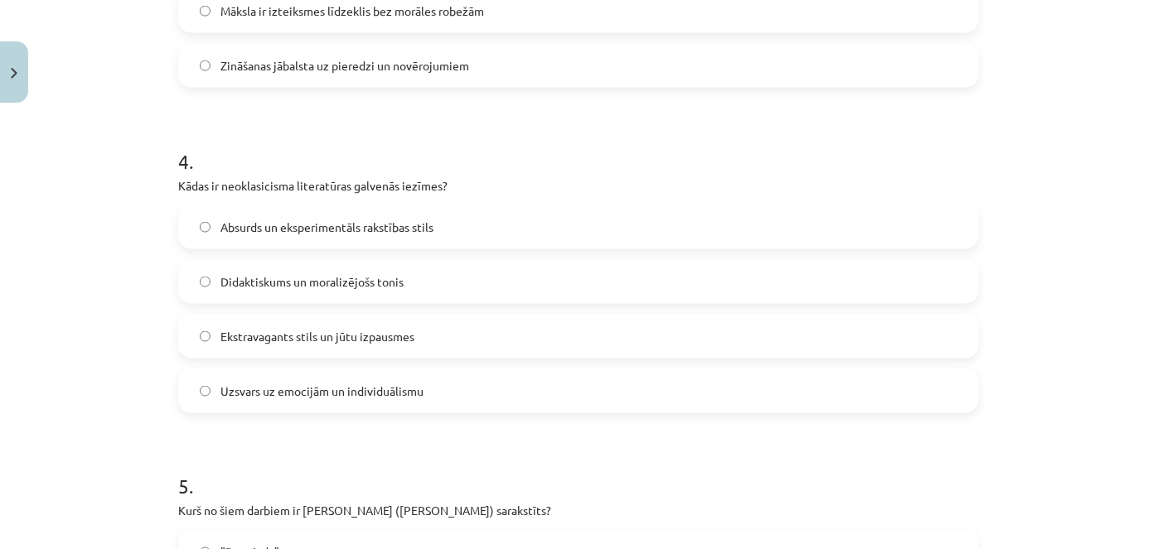
scroll to position [1191, 0]
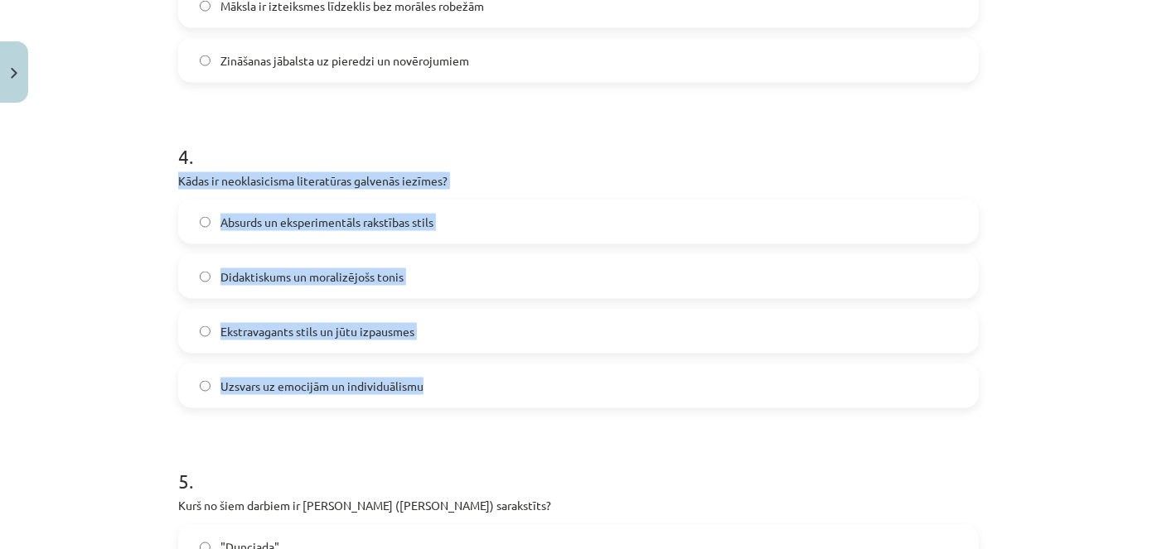
drag, startPoint x: 168, startPoint y: 177, endPoint x: 418, endPoint y: 364, distance: 311.4
click at [445, 278] on label "Didaktiskums un moralizējošs tonis" at bounding box center [578, 276] width 797 height 41
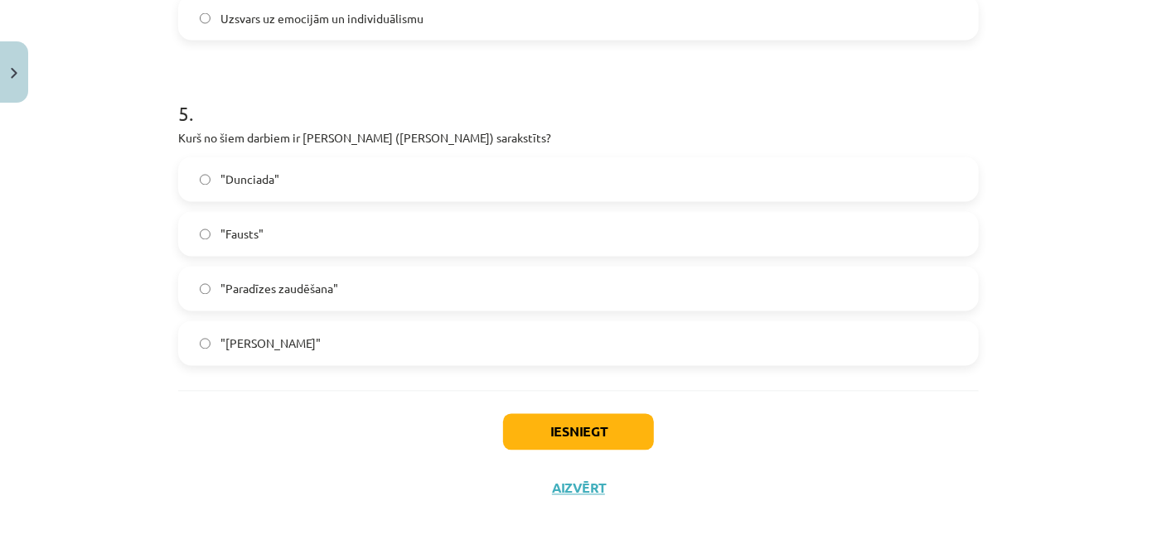
scroll to position [1566, 0]
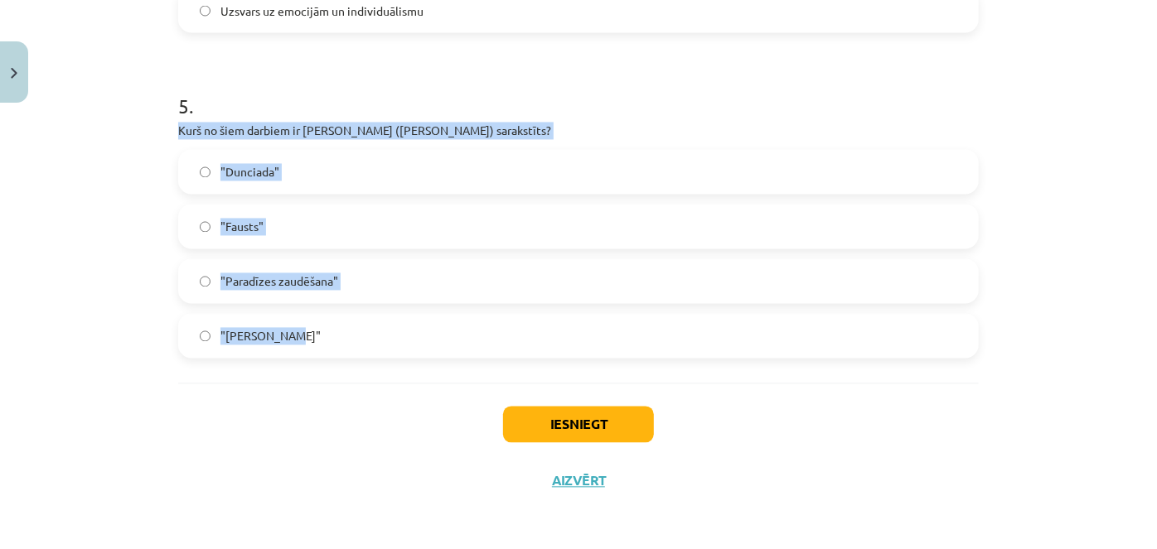
drag, startPoint x: 172, startPoint y: 130, endPoint x: 292, endPoint y: 336, distance: 237.6
click at [292, 336] on div "5 . Kurš no šiem darbiem ir [PERSON_NAME] ([PERSON_NAME]) sarakstīts? "Dunciada…" at bounding box center [578, 212] width 800 height 292
click at [464, 166] on label ""Dunciada"" at bounding box center [578, 172] width 797 height 41
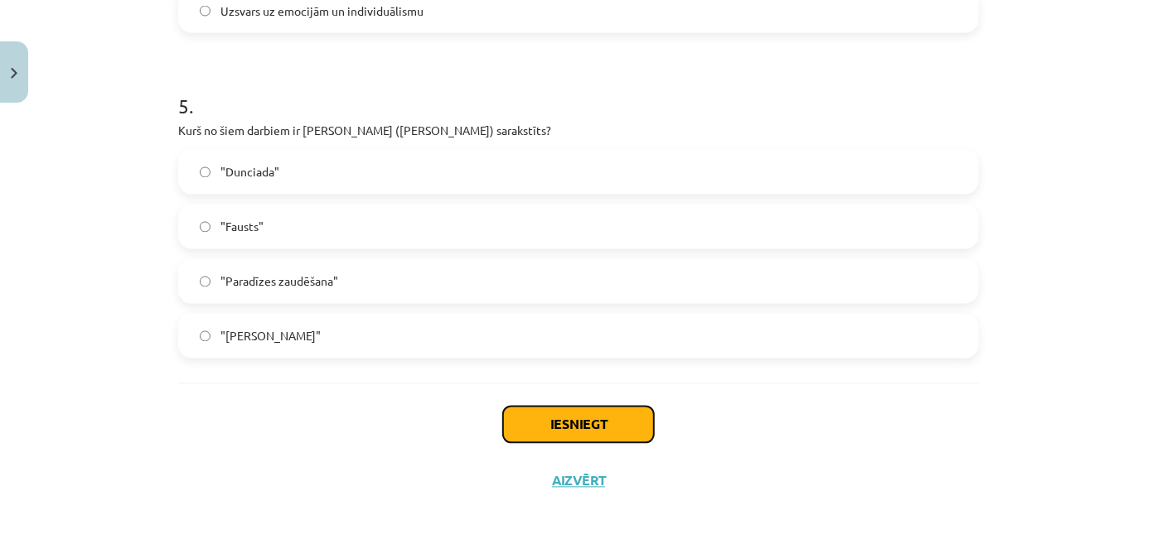
click at [559, 427] on button "Iesniegt" at bounding box center [578, 425] width 151 height 36
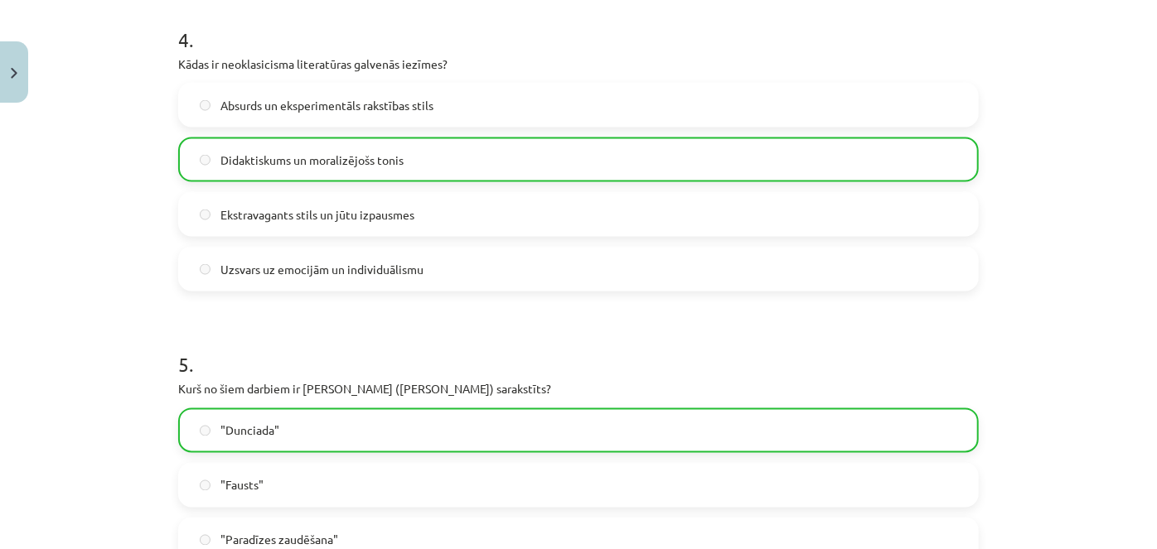
scroll to position [1619, 0]
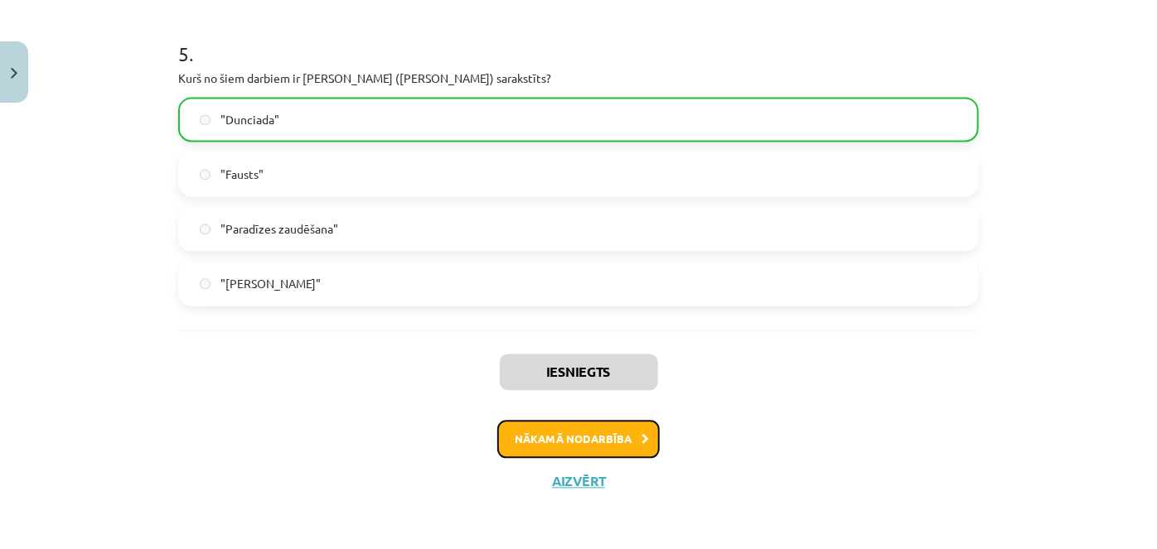
click at [607, 447] on button "Nākamā nodarbība" at bounding box center [578, 439] width 162 height 38
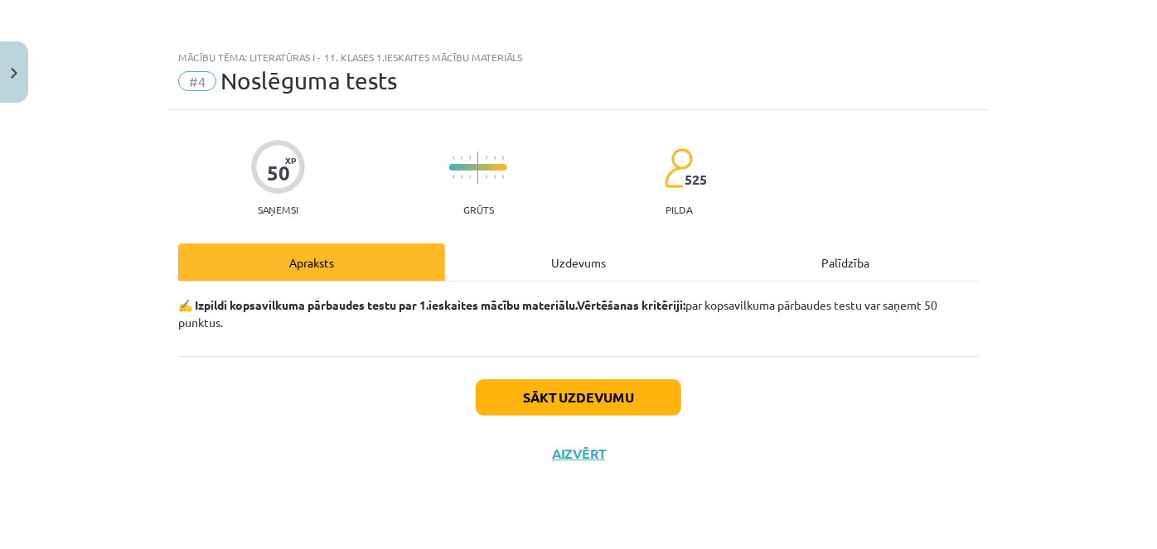
scroll to position [0, 0]
click at [590, 405] on button "Sākt uzdevumu" at bounding box center [578, 397] width 205 height 36
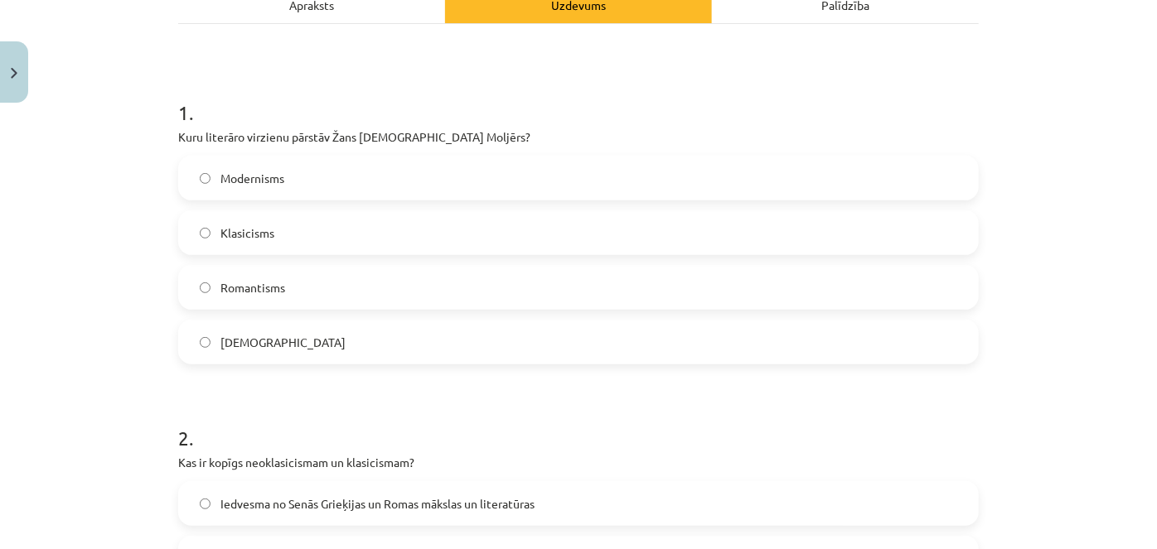
scroll to position [259, 0]
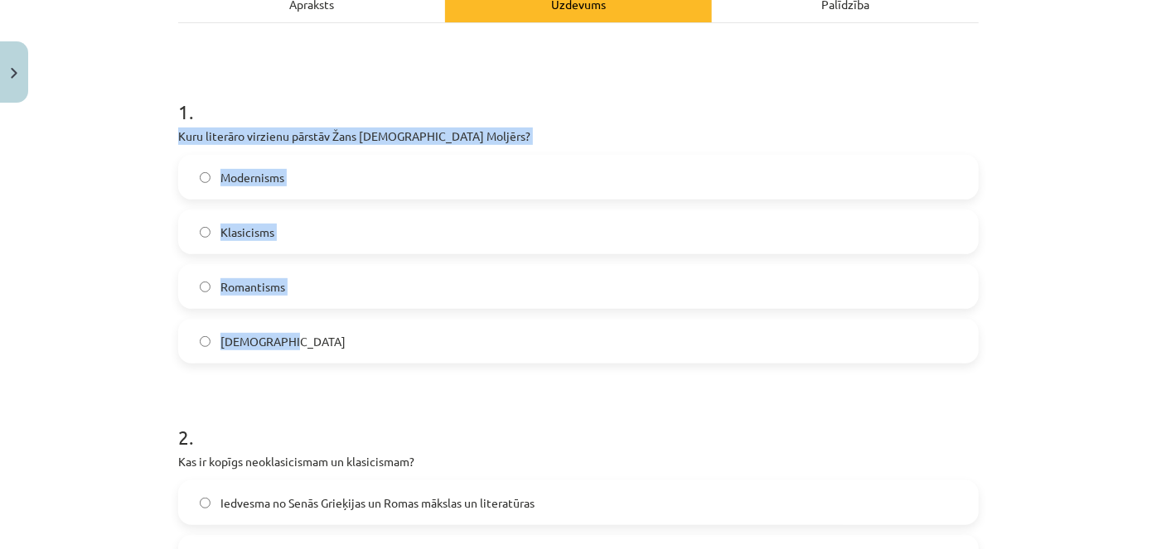
drag, startPoint x: 163, startPoint y: 137, endPoint x: 297, endPoint y: 331, distance: 235.3
click at [318, 244] on label "Klasicisms" at bounding box center [578, 231] width 797 height 41
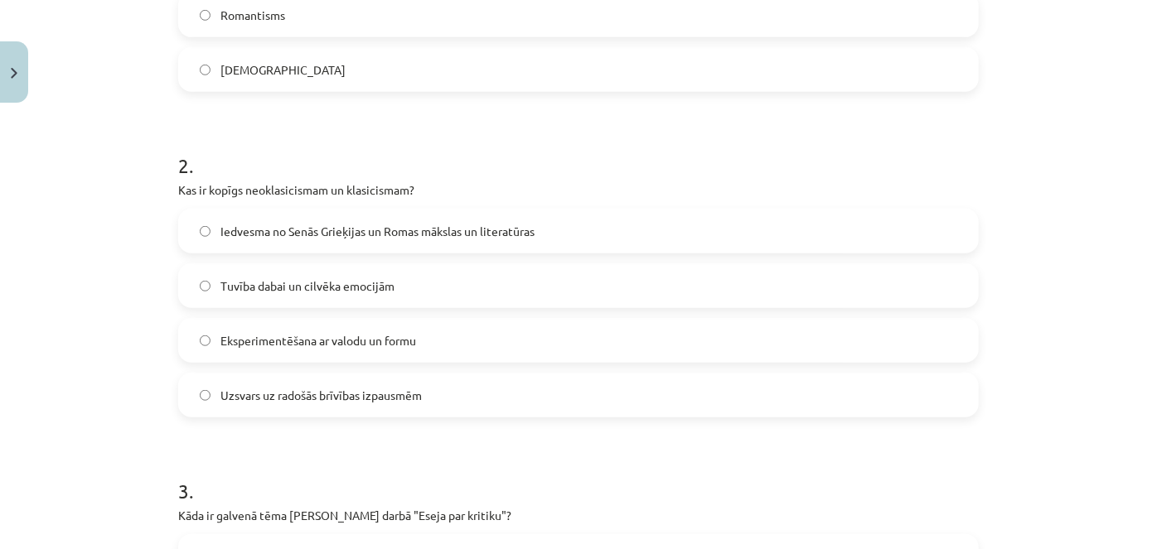
scroll to position [539, 0]
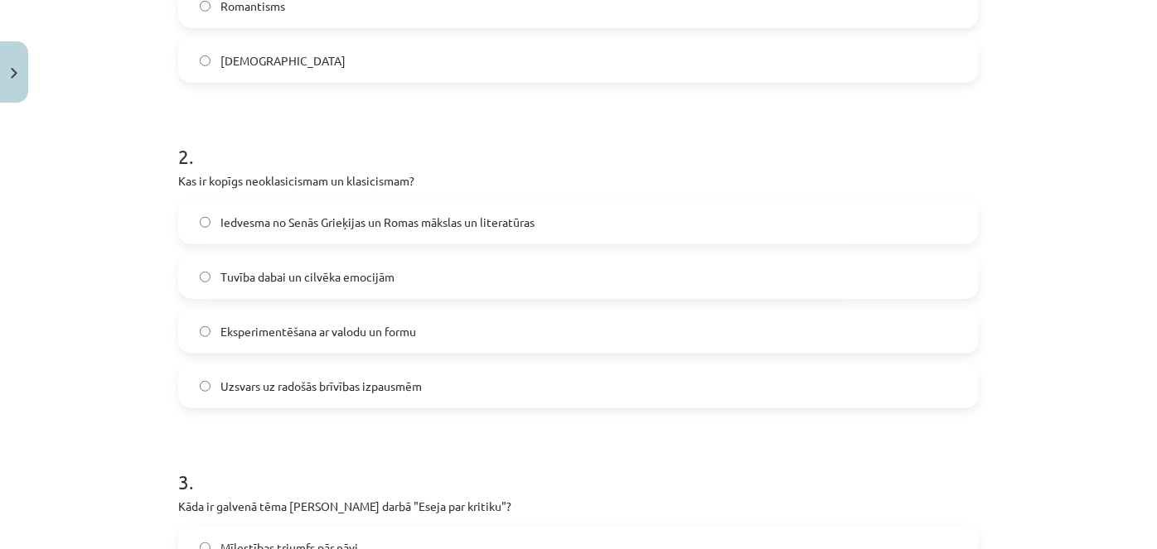
click at [309, 280] on span "Tuvība dabai un cilvēka emocijām" at bounding box center [307, 276] width 174 height 17
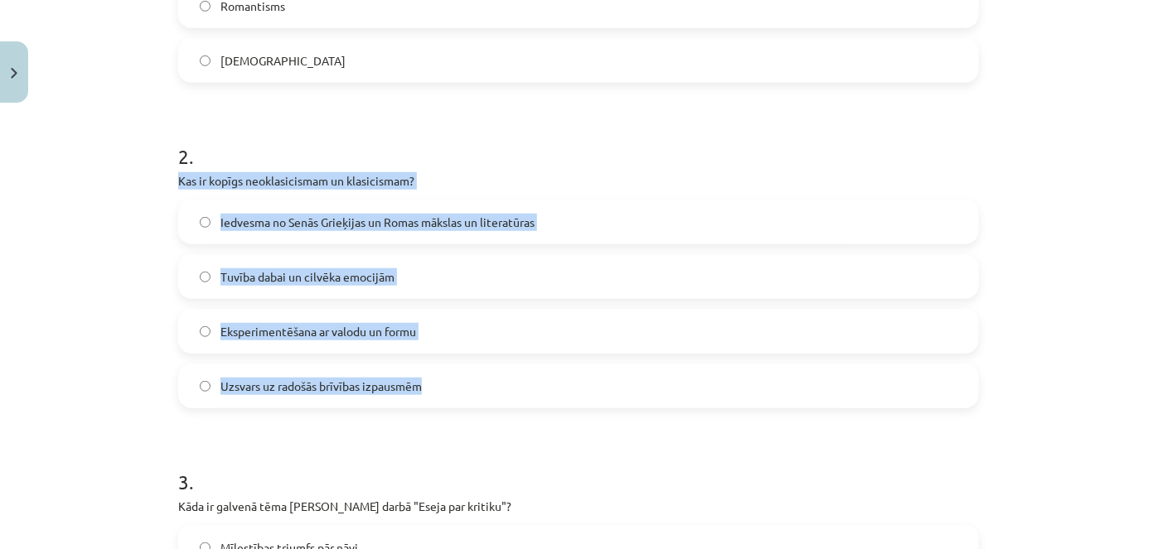
drag, startPoint x: 167, startPoint y: 177, endPoint x: 435, endPoint y: 365, distance: 326.6
click at [495, 217] on span "Iedvesma no Senās Grieķijas un Romas mākslas un literatūras" at bounding box center [377, 222] width 314 height 17
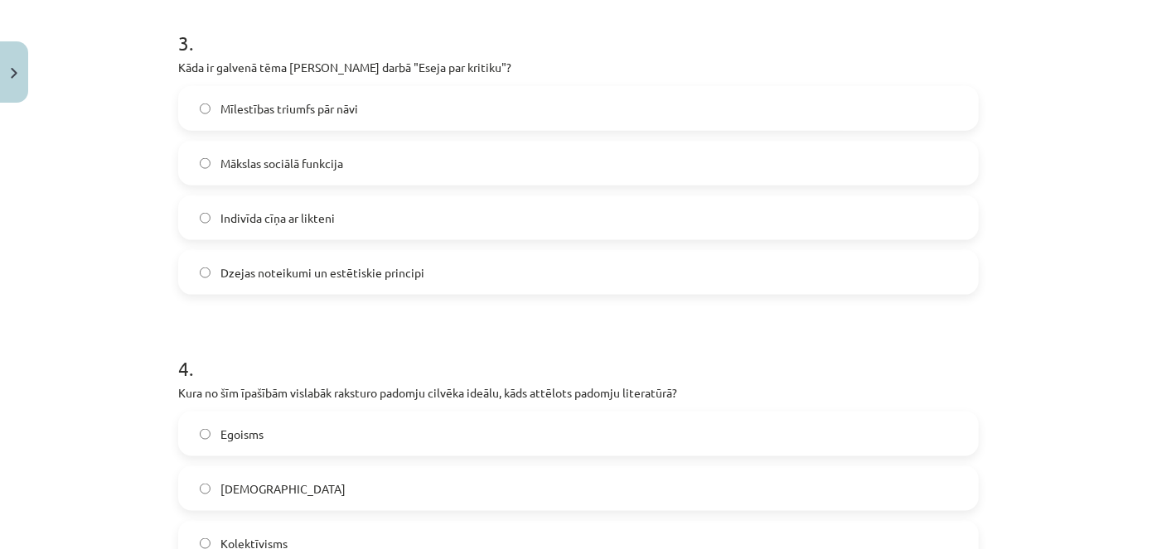
scroll to position [979, 0]
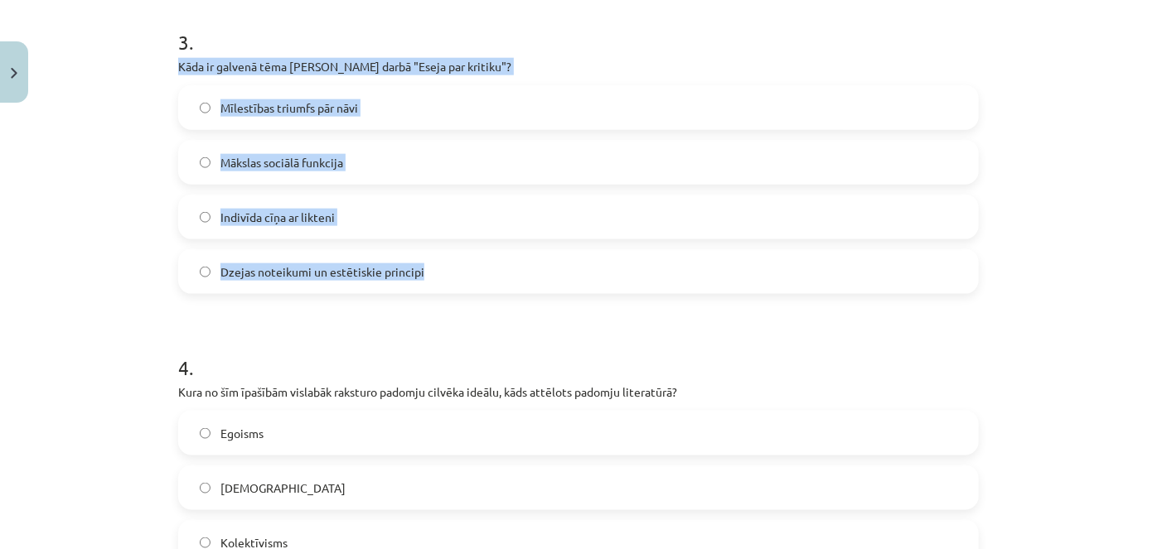
drag, startPoint x: 170, startPoint y: 64, endPoint x: 426, endPoint y: 277, distance: 333.0
click at [432, 261] on label "Dzejas noteikumi un estētiskie principi" at bounding box center [578, 271] width 797 height 41
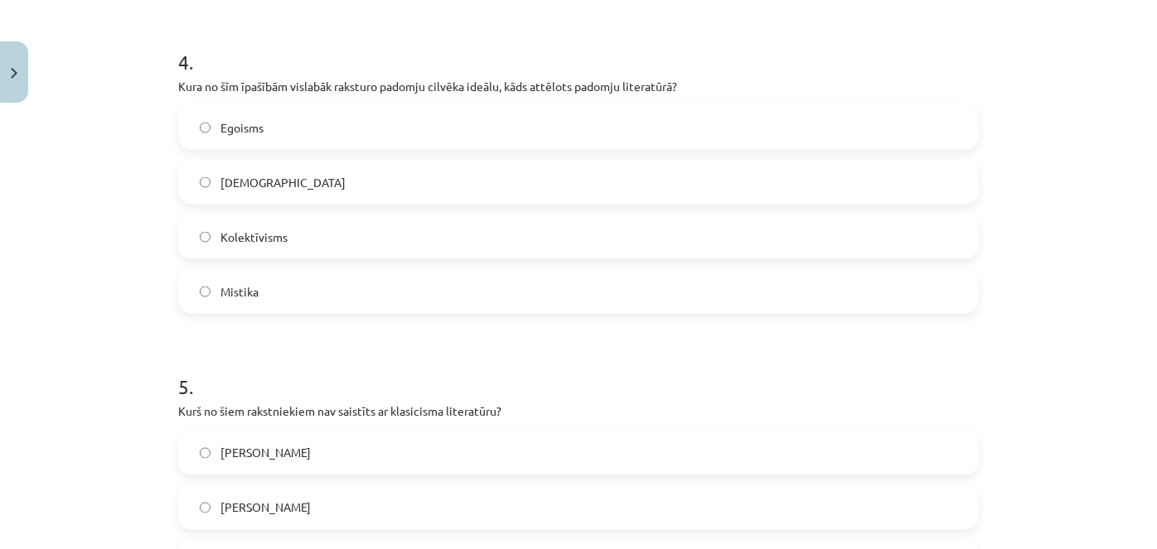
scroll to position [1287, 0]
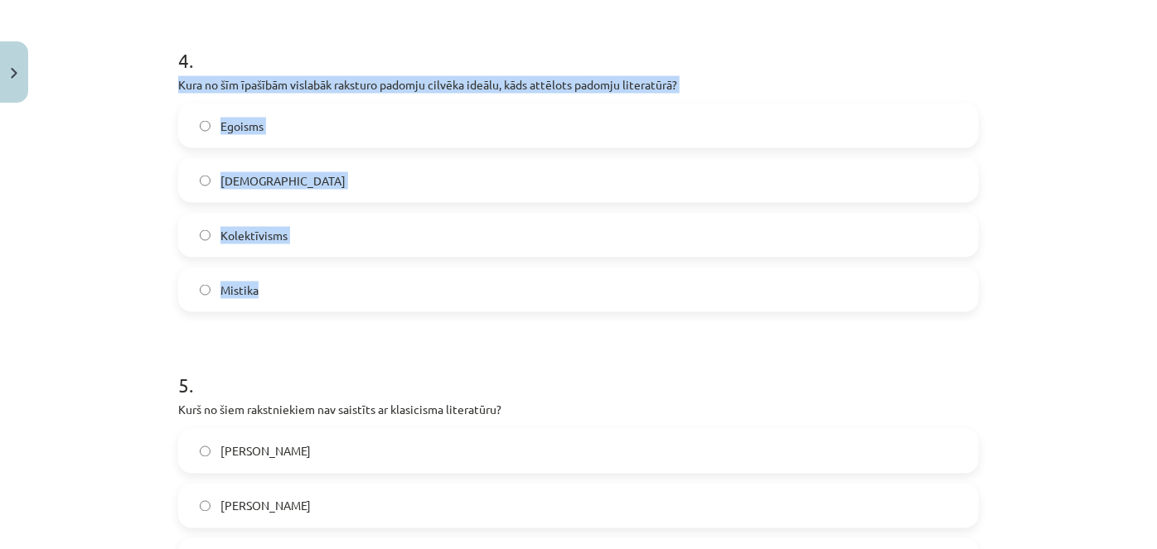
drag, startPoint x: 166, startPoint y: 77, endPoint x: 287, endPoint y: 275, distance: 232.1
click at [354, 239] on label "Kolektīvisms" at bounding box center [578, 235] width 797 height 41
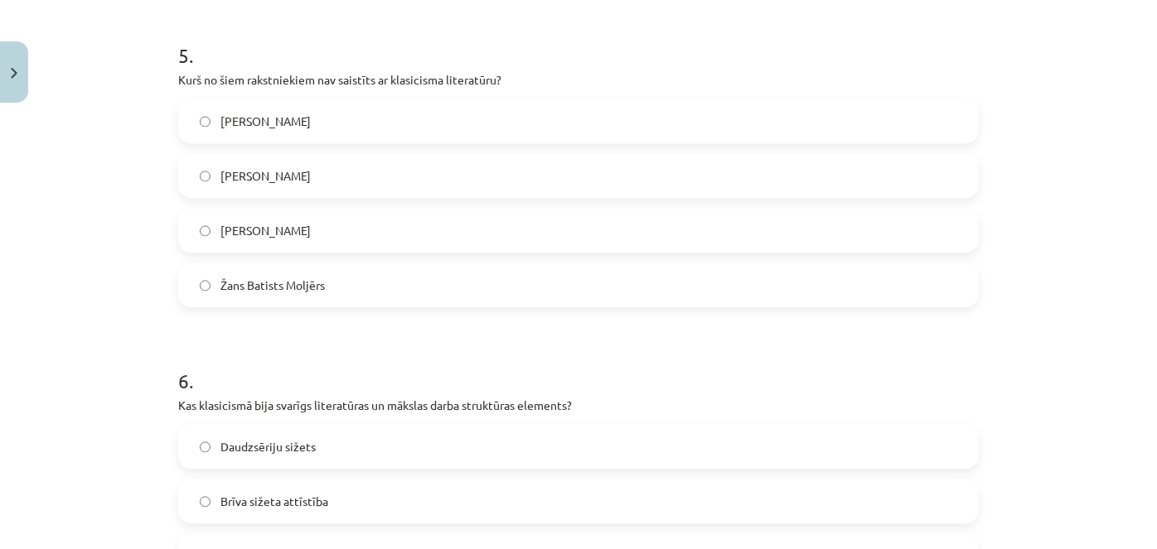
scroll to position [1620, 0]
click at [348, 135] on label "[PERSON_NAME]" at bounding box center [578, 118] width 797 height 41
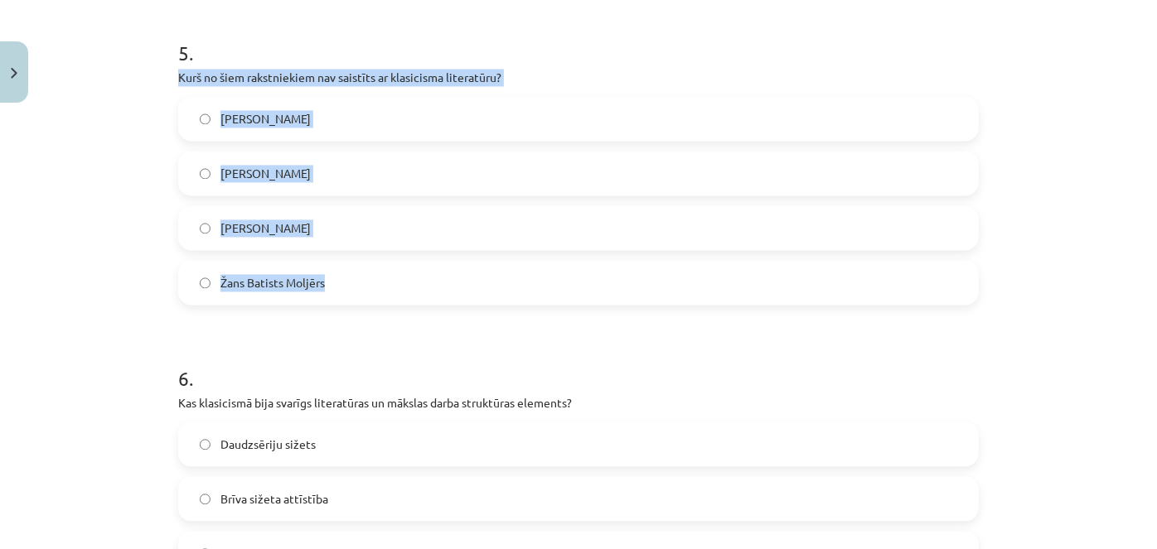
drag, startPoint x: 172, startPoint y: 75, endPoint x: 330, endPoint y: 277, distance: 256.7
click at [330, 277] on div "50 XP Saņemsi Grūts 525 pilda Apraksts Uzdevums Palīdzība 1 . Kuru literāro vir…" at bounding box center [578, 287] width 820 height 3594
click at [553, 109] on label "[PERSON_NAME]" at bounding box center [578, 118] width 797 height 41
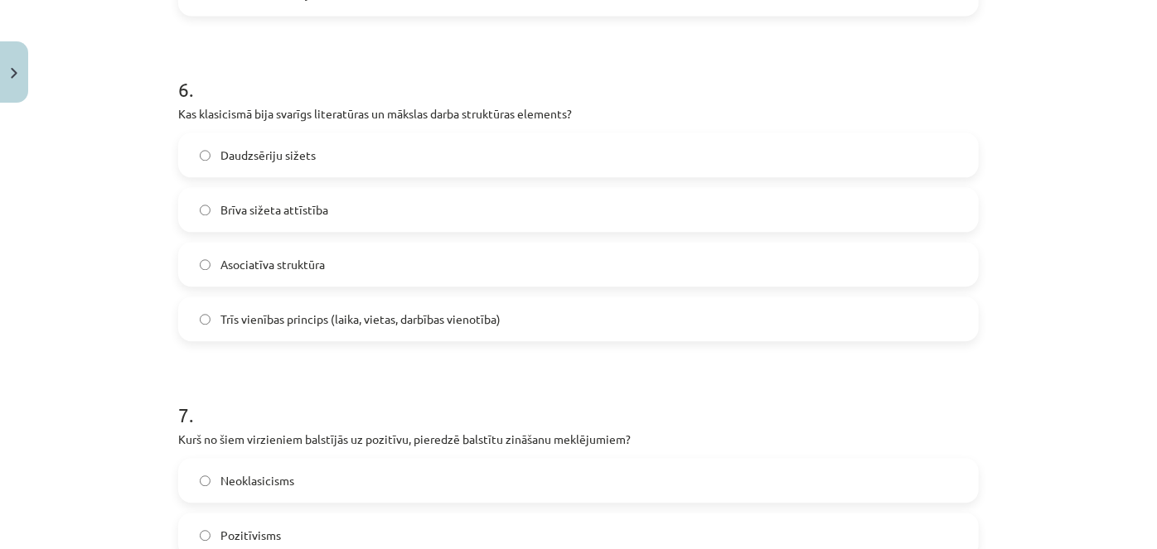
scroll to position [1909, 0]
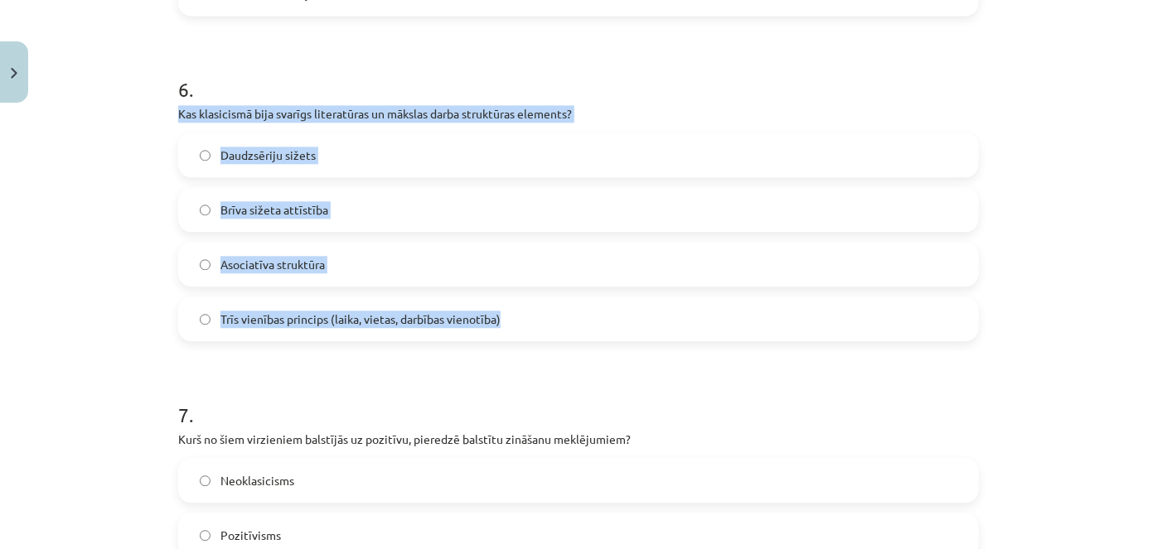
drag, startPoint x: 167, startPoint y: 110, endPoint x: 529, endPoint y: 314, distance: 416.2
click at [472, 325] on span "Trīs vienības princips (laika, vietas, darbības vienotība)" at bounding box center [360, 319] width 280 height 17
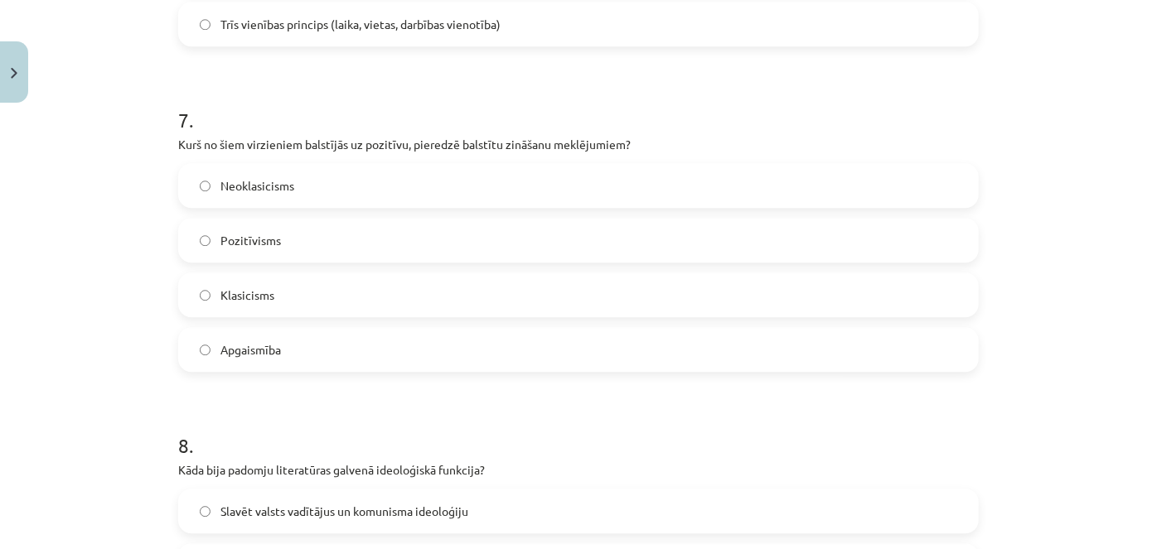
scroll to position [2207, 0]
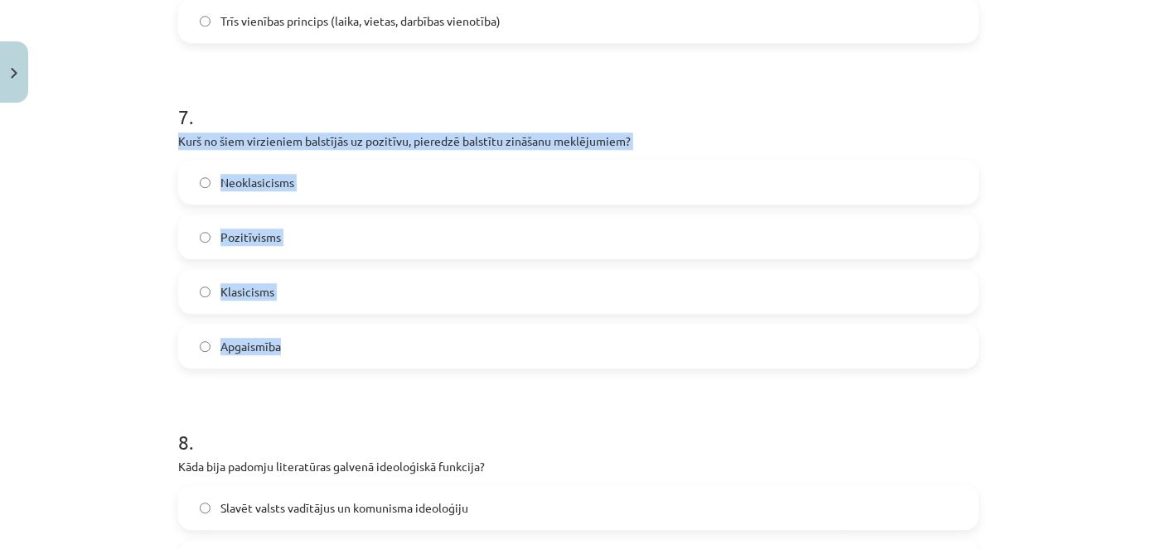
drag, startPoint x: 165, startPoint y: 135, endPoint x: 343, endPoint y: 345, distance: 275.1
click at [404, 243] on label "Pozitīvisms" at bounding box center [578, 236] width 797 height 41
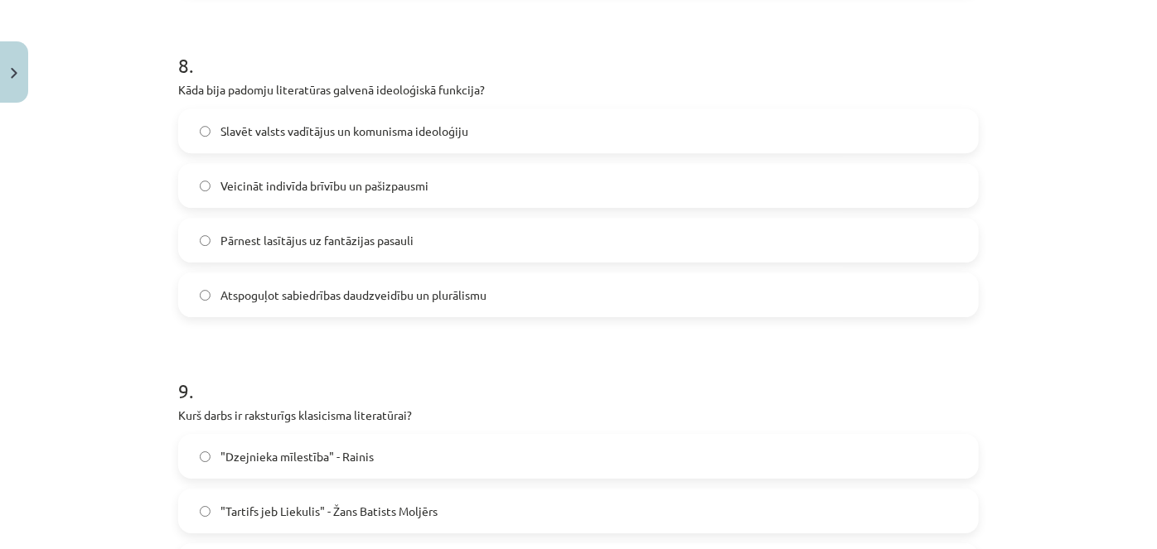
scroll to position [2592, 0]
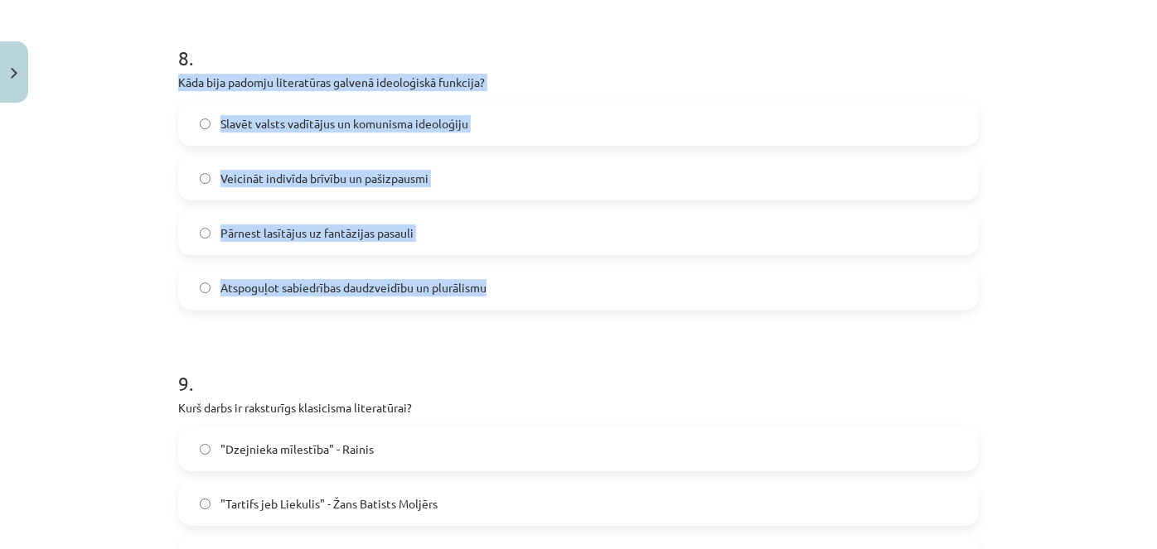
drag, startPoint x: 167, startPoint y: 82, endPoint x: 519, endPoint y: 289, distance: 407.8
click at [510, 112] on label "Slavēt valsts vadītājus un komunisma ideoloģiju" at bounding box center [578, 123] width 797 height 41
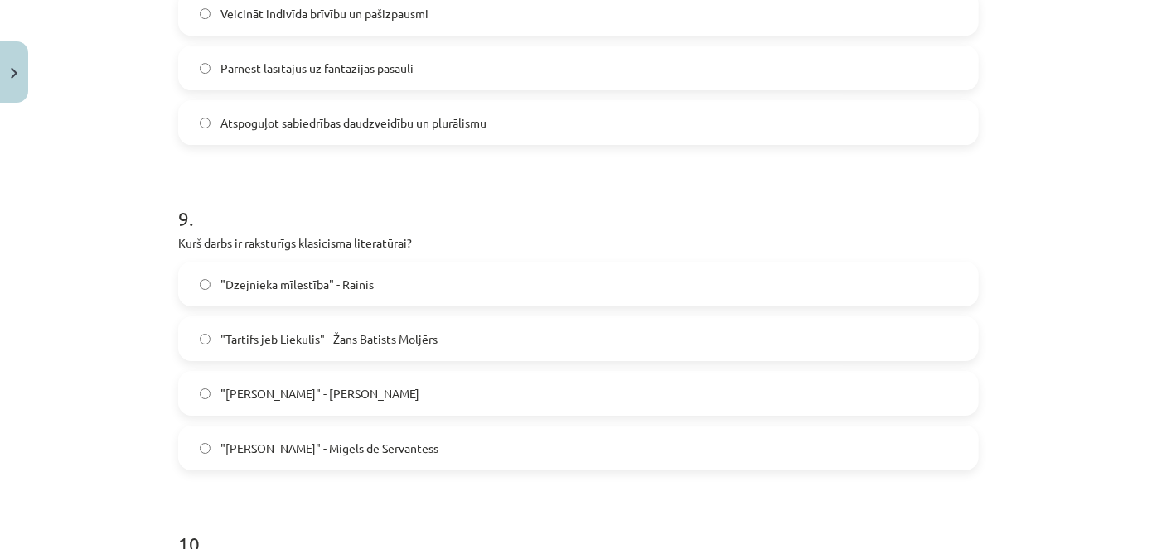
scroll to position [2838, 0]
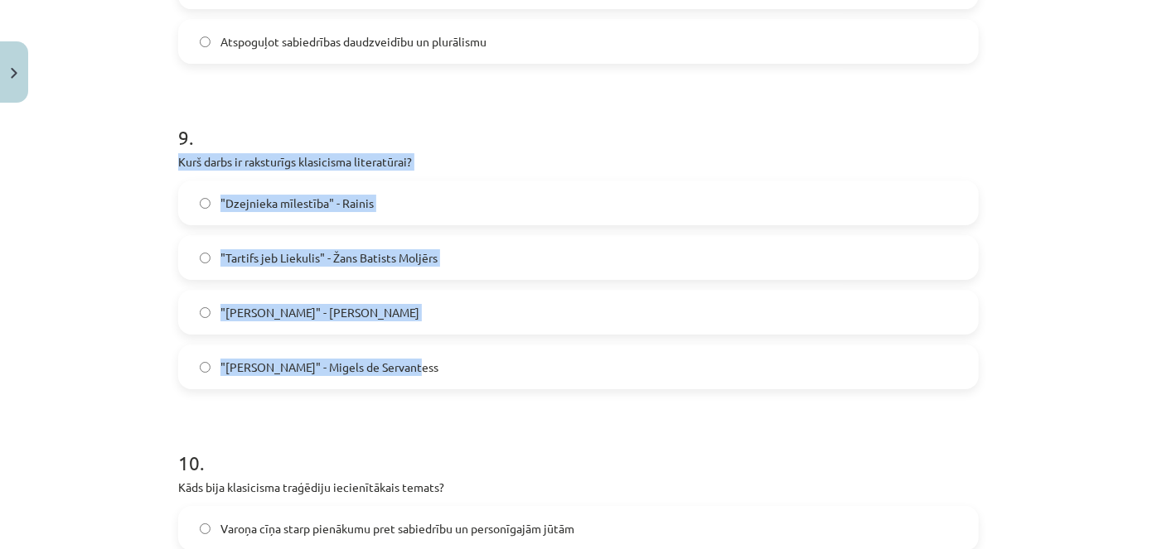
drag, startPoint x: 170, startPoint y: 158, endPoint x: 442, endPoint y: 341, distance: 328.4
click at [399, 263] on span ""Tartifs jeb Liekulis" - Žans Batists Moljērs" at bounding box center [328, 257] width 217 height 17
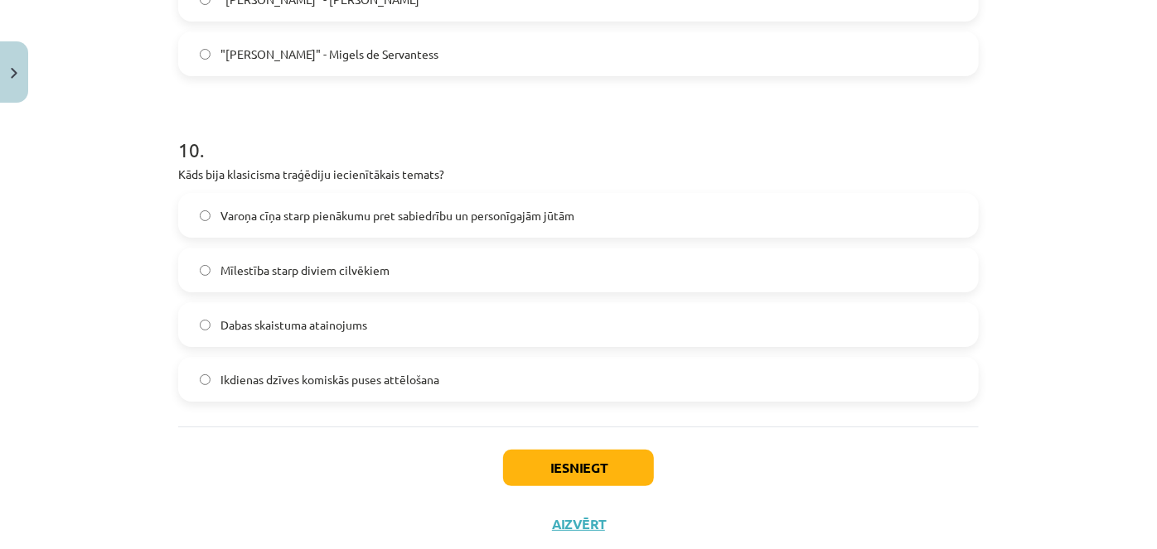
scroll to position [3152, 0]
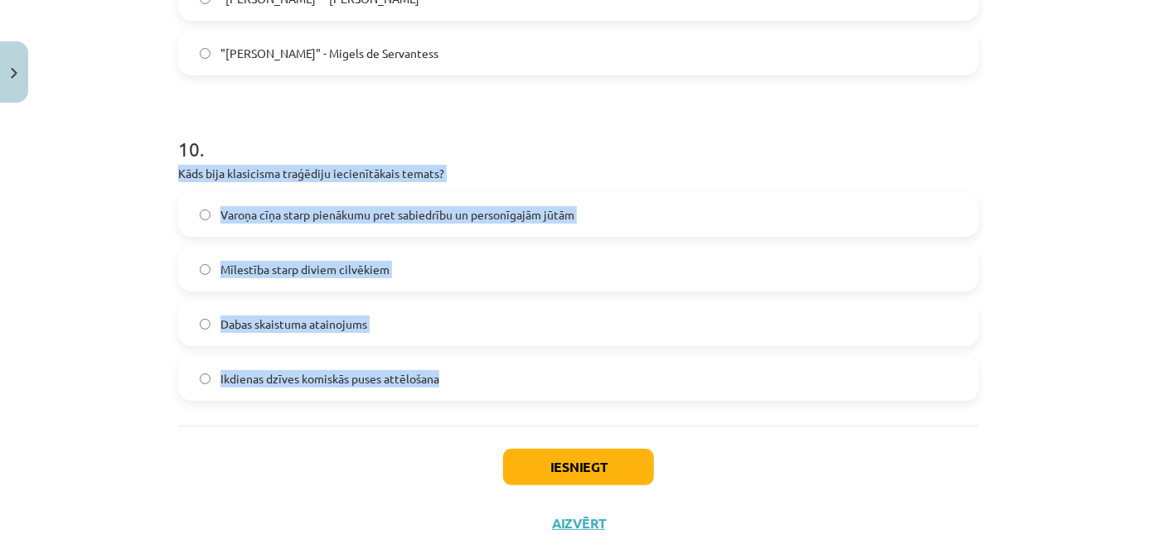
drag, startPoint x: 162, startPoint y: 170, endPoint x: 462, endPoint y: 367, distance: 359.0
click at [525, 166] on p "Kāds bija klasicisma traģēdiju iecienītākais temats?" at bounding box center [578, 173] width 800 height 17
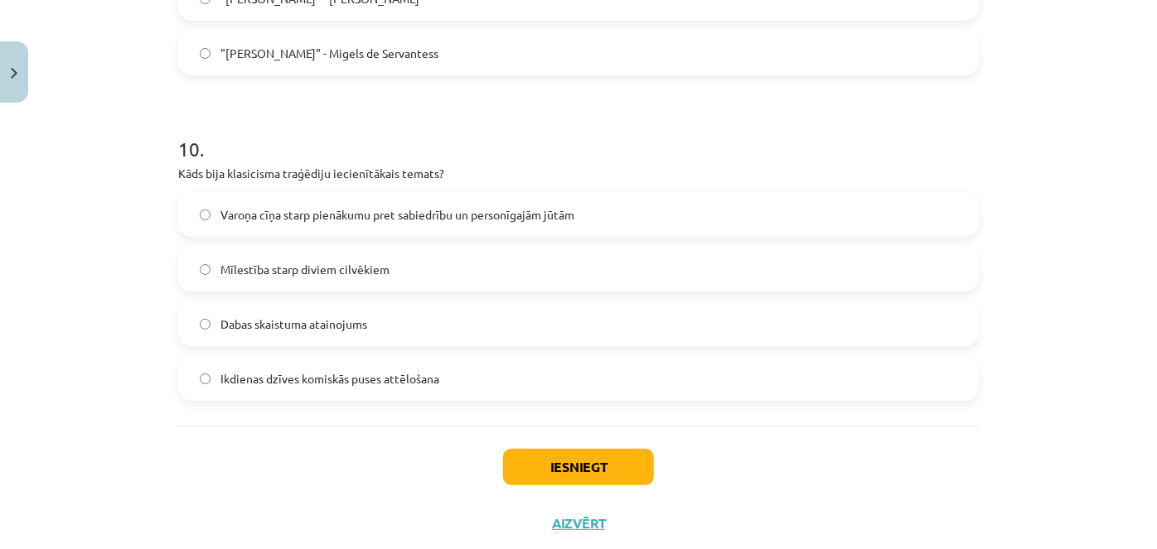
click at [526, 215] on span "Varoņa cīņa starp pienākumu pret sabiedrību un personīgajām jūtām" at bounding box center [397, 214] width 354 height 17
click at [554, 464] on button "Iesniegt" at bounding box center [578, 467] width 151 height 36
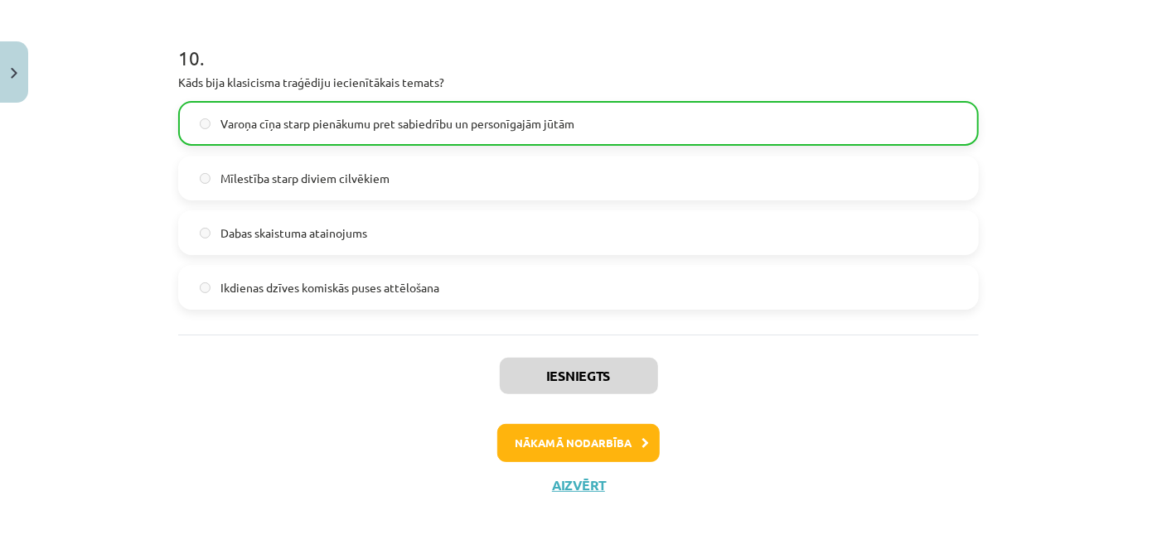
scroll to position [3246, 0]
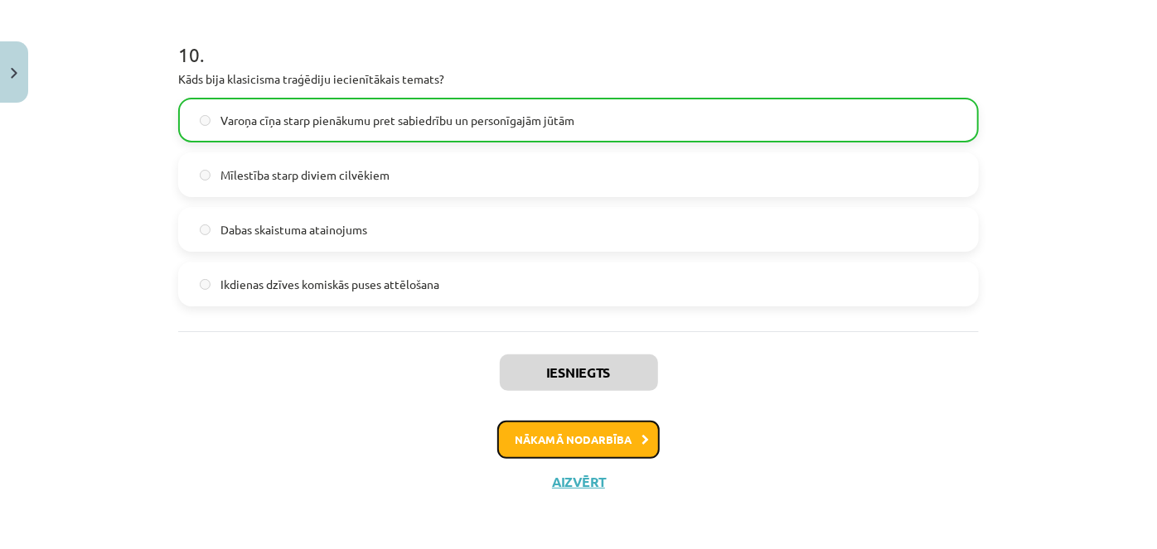
click at [597, 436] on button "Nākamā nodarbība" at bounding box center [578, 440] width 162 height 38
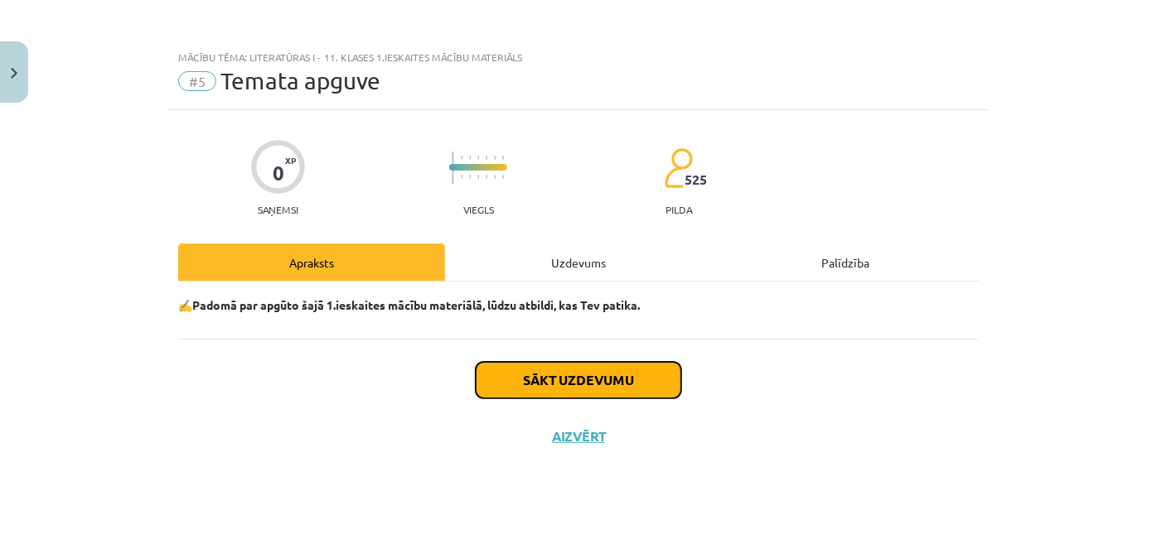
click at [614, 387] on button "Sākt uzdevumu" at bounding box center [578, 380] width 205 height 36
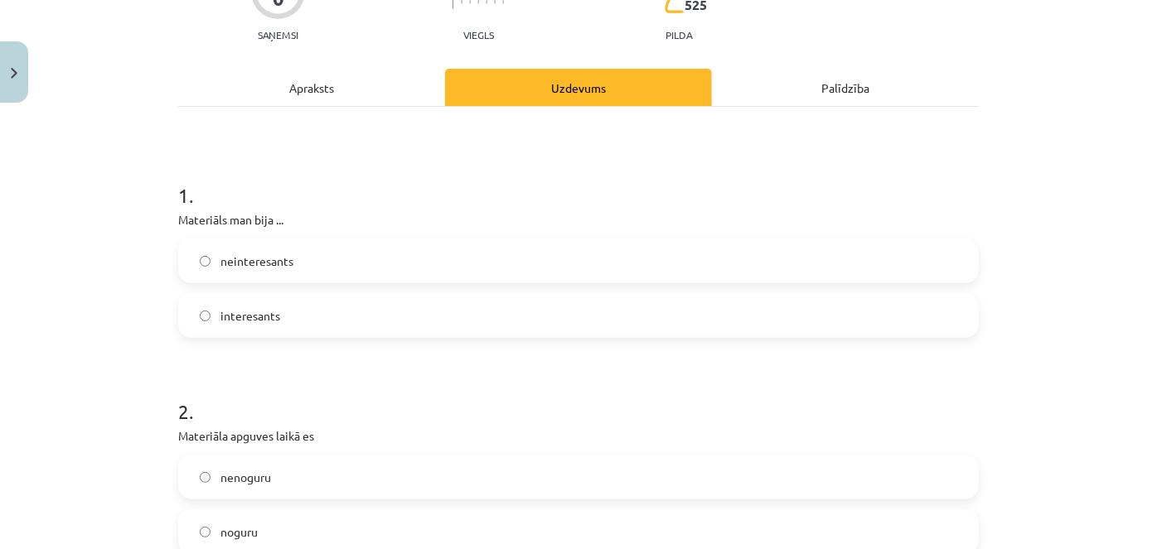
scroll to position [176, 0]
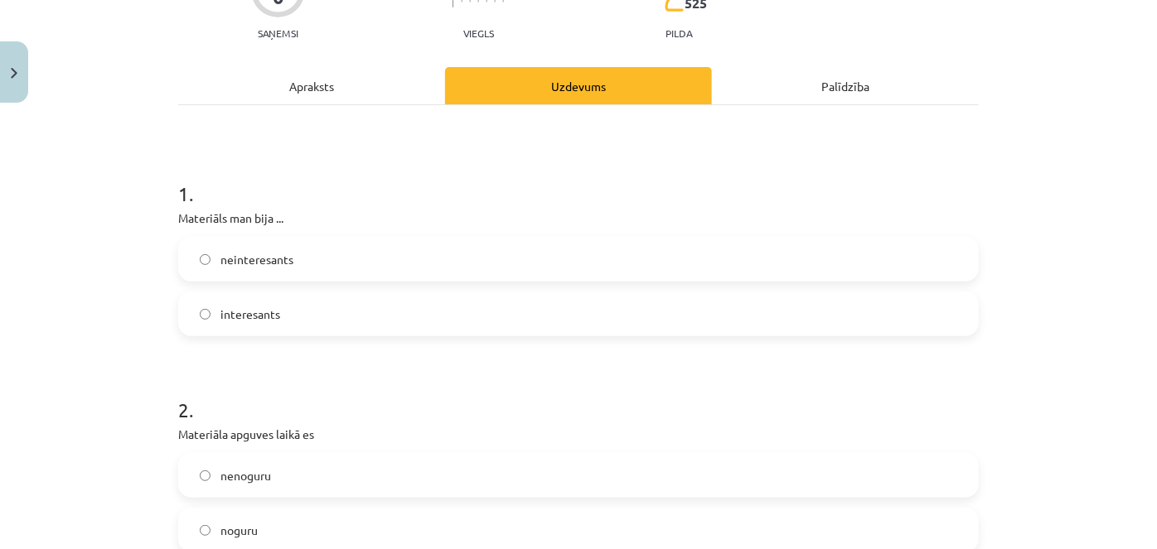
click at [391, 308] on label "interesants" at bounding box center [578, 313] width 797 height 41
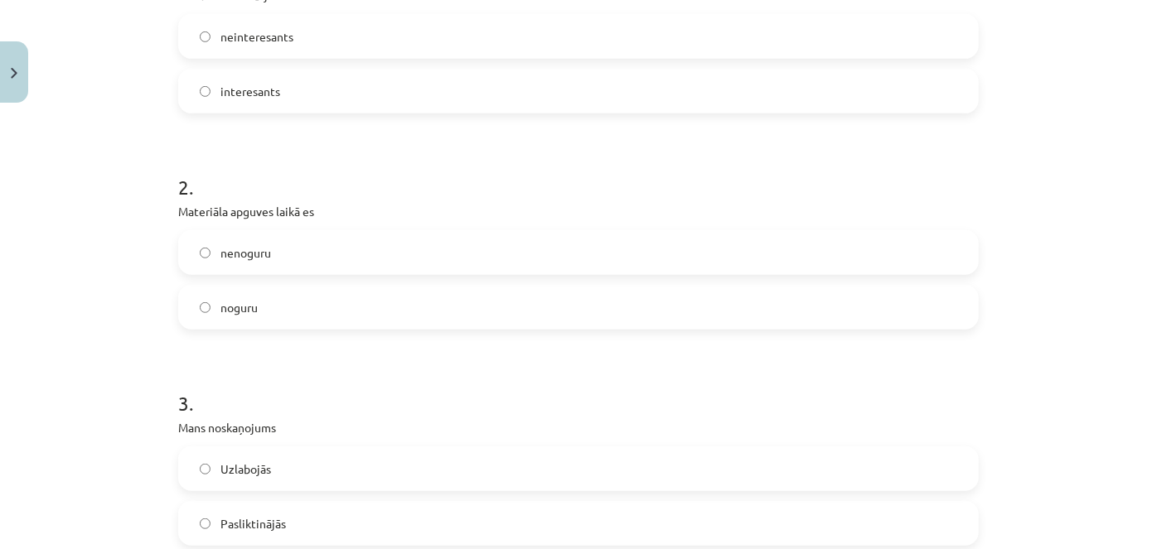
scroll to position [401, 0]
click at [365, 240] on label "nenoguru" at bounding box center [578, 250] width 797 height 41
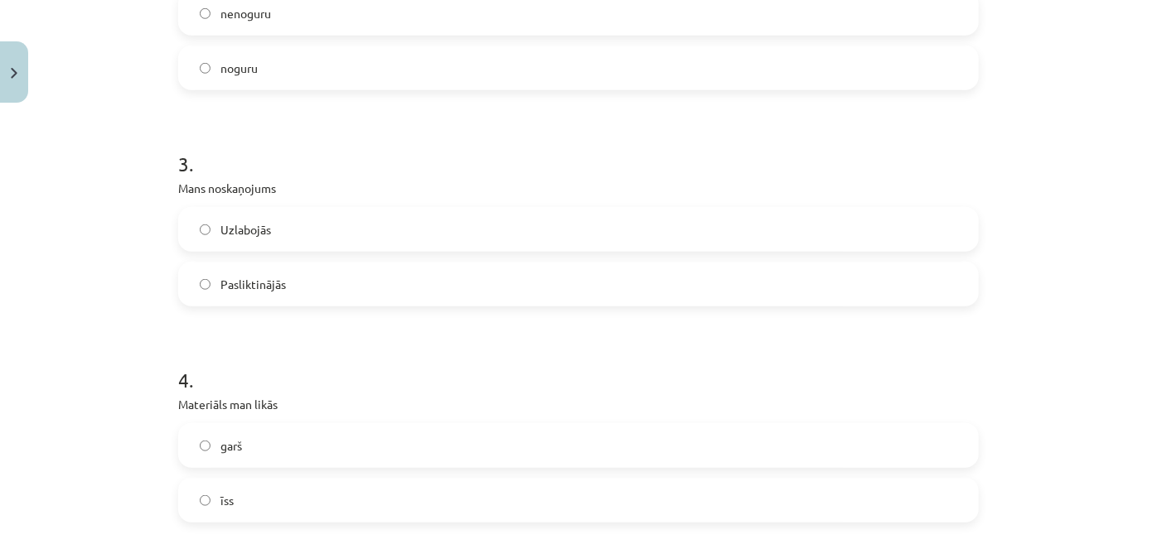
scroll to position [640, 0]
click at [336, 242] on label "Uzlabojās" at bounding box center [578, 227] width 797 height 41
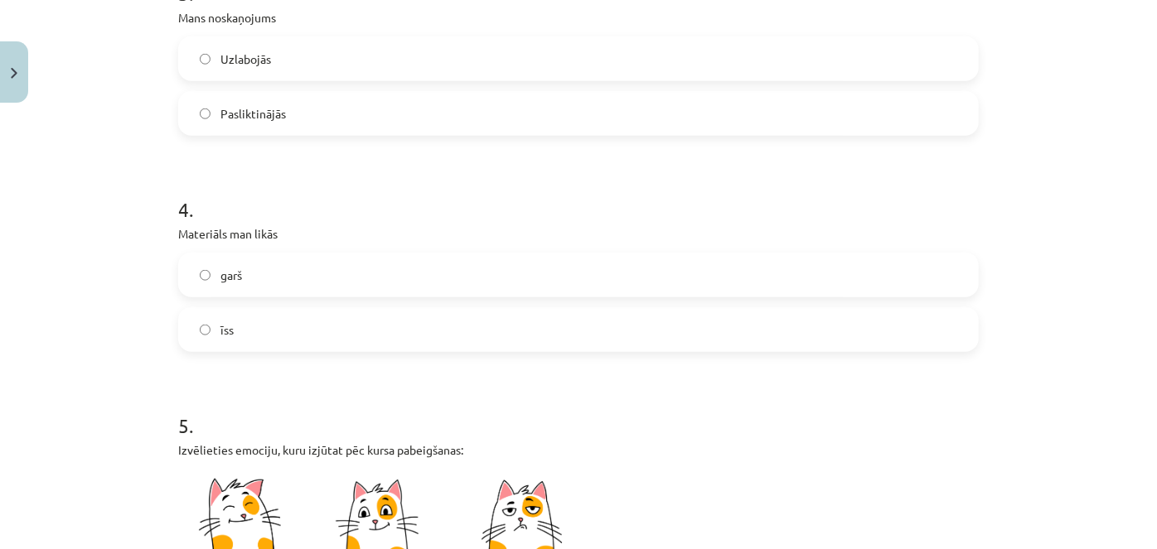
scroll to position [812, 0]
click at [309, 332] on label "īss" at bounding box center [578, 327] width 797 height 41
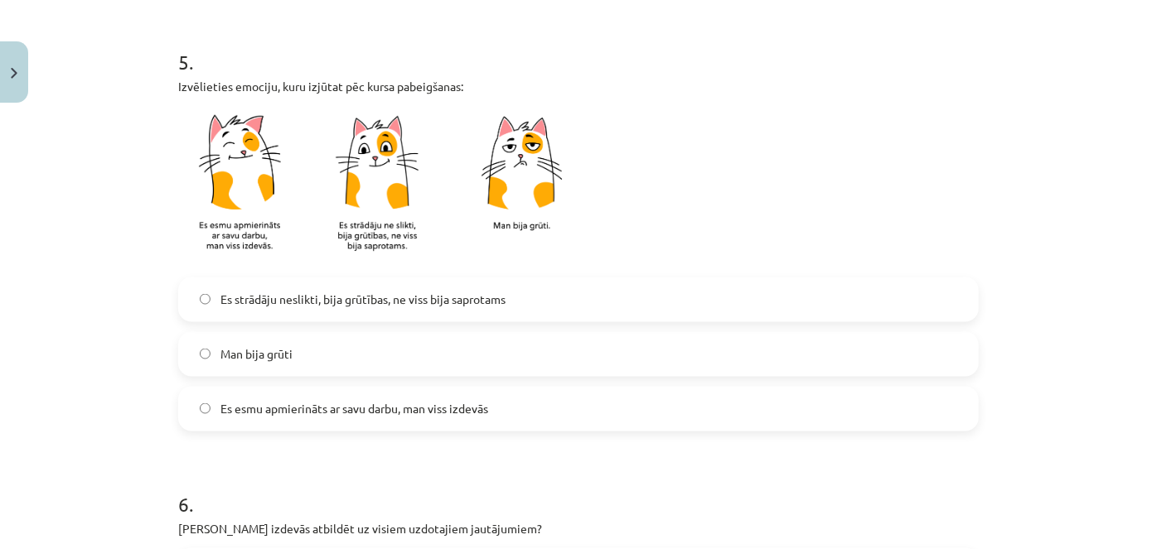
scroll to position [1180, 0]
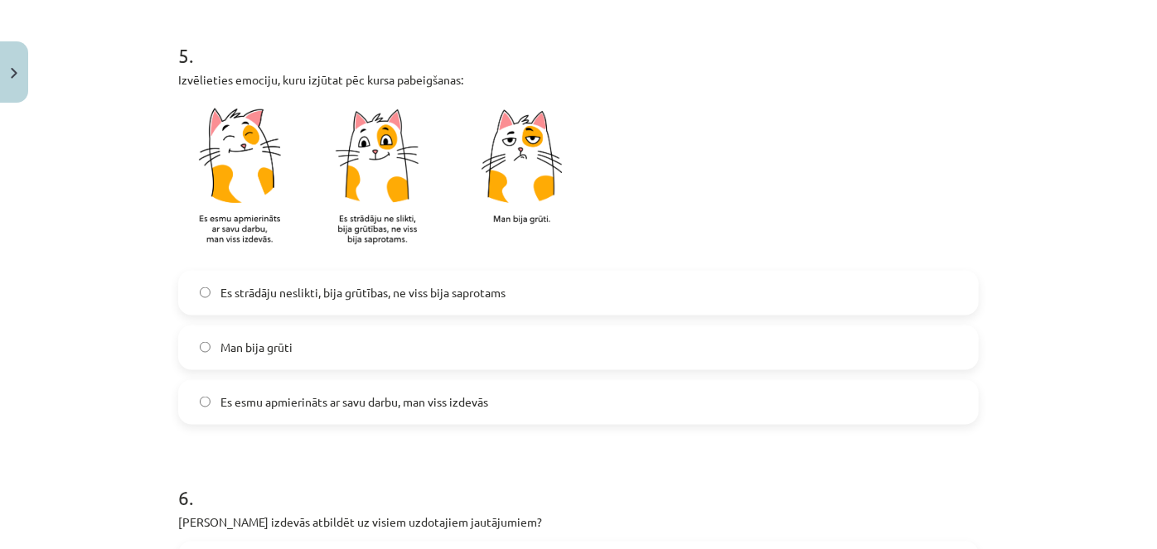
click at [329, 411] on label "Es esmu apmierināts ar savu darbu, man viss izdevās" at bounding box center [578, 402] width 797 height 41
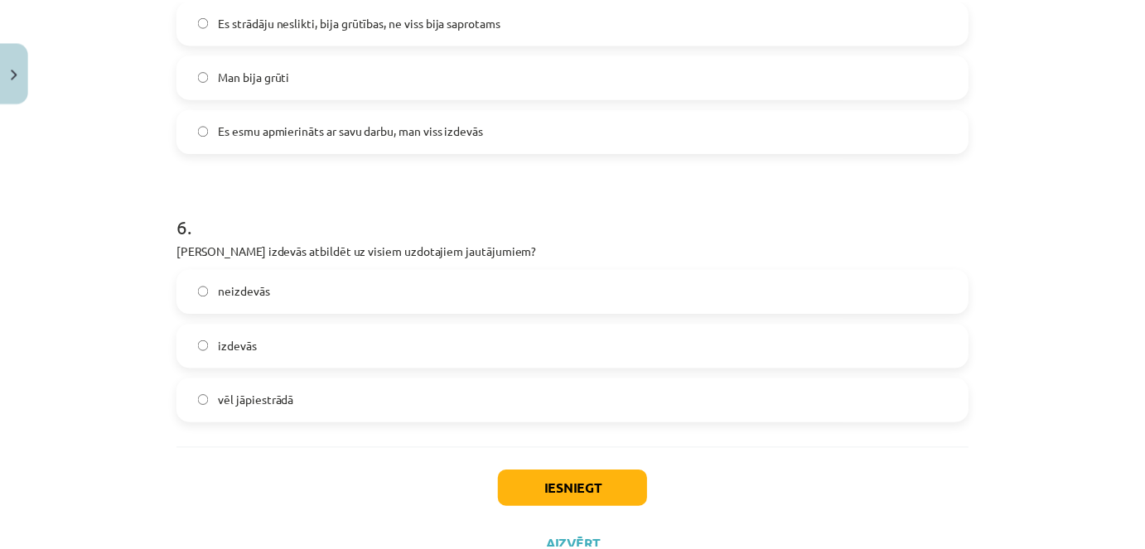
scroll to position [1452, 0]
click at [325, 341] on label "izdevās" at bounding box center [578, 346] width 797 height 41
click at [551, 489] on button "Iesniegt" at bounding box center [578, 490] width 151 height 36
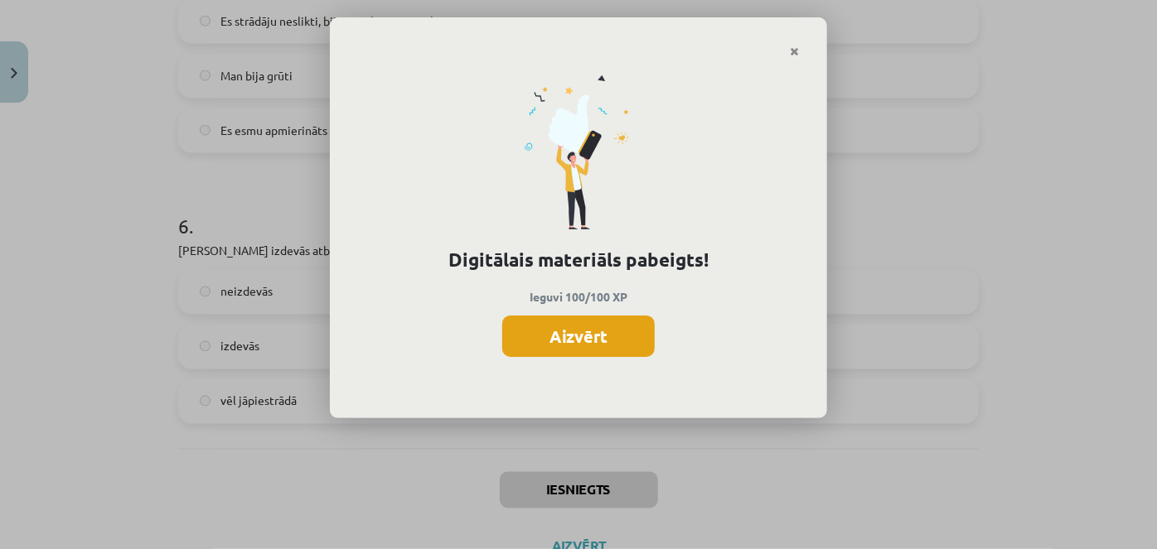
click at [570, 332] on button "Aizvērt" at bounding box center [578, 336] width 152 height 41
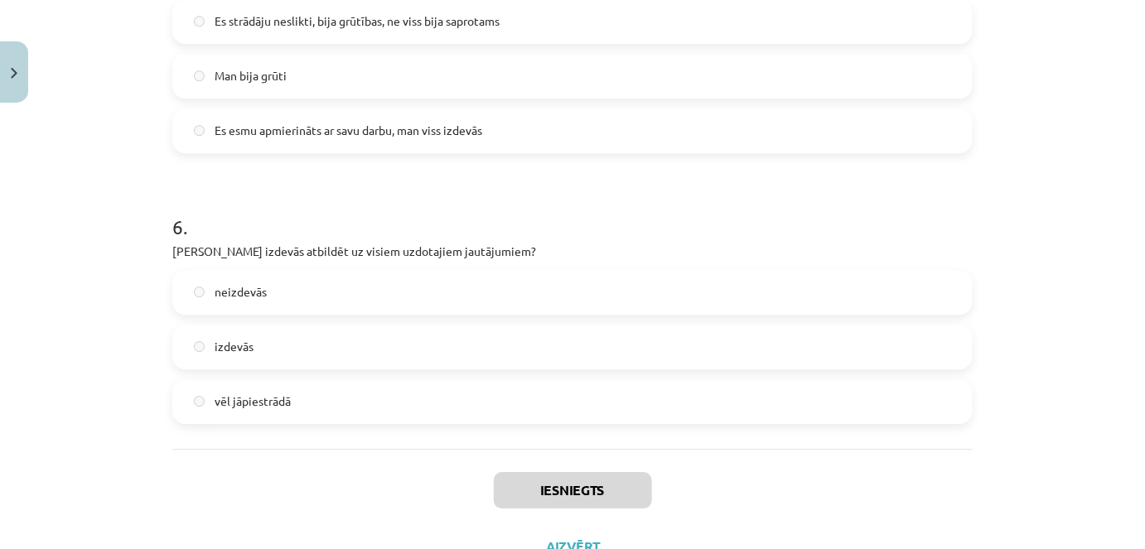
scroll to position [1517, 0]
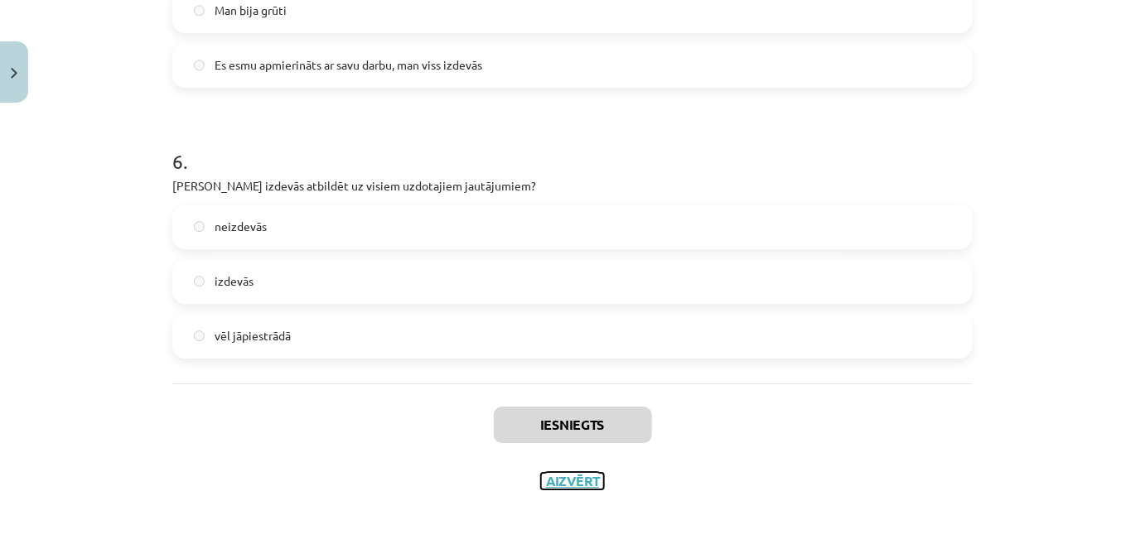
click at [572, 477] on button "Aizvērt" at bounding box center [572, 481] width 63 height 17
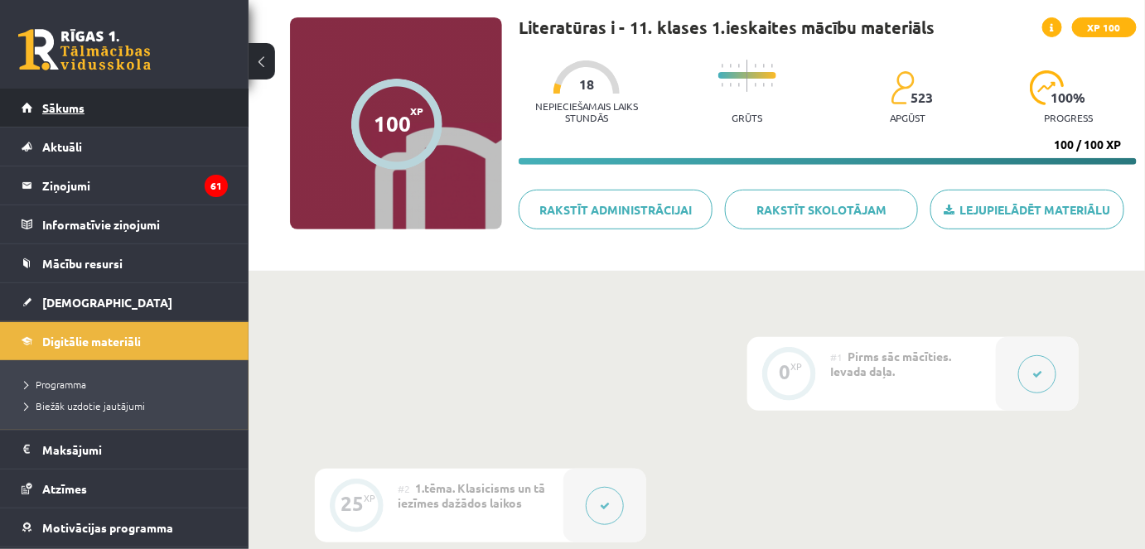
click at [171, 102] on link "Sākums" at bounding box center [125, 108] width 206 height 38
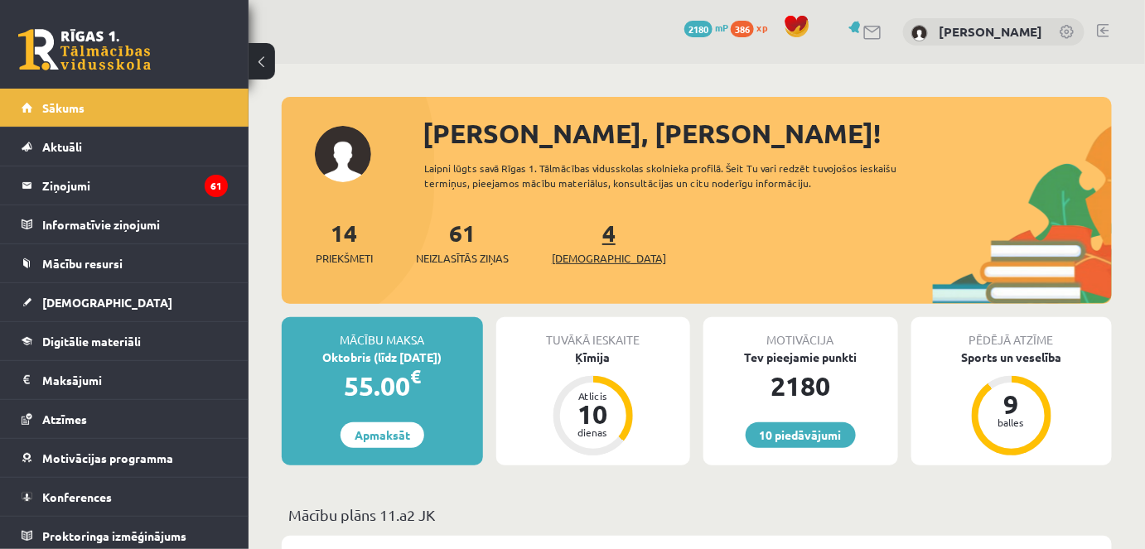
click at [584, 244] on link "4 Ieskaites" at bounding box center [609, 242] width 114 height 49
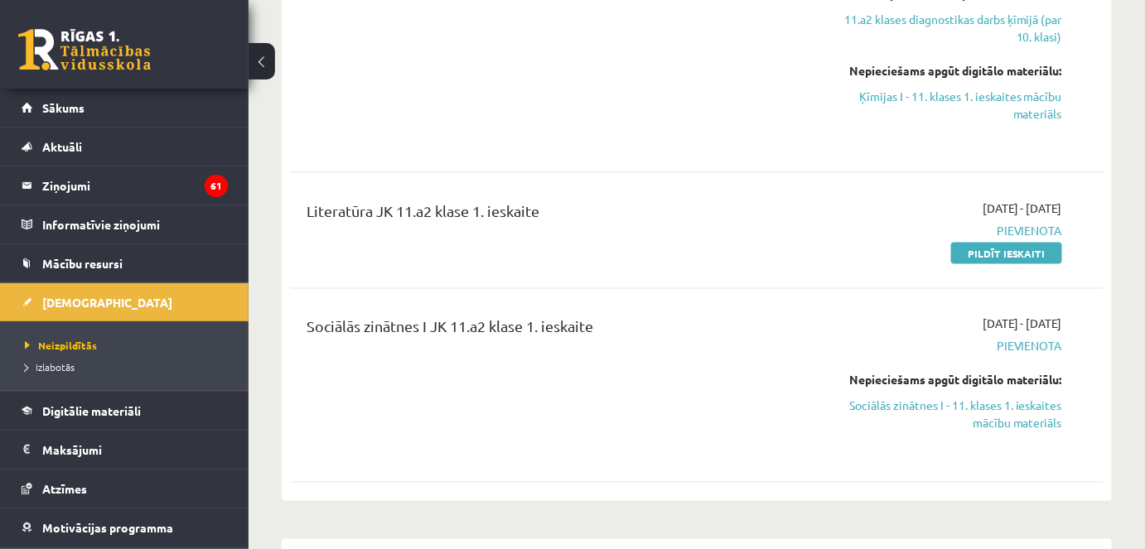
scroll to position [758, 0]
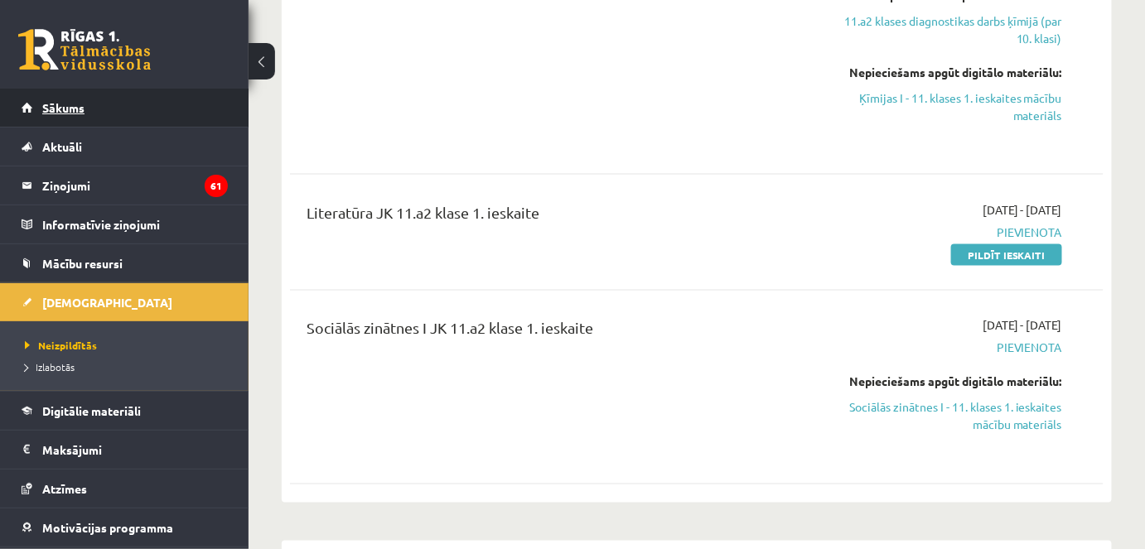
click at [127, 97] on link "Sākums" at bounding box center [125, 108] width 206 height 38
